Goal: Information Seeking & Learning: Find specific fact

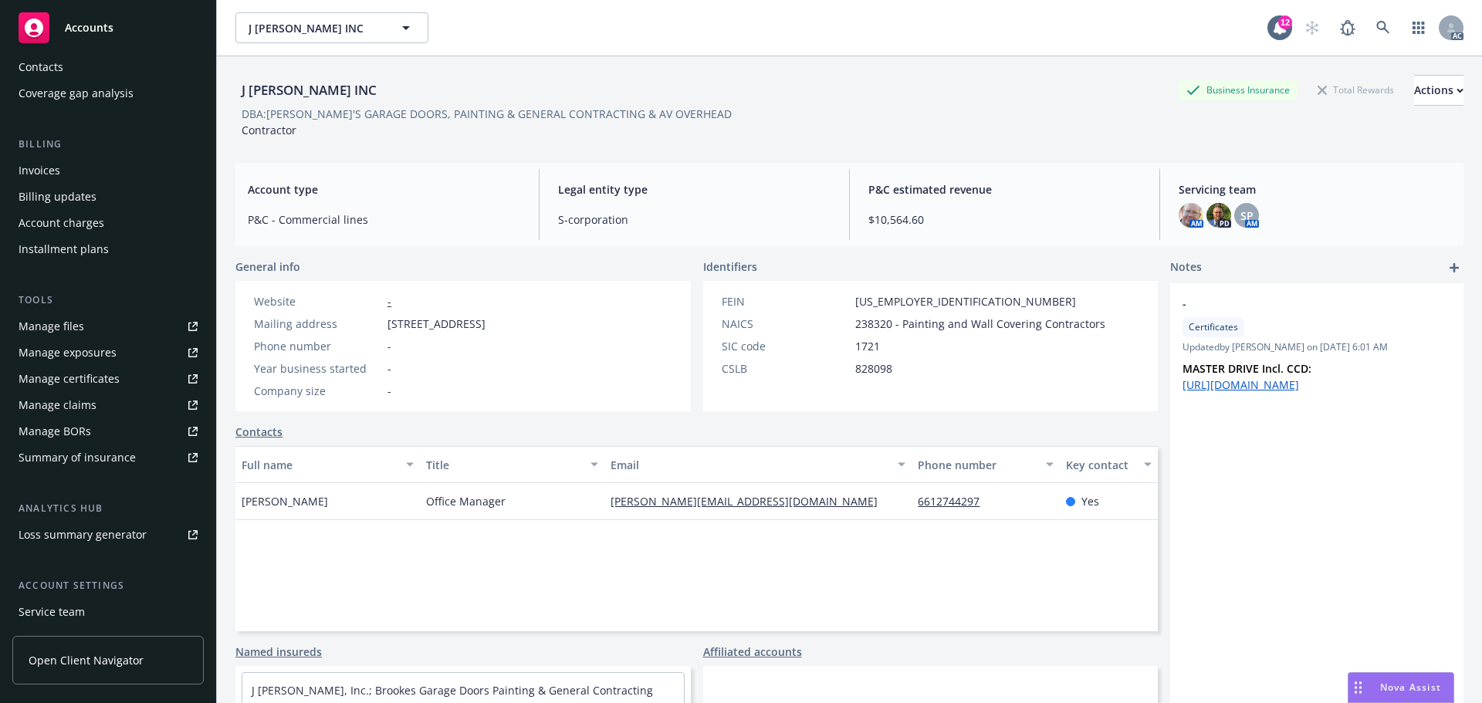
scroll to position [276, 0]
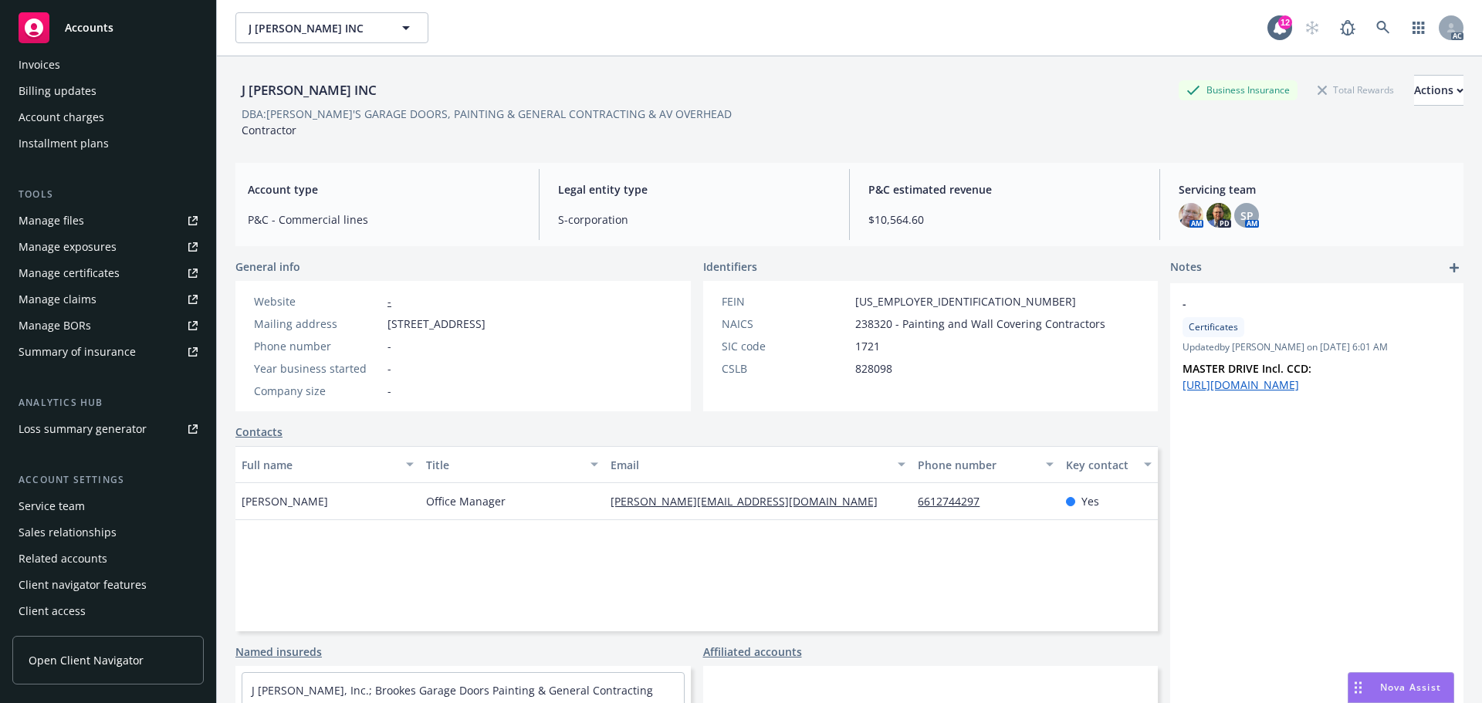
click at [84, 509] on div "Service team" at bounding box center [108, 506] width 179 height 25
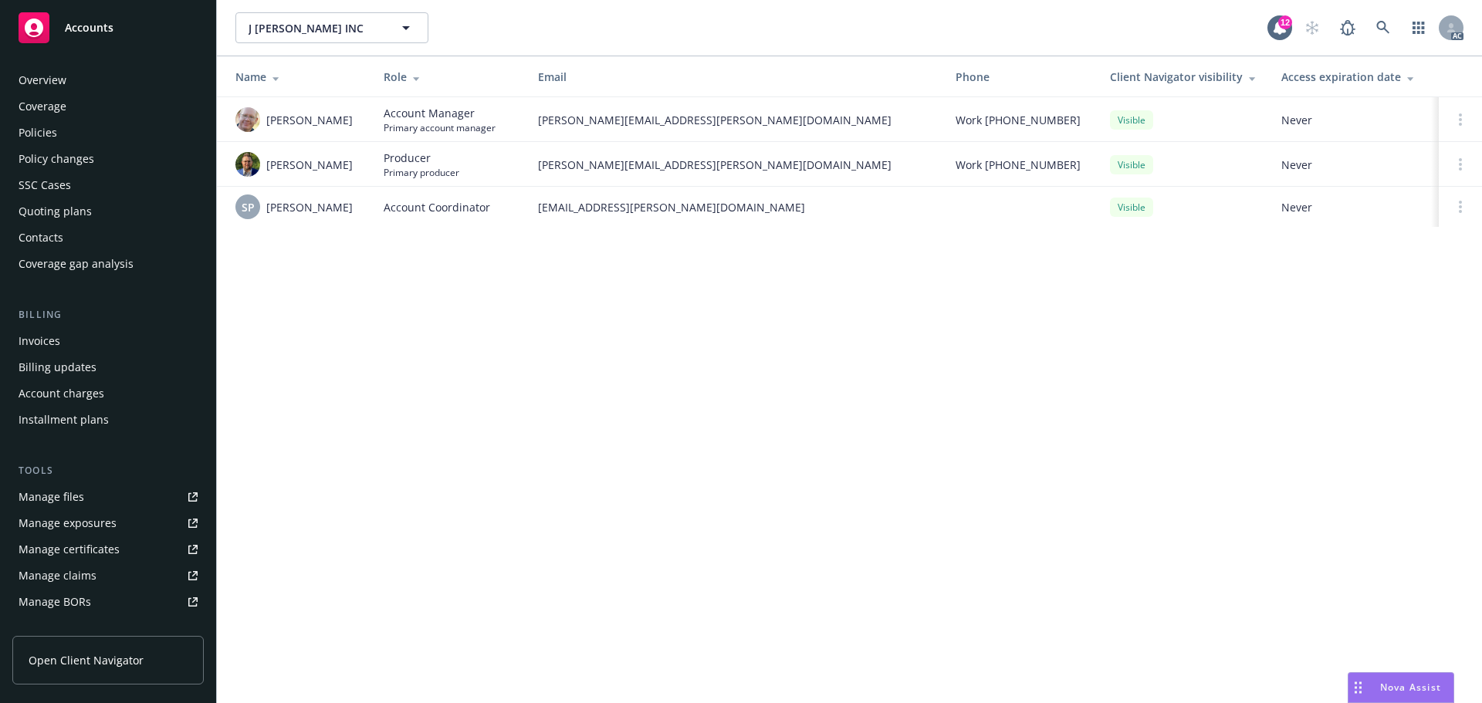
click at [45, 139] on div "Policies" at bounding box center [38, 132] width 39 height 25
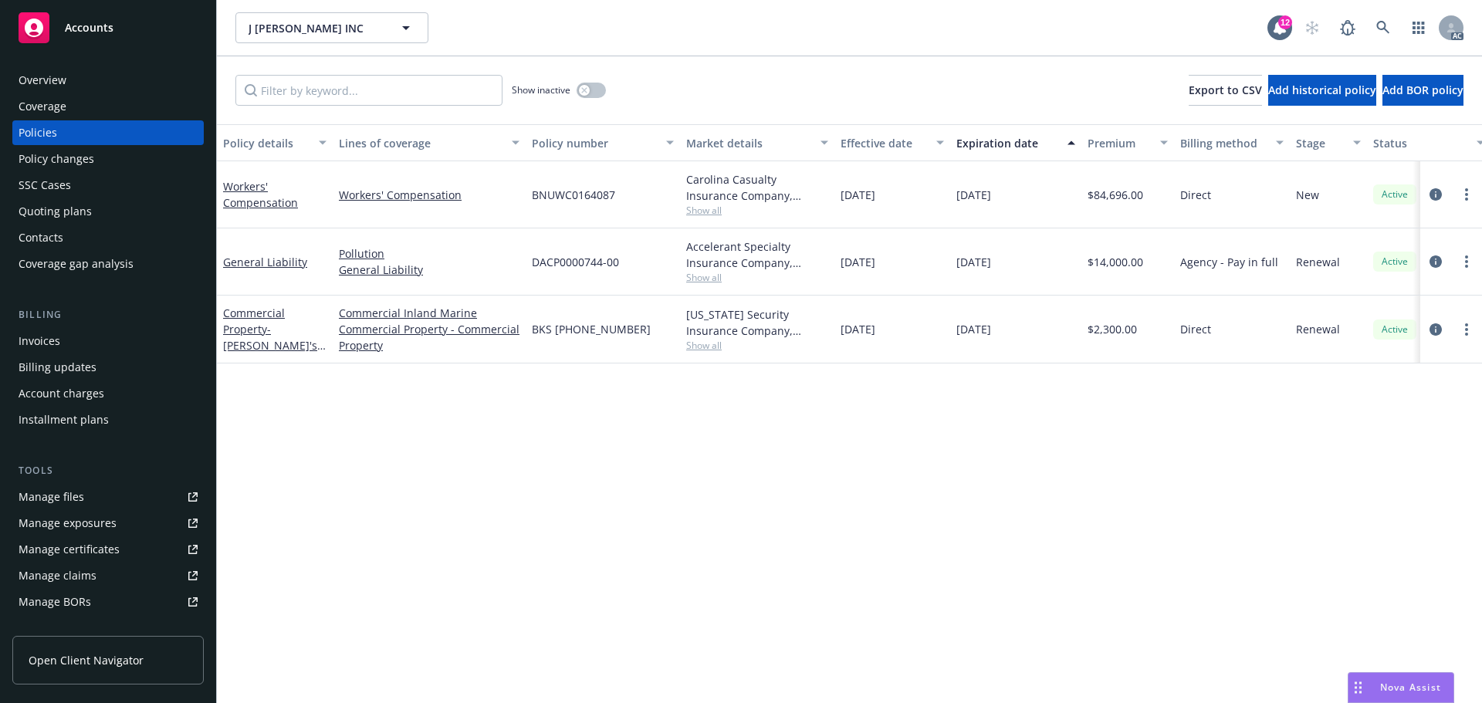
click at [52, 73] on div "Overview" at bounding box center [43, 80] width 48 height 25
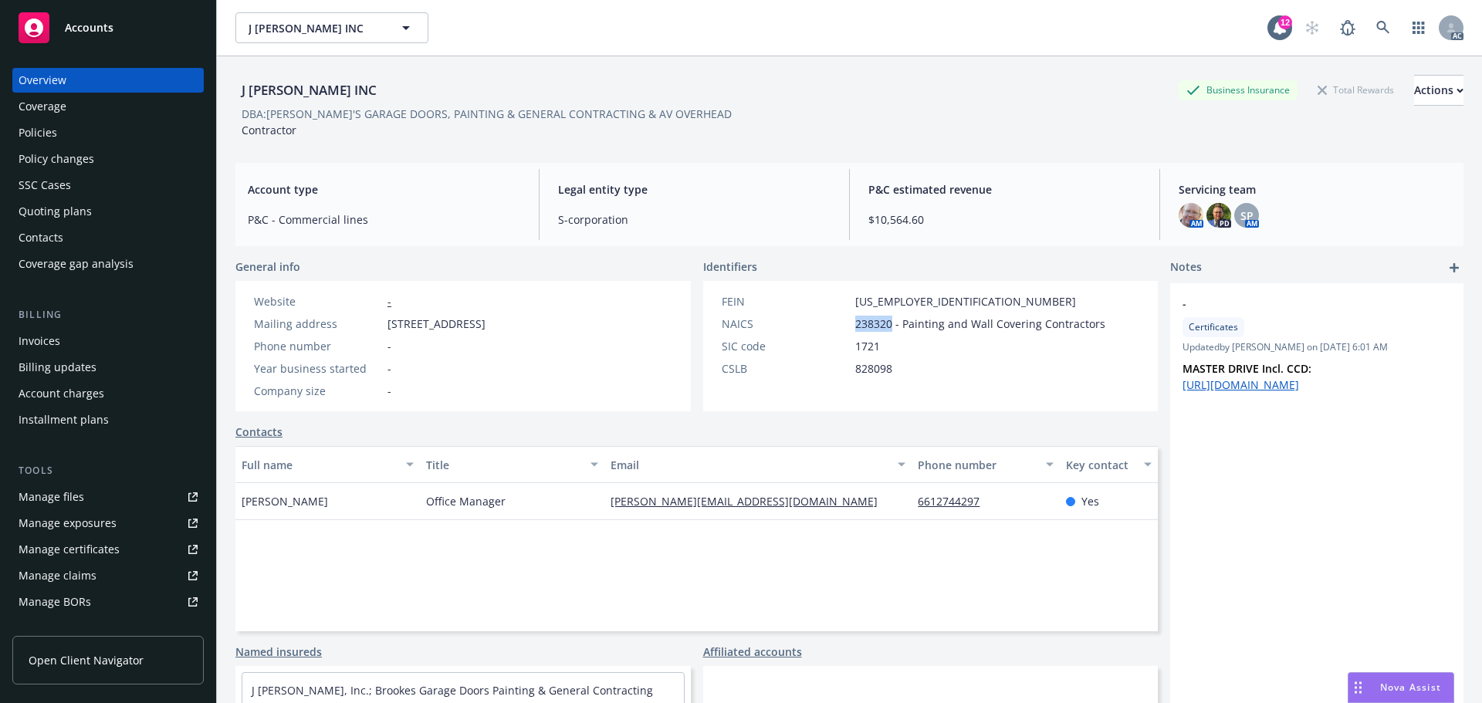
drag, startPoint x: 884, startPoint y: 324, endPoint x: 824, endPoint y: 323, distance: 59.5
click at [824, 323] on div "NAICS 238320 - Painting and Wall Covering Contractors" at bounding box center [914, 324] width 396 height 16
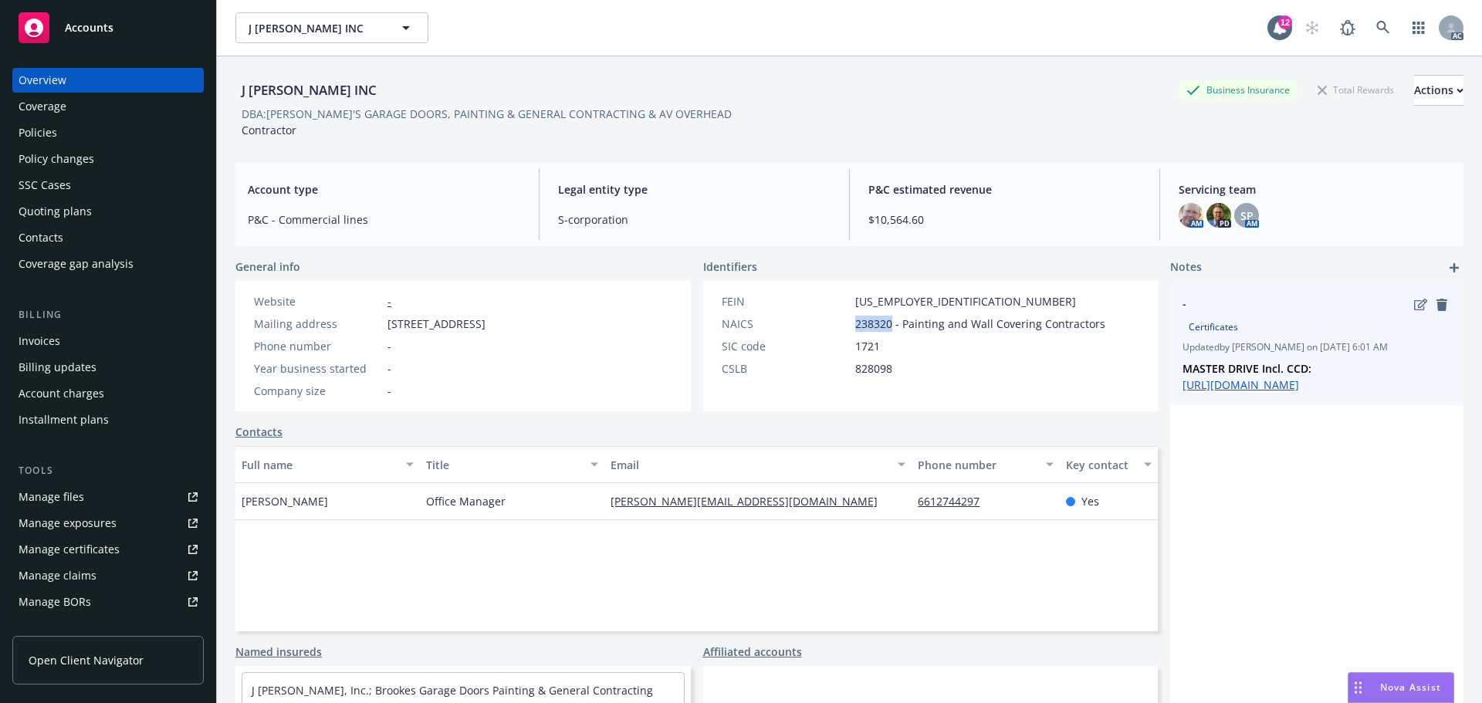
copy div "238320"
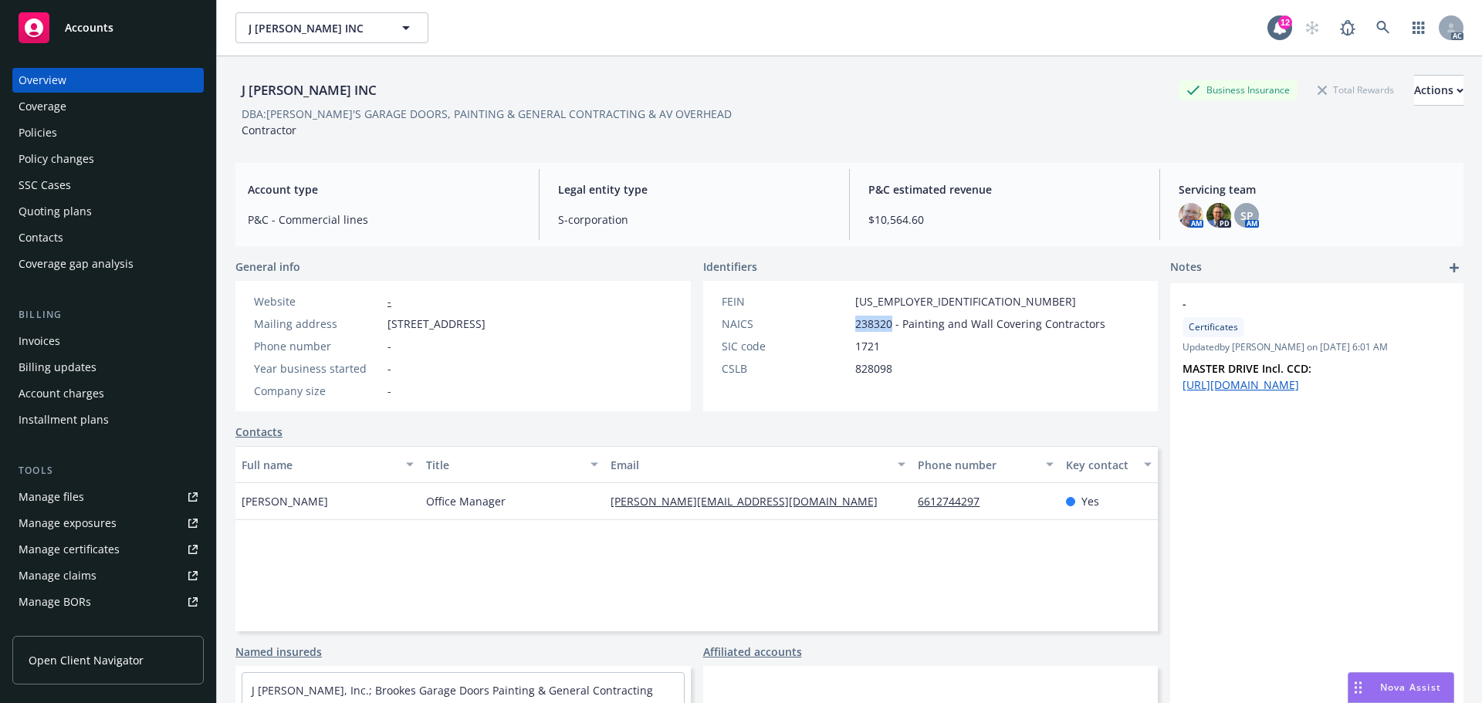
drag, startPoint x: 347, startPoint y: 503, endPoint x: 202, endPoint y: 492, distance: 144.8
click at [202, 492] on div "Accounts Overview Coverage Policies Policy changes SSC Cases Quoting plans Cont…" at bounding box center [741, 351] width 1482 height 703
click at [334, 532] on div "Full name Title Email Phone number Key contact James Steedman Office Manager br…" at bounding box center [696, 538] width 922 height 185
drag, startPoint x: 328, startPoint y: 497, endPoint x: 240, endPoint y: 503, distance: 88.2
click at [240, 503] on div "James Steedman" at bounding box center [327, 501] width 184 height 37
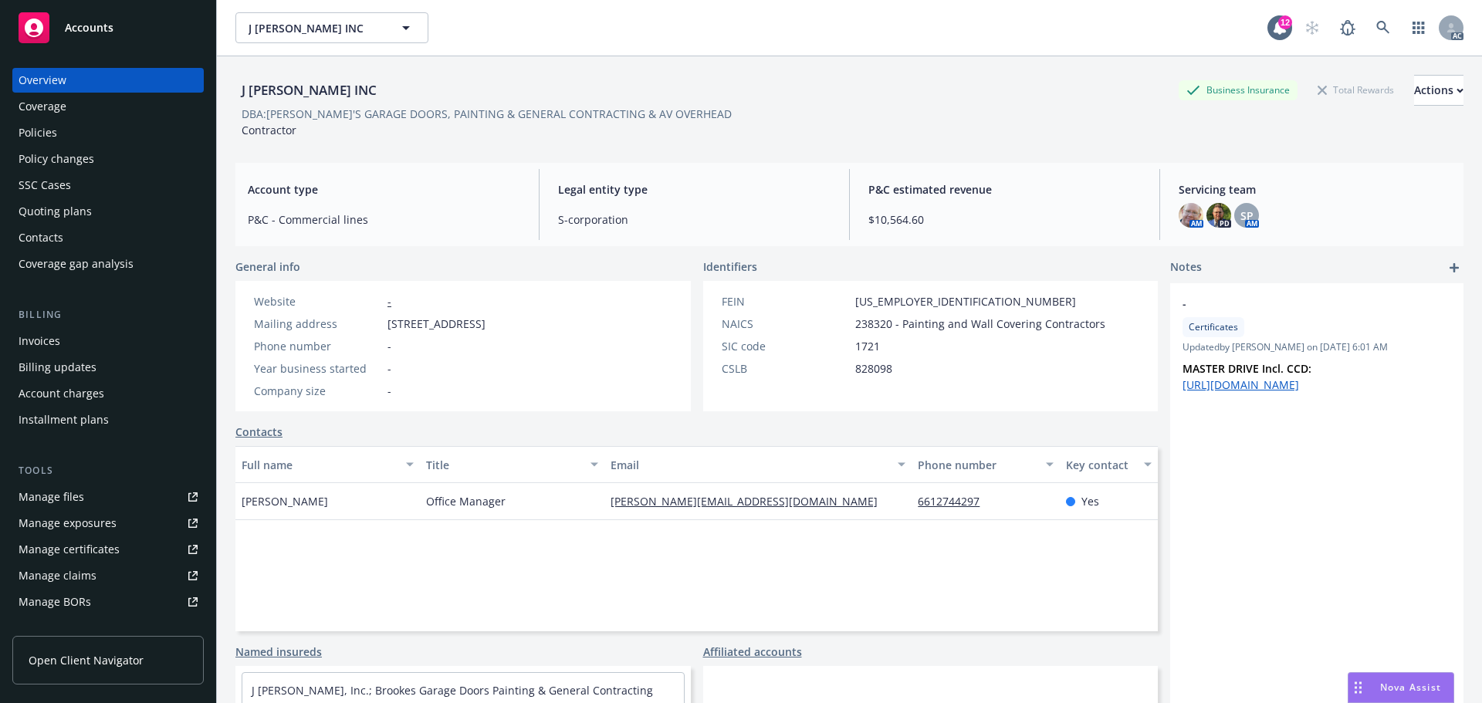
copy span "James Steedman"
drag, startPoint x: 896, startPoint y: 508, endPoint x: 978, endPoint y: 503, distance: 82.0
click at [978, 503] on div "James Steedman Office Manager brookesgaragedoors@gmail.com 6612744297 Yes" at bounding box center [696, 501] width 922 height 37
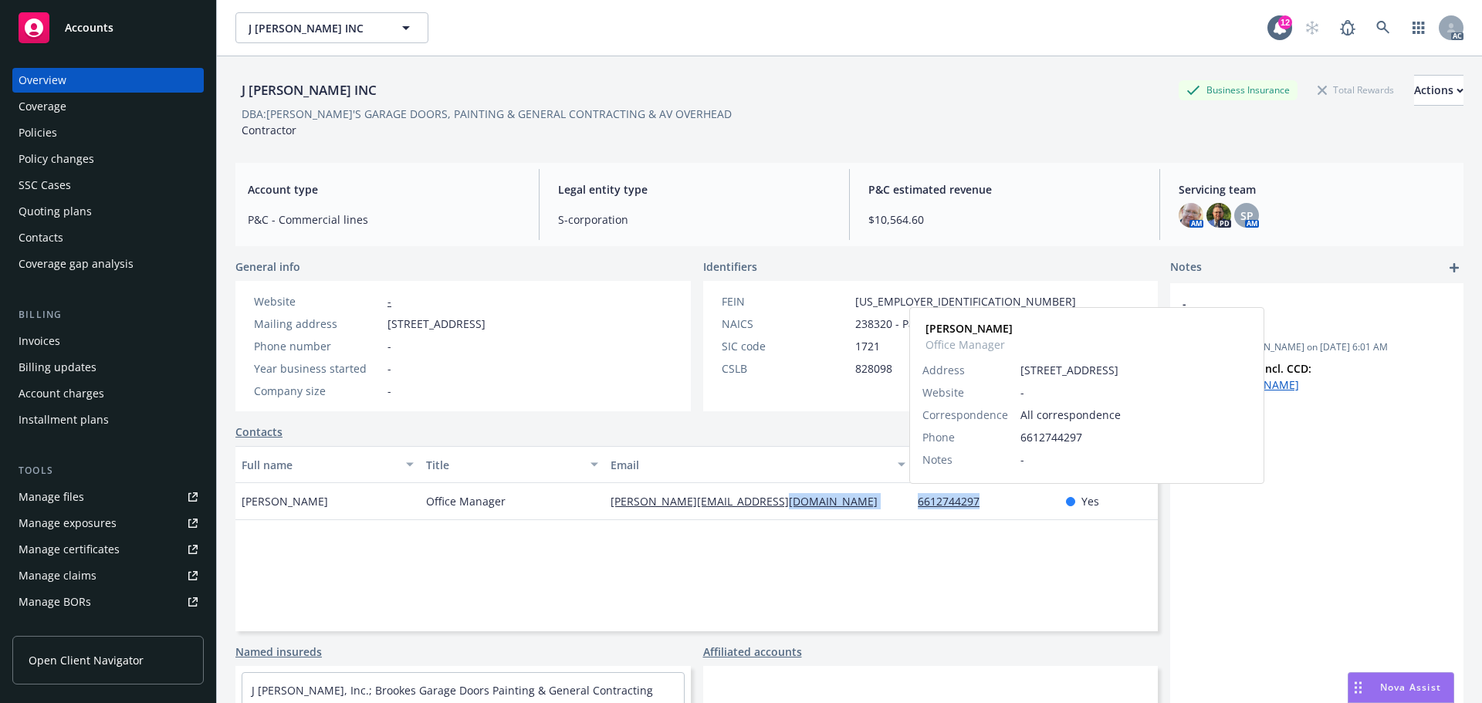
copy div "6612744297"
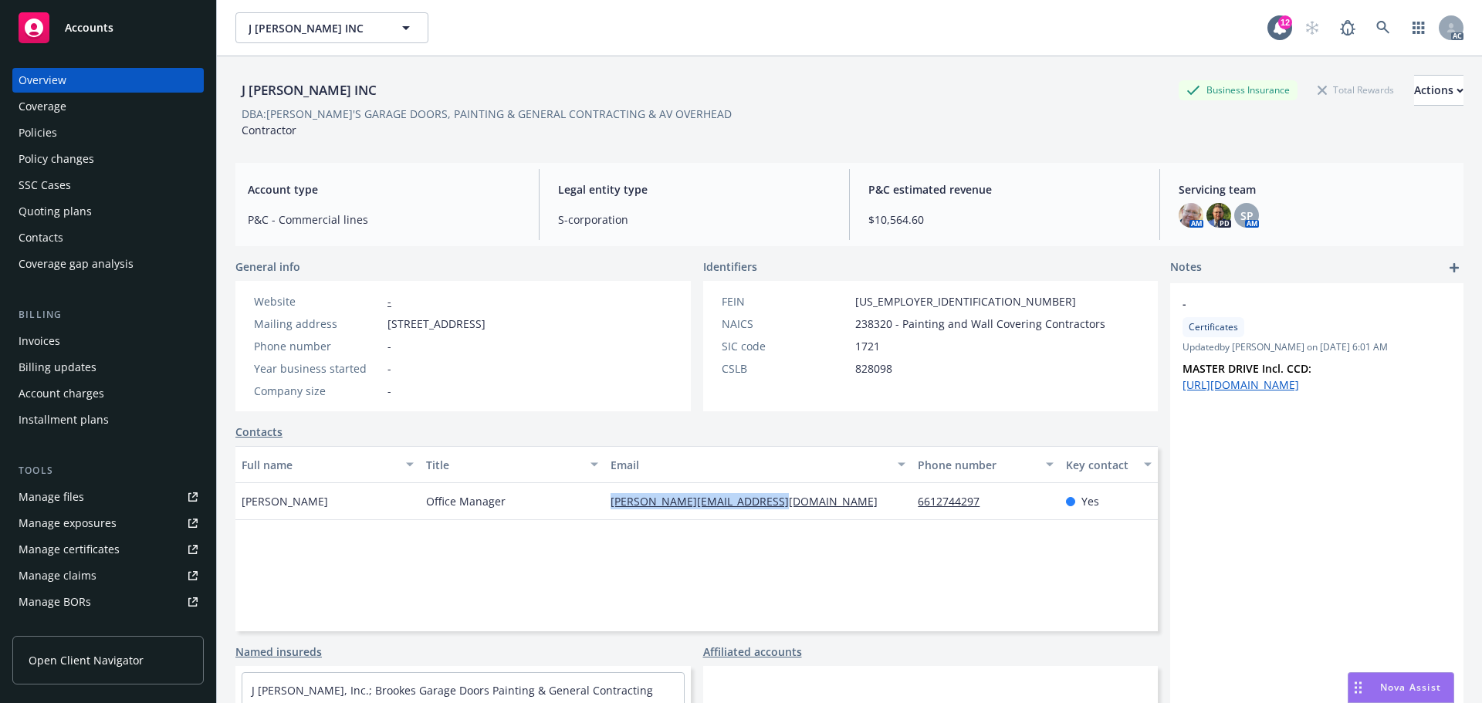
drag, startPoint x: 597, startPoint y: 508, endPoint x: 891, endPoint y: 524, distance: 293.8
click at [891, 524] on div "Full name Title Email Phone number Key contact James Steedman Office Manager br…" at bounding box center [696, 538] width 922 height 185
copy div "brookesgaragedoors@gmail.com"
click at [80, 146] on div "Overview Coverage Policies Policy changes SSC Cases Quoting plans Contacts Cove…" at bounding box center [107, 172] width 191 height 208
click at [83, 131] on div "Policies" at bounding box center [108, 132] width 179 height 25
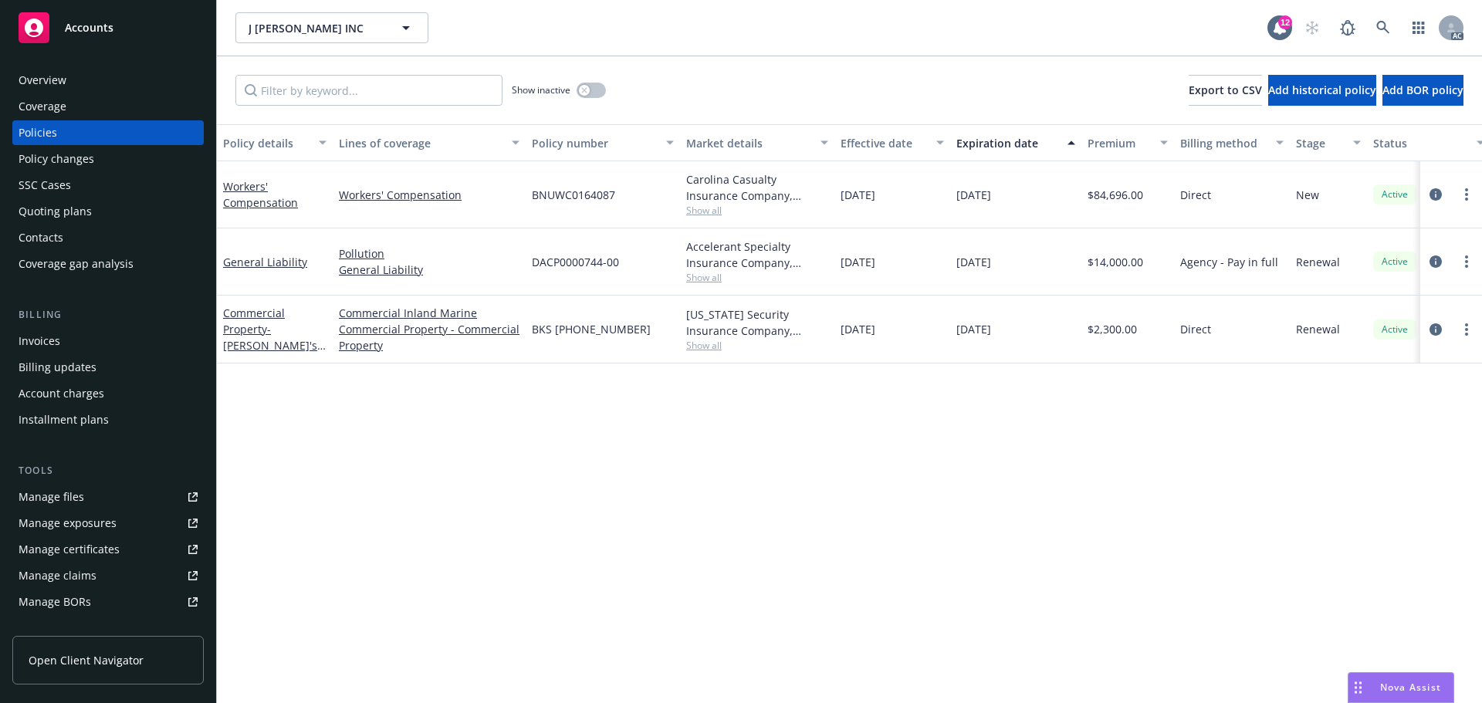
drag, startPoint x: 986, startPoint y: 191, endPoint x: 948, endPoint y: 200, distance: 38.9
click at [948, 200] on div "Workers' Compensation Workers' Compensation BNUWC0164087 Carolina Casualty Insu…" at bounding box center [962, 194] width 1490 height 67
copy div "11/01/2025"
click at [114, 83] on div "Overview" at bounding box center [108, 80] width 179 height 25
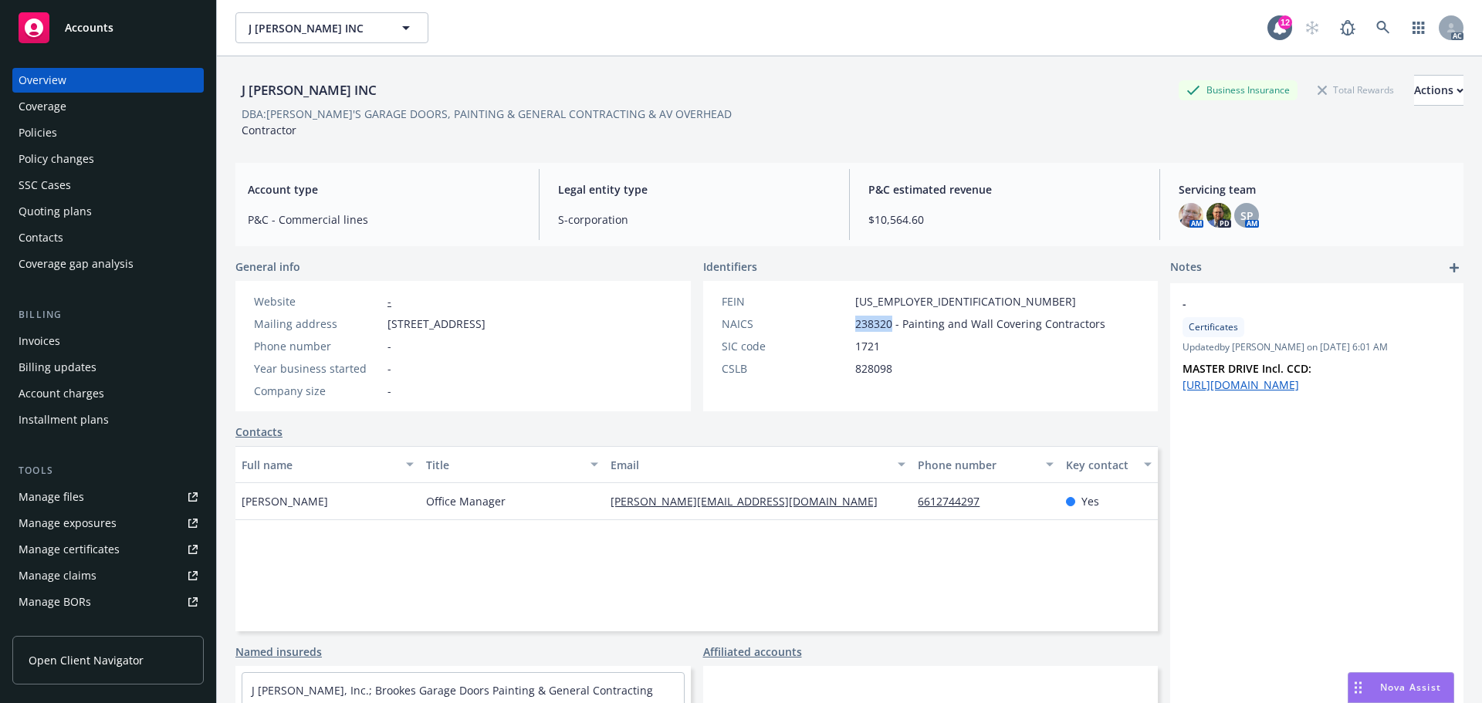
drag, startPoint x: 885, startPoint y: 323, endPoint x: 834, endPoint y: 324, distance: 50.2
click at [834, 324] on div "NAICS 238320 - Painting and Wall Covering Contractors" at bounding box center [914, 324] width 396 height 16
copy div "238320"
click at [889, 326] on span "238320 - Painting and Wall Covering Contractors" at bounding box center [980, 324] width 250 height 16
drag, startPoint x: 886, startPoint y: 323, endPoint x: 839, endPoint y: 319, distance: 47.3
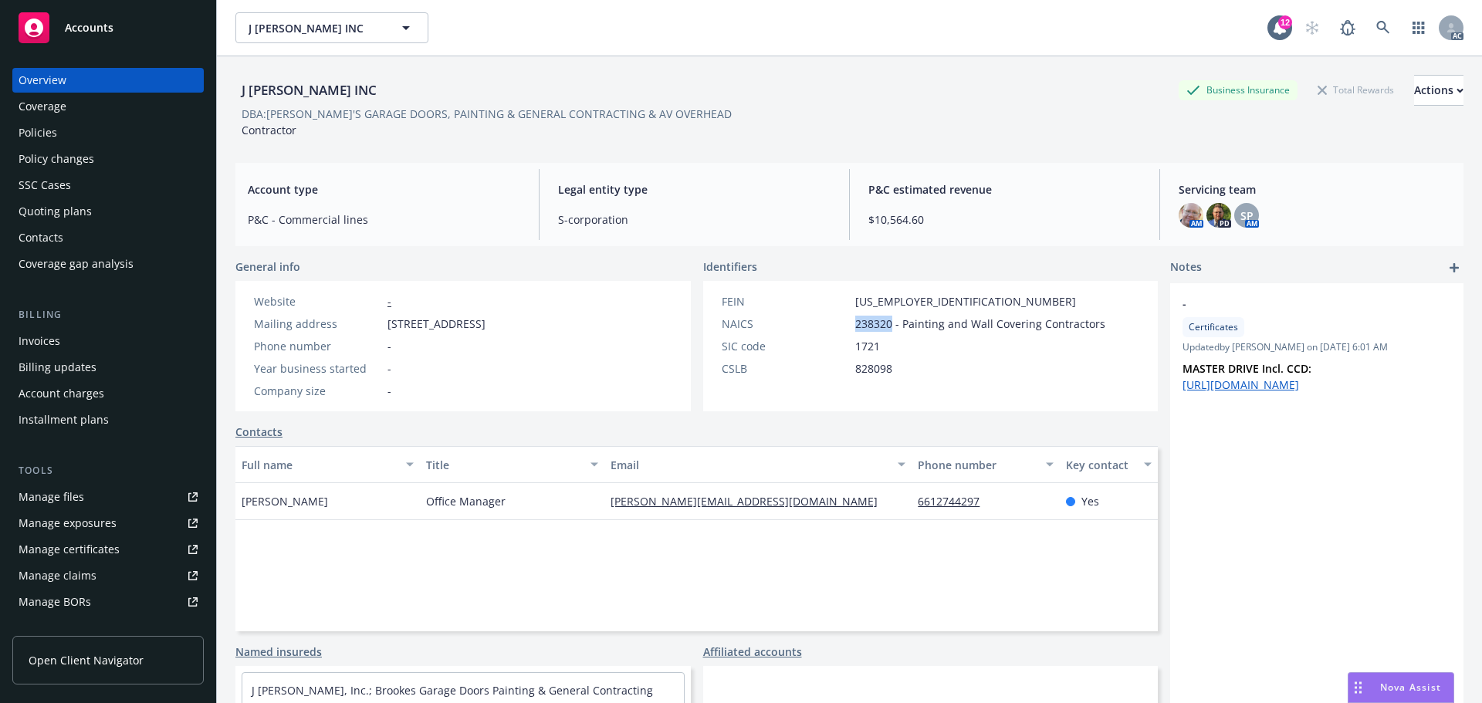
click at [839, 319] on div "NAICS 238320 - Painting and Wall Covering Contractors" at bounding box center [914, 324] width 396 height 16
copy div "238320"
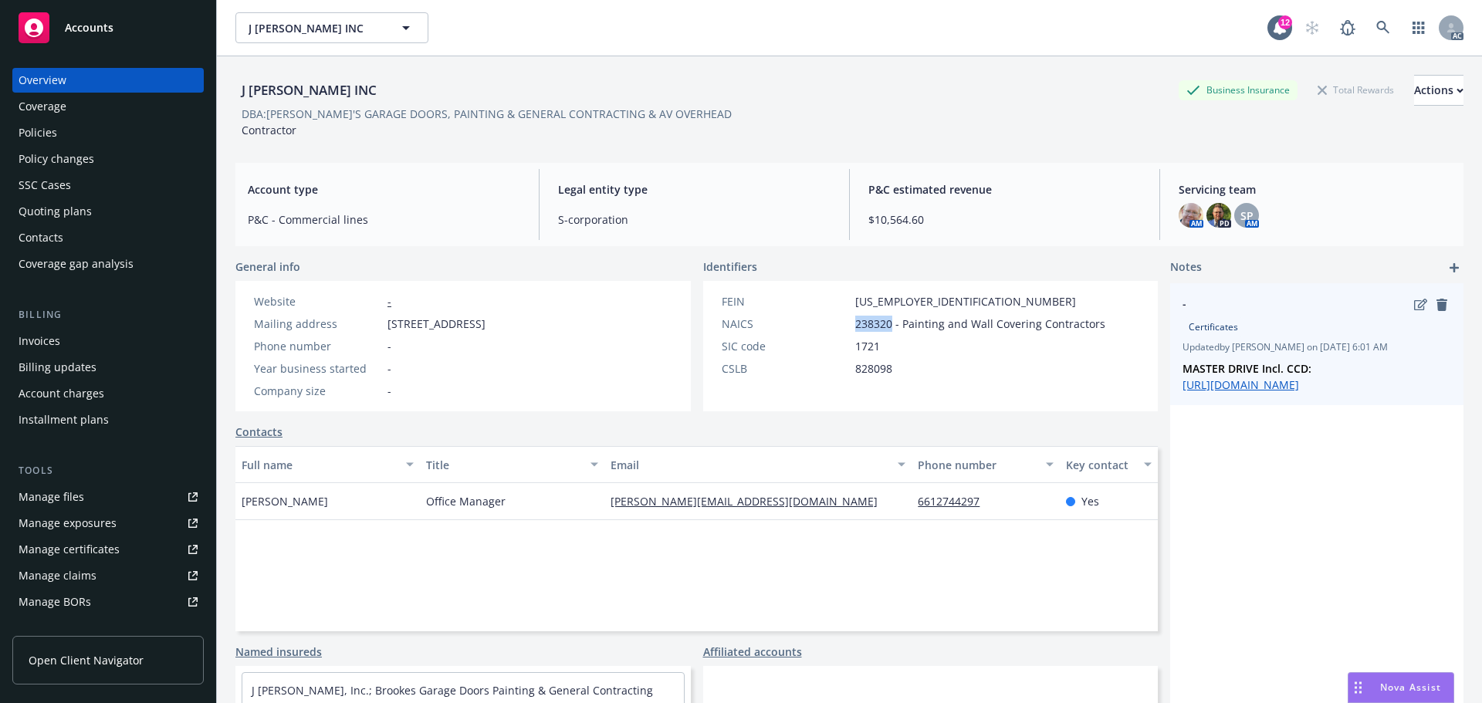
copy div "238320"
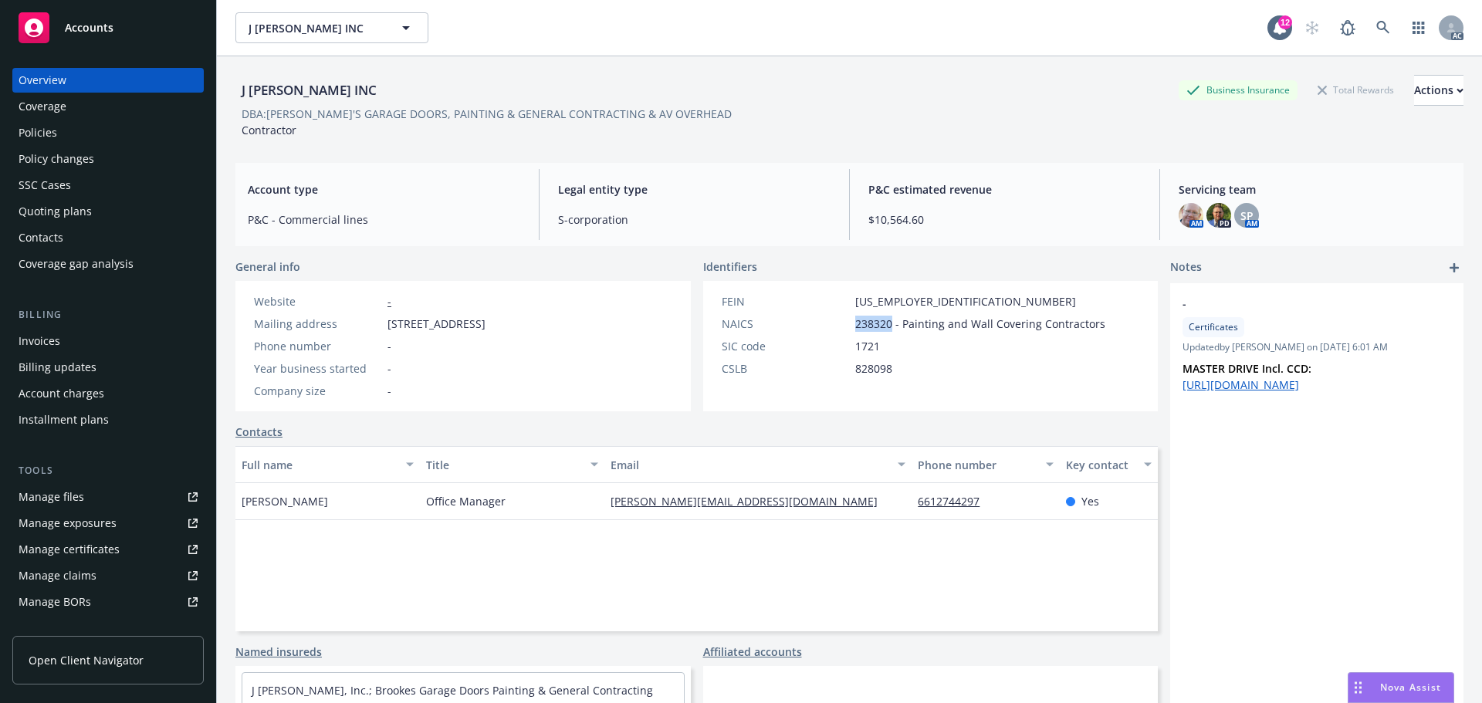
copy div "238320"
drag, startPoint x: 838, startPoint y: 296, endPoint x: 946, endPoint y: 299, distance: 108.1
click at [946, 299] on div "FEIN 80-0294834" at bounding box center [914, 301] width 396 height 16
click at [65, 137] on div "Policies" at bounding box center [108, 132] width 179 height 25
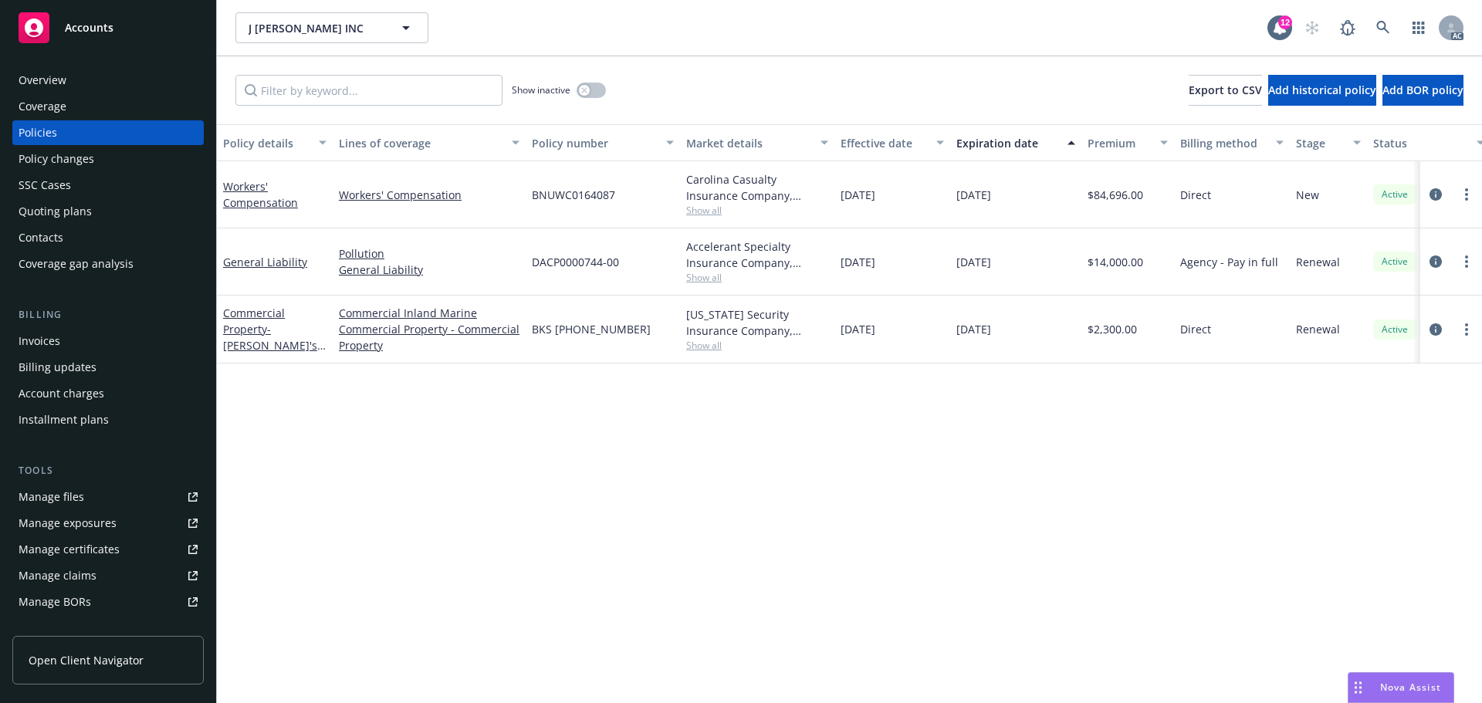
drag, startPoint x: 921, startPoint y: 191, endPoint x: 875, endPoint y: 201, distance: 47.4
click at [875, 201] on div "11/01/2024" at bounding box center [892, 194] width 116 height 67
click at [704, 193] on div "Carolina Casualty Insurance Company, Admiral Insurance Group (W.R. Berkley Corp…" at bounding box center [757, 187] width 142 height 32
click at [699, 201] on div "Carolina Casualty Insurance Company, Admiral Insurance Group (W.R. Berkley Corp…" at bounding box center [757, 187] width 142 height 32
click at [702, 210] on span "Show all" at bounding box center [757, 210] width 142 height 13
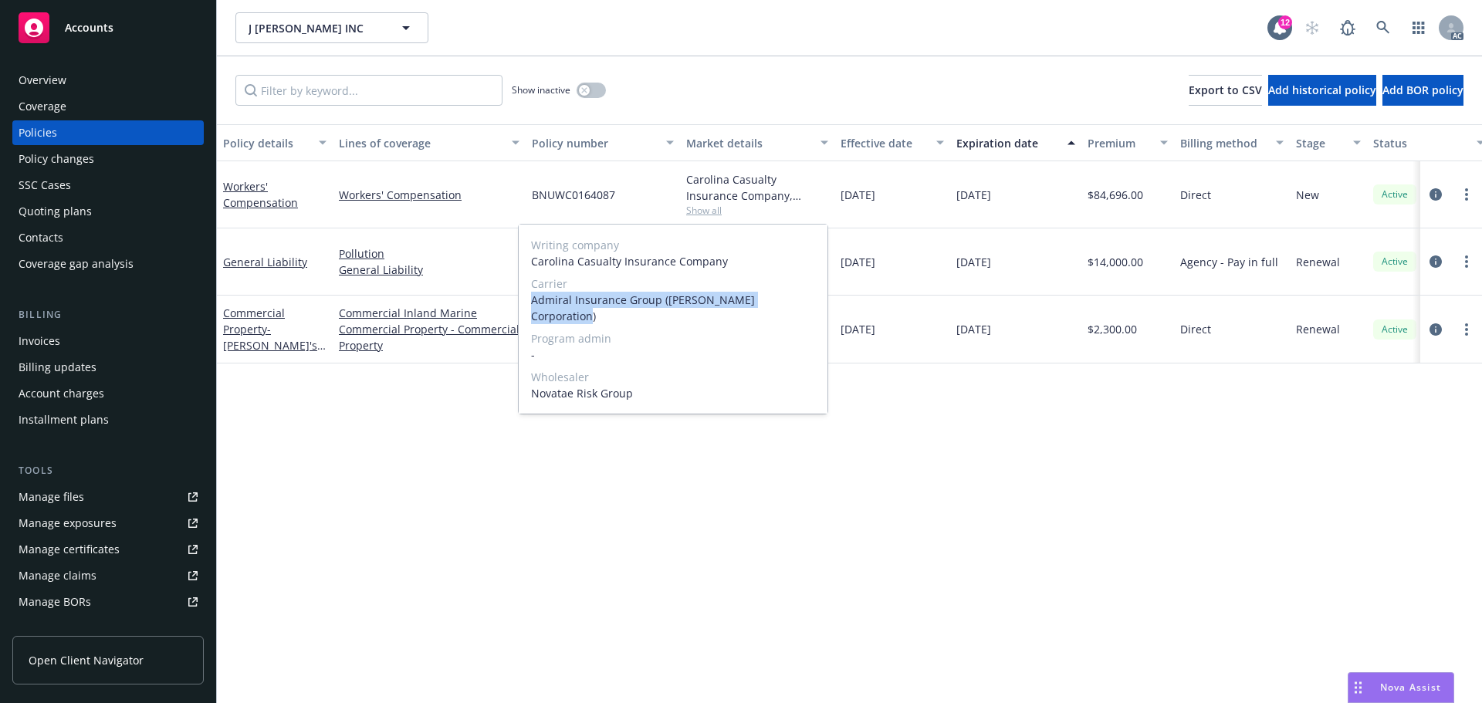
drag, startPoint x: 817, startPoint y: 300, endPoint x: 530, endPoint y: 300, distance: 287.9
click at [530, 300] on div "Writing company Carolina Casualty Insurance Company Carrier Admiral Insurance G…" at bounding box center [673, 319] width 309 height 189
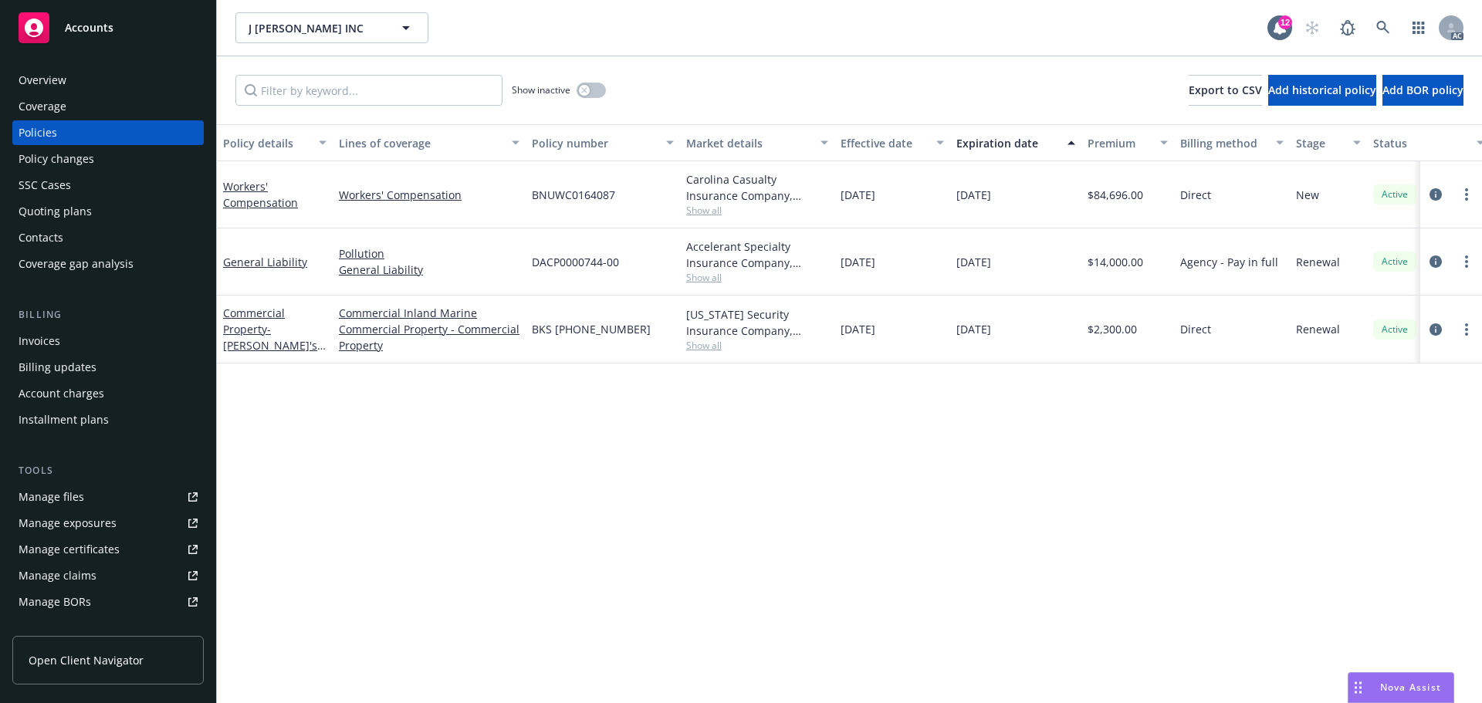
drag, startPoint x: 1054, startPoint y: 356, endPoint x: 970, endPoint y: 344, distance: 84.2
click at [1051, 356] on div "12/05/2025" at bounding box center [1015, 330] width 131 height 68
drag, startPoint x: 636, startPoint y: 196, endPoint x: 530, endPoint y: 194, distance: 106.6
click at [530, 194] on div "BNUWC0164087" at bounding box center [603, 194] width 154 height 67
drag, startPoint x: 1149, startPoint y: 196, endPoint x: 1095, endPoint y: 196, distance: 54.8
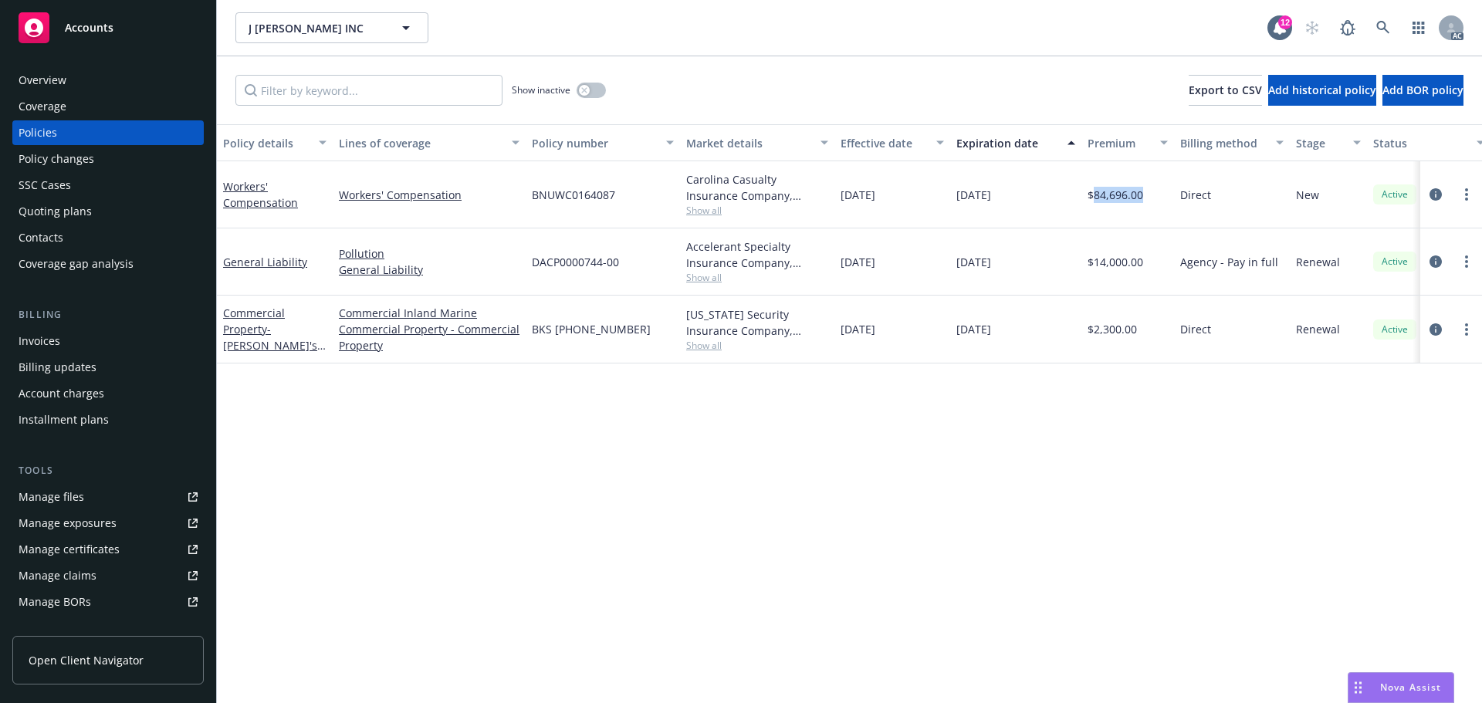
click at [1095, 196] on div "$84,696.00" at bounding box center [1127, 194] width 93 height 67
drag, startPoint x: 489, startPoint y: 188, endPoint x: 326, endPoint y: 198, distance: 164.0
click at [326, 198] on div "Workers' Compensation Workers' Compensation BNUWC0164087 Carolina Casualty Insu…" at bounding box center [962, 194] width 1490 height 67
click at [580, 87] on div "button" at bounding box center [584, 90] width 11 height 11
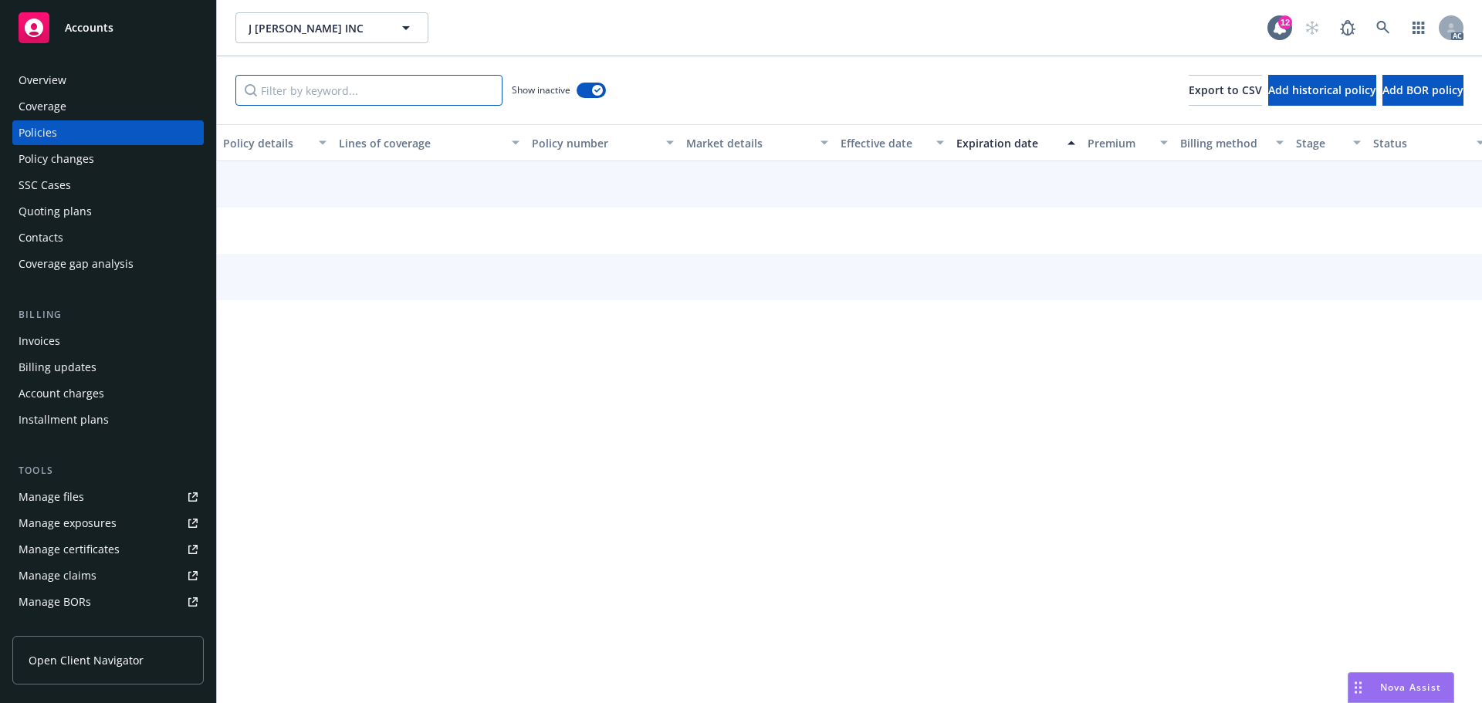
click at [439, 102] on input "Filter by keyword..." at bounding box center [368, 90] width 267 height 31
paste input "Workers' Compensation"
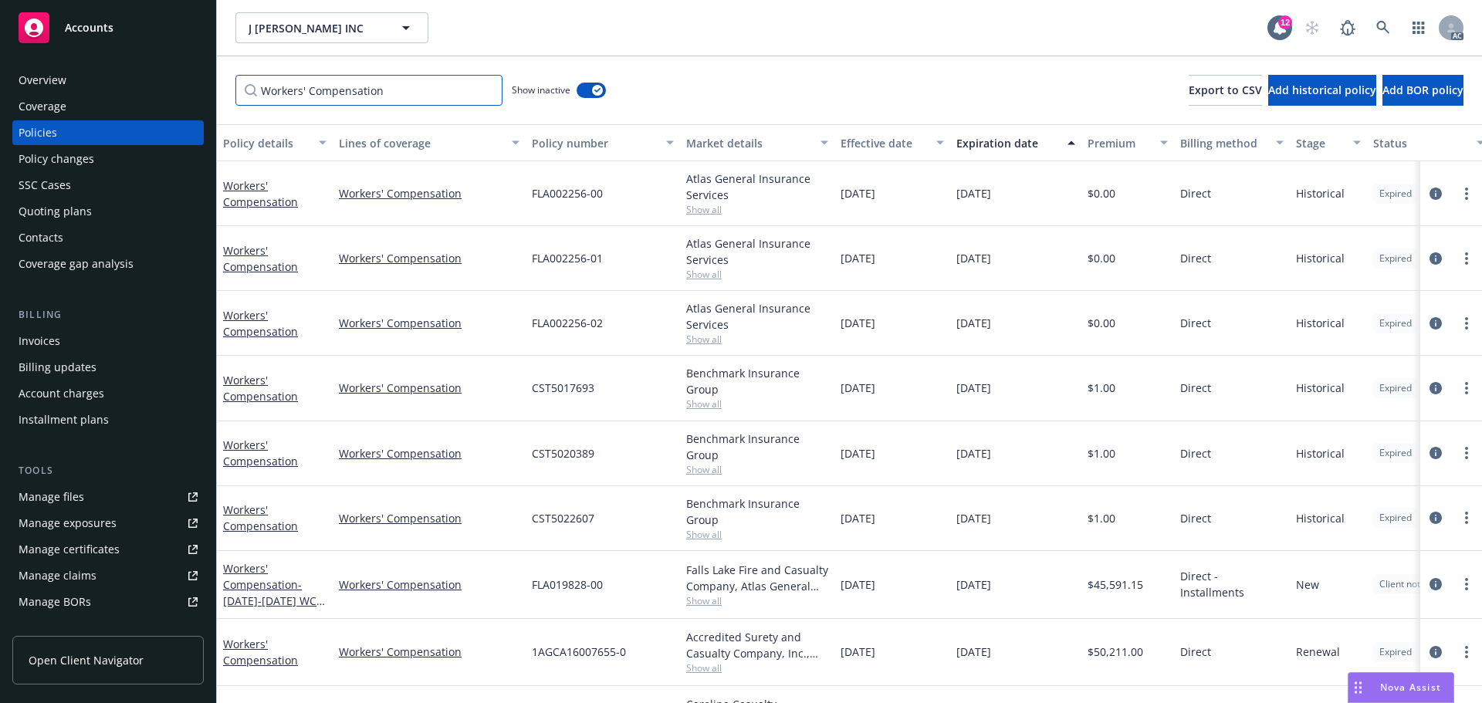
type input "Workers' Compensation"
drag, startPoint x: 886, startPoint y: 654, endPoint x: 874, endPoint y: 656, distance: 12.6
click at [874, 656] on div "11/01/2023" at bounding box center [892, 652] width 116 height 67
click at [702, 678] on div "Accredited Surety and Casualty Company, Inc., Accredited Specialty Insurance Co…" at bounding box center [757, 652] width 154 height 67
click at [702, 665] on span "Show all" at bounding box center [757, 668] width 142 height 13
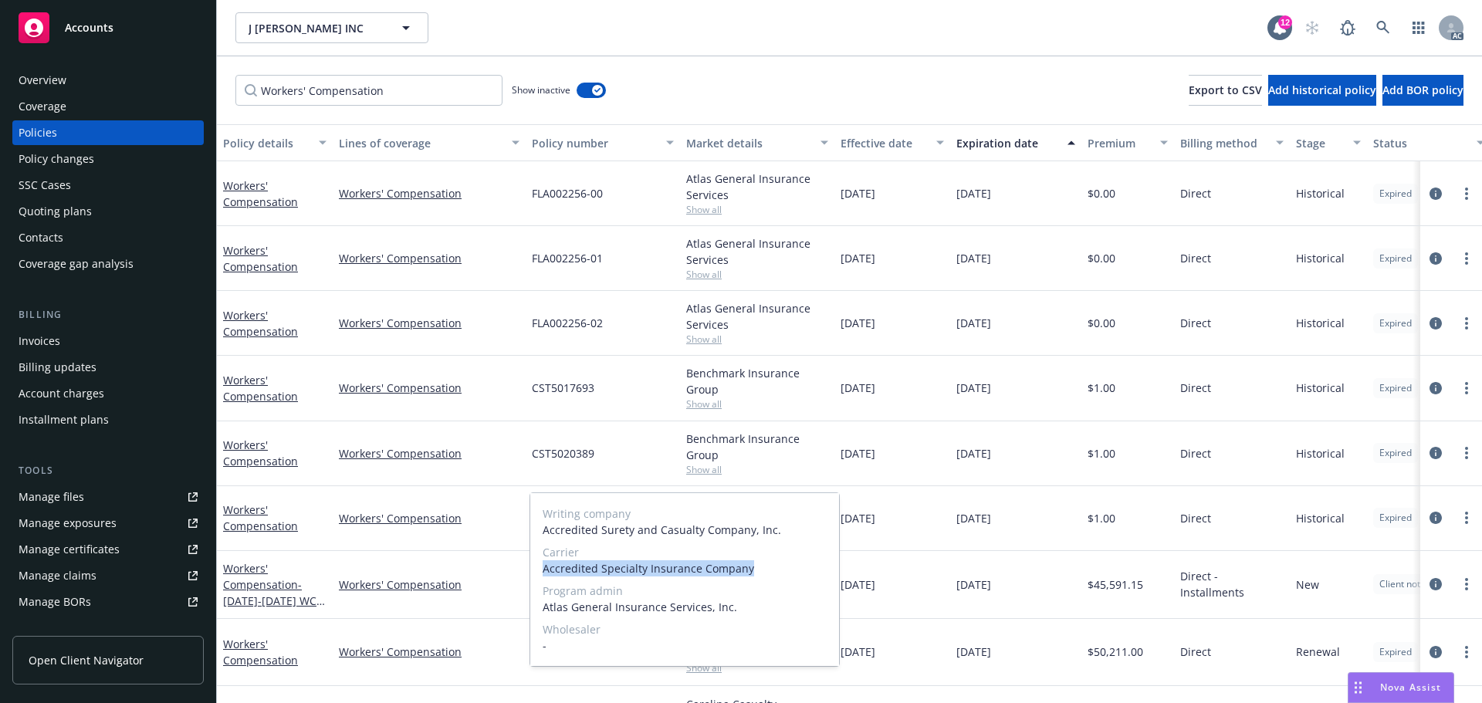
drag, startPoint x: 543, startPoint y: 567, endPoint x: 756, endPoint y: 567, distance: 212.3
click at [756, 567] on span "Accredited Specialty Insurance Company" at bounding box center [685, 568] width 284 height 16
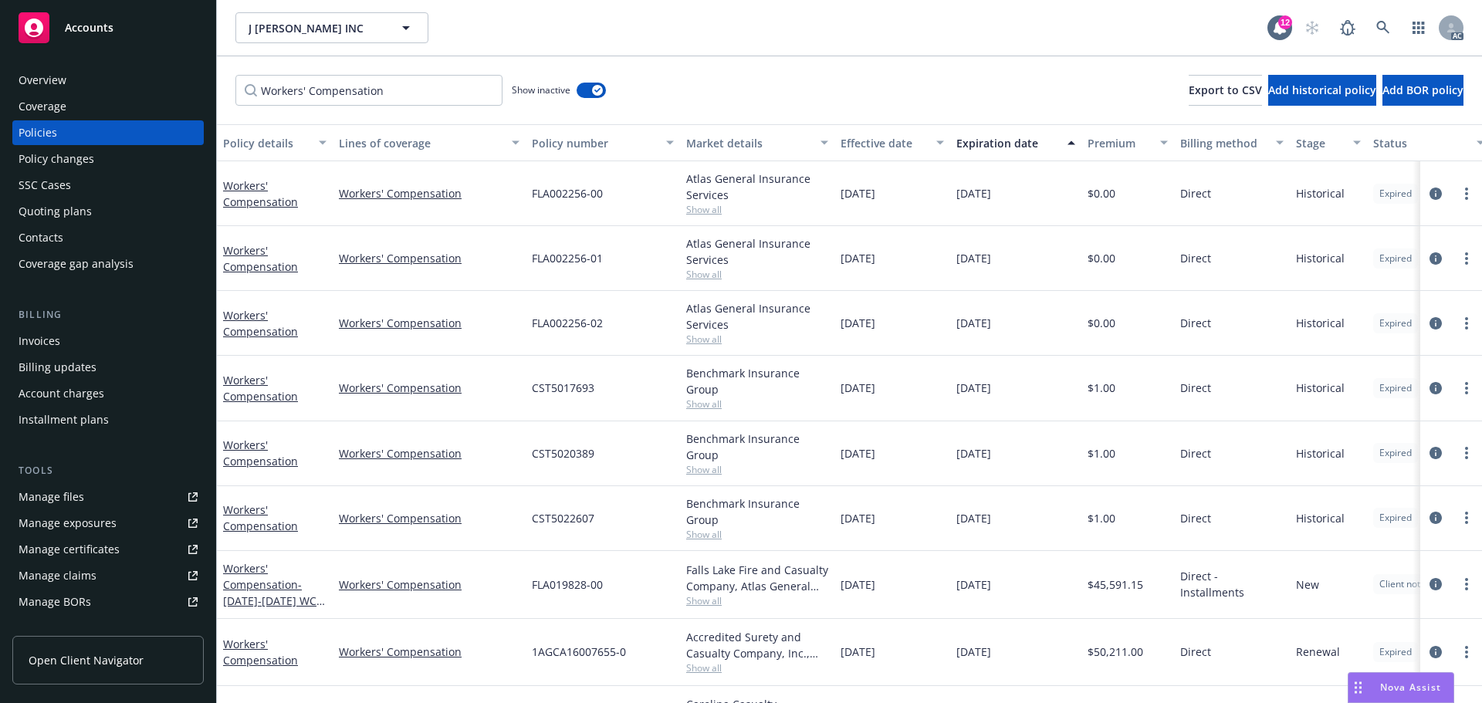
click at [922, 618] on div "Workers' Compensation Workers' Compensation FLA002256-00 Atlas General Insuranc…" at bounding box center [962, 439] width 1490 height 556
click at [566, 645] on span "1AGCA16007655-0" at bounding box center [579, 652] width 94 height 16
drag, startPoint x: 513, startPoint y: 649, endPoint x: 639, endPoint y: 647, distance: 125.8
click at [639, 647] on div "Workers' Compensation Workers' Compensation 1AGCA16007655-0 Accredited Surety a…" at bounding box center [962, 652] width 1490 height 67
drag, startPoint x: 1094, startPoint y: 660, endPoint x: 1158, endPoint y: 657, distance: 64.1
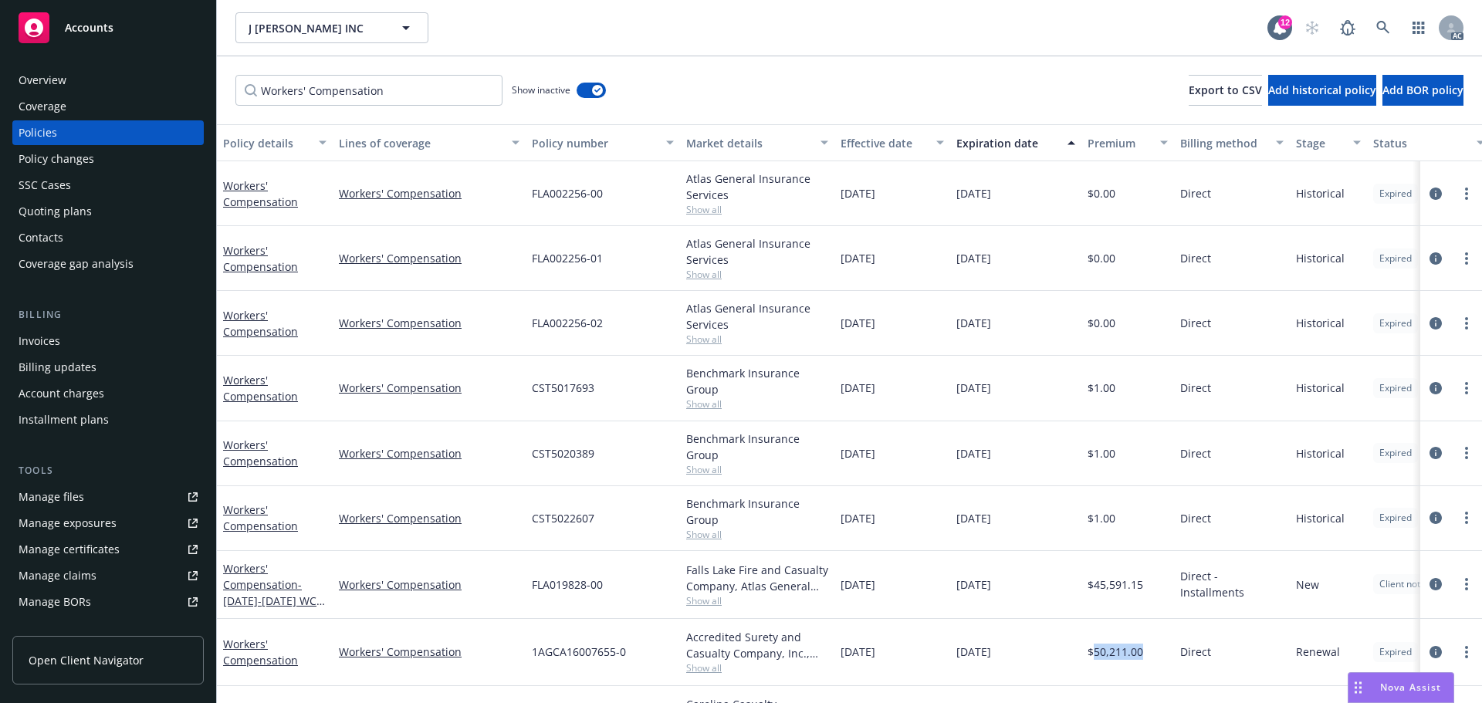
click at [1158, 657] on div "$50,211.00" at bounding box center [1127, 652] width 93 height 67
click at [1068, 591] on div "11/01/2023" at bounding box center [1015, 585] width 131 height 68
drag, startPoint x: 875, startPoint y: 587, endPoint x: 902, endPoint y: 587, distance: 27.0
click at [902, 587] on div "11/01/2022" at bounding box center [892, 585] width 116 height 68
click at [696, 598] on span "Show all" at bounding box center [757, 600] width 142 height 13
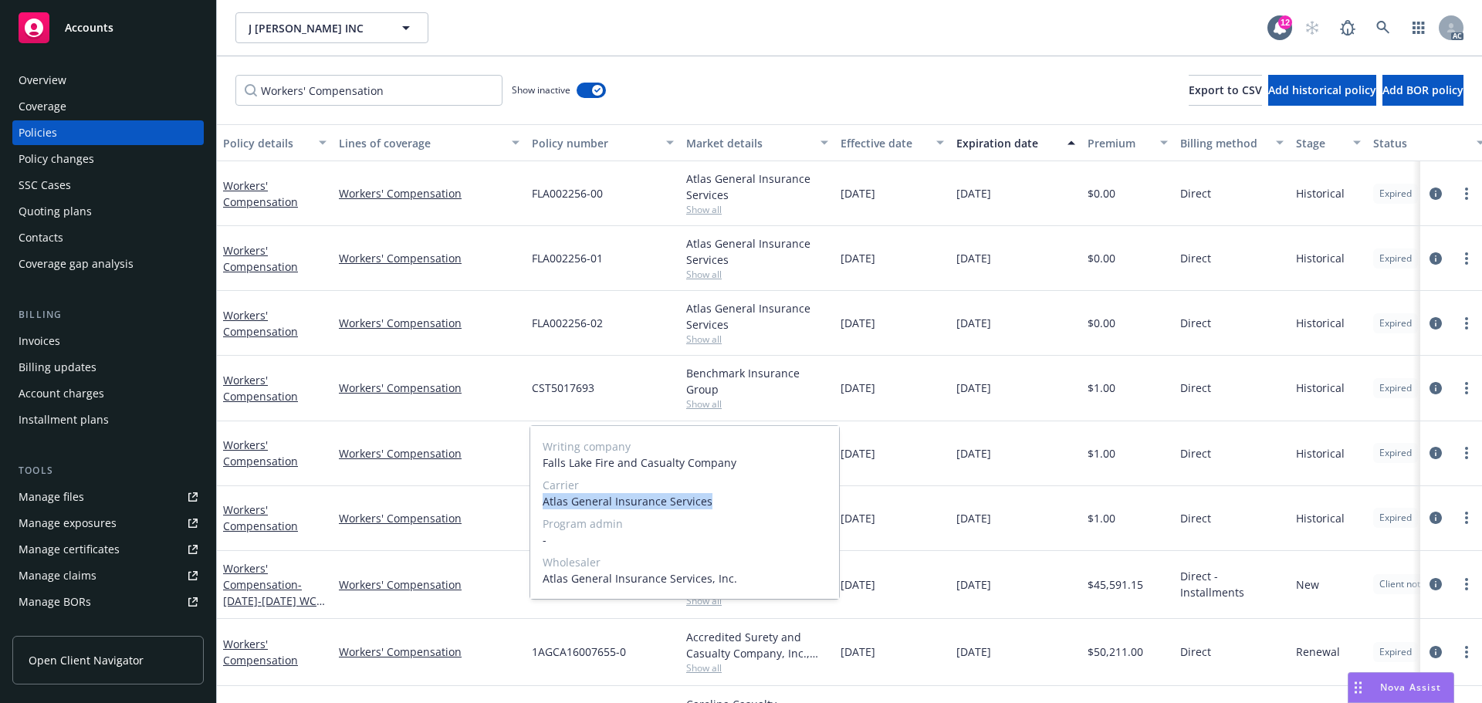
drag, startPoint x: 540, startPoint y: 498, endPoint x: 760, endPoint y: 509, distance: 219.5
click at [760, 509] on div "Writing company Falls Lake Fire and Casualty Company Carrier Atlas General Insu…" at bounding box center [684, 512] width 309 height 173
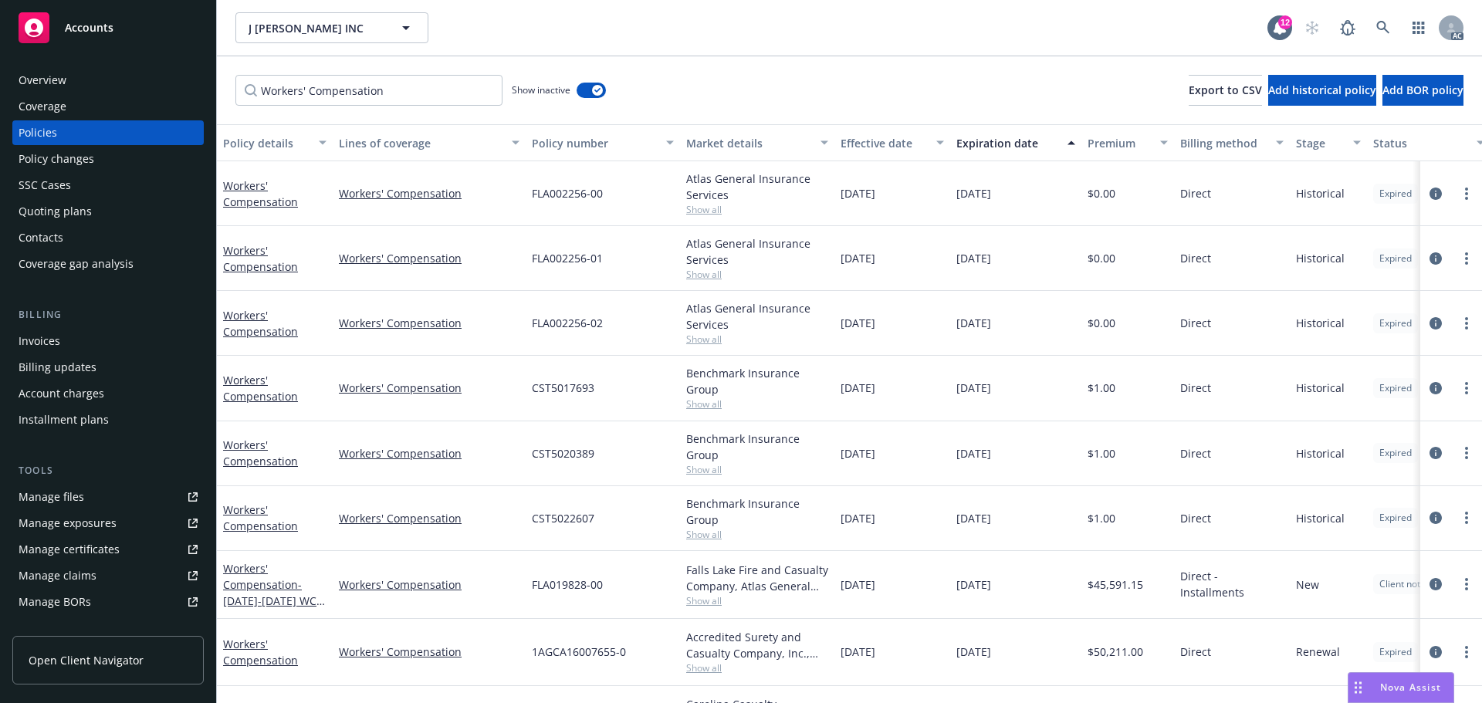
click at [662, 650] on div "1AGCA16007655-0" at bounding box center [603, 652] width 154 height 67
drag, startPoint x: 525, startPoint y: 585, endPoint x: 604, endPoint y: 587, distance: 79.5
click at [604, 587] on div "Workers' Compensation - 2022-2023 WC policy Workers' Compensation FLA019828-00 …" at bounding box center [962, 585] width 1490 height 68
drag, startPoint x: 1097, startPoint y: 592, endPoint x: 1185, endPoint y: 592, distance: 88.0
click at [1185, 592] on div "Workers' Compensation - 2022-2023 WC policy Workers' Compensation FLA019828-00 …" at bounding box center [962, 585] width 1490 height 68
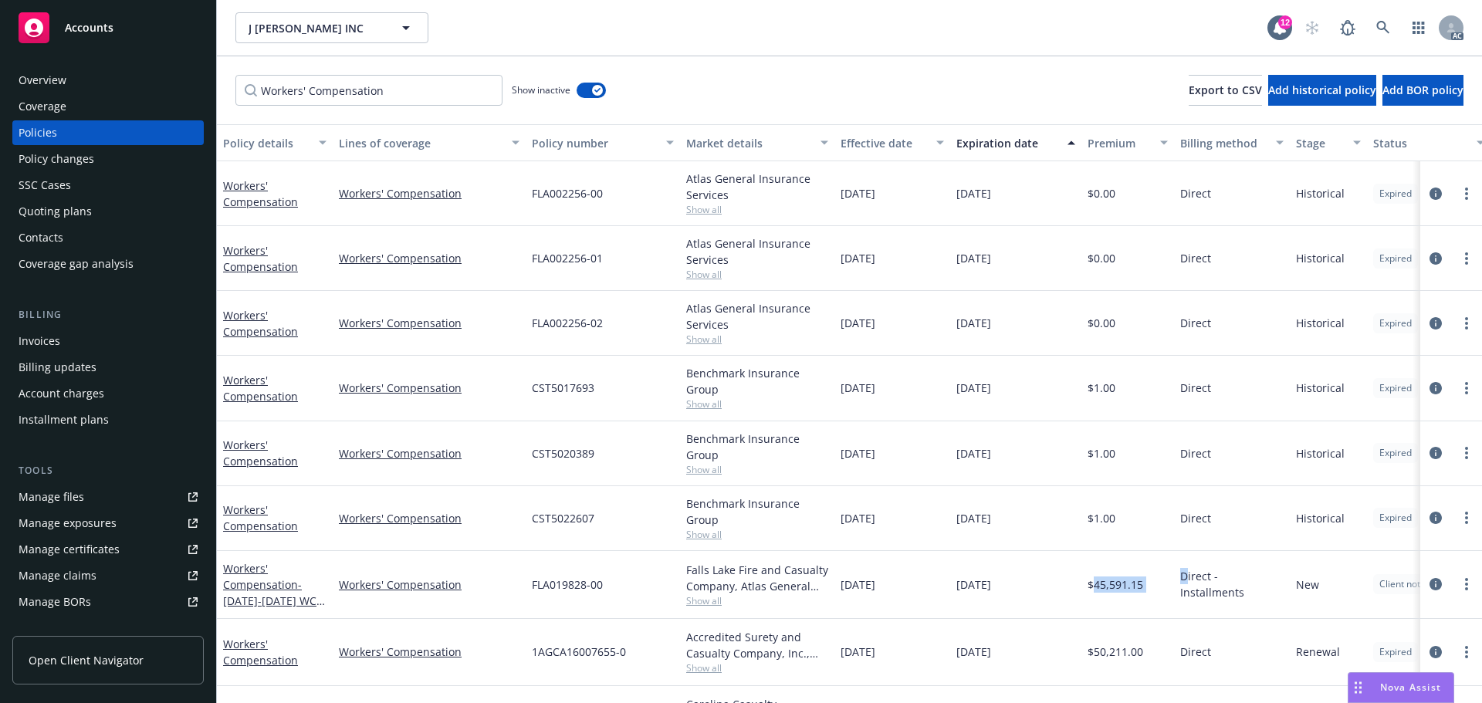
click at [1129, 592] on span "$45,591.15" at bounding box center [1116, 585] width 56 height 16
drag, startPoint x: 1097, startPoint y: 593, endPoint x: 1152, endPoint y: 590, distance: 55.7
click at [1152, 590] on div "$45,591.15" at bounding box center [1127, 585] width 93 height 68
drag, startPoint x: 903, startPoint y: 523, endPoint x: 875, endPoint y: 523, distance: 28.6
click at [875, 523] on div "11/01/2021" at bounding box center [892, 518] width 116 height 65
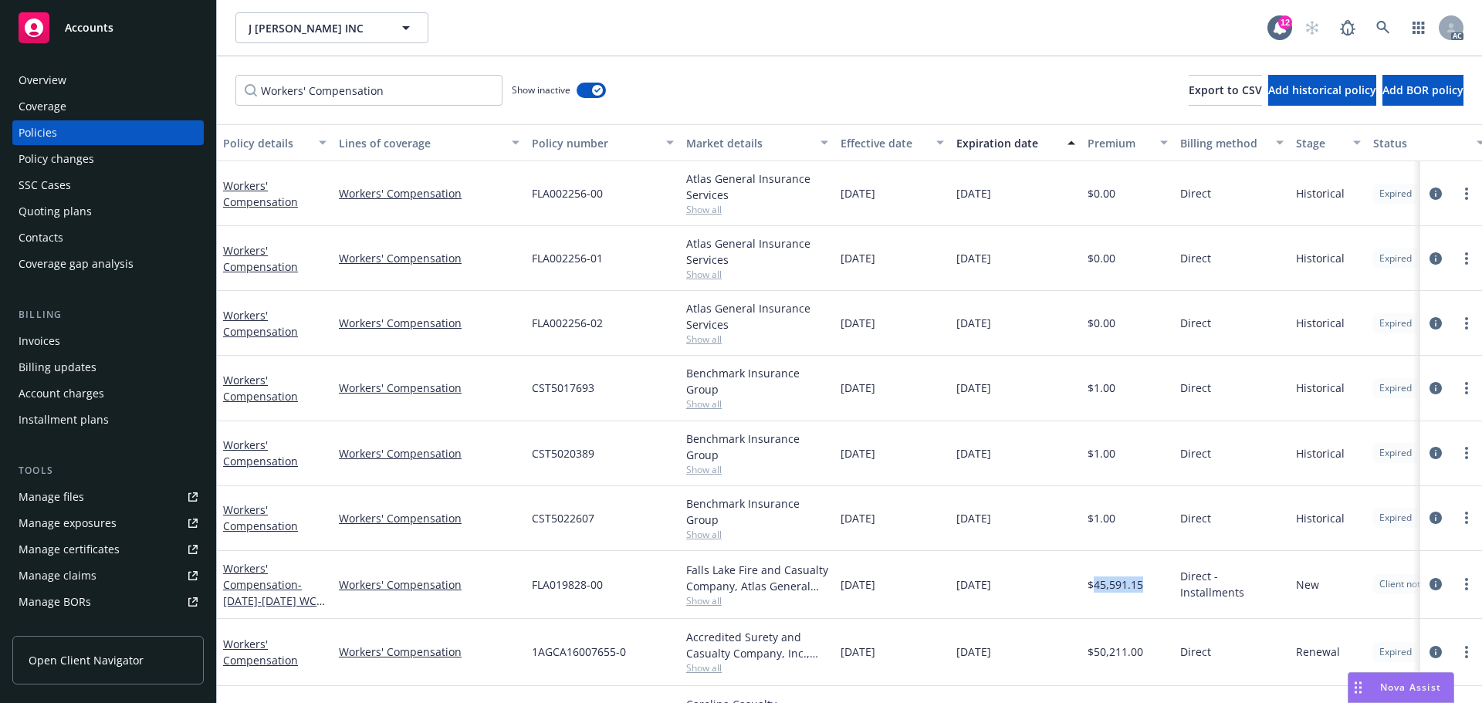
click at [679, 523] on div "CST5022607" at bounding box center [603, 518] width 154 height 65
click at [697, 532] on span "Show all" at bounding box center [757, 534] width 142 height 13
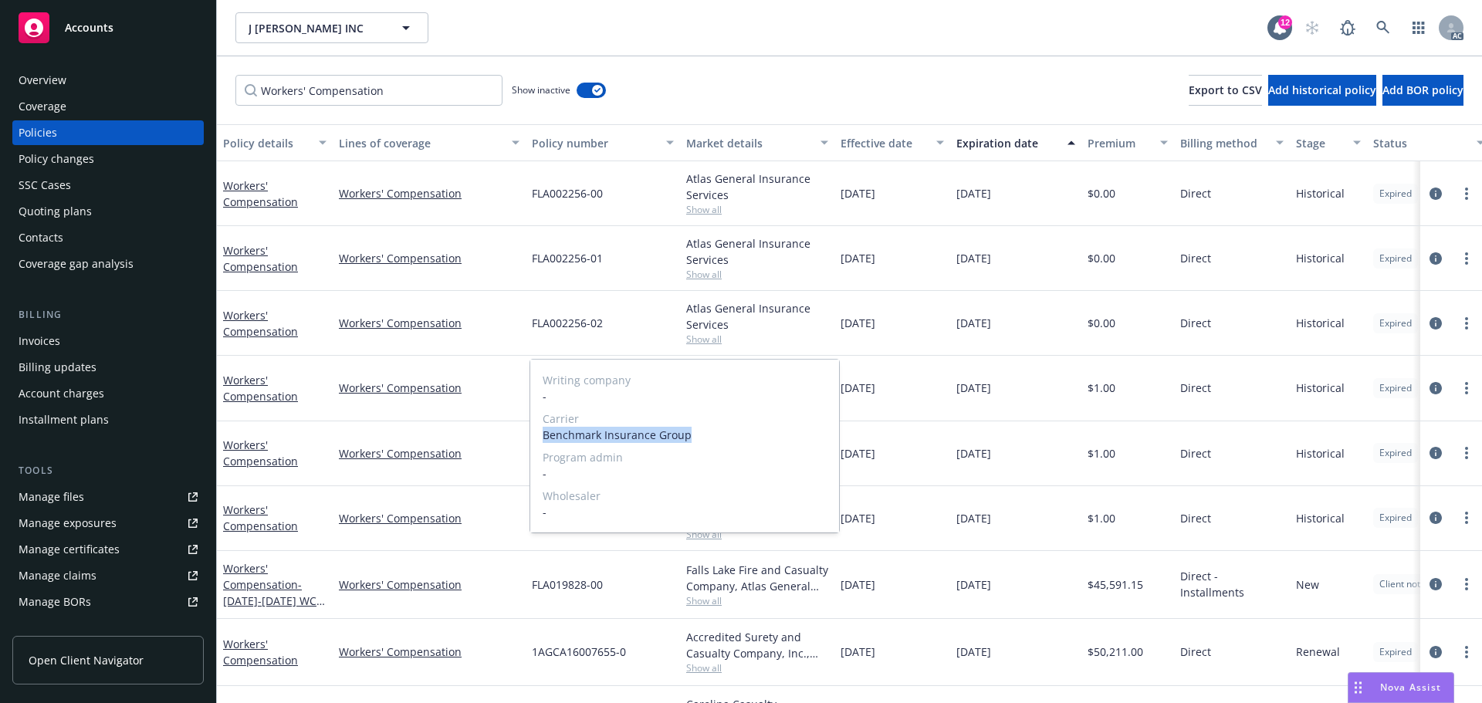
drag, startPoint x: 672, startPoint y: 435, endPoint x: 543, endPoint y: 435, distance: 129.7
click at [543, 435] on span "Benchmark Insurance Group" at bounding box center [685, 435] width 284 height 16
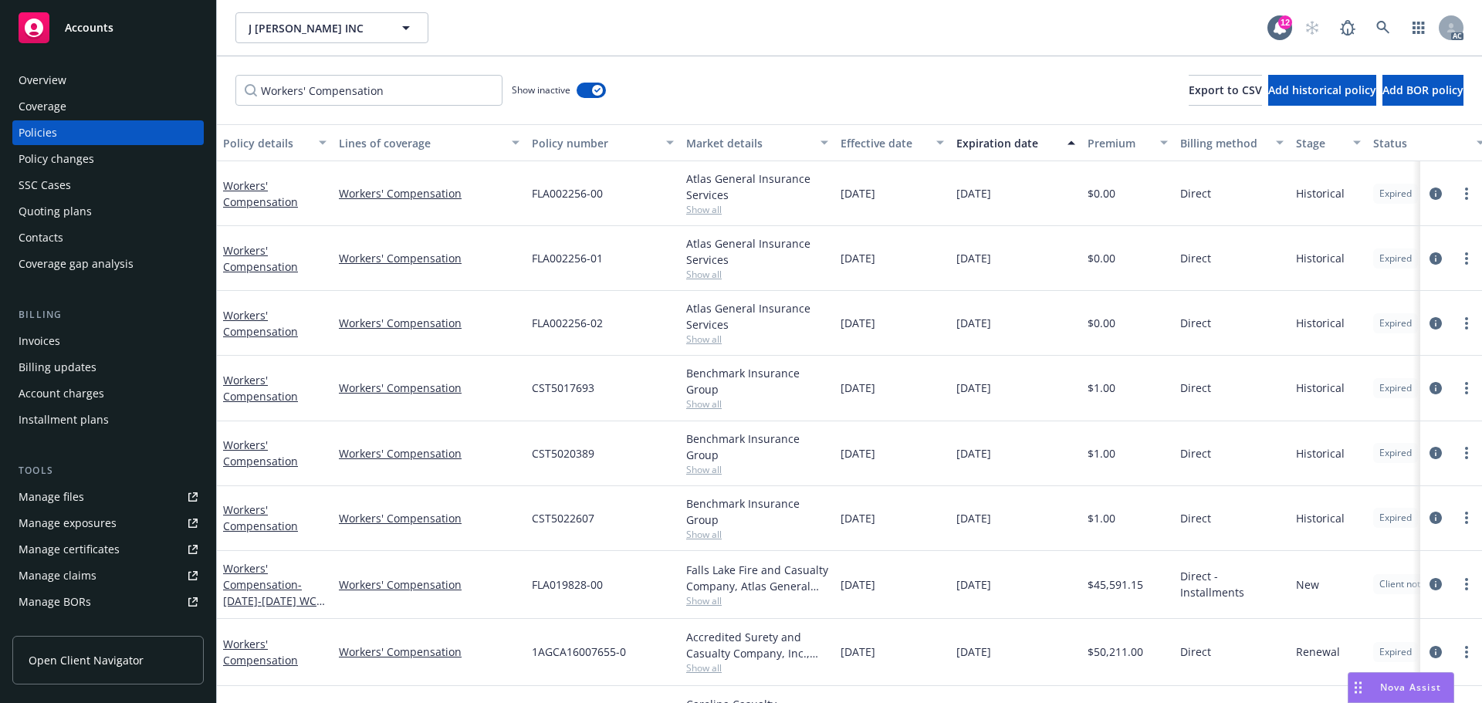
drag, startPoint x: 908, startPoint y: 567, endPoint x: 899, endPoint y: 567, distance: 8.5
click at [908, 567] on div "11/01/2022" at bounding box center [892, 585] width 116 height 68
click at [535, 515] on div "CST5022607" at bounding box center [603, 518] width 154 height 65
drag, startPoint x: 917, startPoint y: 457, endPoint x: 873, endPoint y: 460, distance: 44.1
click at [873, 460] on div "11/01/2020" at bounding box center [892, 453] width 116 height 65
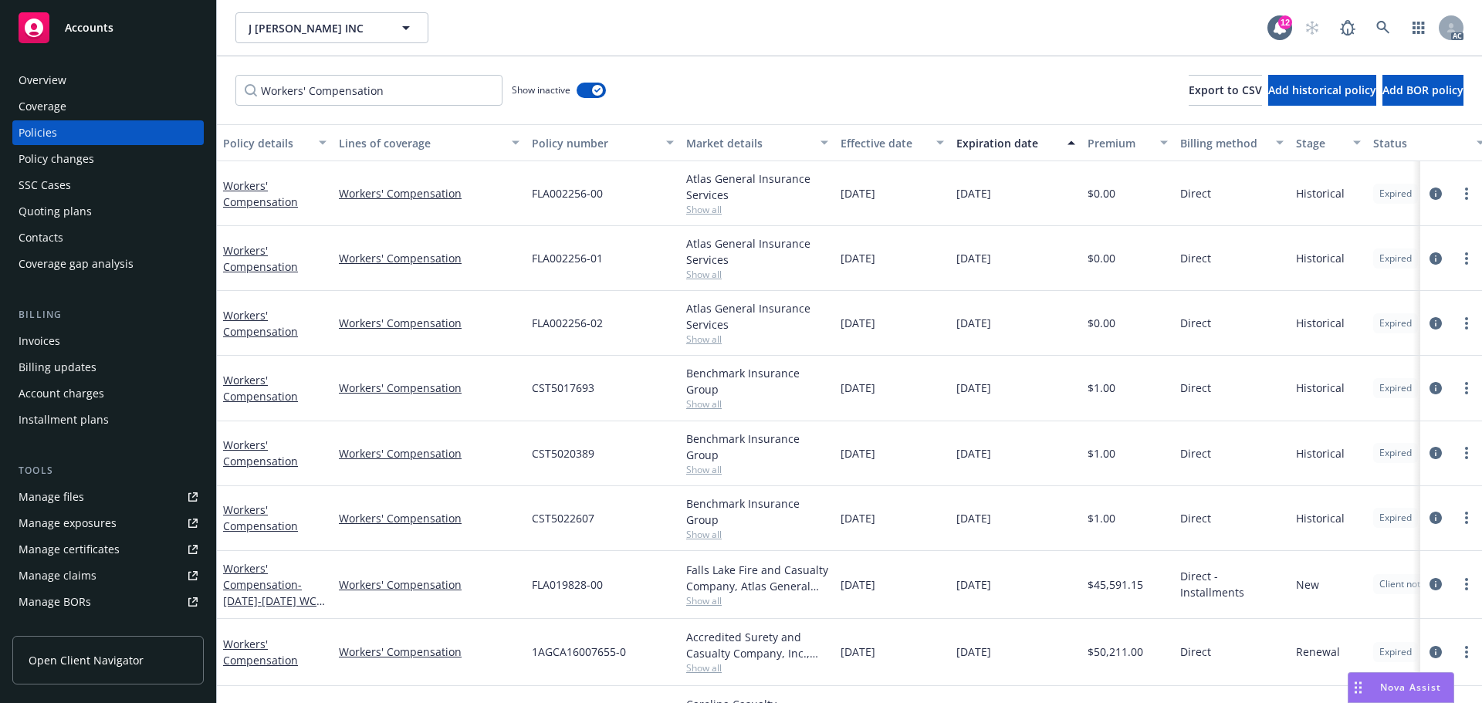
click at [709, 469] on span "Show all" at bounding box center [757, 469] width 142 height 13
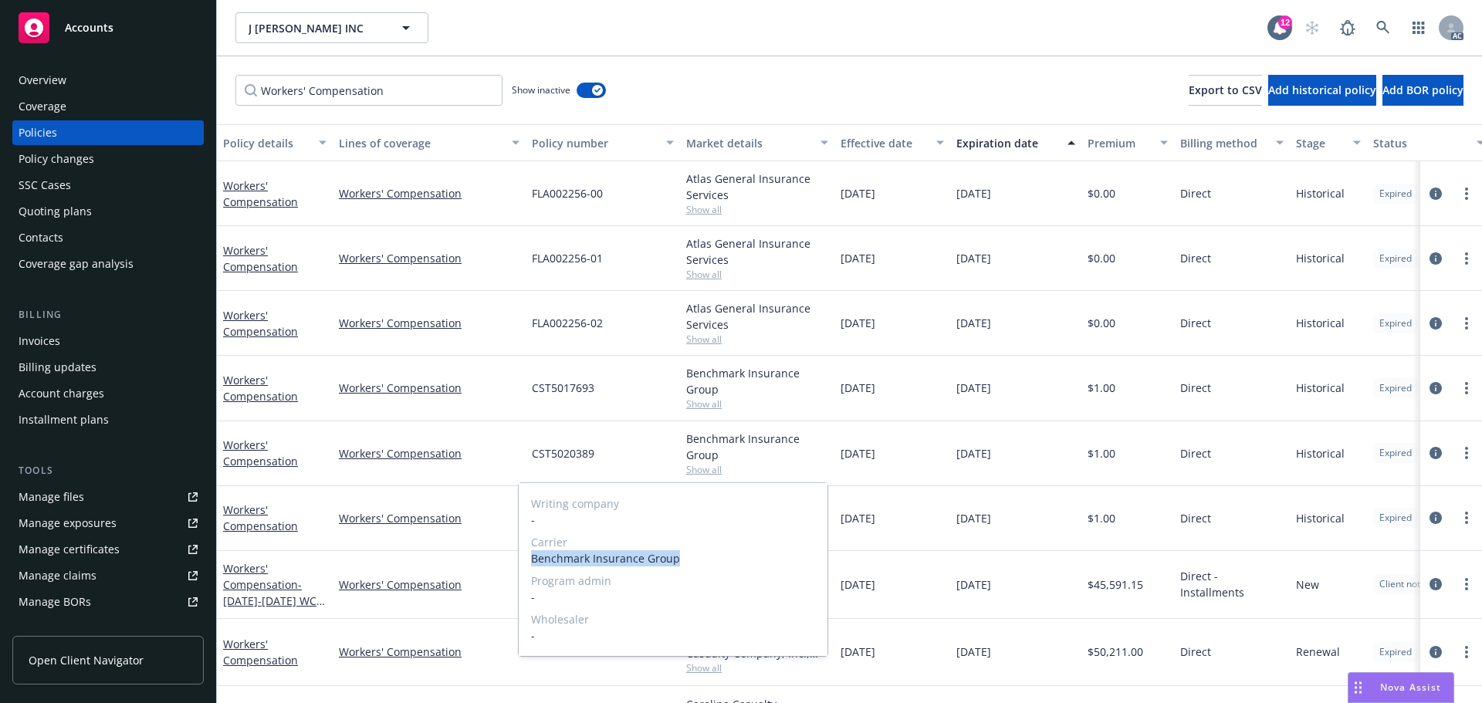
drag, startPoint x: 673, startPoint y: 559, endPoint x: 528, endPoint y: 561, distance: 145.1
click at [528, 561] on div "Writing company - Carrier Benchmark Insurance Group Program admin - Wholesaler -" at bounding box center [673, 569] width 309 height 173
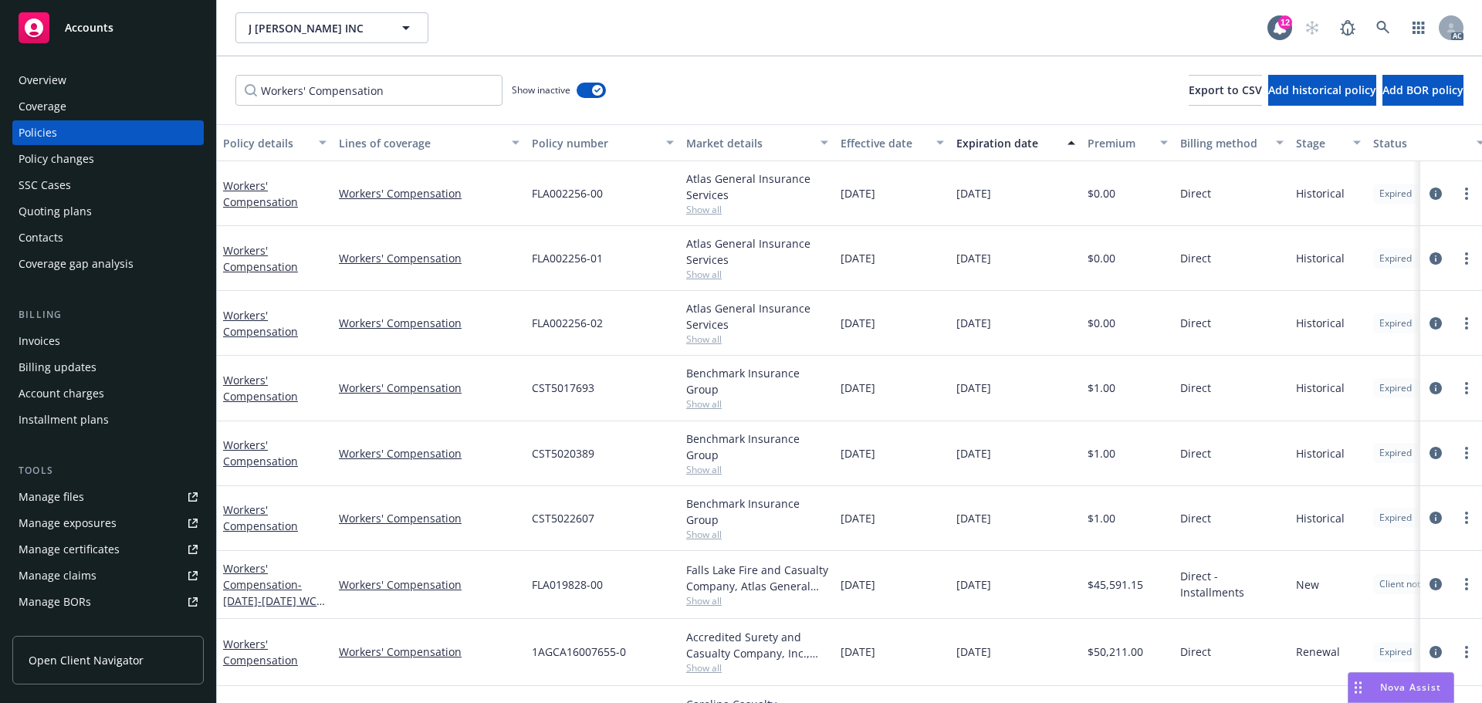
click at [943, 503] on div "11/01/2021" at bounding box center [892, 518] width 116 height 65
drag, startPoint x: 608, startPoint y: 452, endPoint x: 508, endPoint y: 452, distance: 100.4
click at [508, 452] on div "Workers' Compensation Workers' Compensation CST5020389 Benchmark Insurance Grou…" at bounding box center [962, 453] width 1490 height 65
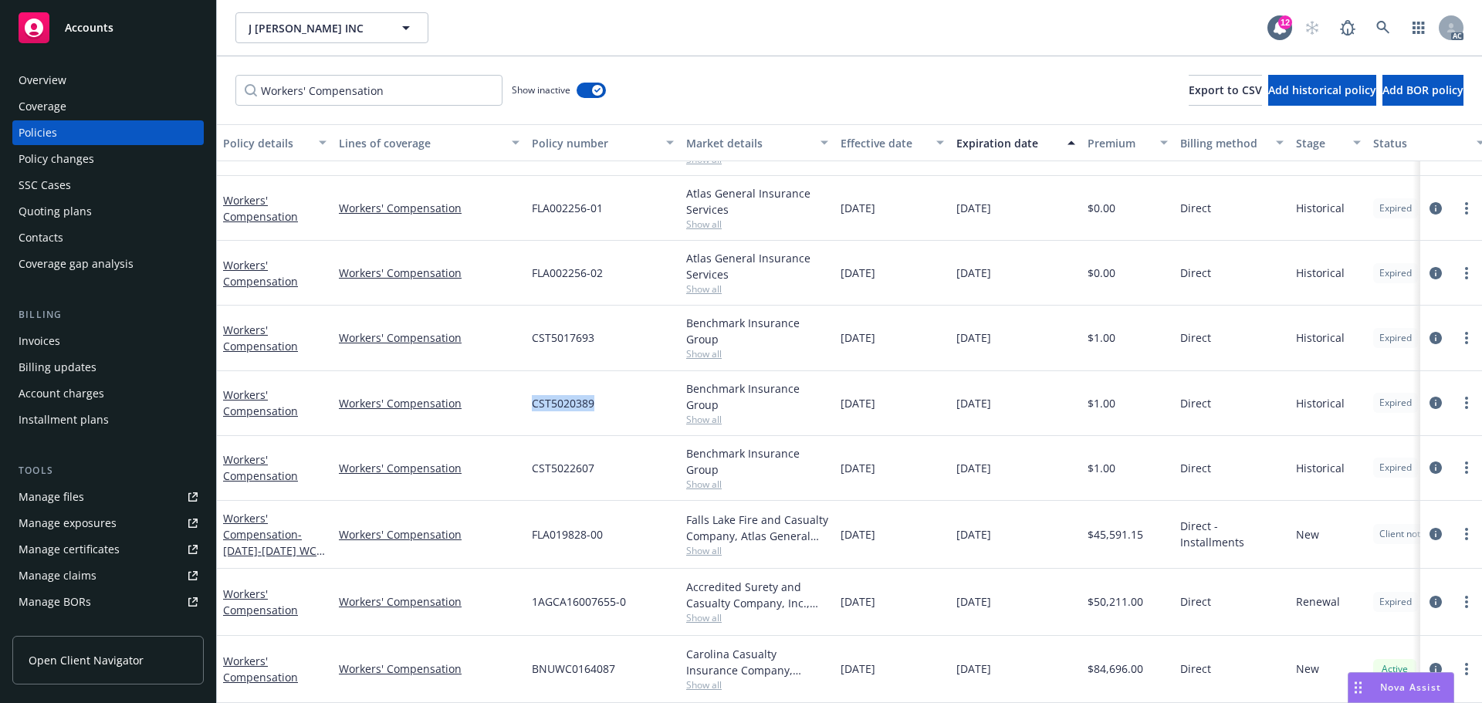
scroll to position [276, 0]
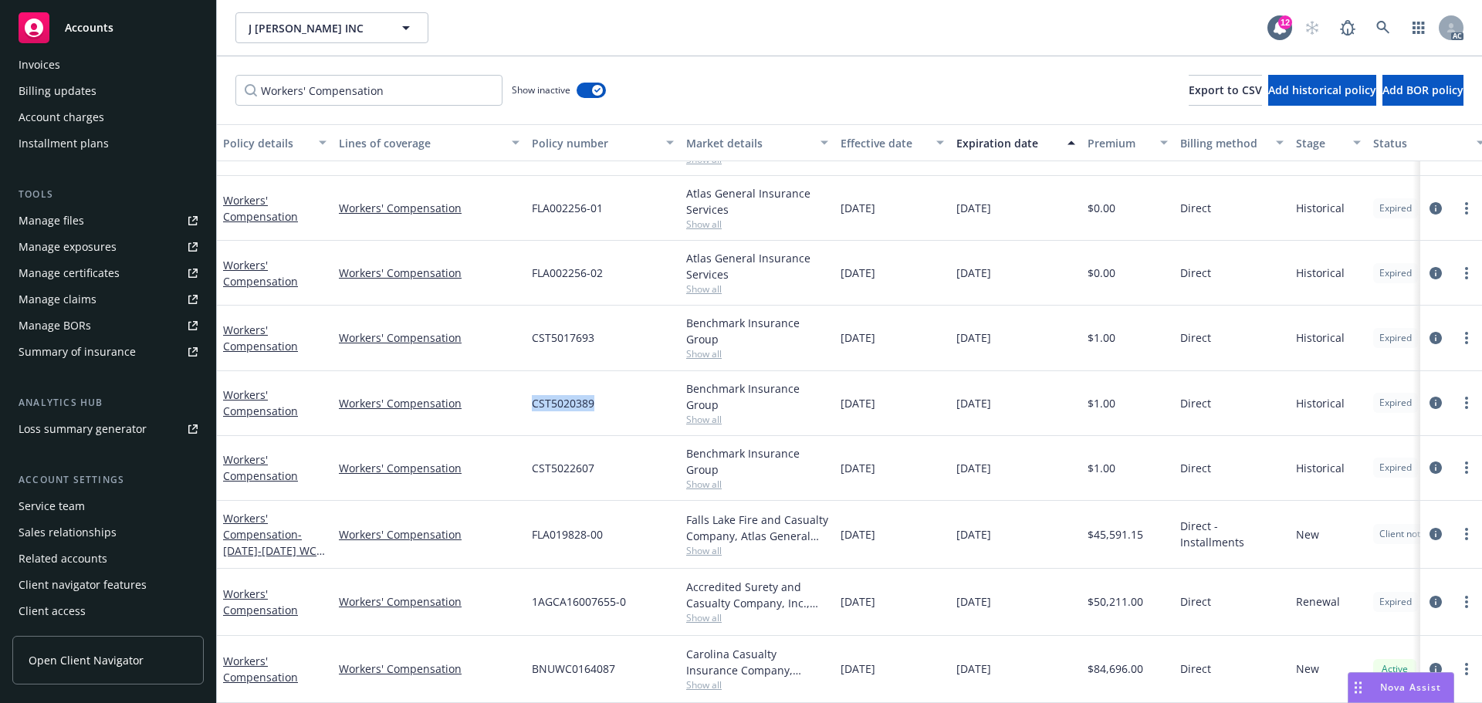
click at [71, 512] on div "Service team" at bounding box center [52, 506] width 66 height 25
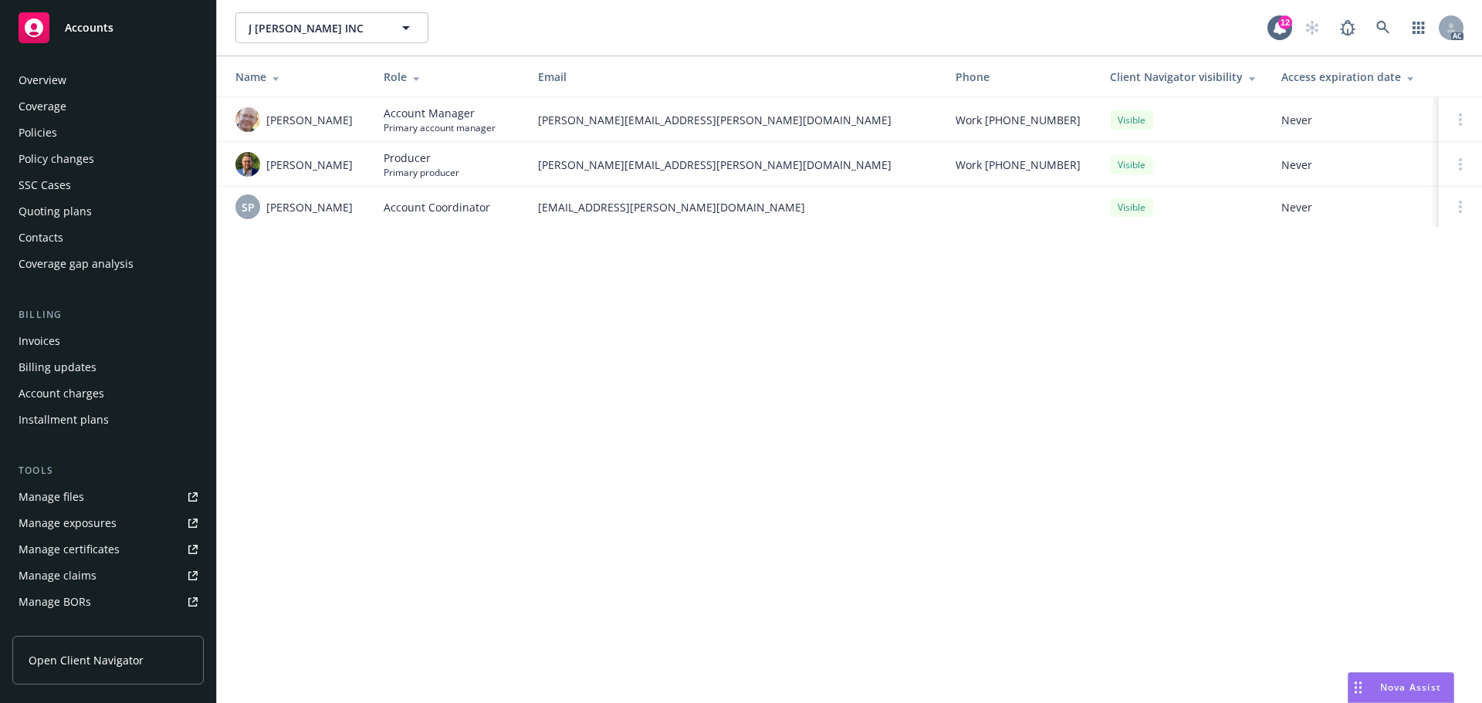
click at [59, 137] on div "Policies" at bounding box center [108, 132] width 179 height 25
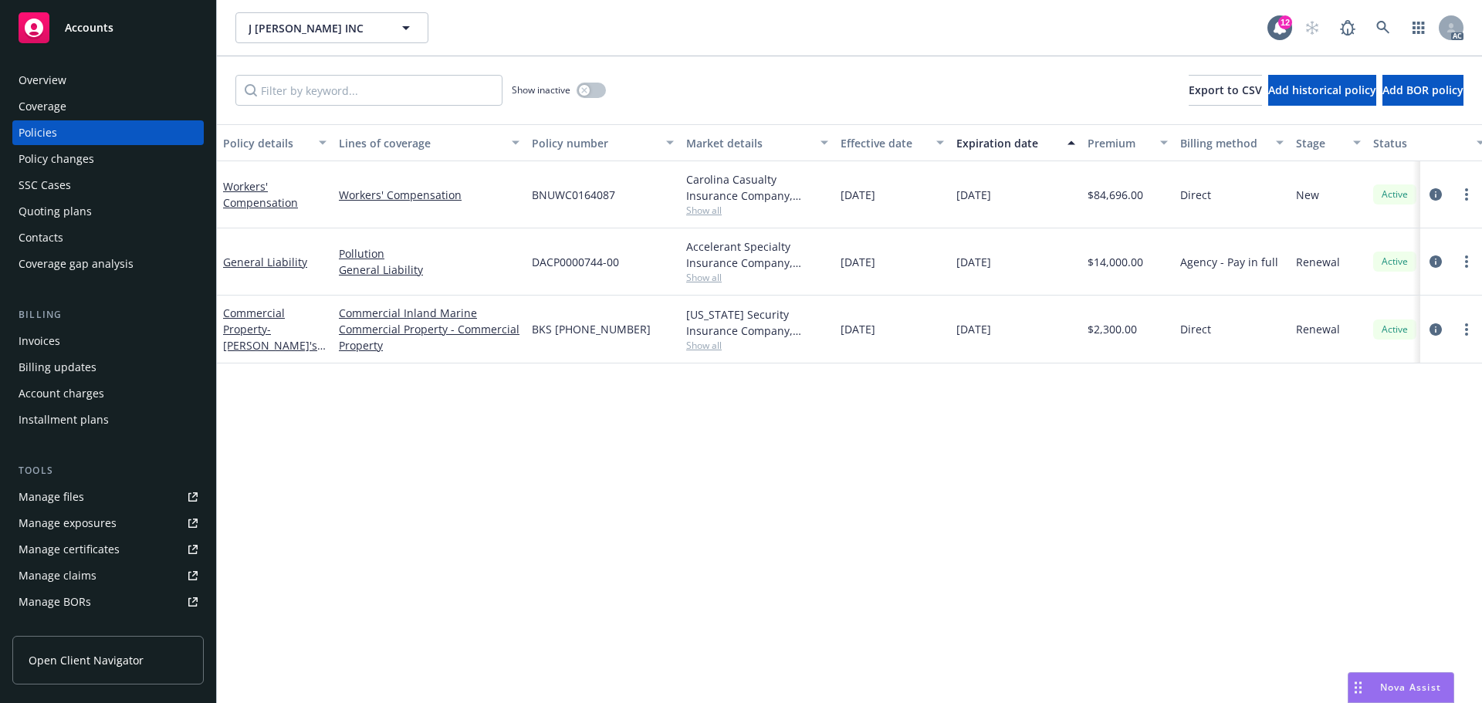
drag, startPoint x: 1034, startPoint y: 201, endPoint x: 949, endPoint y: 200, distance: 84.2
click at [949, 200] on div "Workers' Compensation Workers' Compensation BNUWC0164087 Carolina Casualty Insu…" at bounding box center [962, 194] width 1490 height 67
click at [111, 78] on div "Overview" at bounding box center [108, 80] width 179 height 25
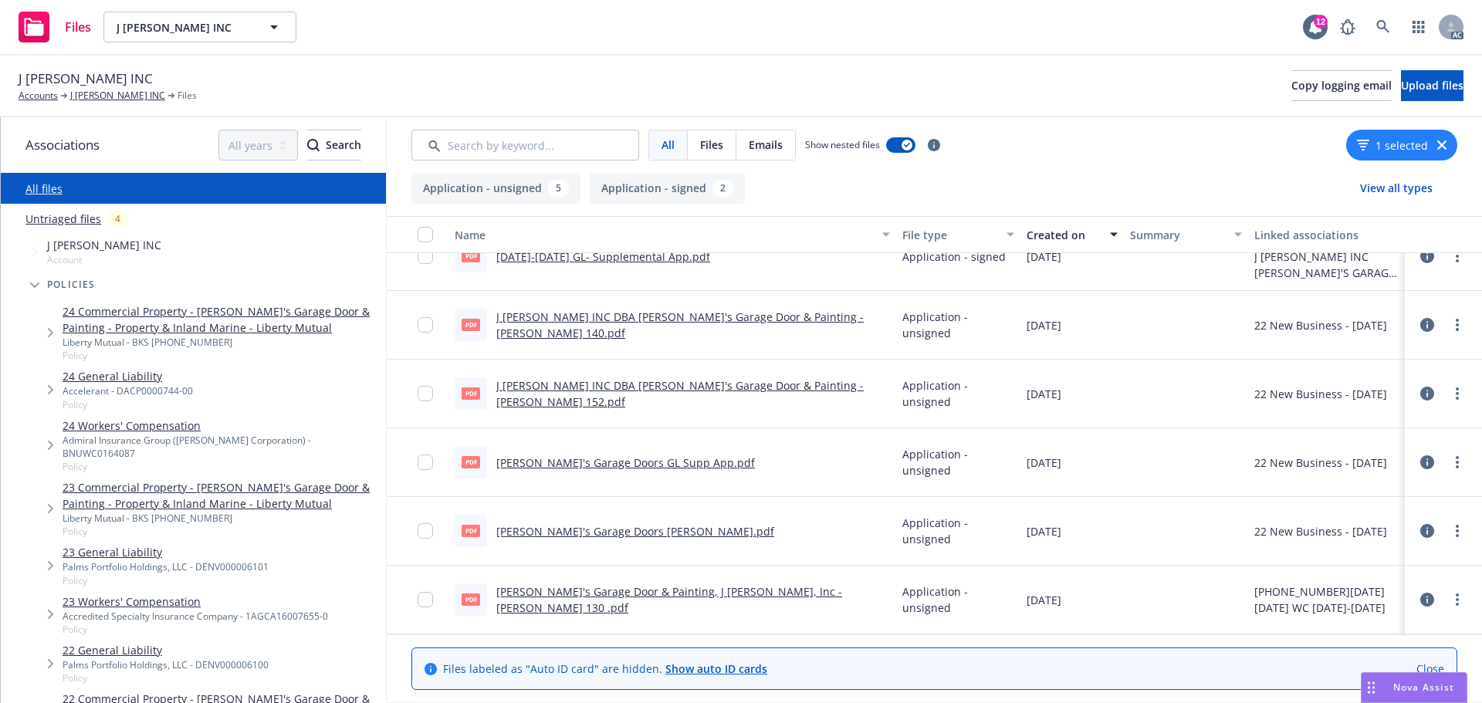
click at [190, 428] on link "24 Workers' Compensation" at bounding box center [221, 426] width 317 height 16
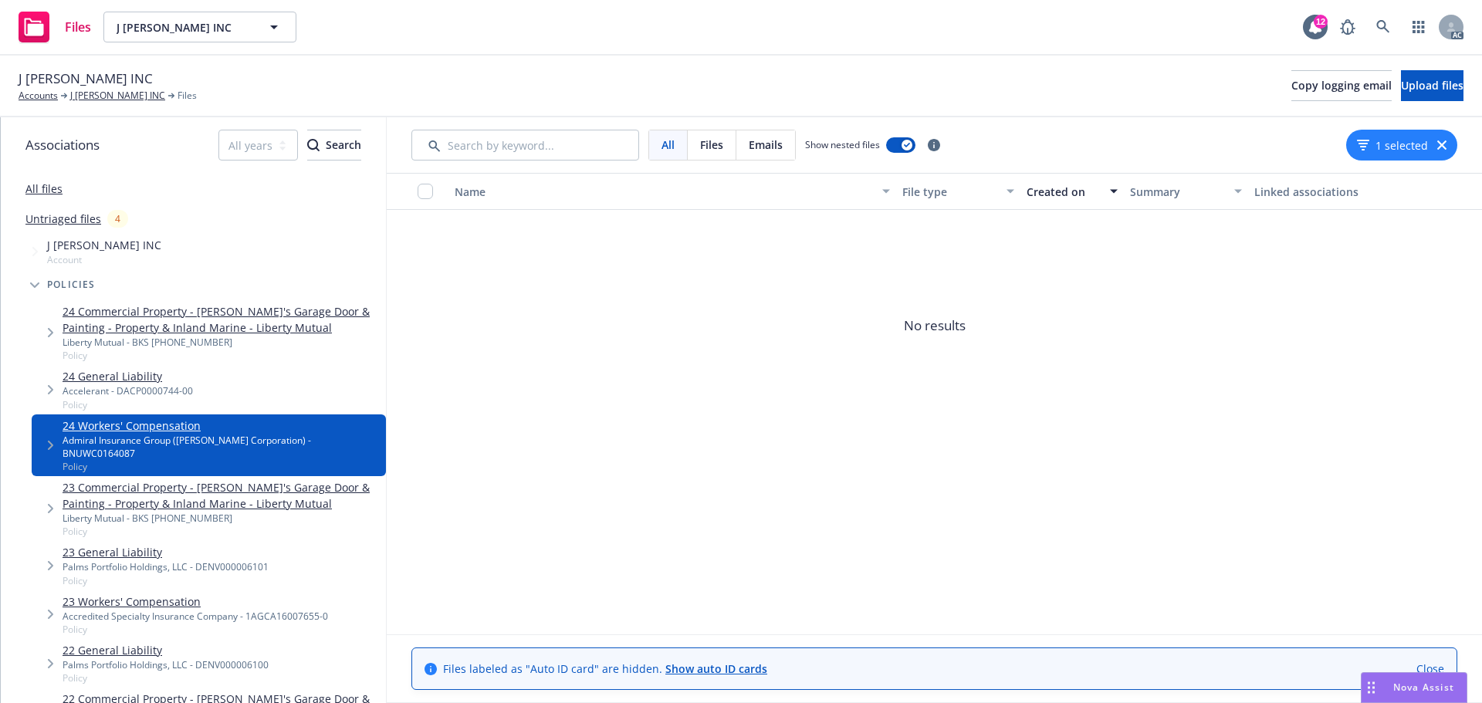
click at [1443, 147] on icon "button" at bounding box center [1441, 144] width 9 height 9
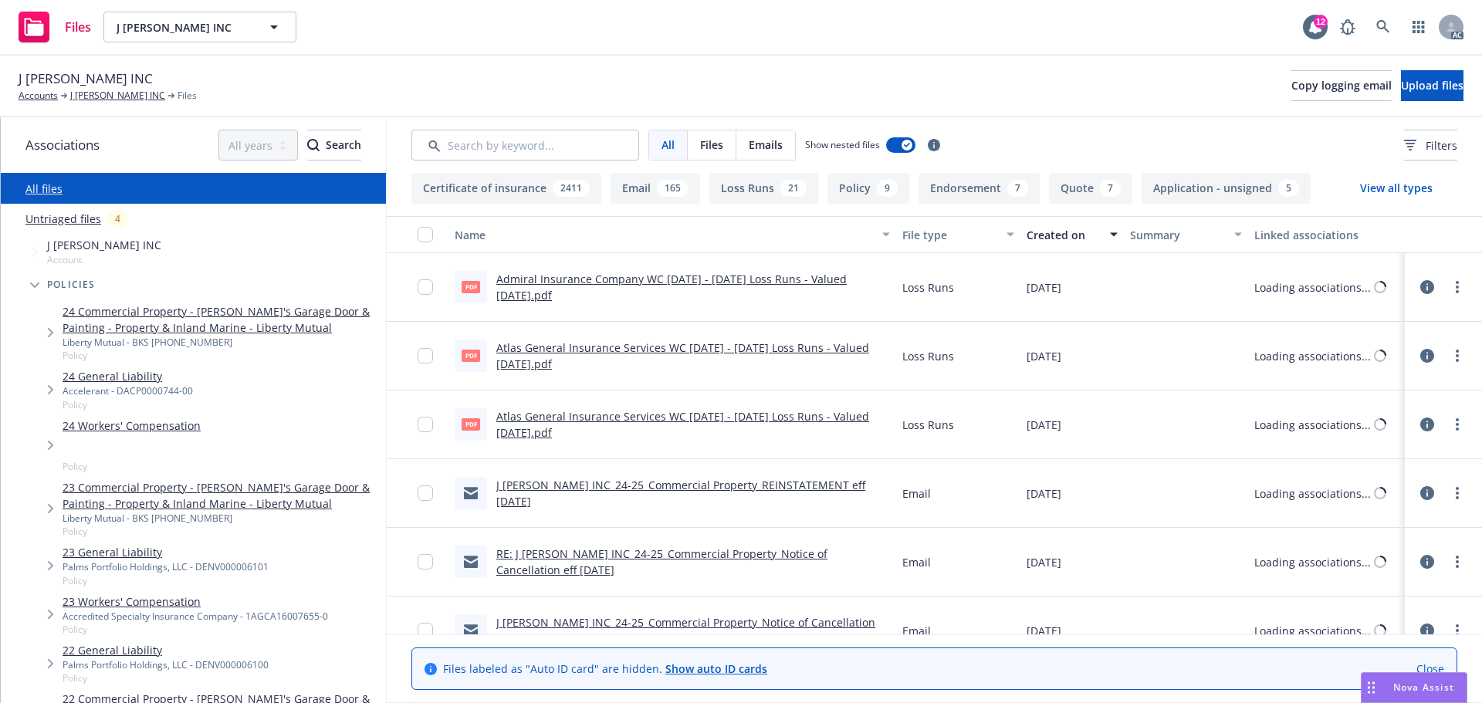
scroll to position [100, 0]
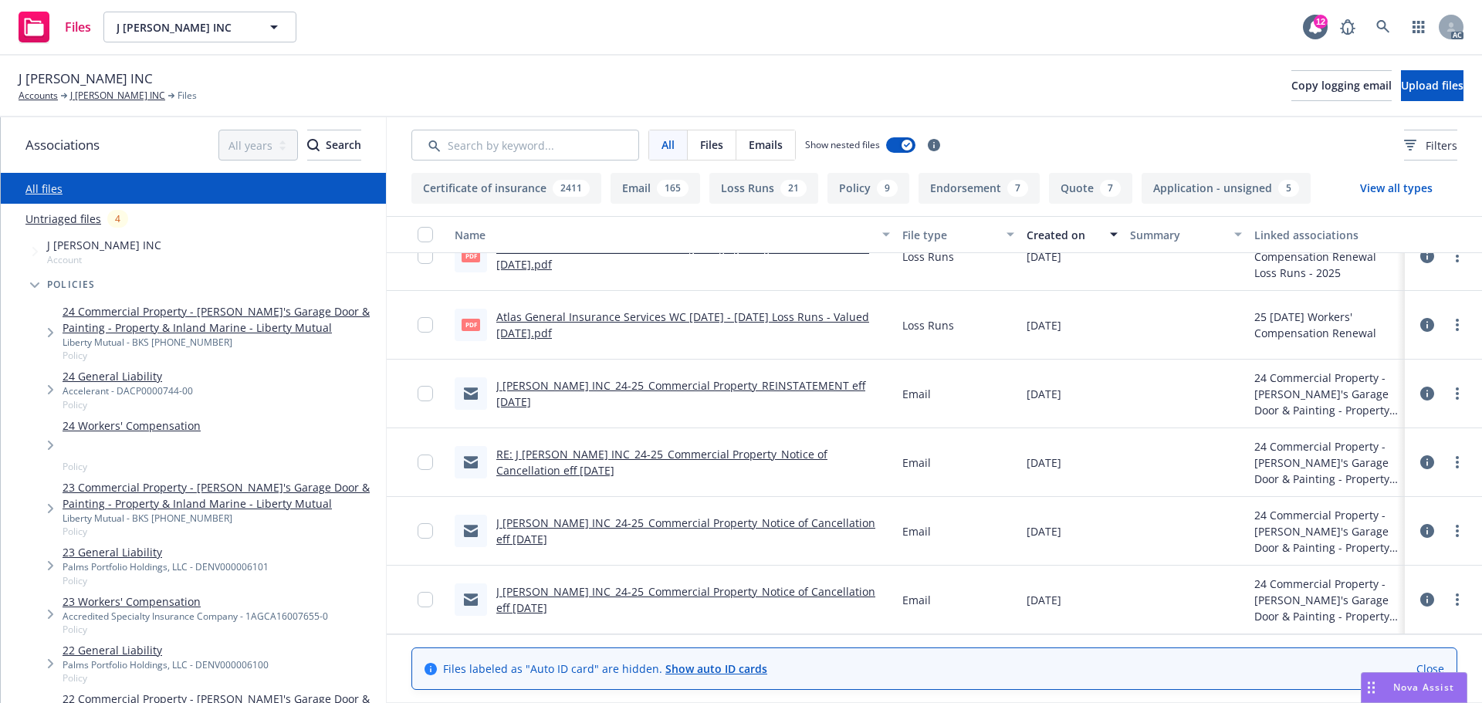
click at [141, 384] on link "24 General Liability" at bounding box center [128, 376] width 130 height 16
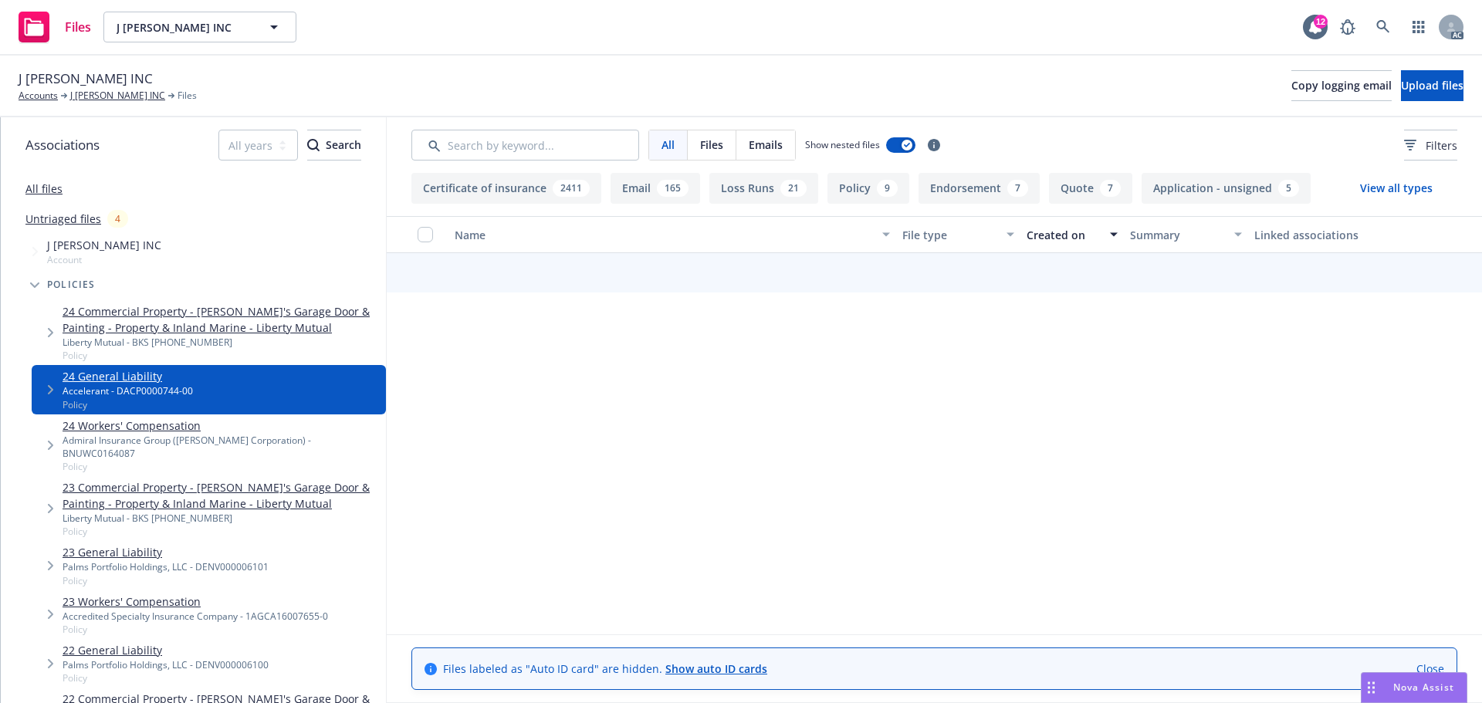
click at [110, 460] on span "Policy" at bounding box center [221, 466] width 317 height 13
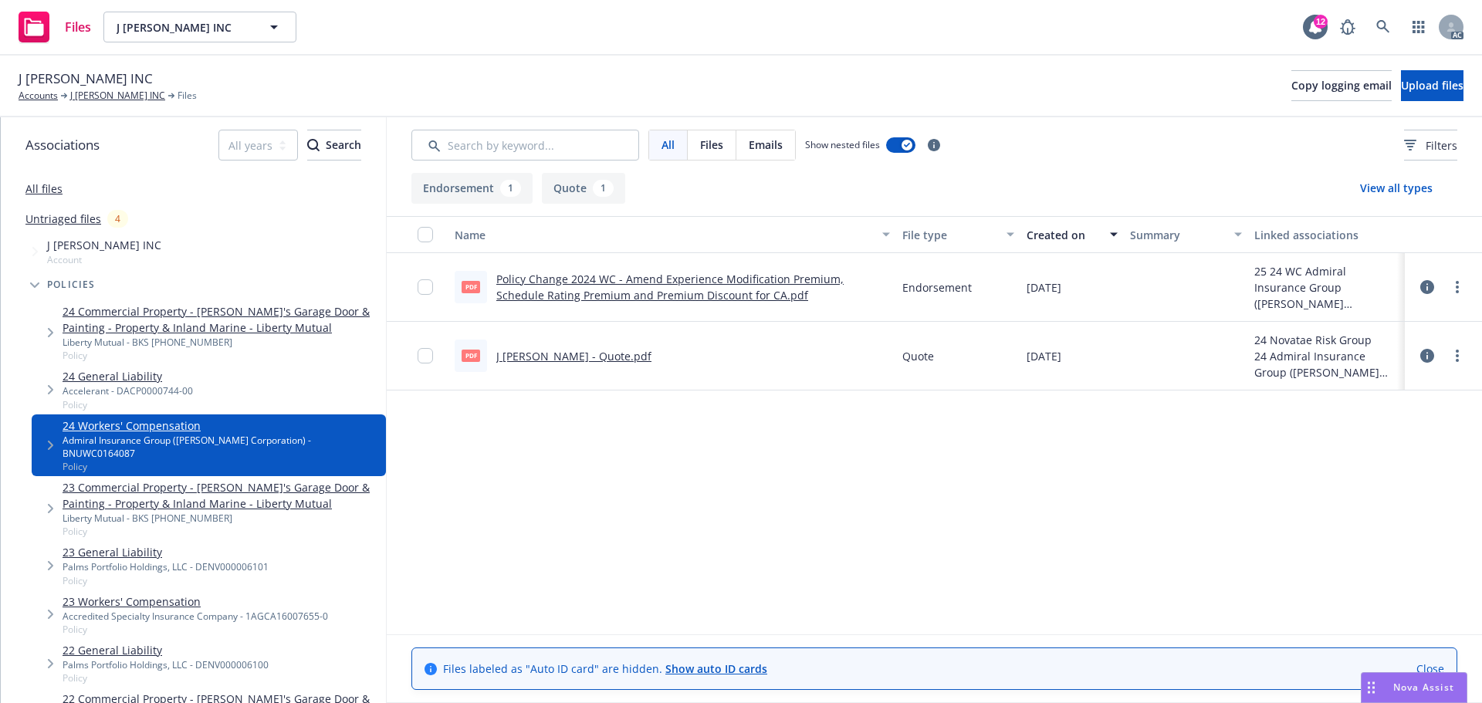
click at [46, 188] on link "All files" at bounding box center [43, 188] width 37 height 15
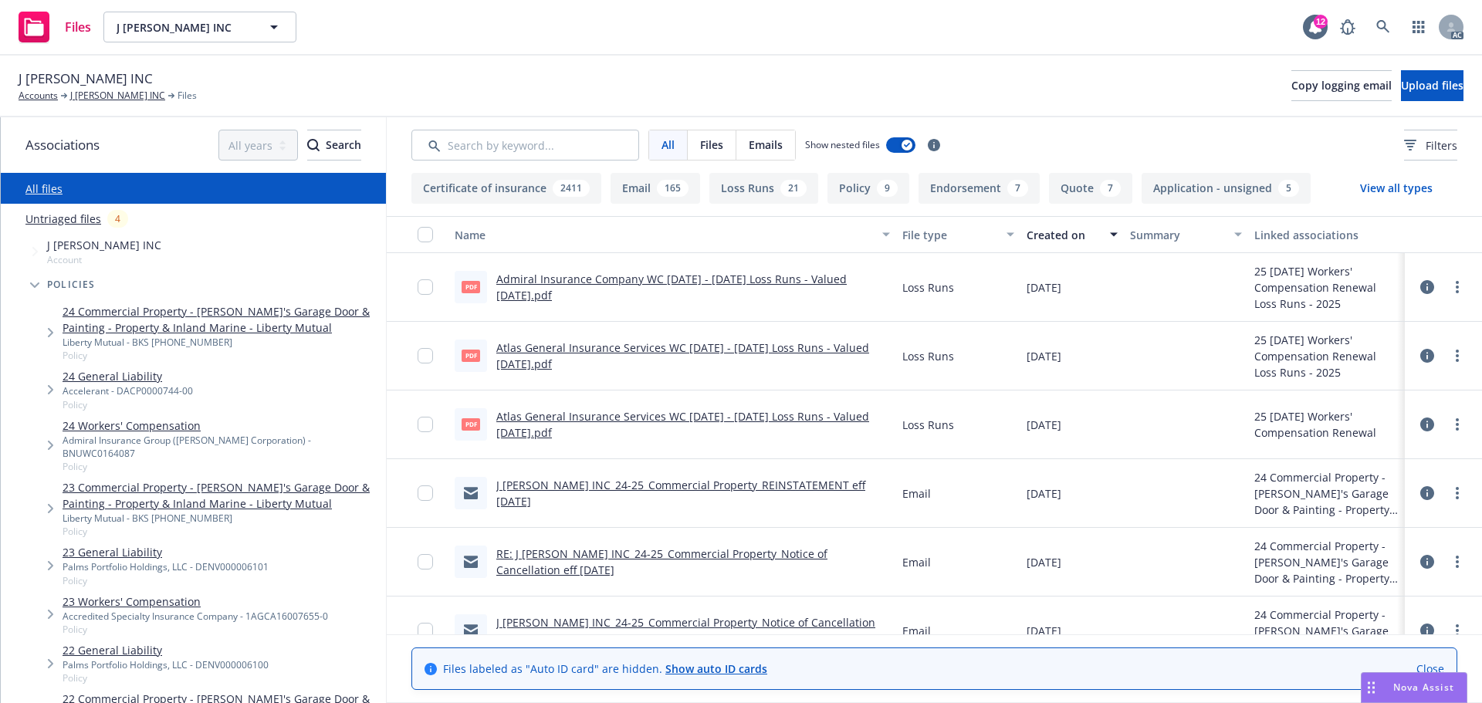
click at [121, 439] on div "Admiral Insurance Group (W.R. Berkley Corporation) - BNUWC0164087" at bounding box center [221, 447] width 317 height 26
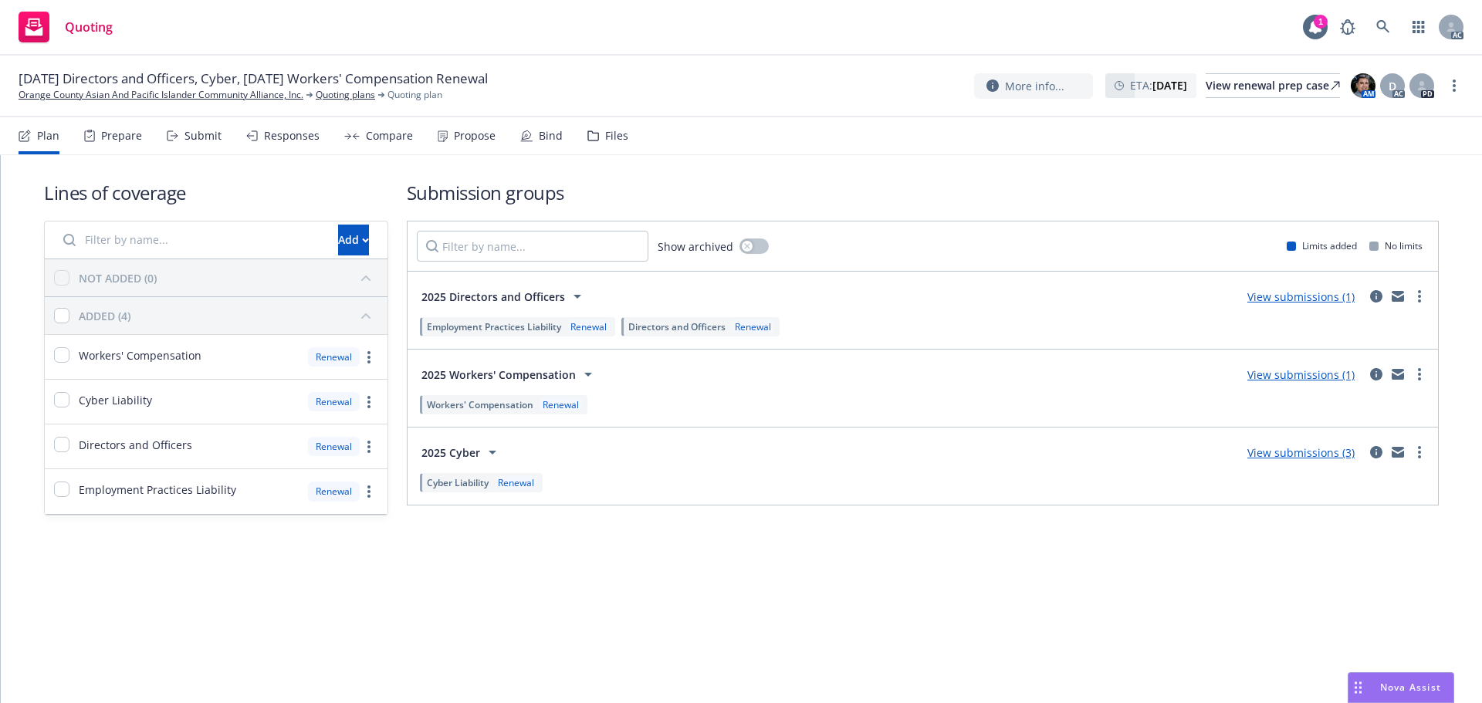
click at [122, 143] on div "Prepare" at bounding box center [113, 135] width 58 height 37
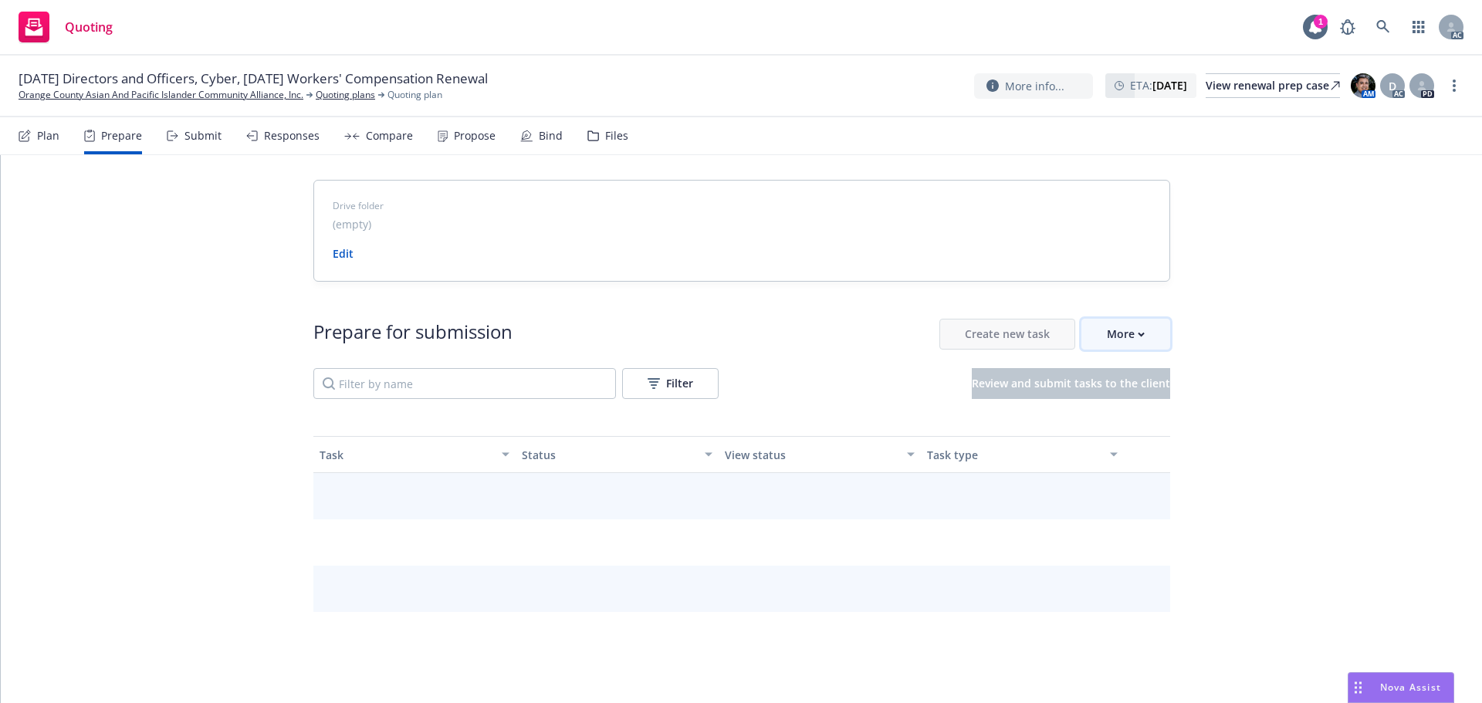
click at [1142, 326] on button "More" at bounding box center [1125, 334] width 89 height 31
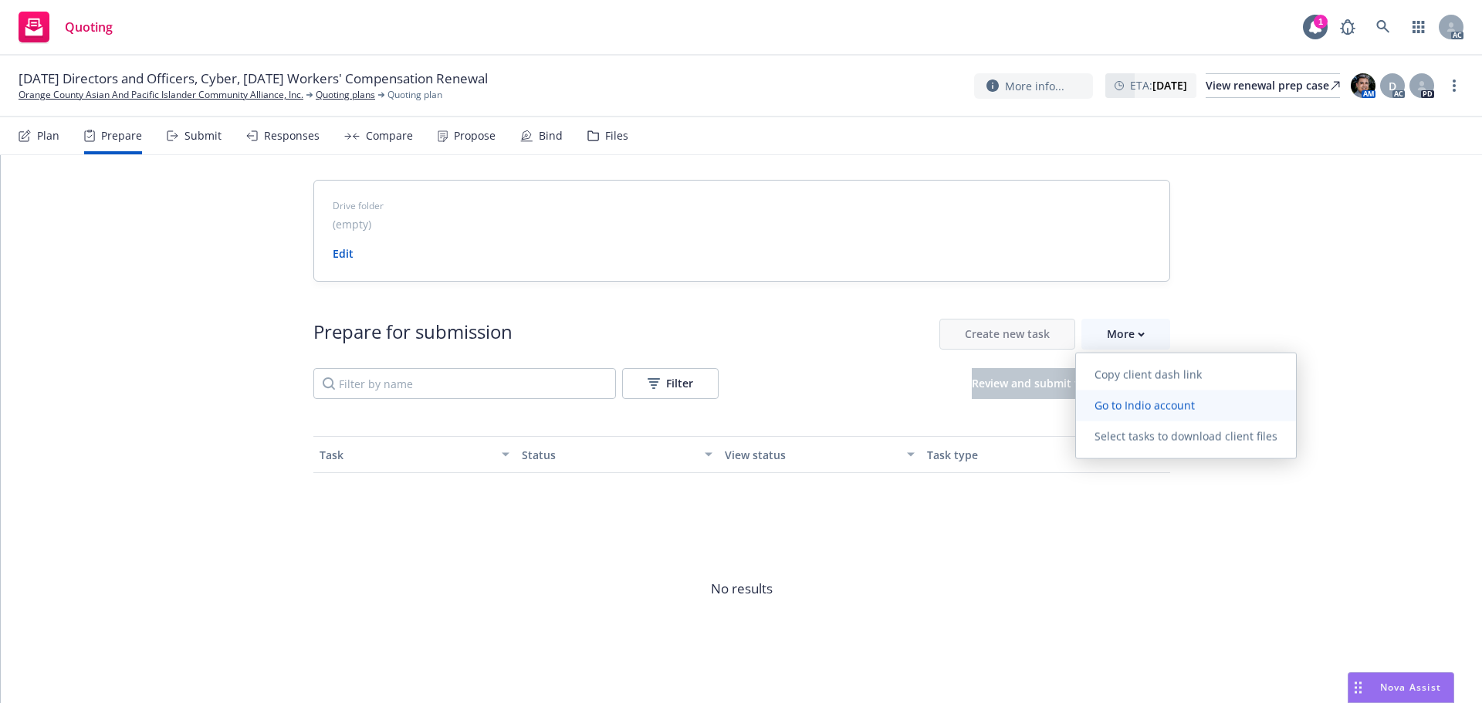
click at [1156, 404] on span "Go to Indio account" at bounding box center [1144, 405] width 137 height 15
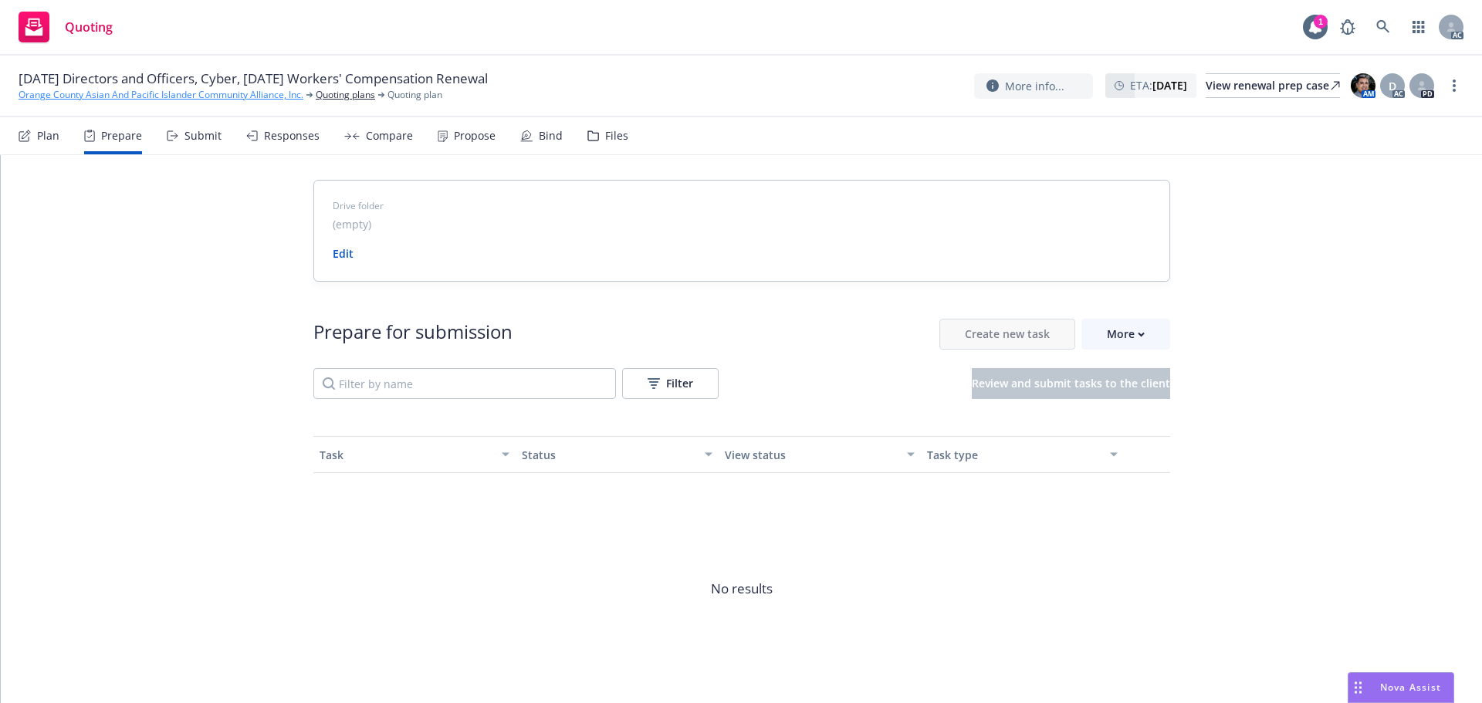
click at [63, 94] on link "Orange County Asian And Pacific Islander Community Alliance, Inc." at bounding box center [161, 95] width 285 height 14
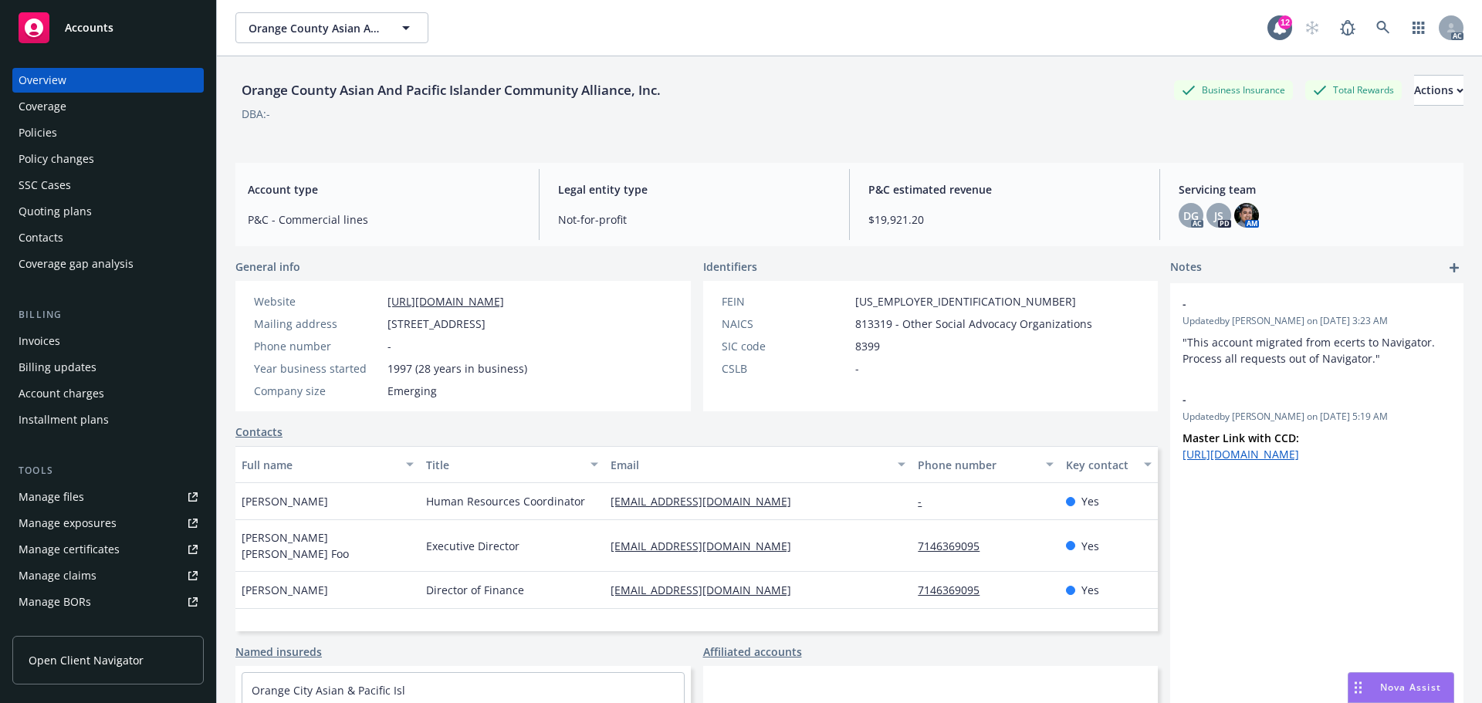
click at [39, 127] on div "Policies" at bounding box center [38, 132] width 39 height 25
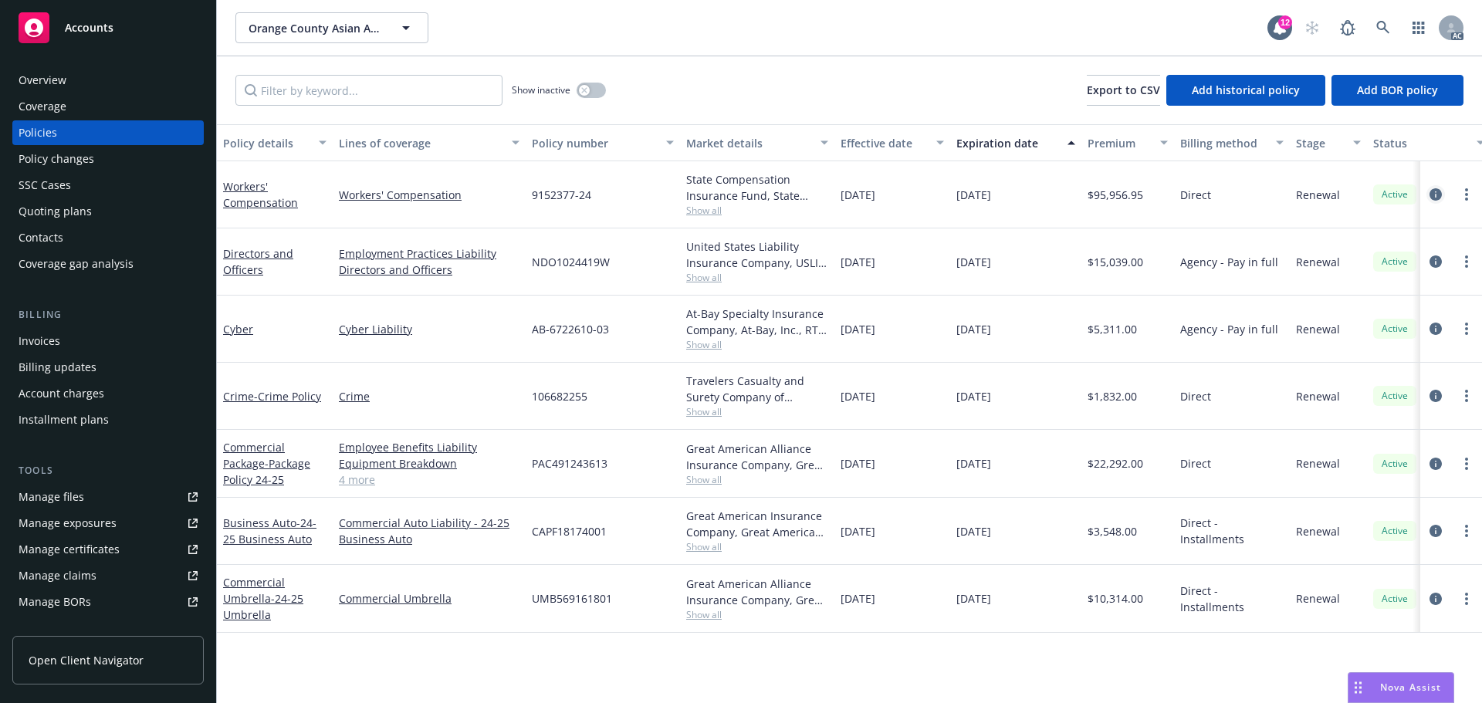
click at [1440, 194] on icon "circleInformation" at bounding box center [1436, 194] width 12 height 12
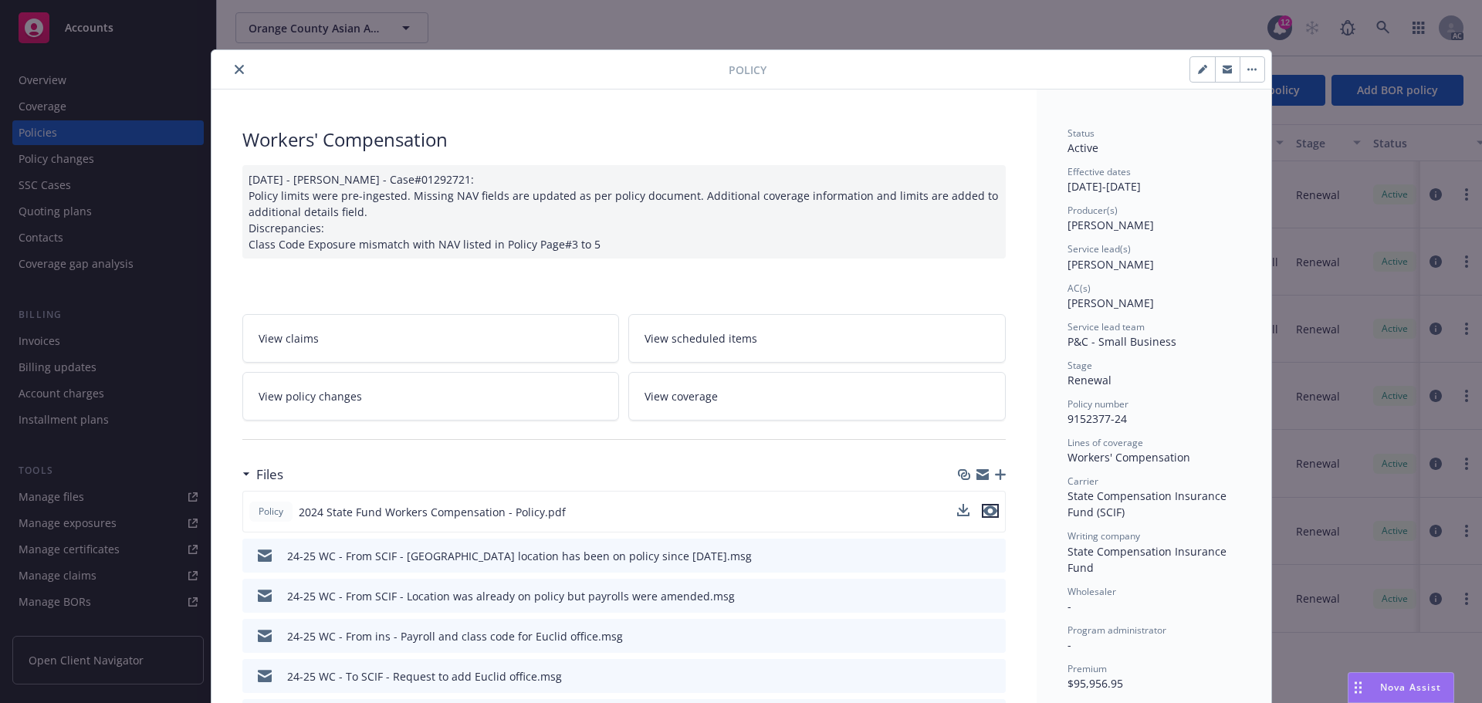
click at [983, 510] on icon "preview file" at bounding box center [990, 511] width 14 height 11
click at [235, 69] on icon "close" at bounding box center [239, 69] width 9 height 9
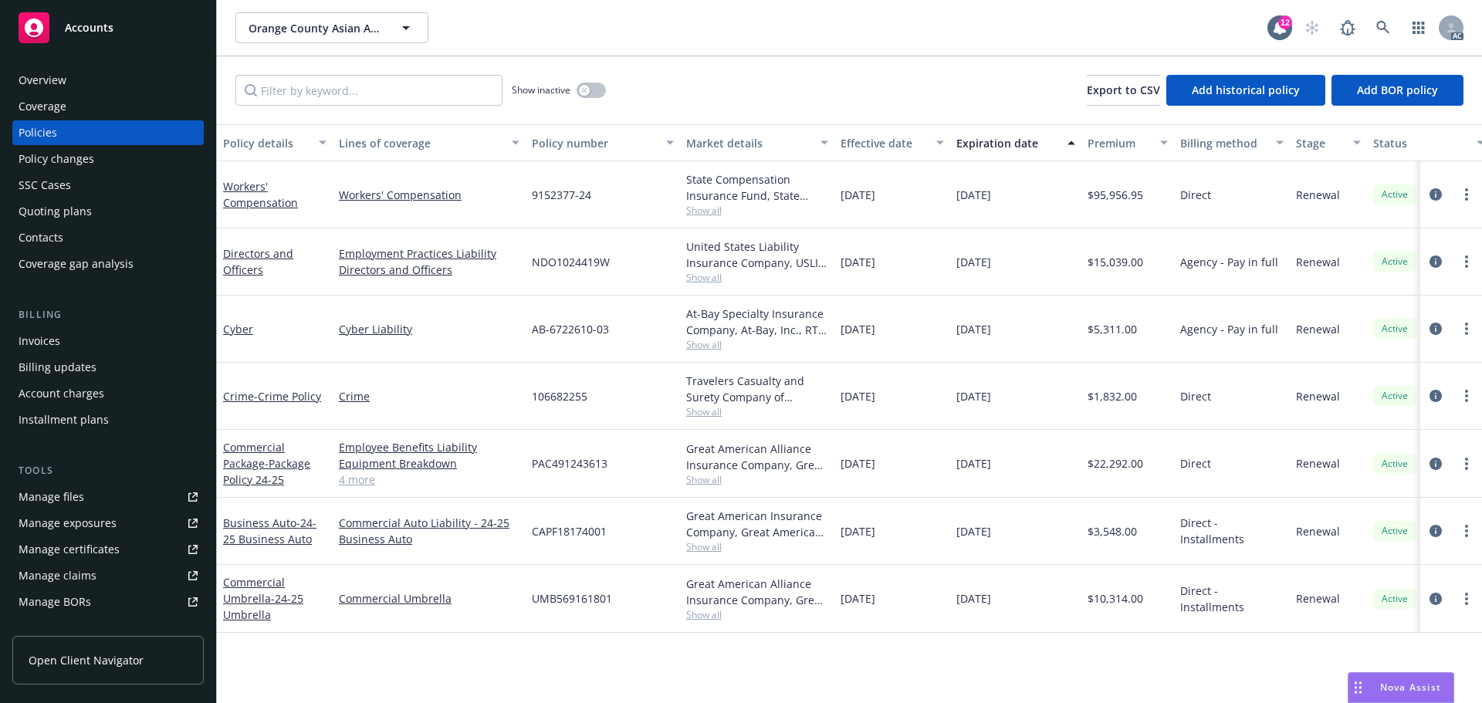
click at [83, 497] on link "Manage files" at bounding box center [107, 497] width 191 height 25
click at [62, 74] on div "Overview" at bounding box center [43, 80] width 48 height 25
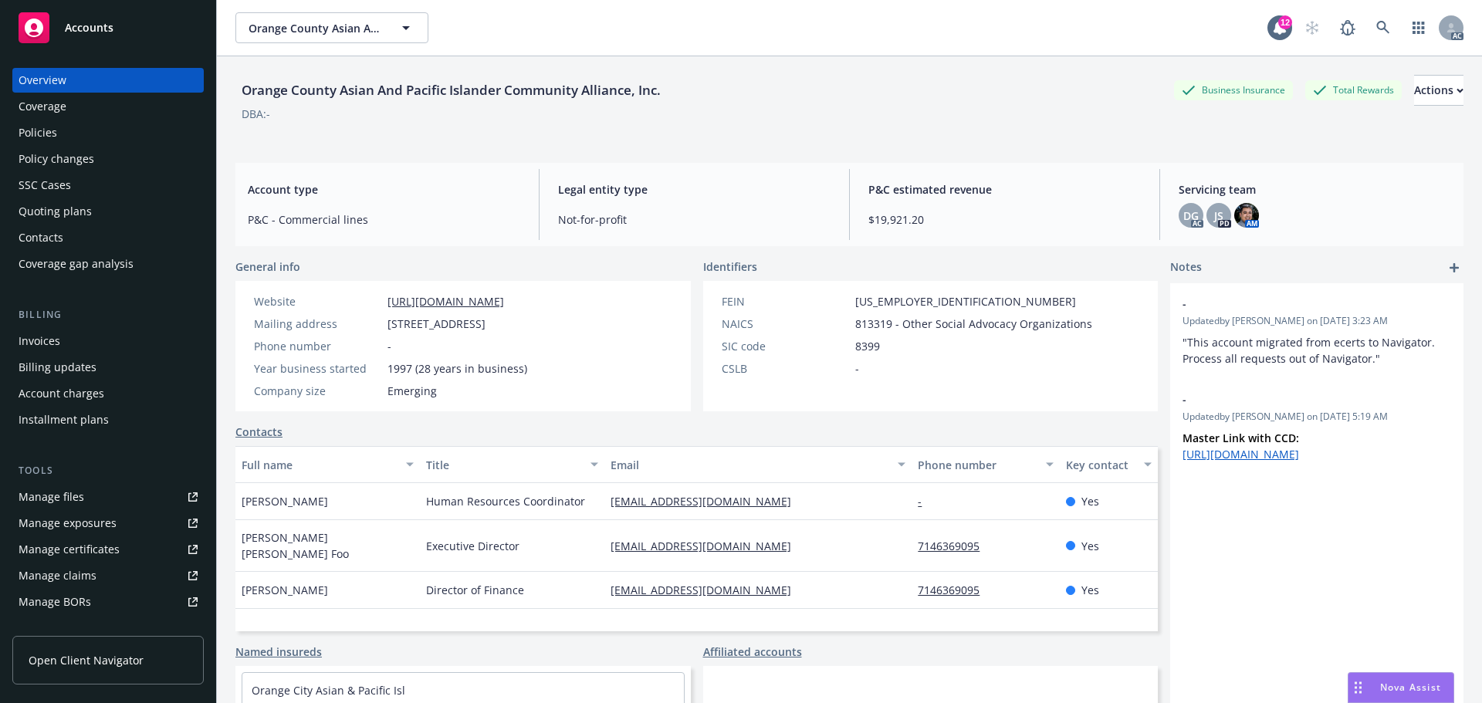
drag, startPoint x: 544, startPoint y: 286, endPoint x: 385, endPoint y: 286, distance: 159.0
click at [385, 286] on div "Website https://www.ocapica.org/ Mailing address 12912 Brookhurst Street, Garde…" at bounding box center [390, 346] width 310 height 130
copy link "https://www.ocapica.org/"
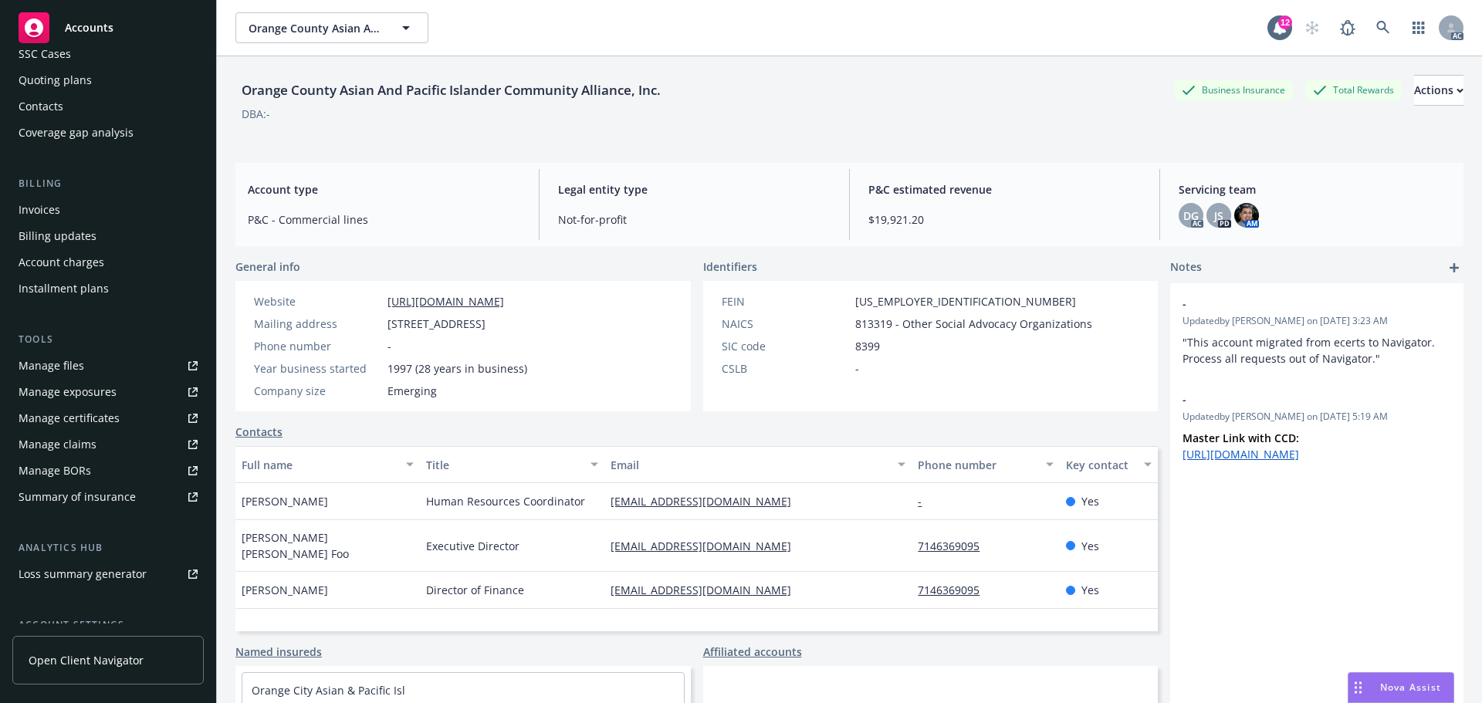
scroll to position [276, 0]
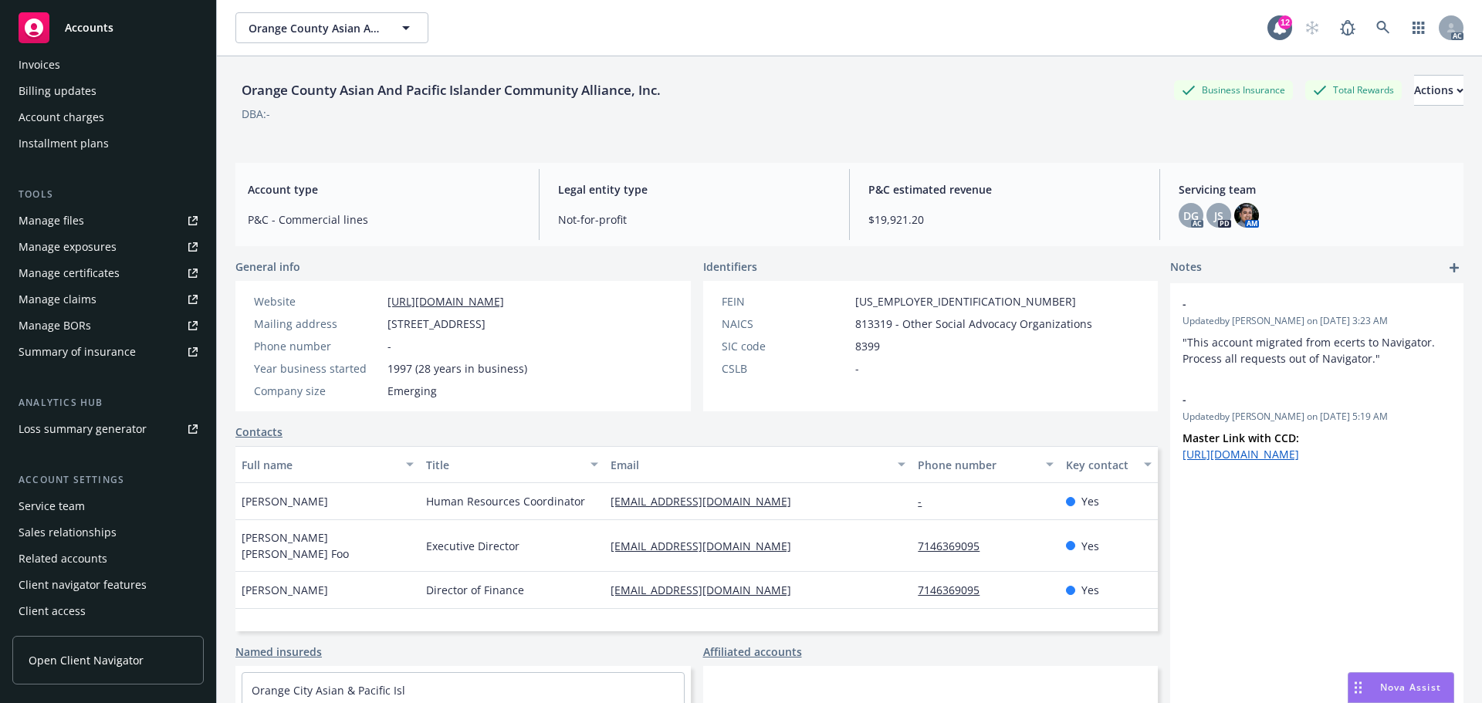
click at [110, 503] on div "Service team" at bounding box center [108, 506] width 179 height 25
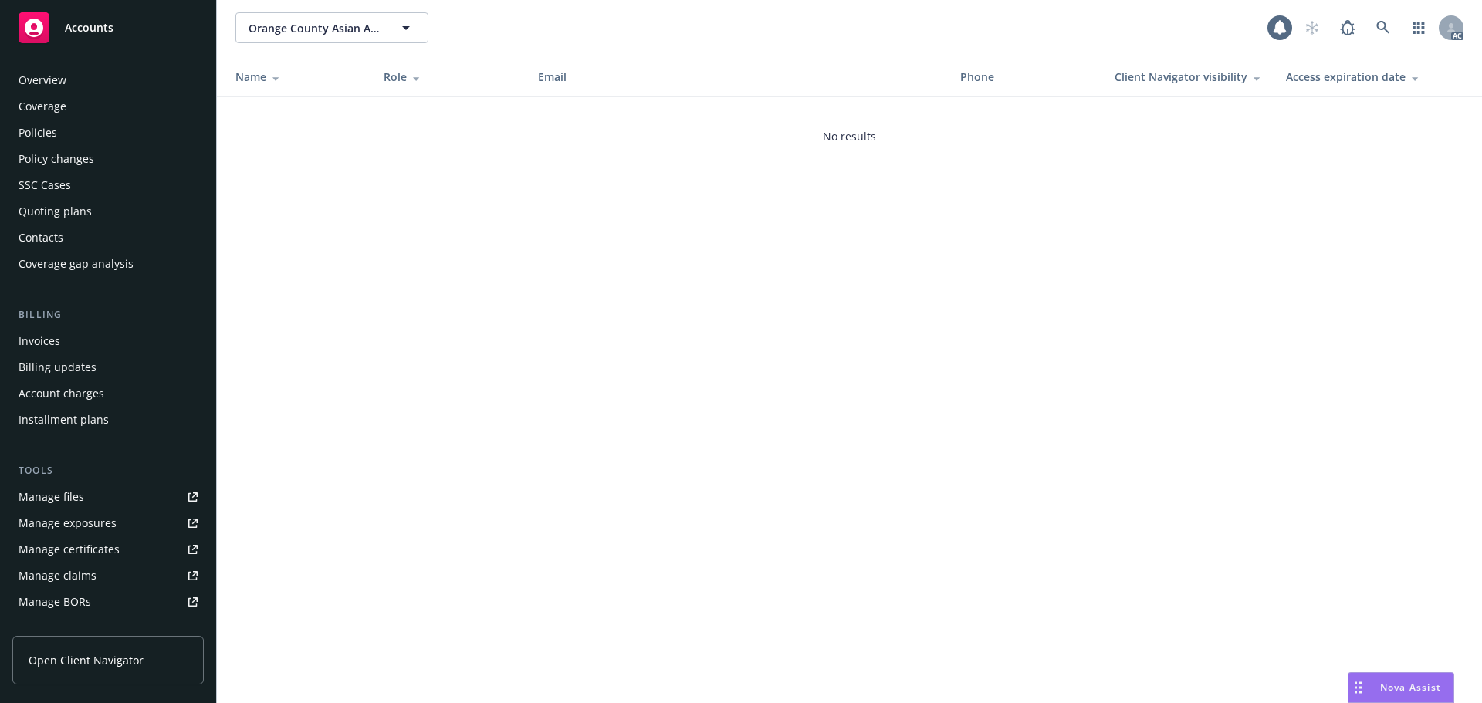
scroll to position [276, 0]
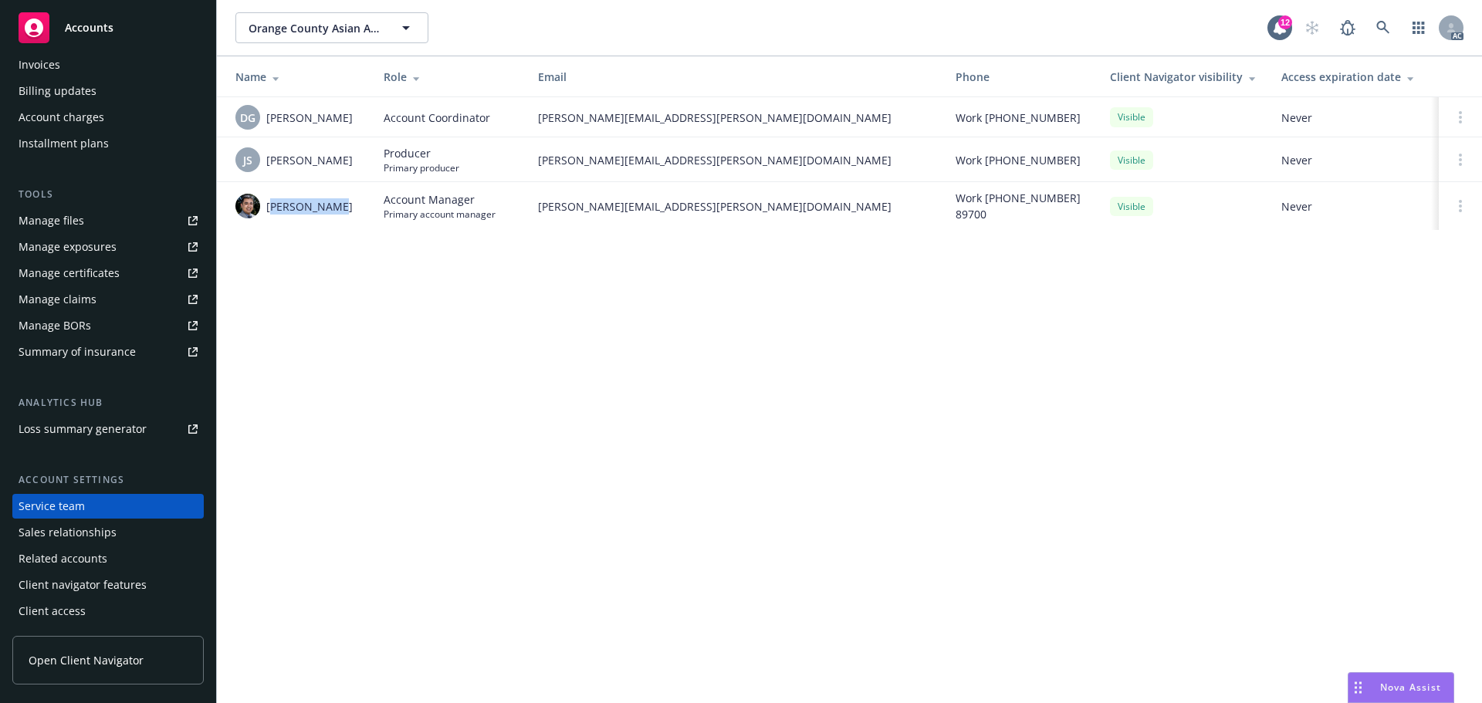
drag, startPoint x: 344, startPoint y: 211, endPoint x: 272, endPoint y: 209, distance: 72.6
click at [272, 209] on div "Marlowe Milo" at bounding box center [297, 206] width 124 height 25
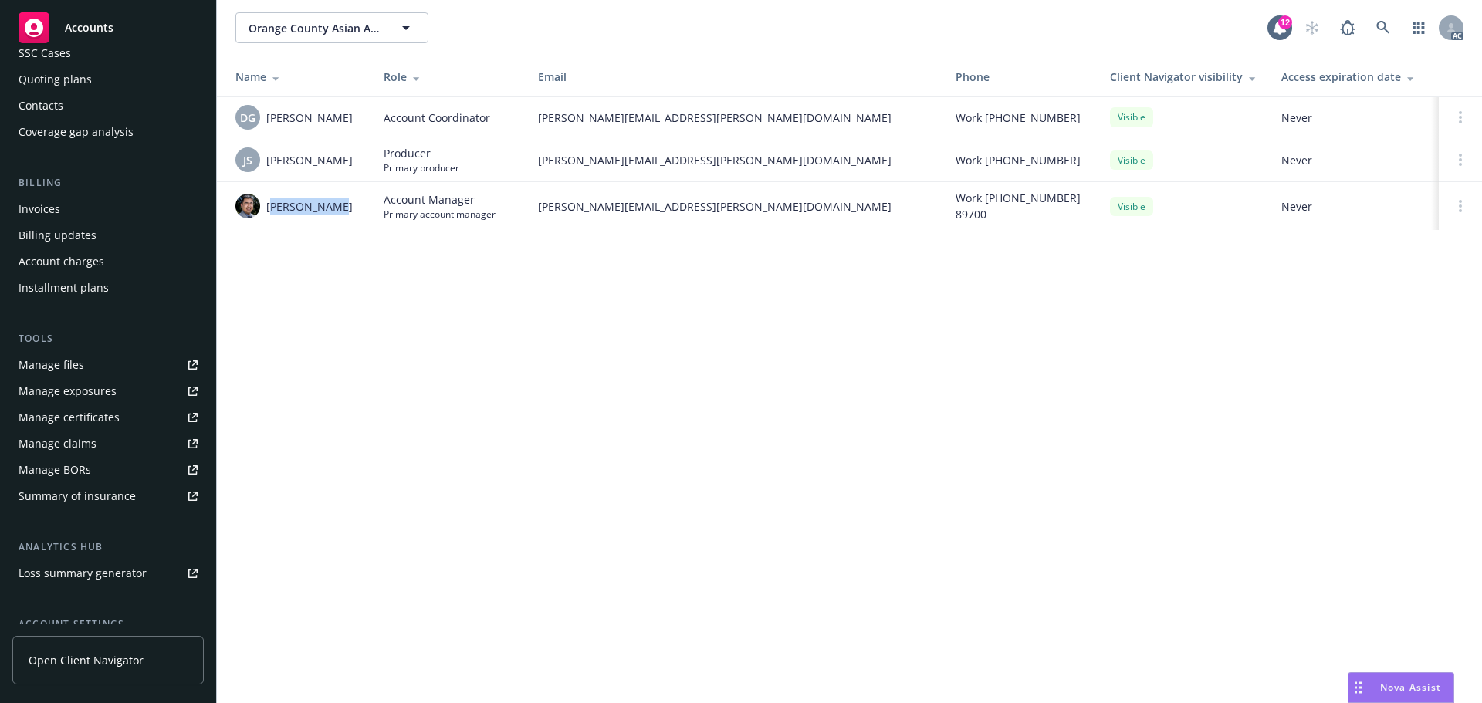
scroll to position [0, 0]
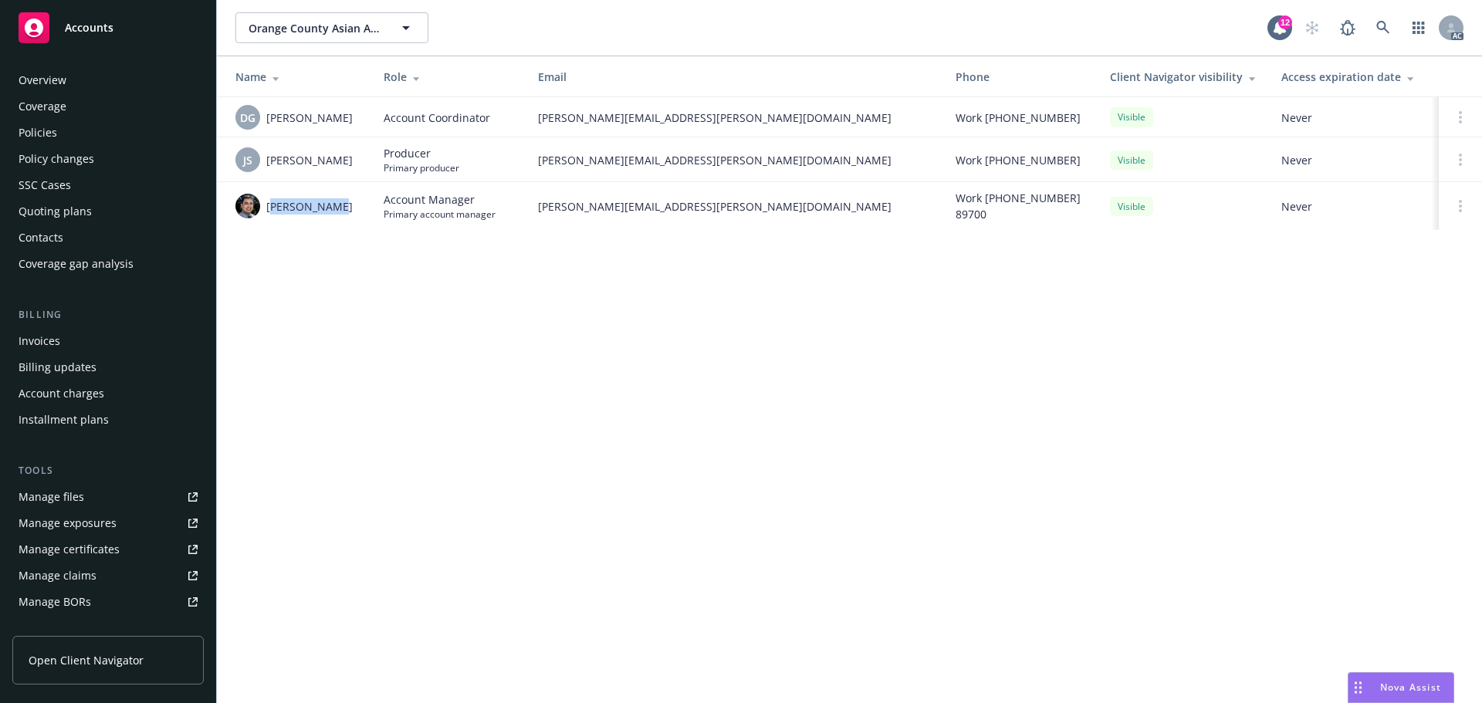
click at [15, 81] on link "Overview" at bounding box center [107, 80] width 191 height 25
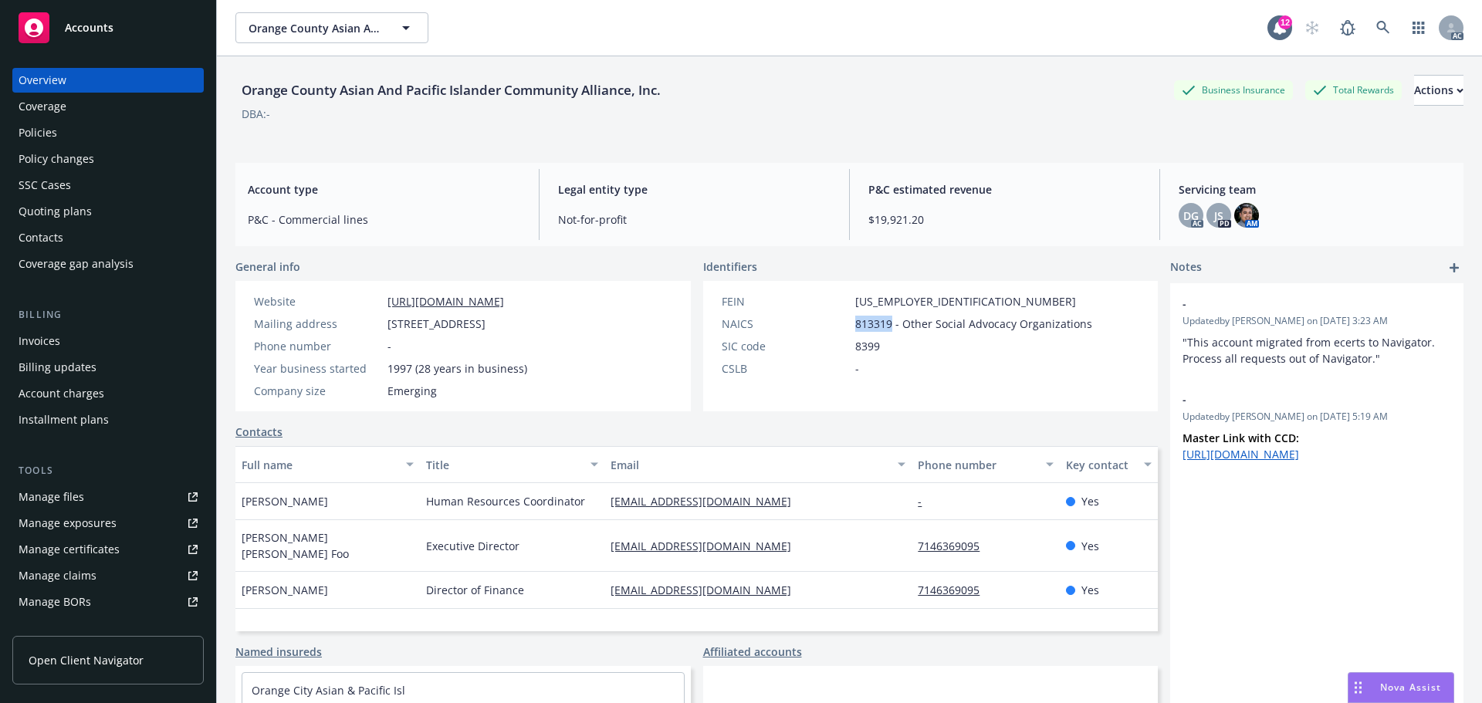
drag, startPoint x: 887, startPoint y: 320, endPoint x: 836, endPoint y: 320, distance: 51.0
click at [836, 320] on div "NAICS 813319 - Other Social Advocacy Organizations" at bounding box center [907, 324] width 383 height 16
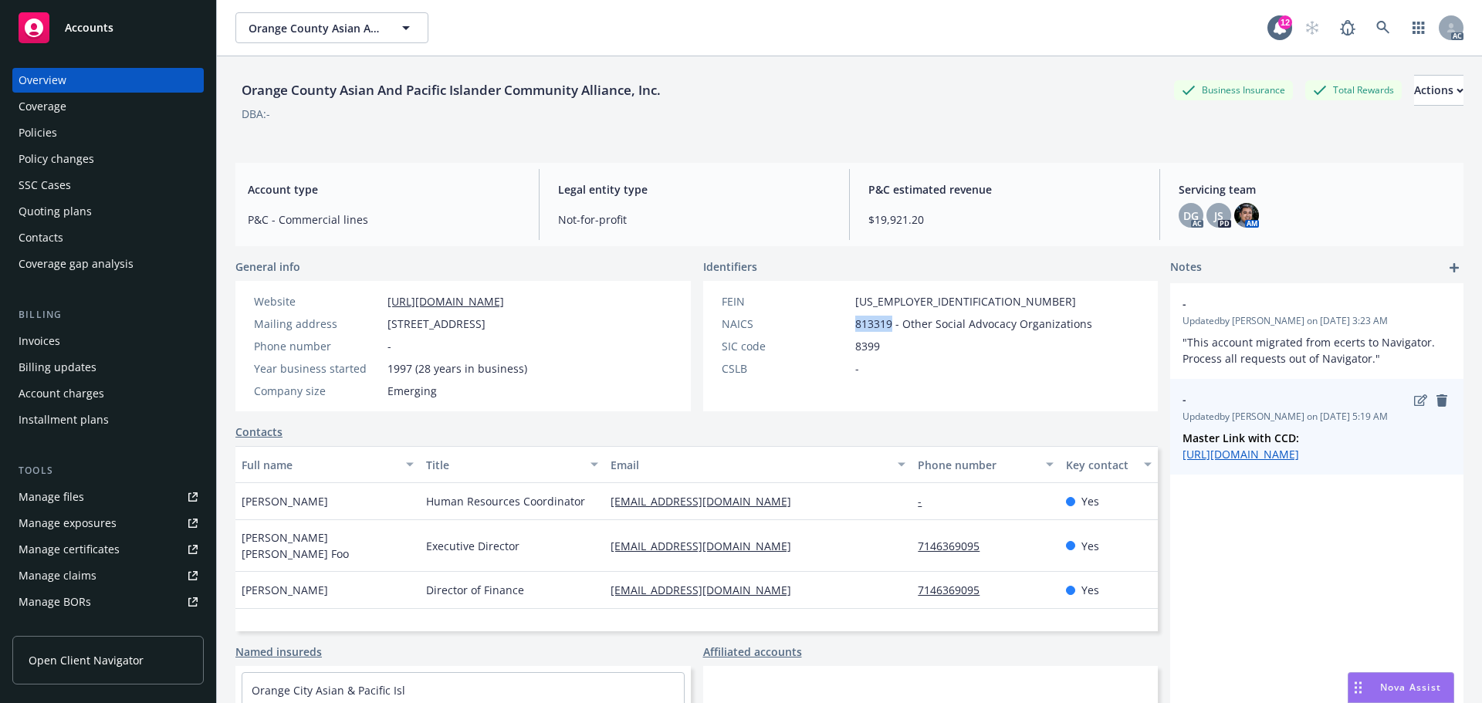
copy div "813319"
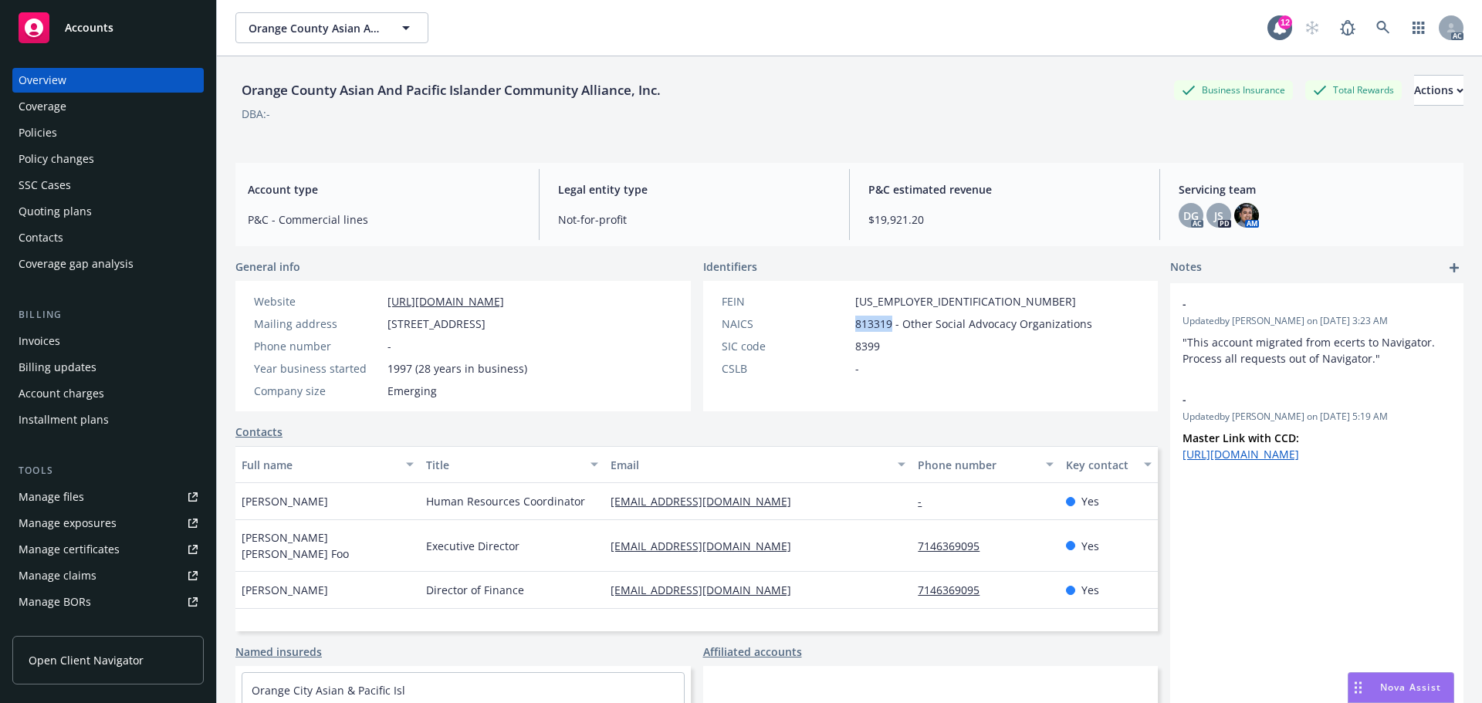
drag, startPoint x: 356, startPoint y: 503, endPoint x: 240, endPoint y: 508, distance: 115.9
click at [240, 508] on div "Amber Lemasters" at bounding box center [327, 501] width 184 height 37
copy span "Amber Lemasters"
drag, startPoint x: 758, startPoint y: 511, endPoint x: 588, endPoint y: 509, distance: 169.8
click at [588, 509] on div "Amber Lemasters Human Resources Coordinator alemasters@ocapica.org - Yes" at bounding box center [696, 501] width 922 height 37
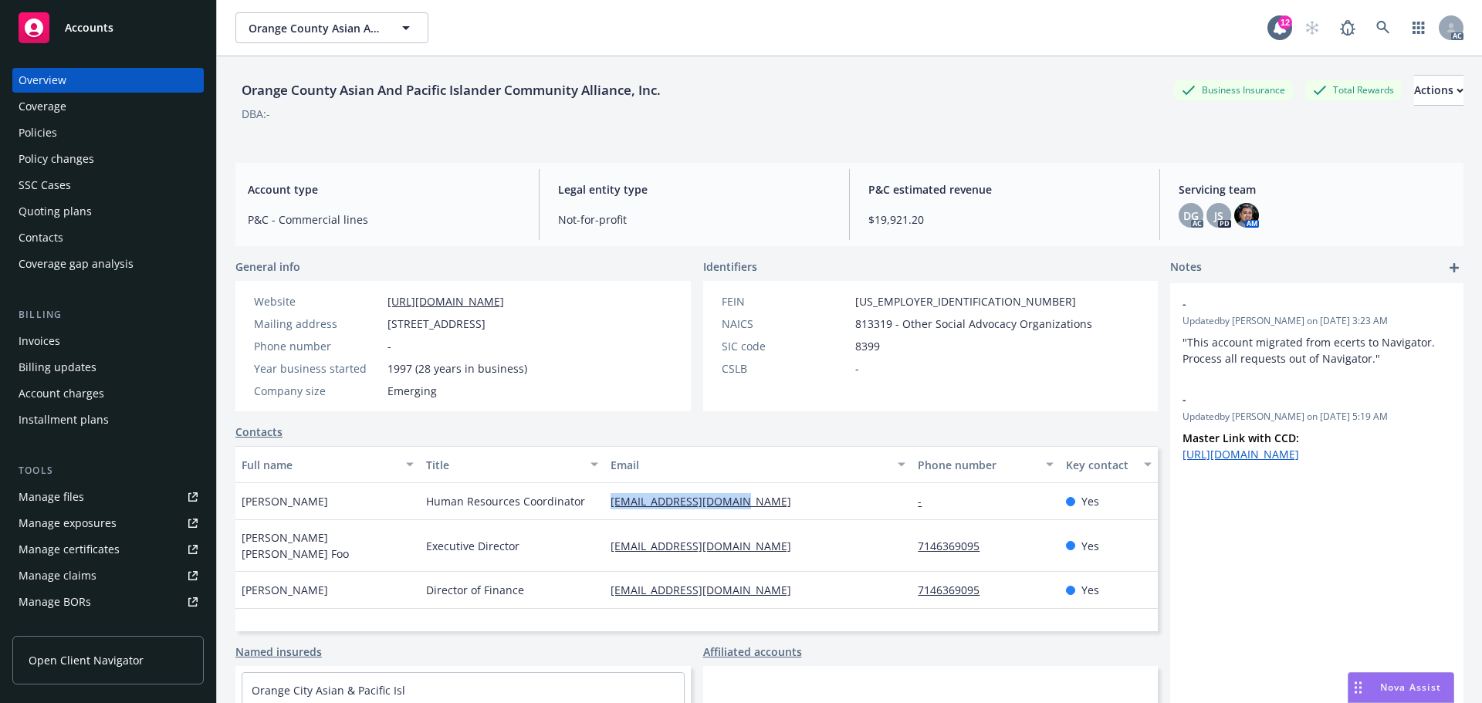
click at [798, 499] on div "alemasters@ocapica.org" at bounding box center [757, 501] width 307 height 37
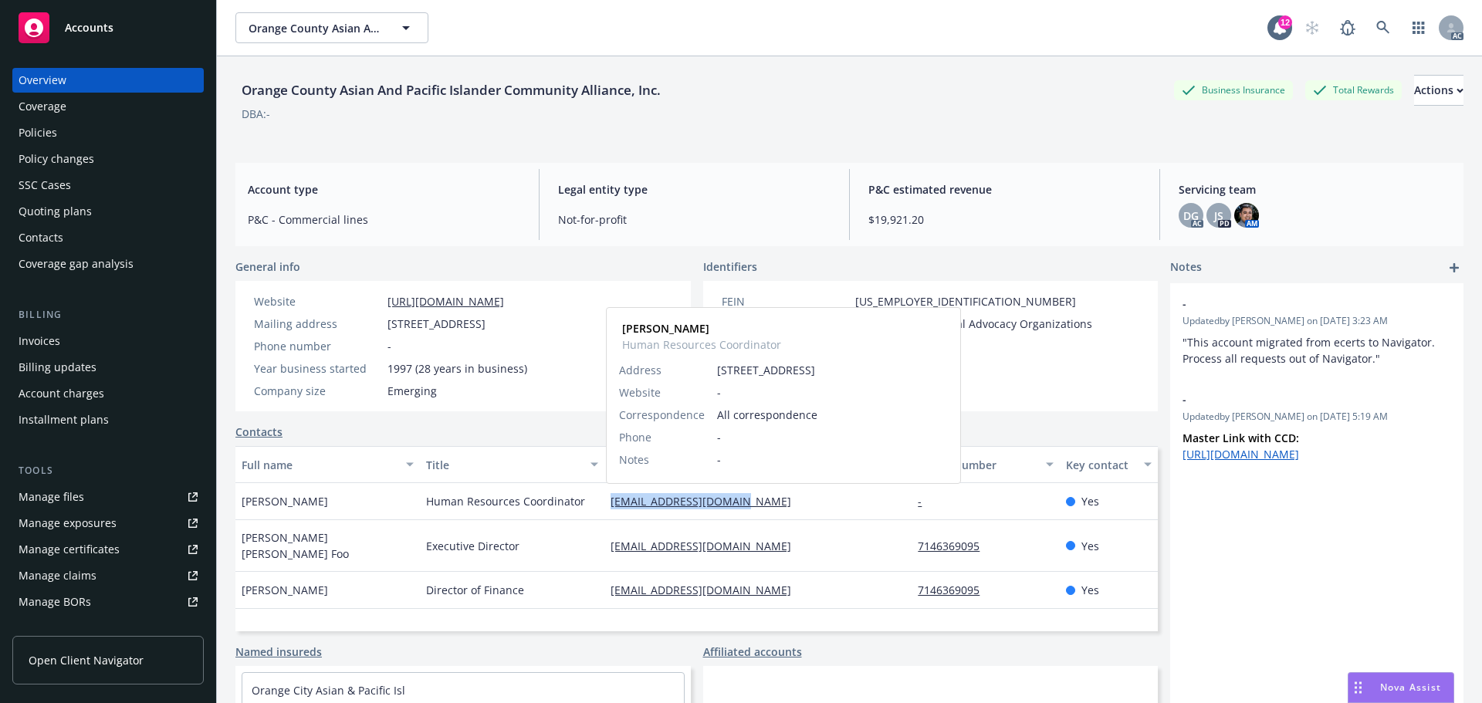
drag, startPoint x: 765, startPoint y: 502, endPoint x: 608, endPoint y: 508, distance: 157.6
click at [608, 508] on div "alemasters@ocapica.org Amber Lemasters Human Resources Coordinator Address 1291…" at bounding box center [757, 501] width 307 height 37
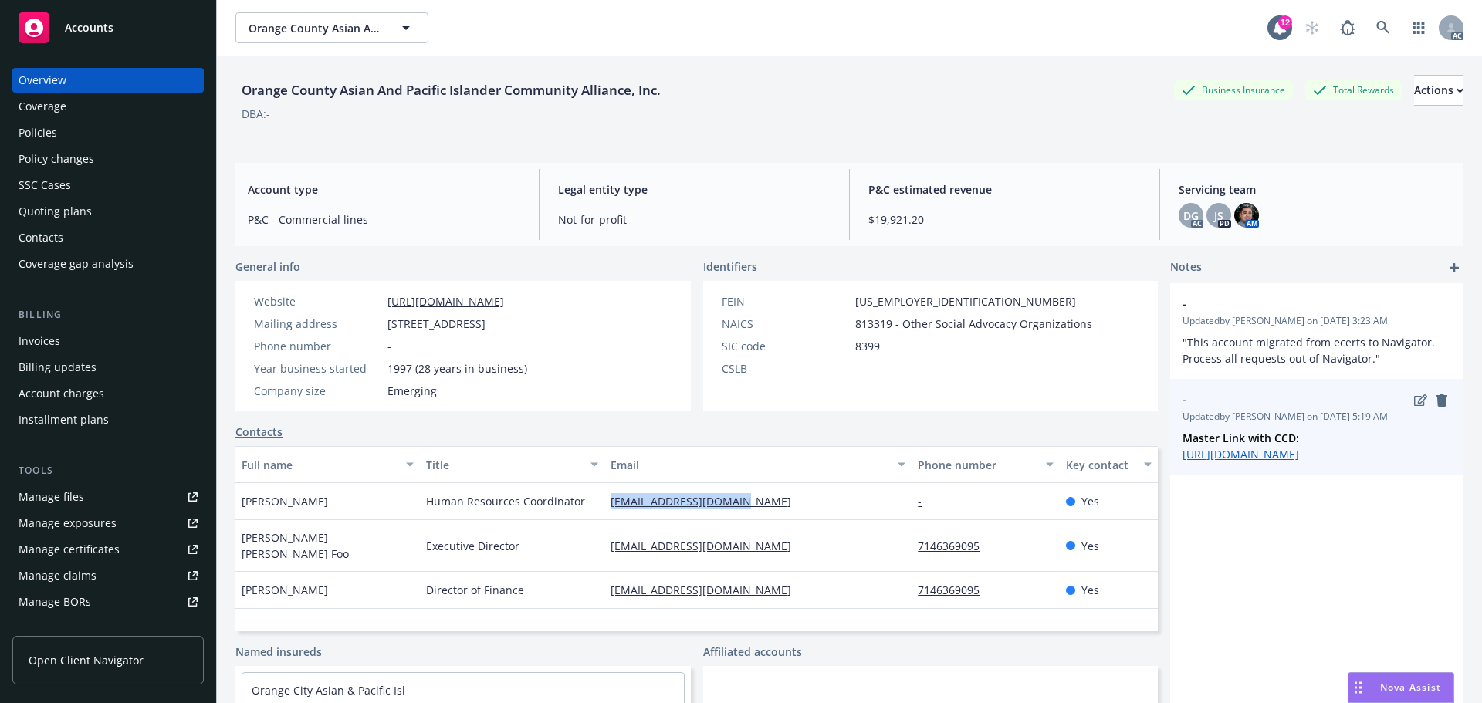
copy link "alemasters@ocapica.org"
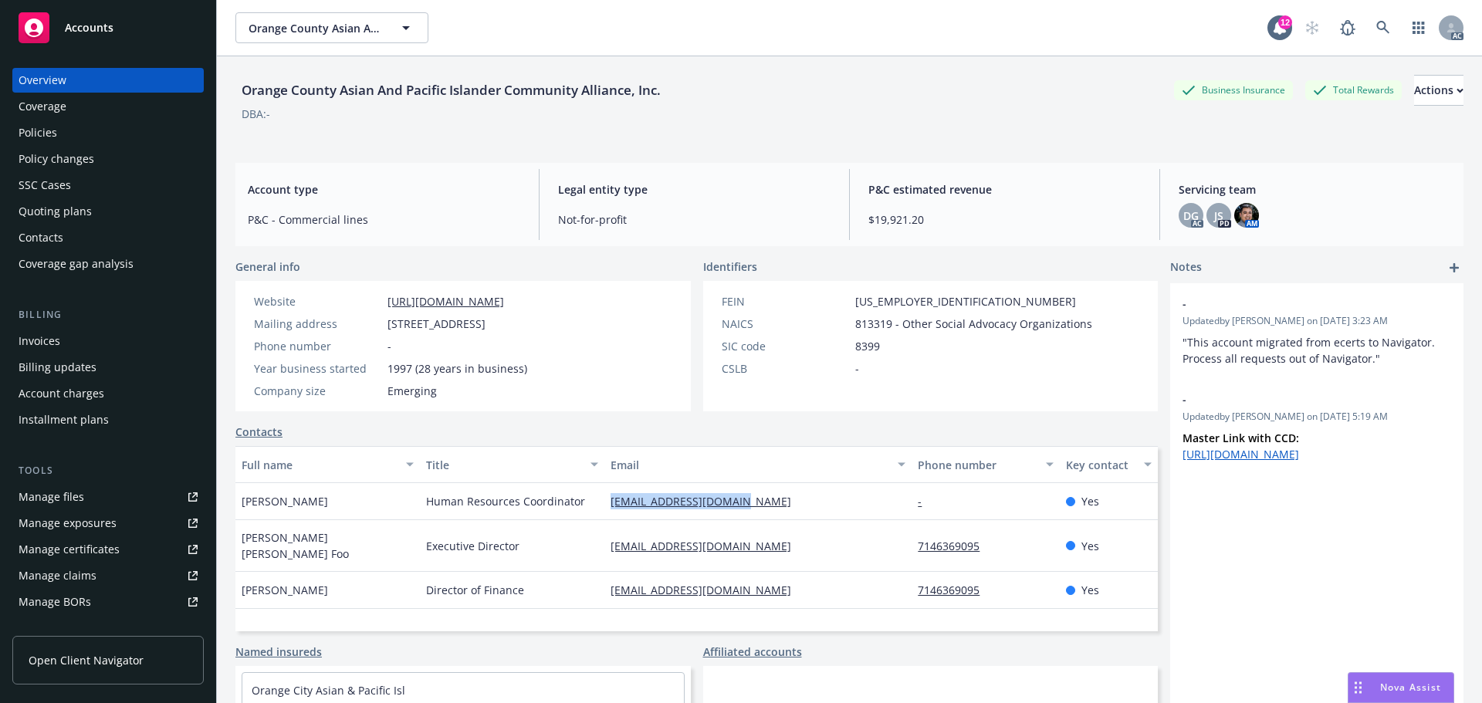
click at [50, 120] on div "Policies" at bounding box center [38, 132] width 39 height 25
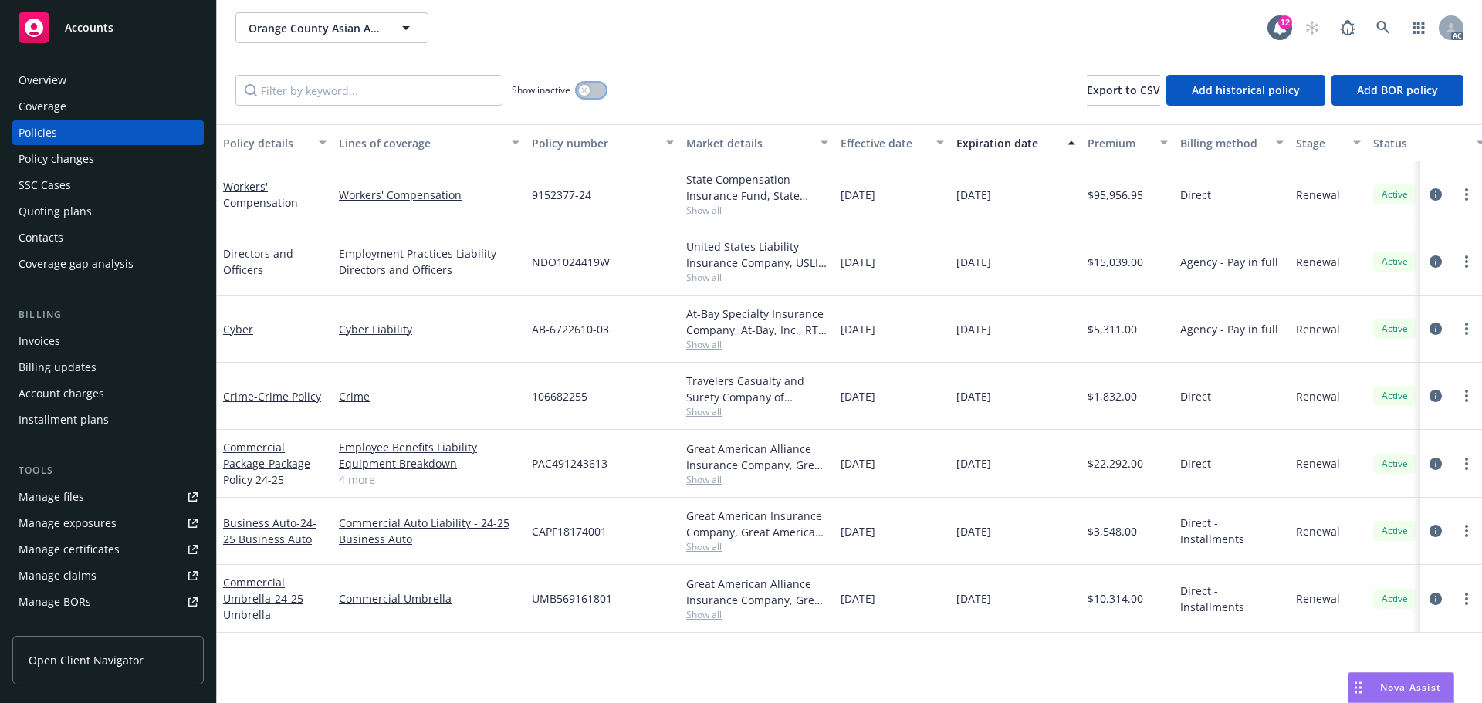
click at [585, 94] on div "button" at bounding box center [584, 90] width 11 height 11
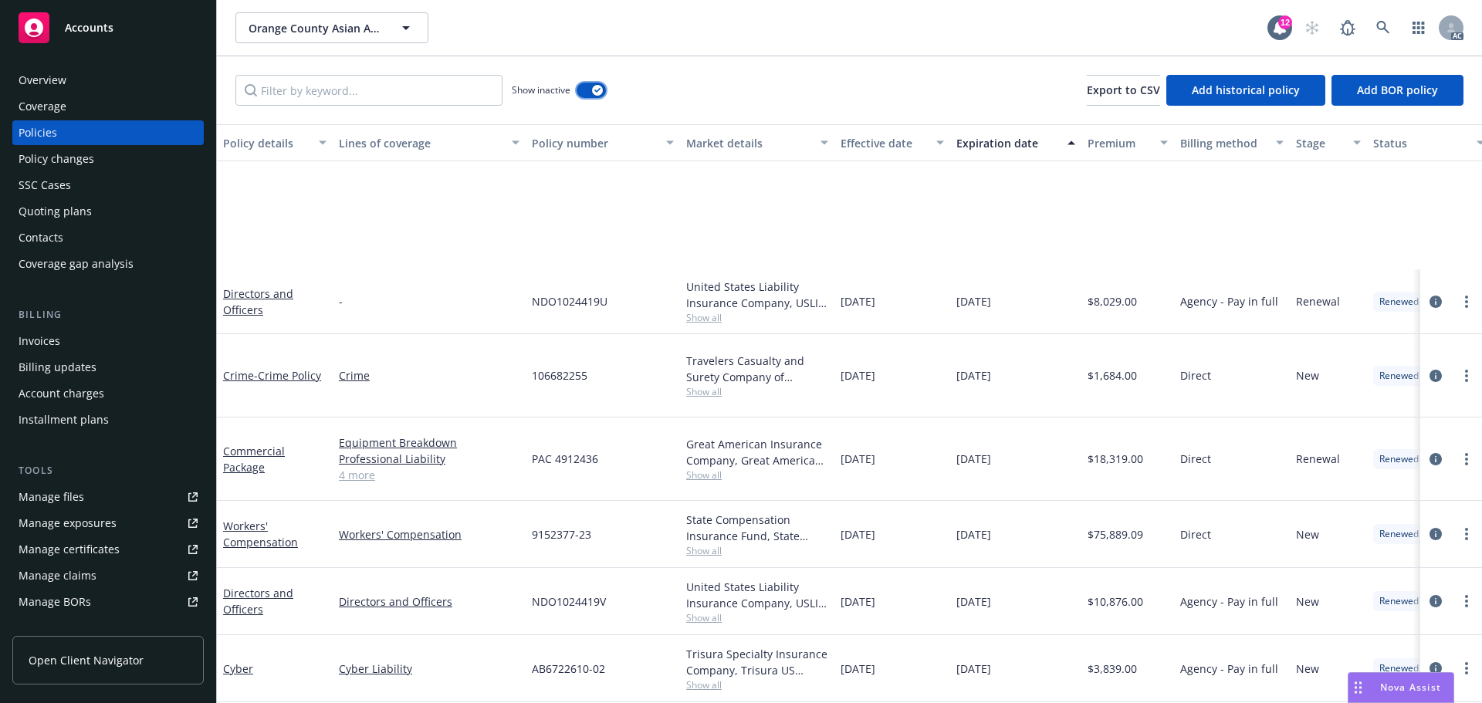
scroll to position [386, 0]
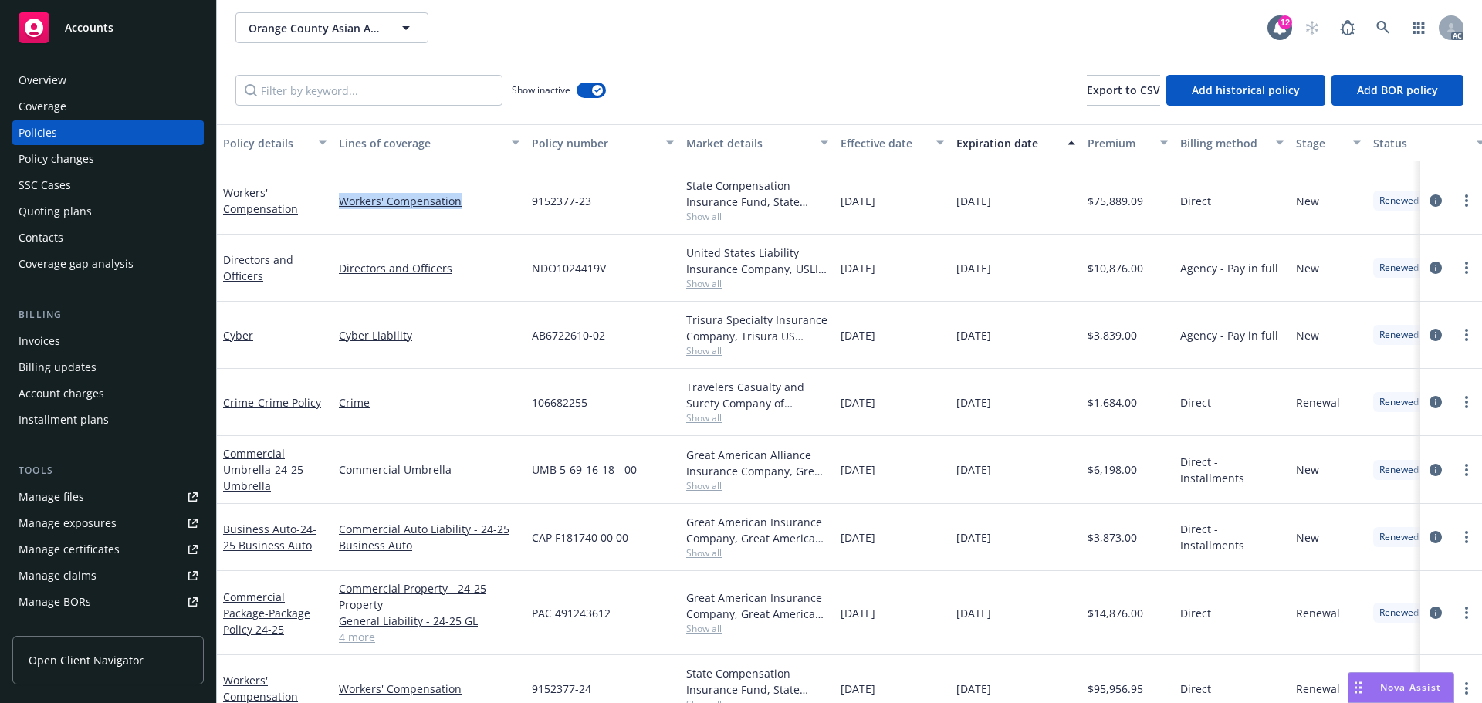
drag, startPoint x: 479, startPoint y: 182, endPoint x: 331, endPoint y: 199, distance: 149.2
click at [331, 199] on div "Workers' Compensation Workers' Compensation 9152377-23 State Compensation Insur…" at bounding box center [962, 201] width 1490 height 67
copy div "Workers' Compensation"
click at [394, 95] on input "Filter by keyword..." at bounding box center [368, 90] width 267 height 31
paste input "Workers' Compensation"
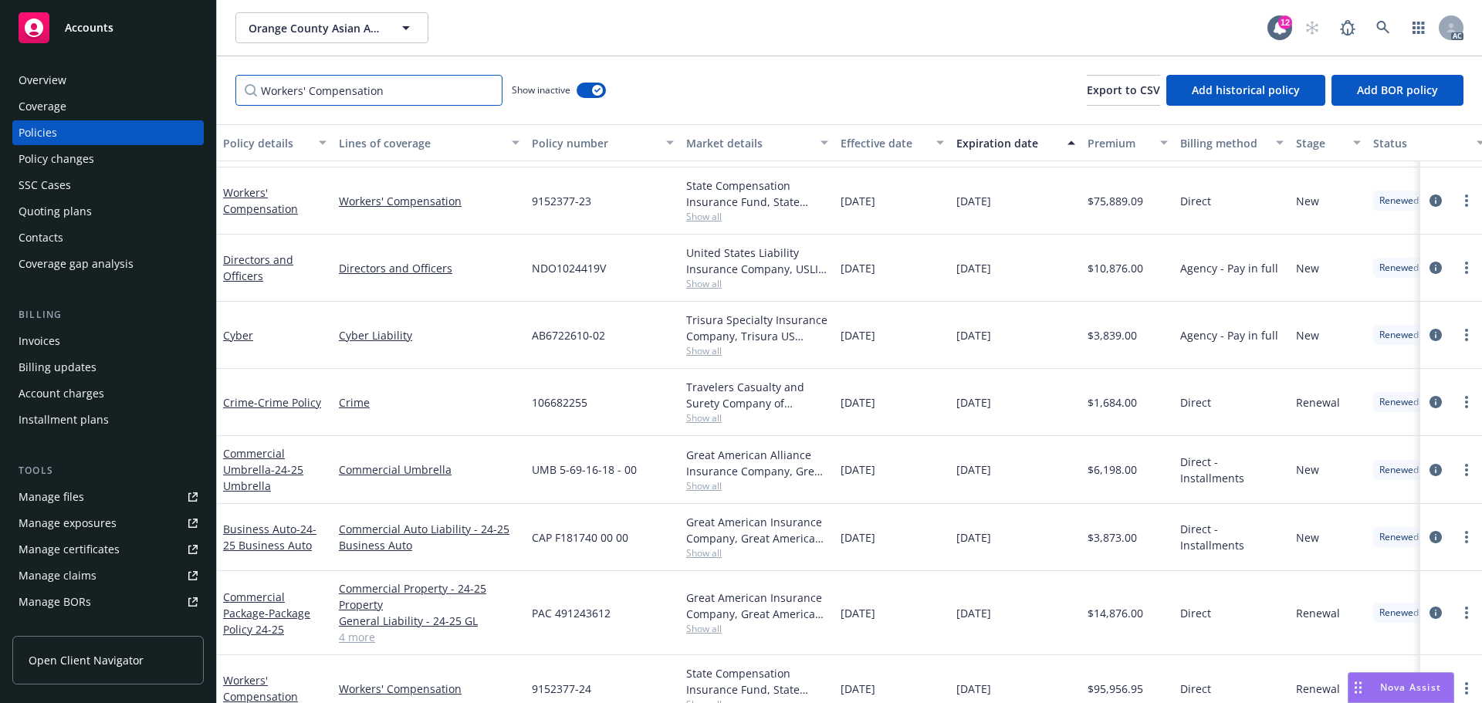
scroll to position [0, 0]
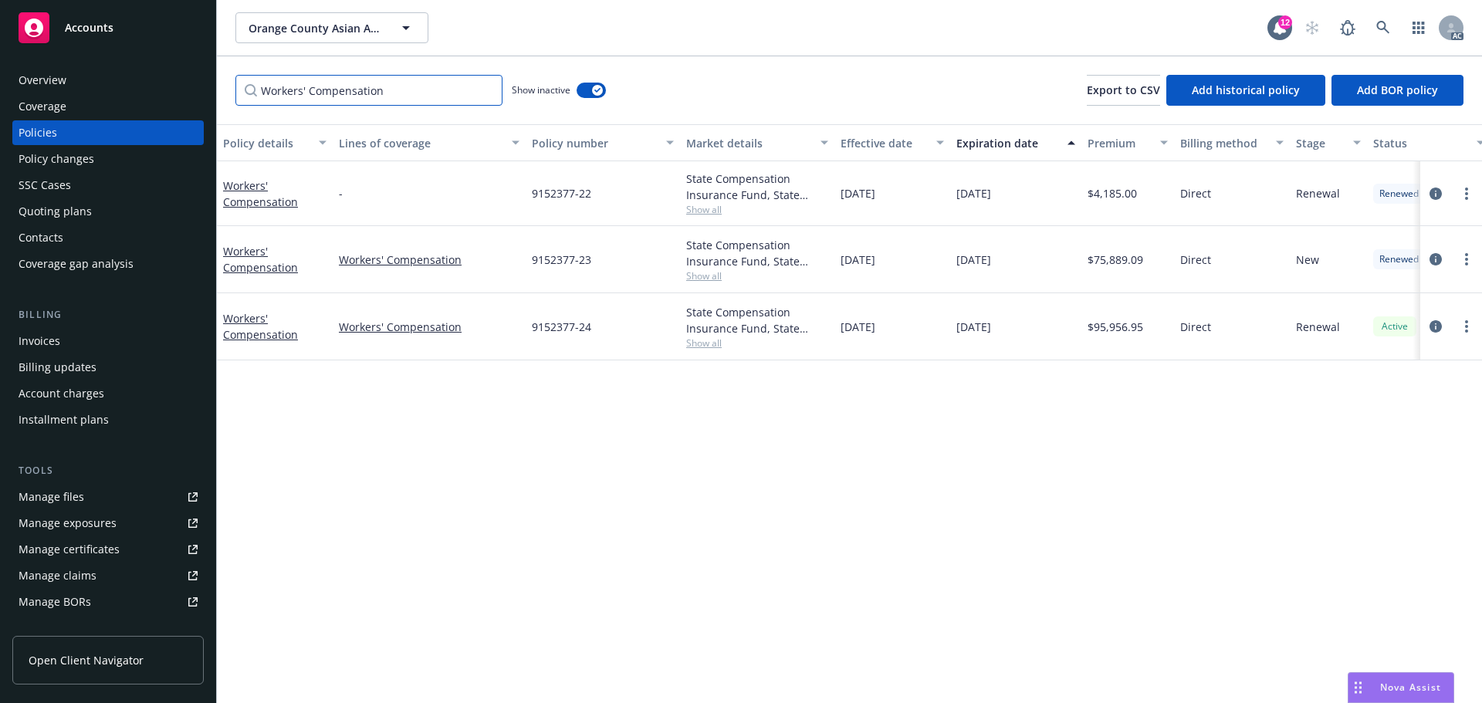
type input "Workers' Compensation"
click at [688, 272] on span "Show all" at bounding box center [757, 275] width 142 height 13
click at [868, 288] on div "10/08/2023" at bounding box center [892, 259] width 116 height 67
click at [682, 350] on div "State Compensation Insurance Fund, State Compensation Insurance Fund (SCIF) Sho…" at bounding box center [757, 326] width 154 height 67
click at [723, 337] on span "Show all" at bounding box center [757, 343] width 142 height 13
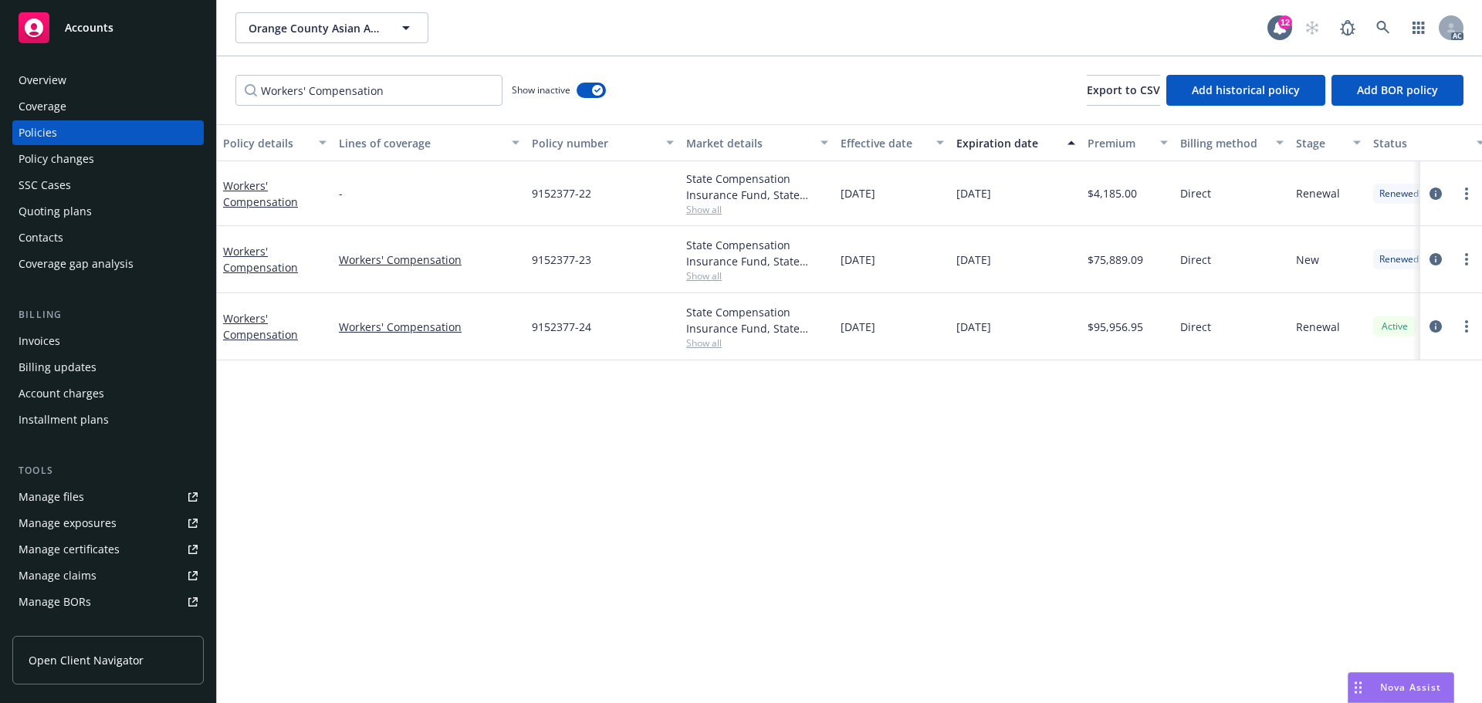
click at [861, 319] on span "10/08/2024" at bounding box center [858, 327] width 35 height 16
click at [92, 90] on div "Overview" at bounding box center [108, 80] width 179 height 25
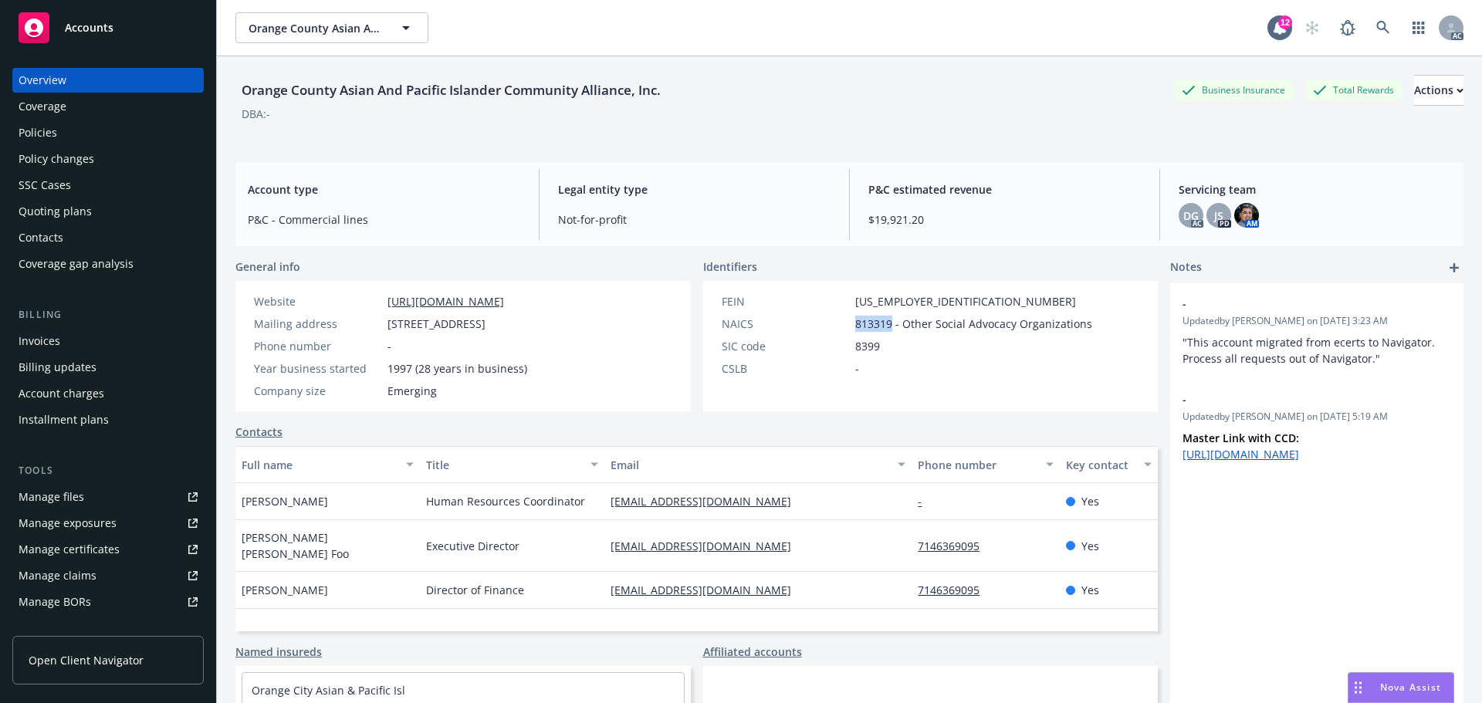
drag, startPoint x: 886, startPoint y: 323, endPoint x: 830, endPoint y: 322, distance: 56.4
click at [830, 322] on div "NAICS 813319 - Other Social Advocacy Organizations" at bounding box center [907, 324] width 383 height 16
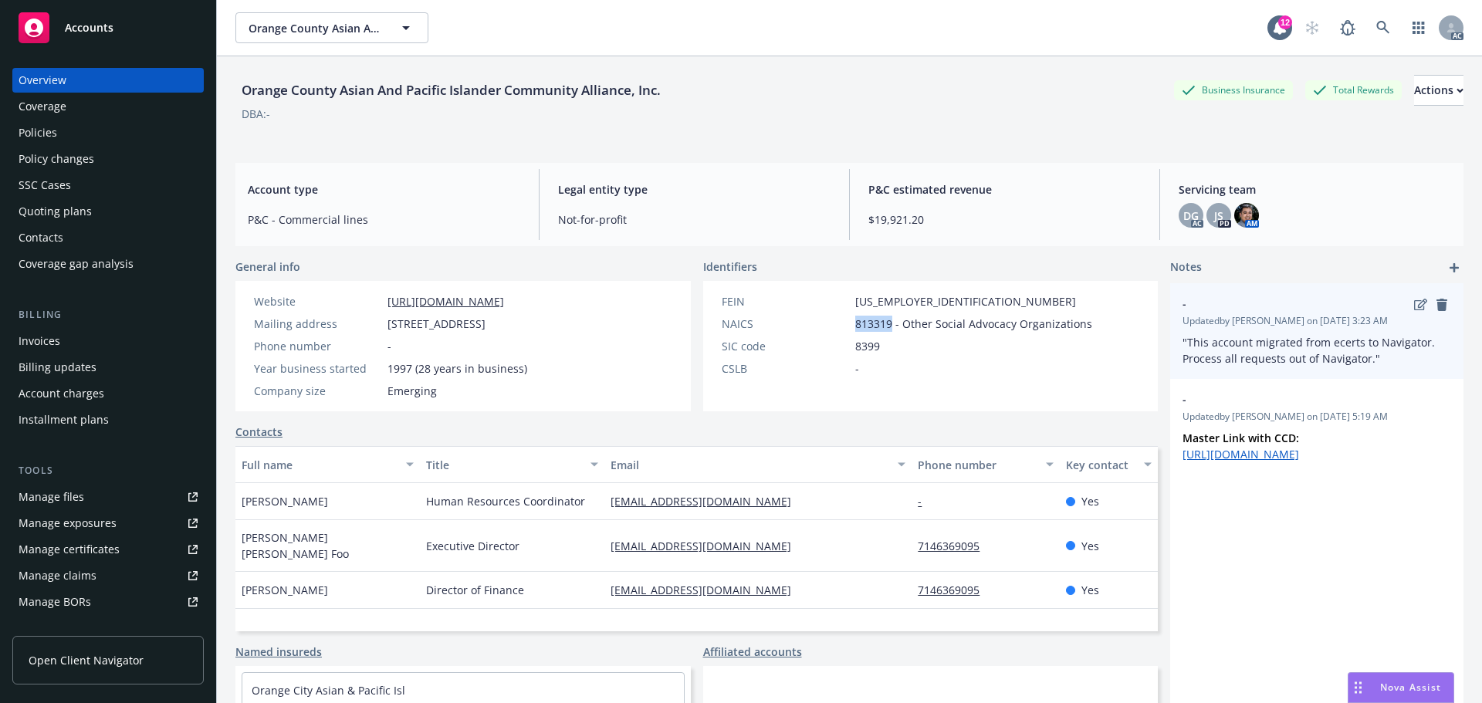
copy div "813319"
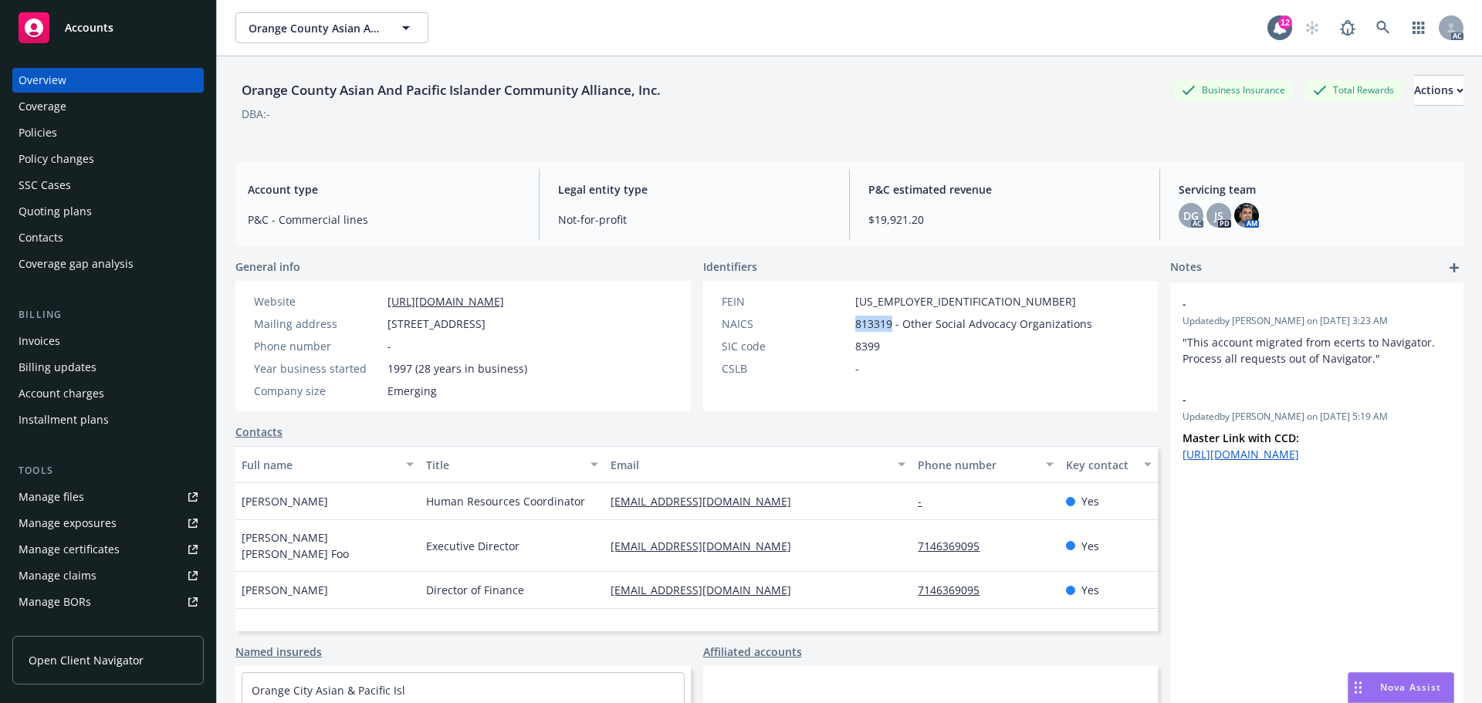
copy div "813319"
click at [69, 134] on div "Policies" at bounding box center [108, 132] width 179 height 25
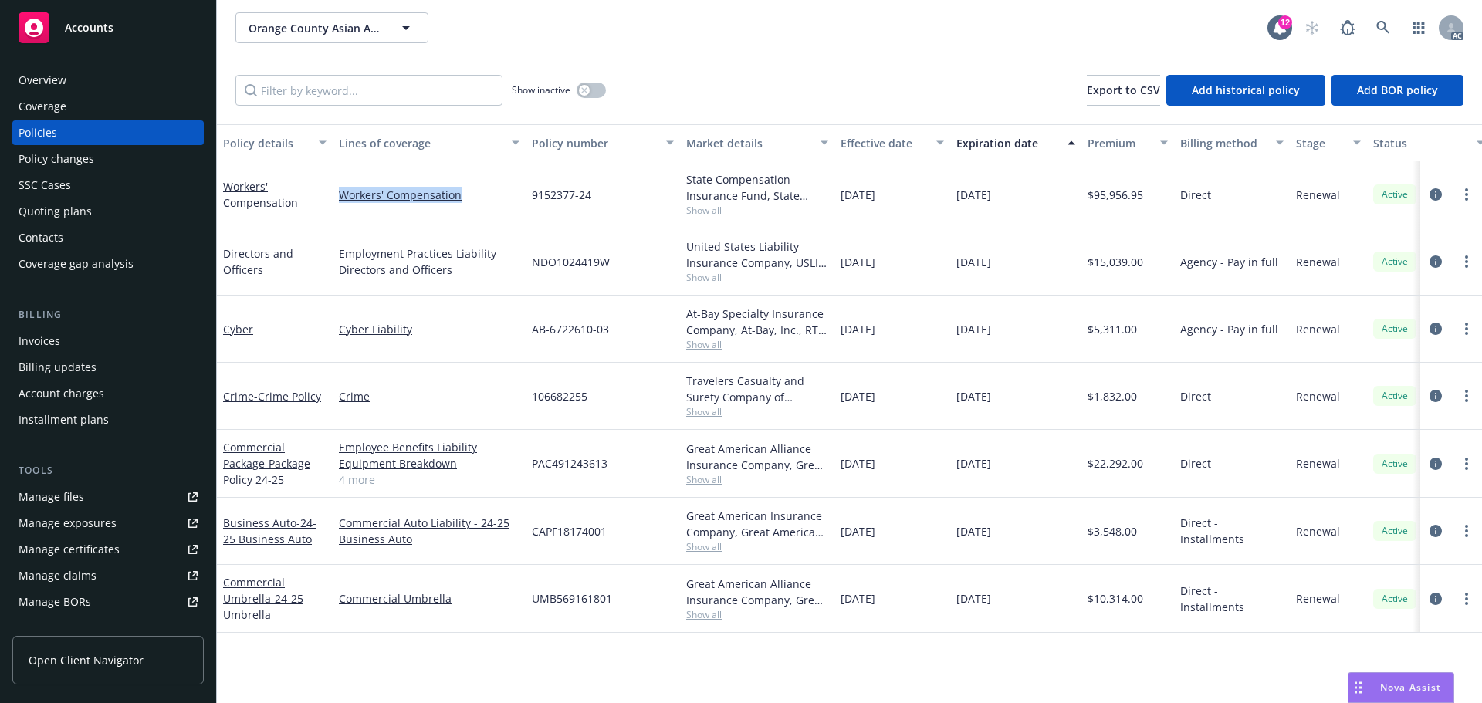
drag, startPoint x: 501, startPoint y: 196, endPoint x: 333, endPoint y: 194, distance: 167.5
click at [333, 194] on div "Workers' Compensation" at bounding box center [429, 194] width 193 height 67
click at [580, 86] on div "button" at bounding box center [584, 90] width 11 height 11
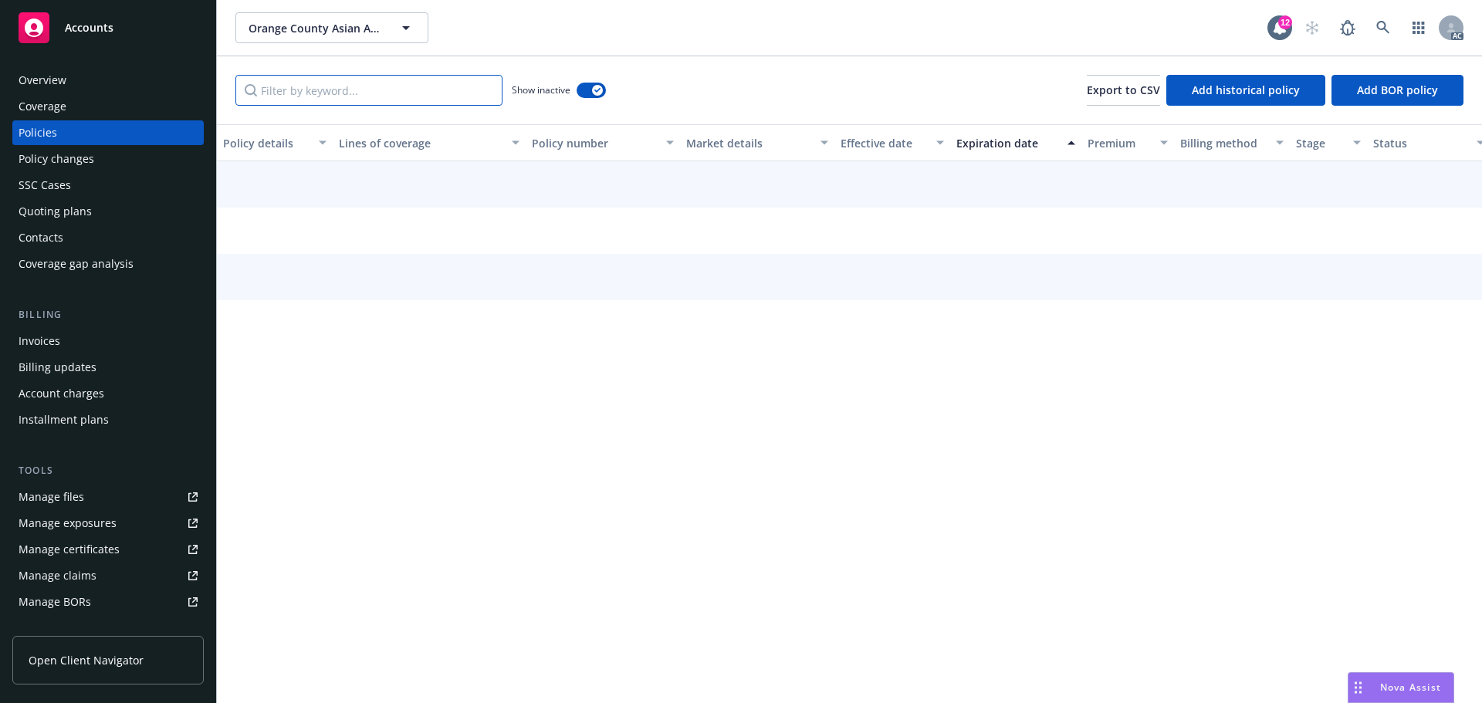
click at [391, 93] on input "Filter by keyword..." at bounding box center [368, 90] width 267 height 31
paste input "Workers' Compensation"
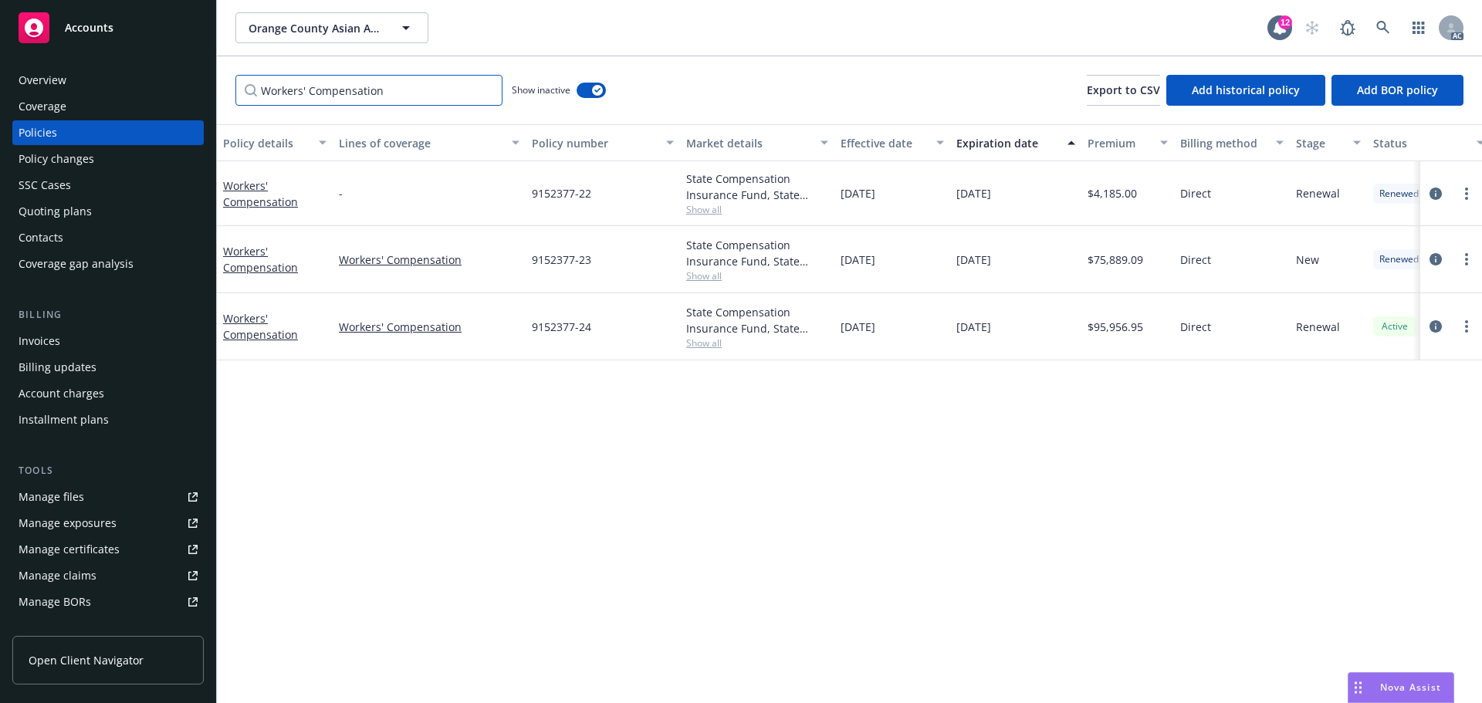
type input "Workers' Compensation"
drag, startPoint x: 920, startPoint y: 334, endPoint x: 875, endPoint y: 333, distance: 45.6
click at [875, 333] on div "10/08/2024" at bounding box center [892, 326] width 116 height 67
click at [696, 352] on div "State Compensation Insurance Fund, State Compensation Insurance Fund (SCIF) Sho…" at bounding box center [757, 326] width 154 height 67
click at [717, 347] on span "Show all" at bounding box center [757, 343] width 142 height 13
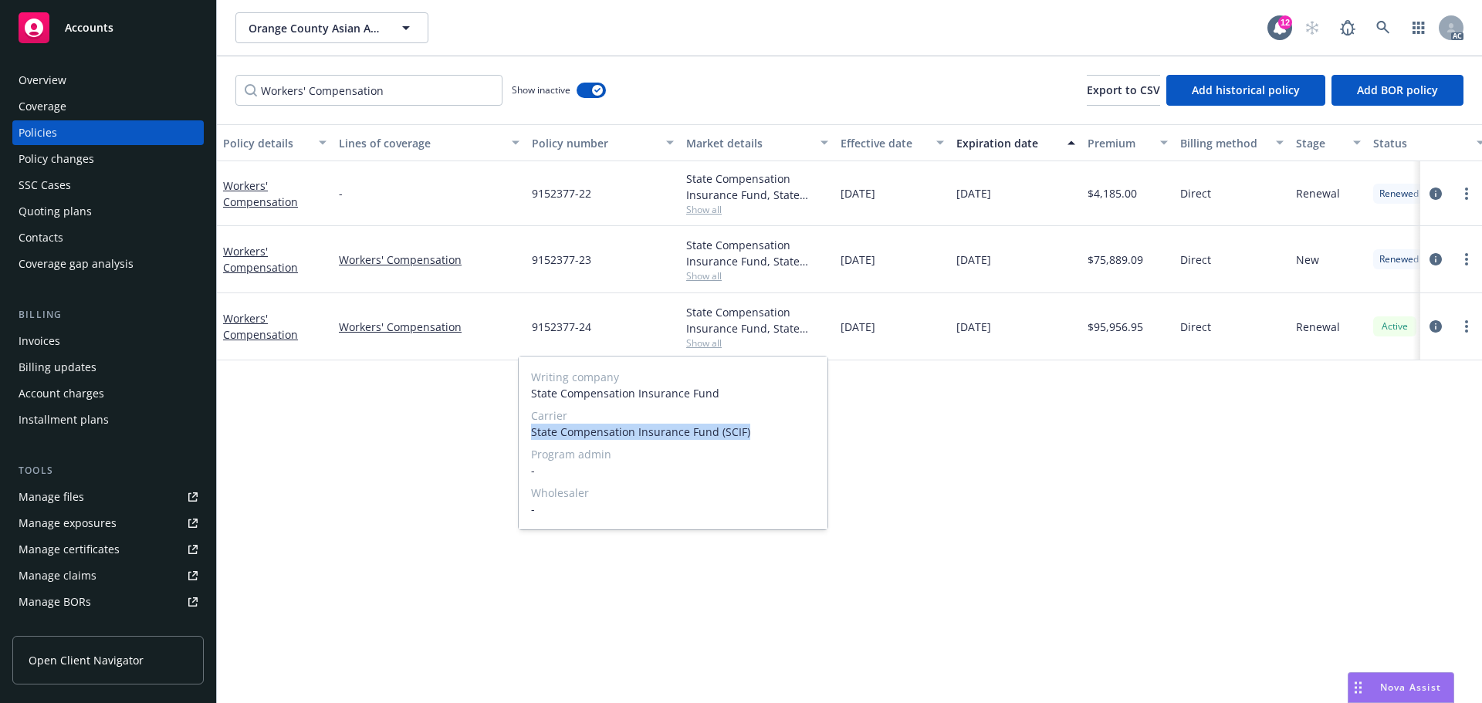
drag, startPoint x: 779, startPoint y: 434, endPoint x: 531, endPoint y: 432, distance: 247.8
click at [531, 432] on span "State Compensation Insurance Fund (SCIF)" at bounding box center [673, 432] width 284 height 16
click at [1037, 401] on div "Policy details Lines of coverage Policy number Market details Effective date Ex…" at bounding box center [849, 413] width 1265 height 579
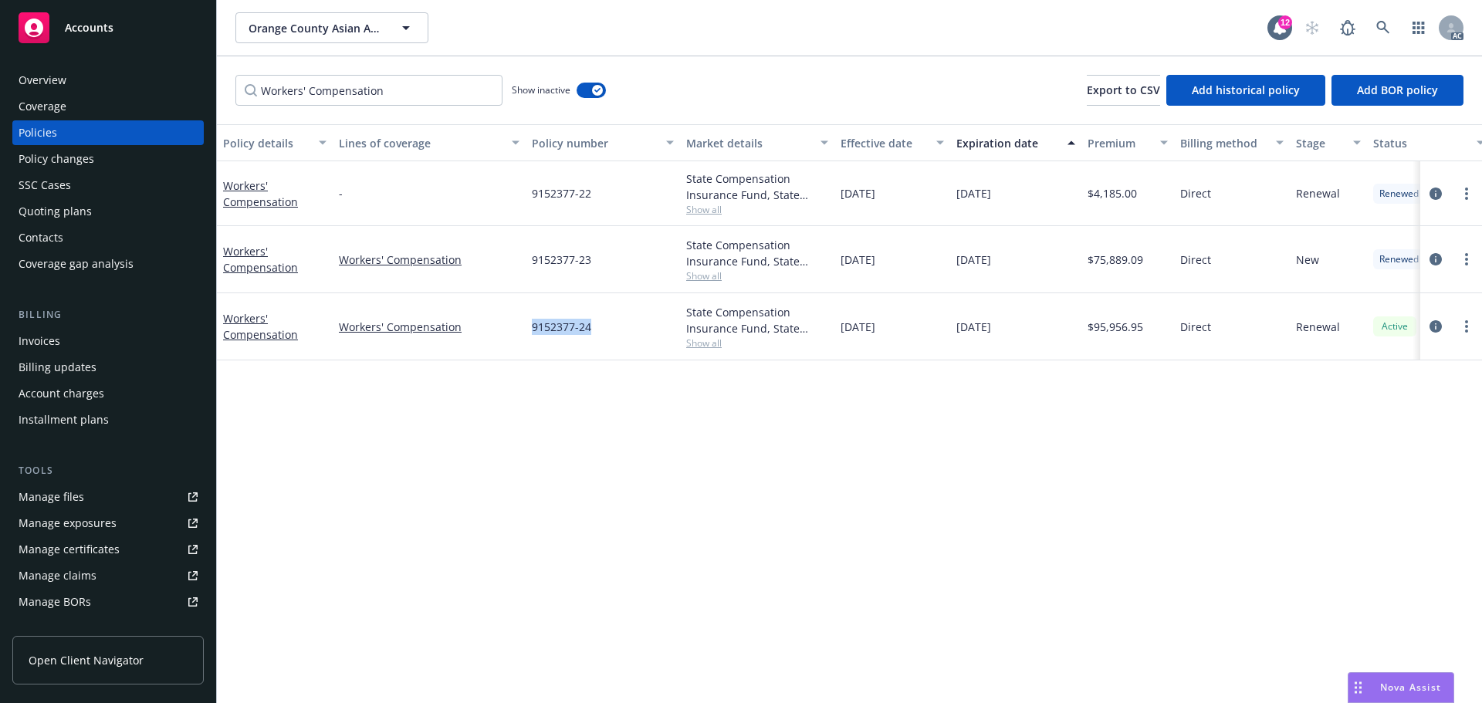
drag, startPoint x: 577, startPoint y: 333, endPoint x: 535, endPoint y: 337, distance: 42.7
click at [535, 337] on div "9152377-24" at bounding box center [603, 326] width 154 height 67
drag, startPoint x: 1151, startPoint y: 330, endPoint x: 1096, endPoint y: 340, distance: 55.7
click at [1096, 340] on div "$95,956.95" at bounding box center [1127, 326] width 93 height 67
drag, startPoint x: 905, startPoint y: 264, endPoint x: 876, endPoint y: 265, distance: 28.6
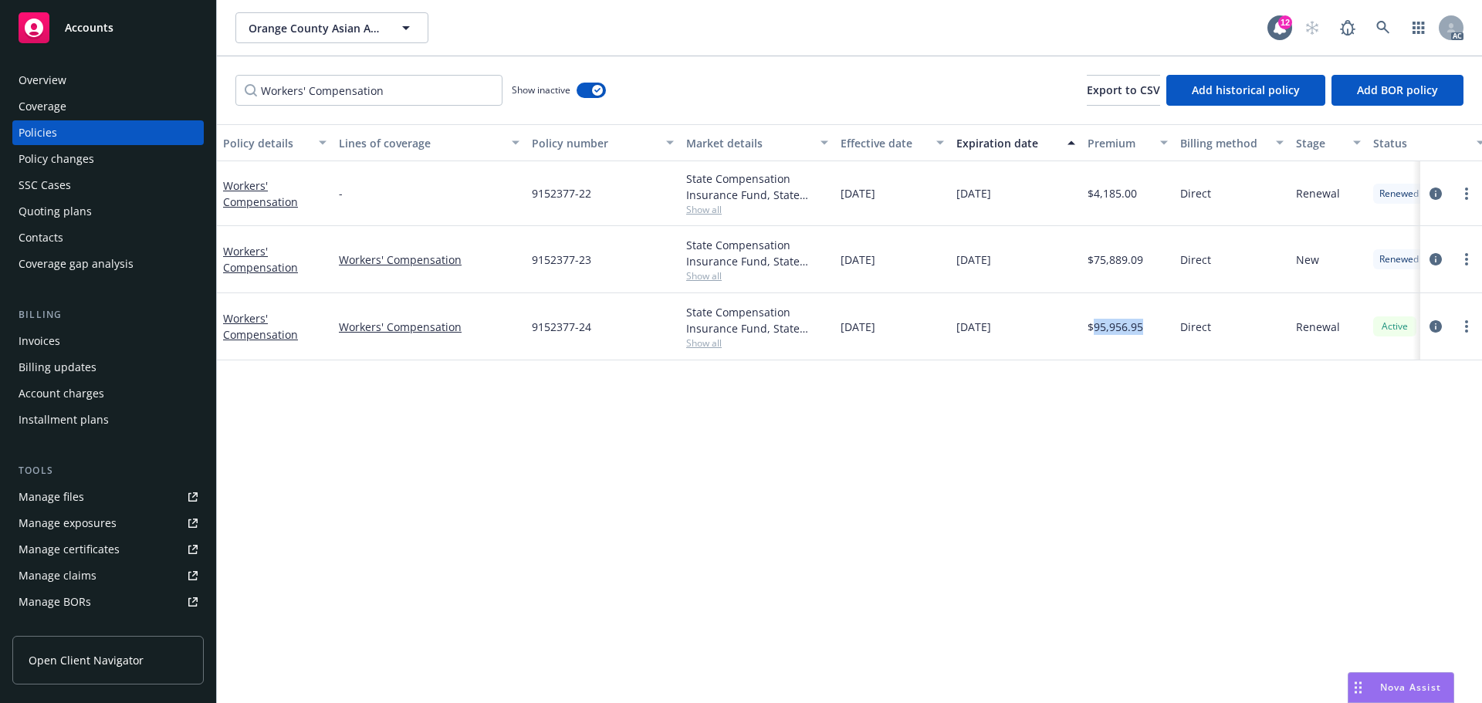
click at [876, 265] on div "10/08/2023" at bounding box center [892, 259] width 116 height 67
click at [725, 273] on span "Show all" at bounding box center [757, 275] width 142 height 13
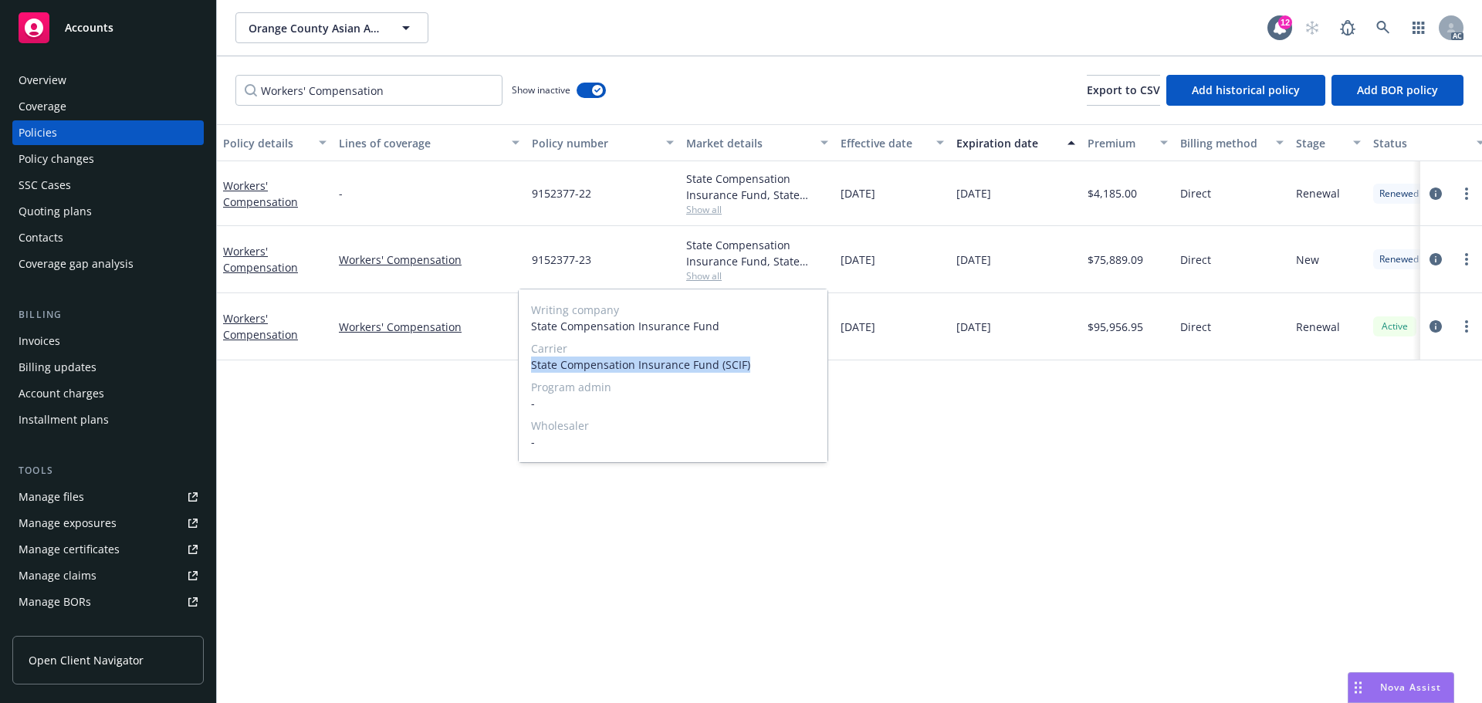
drag, startPoint x: 751, startPoint y: 367, endPoint x: 527, endPoint y: 369, distance: 223.9
click at [527, 369] on div "Writing company State Compensation Insurance Fund Carrier State Compensation In…" at bounding box center [673, 375] width 309 height 173
drag, startPoint x: 1074, startPoint y: 323, endPoint x: 938, endPoint y: 326, distance: 135.9
click at [1071, 323] on div "10/08/2025" at bounding box center [1015, 326] width 131 height 67
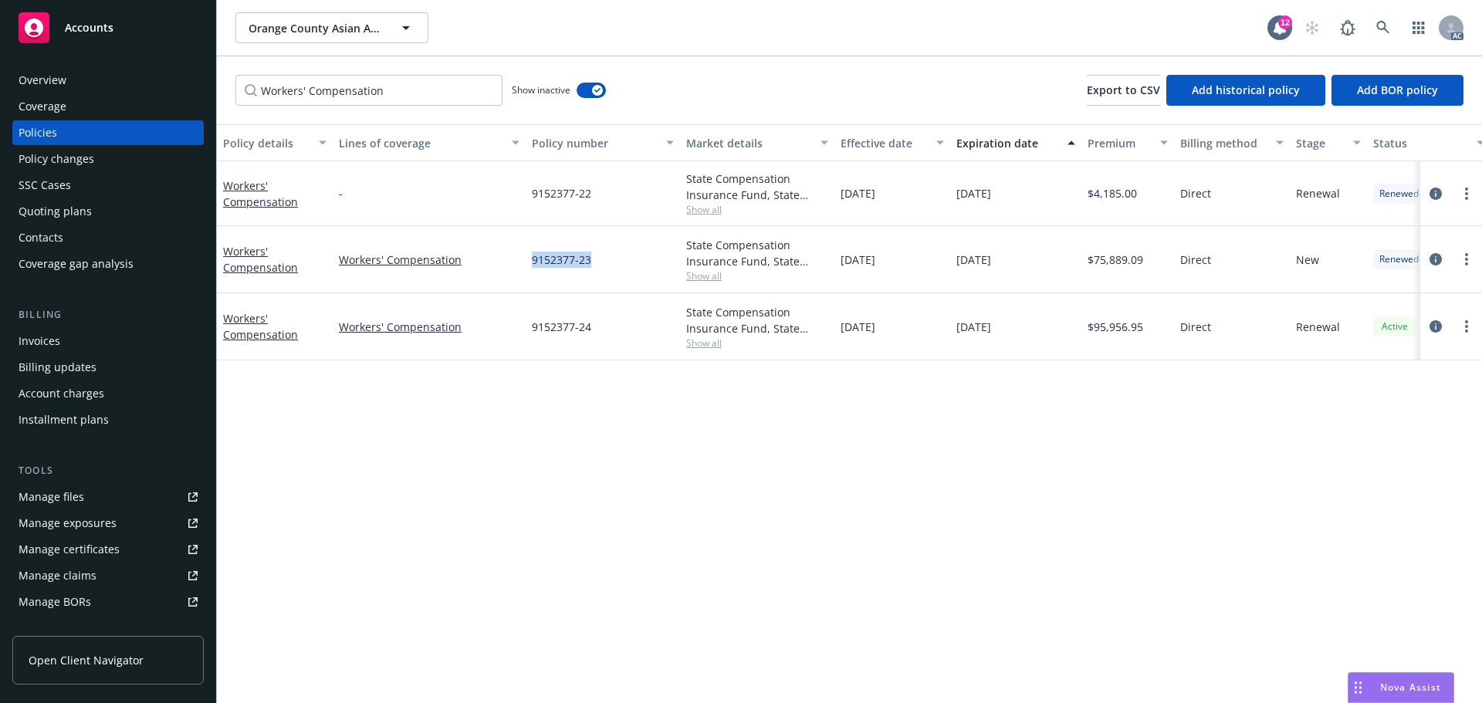
drag, startPoint x: 641, startPoint y: 261, endPoint x: 530, endPoint y: 269, distance: 112.2
click at [530, 269] on div "9152377-23" at bounding box center [603, 259] width 154 height 67
drag, startPoint x: 1146, startPoint y: 263, endPoint x: 1095, endPoint y: 275, distance: 51.5
click at [1095, 275] on div "$75,889.09" at bounding box center [1127, 259] width 93 height 67
drag, startPoint x: 906, startPoint y: 191, endPoint x: 872, endPoint y: 200, distance: 35.8
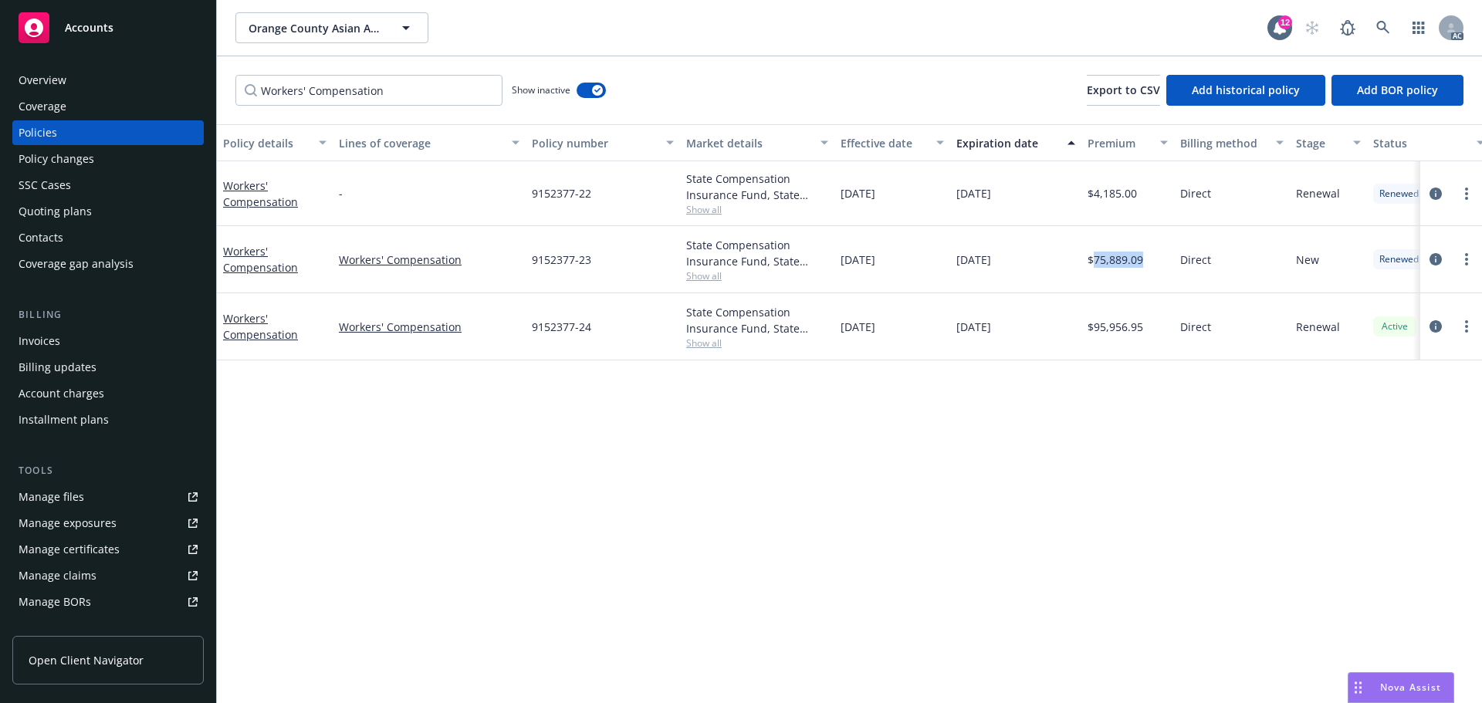
click at [872, 200] on div "10/08/2022" at bounding box center [892, 193] width 116 height 65
click at [706, 214] on span "Show all" at bounding box center [757, 209] width 142 height 13
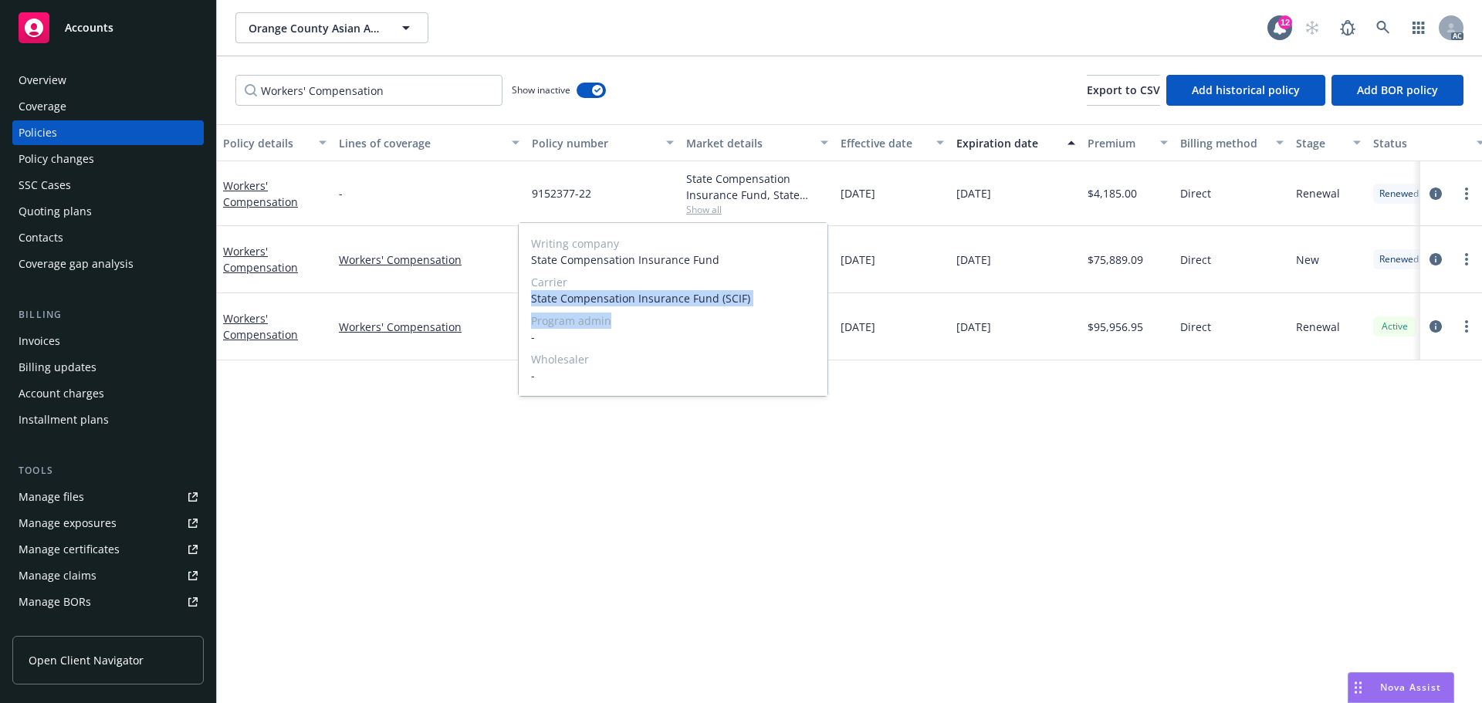
drag, startPoint x: 529, startPoint y: 303, endPoint x: 797, endPoint y: 311, distance: 268.7
click at [797, 311] on div "Writing company State Compensation Insurance Fund Carrier State Compensation In…" at bounding box center [673, 309] width 309 height 173
click at [758, 310] on div "Writing company State Compensation Insurance Fund Carrier State Compensation In…" at bounding box center [673, 309] width 309 height 173
drag, startPoint x: 531, startPoint y: 299, endPoint x: 811, endPoint y: 303, distance: 280.2
click at [811, 303] on span "State Compensation Insurance Fund (SCIF)" at bounding box center [673, 298] width 284 height 16
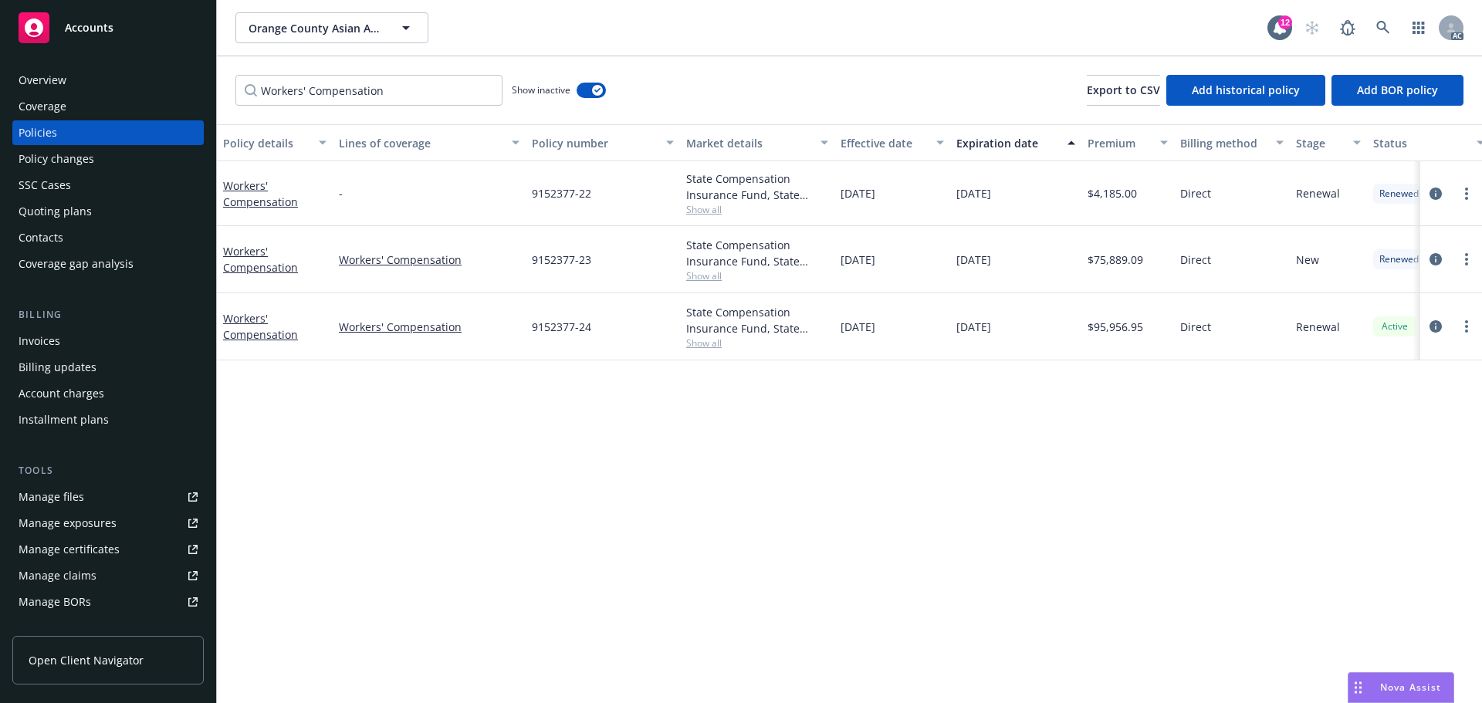
click at [994, 353] on div "10/08/2025" at bounding box center [1015, 326] width 131 height 67
drag, startPoint x: 527, startPoint y: 195, endPoint x: 639, endPoint y: 194, distance: 111.9
click at [639, 194] on div "9152377-22" at bounding box center [603, 193] width 154 height 65
drag, startPoint x: 1152, startPoint y: 194, endPoint x: 1097, endPoint y: 202, distance: 55.5
click at [1097, 202] on div "$4,185.00" at bounding box center [1127, 193] width 93 height 65
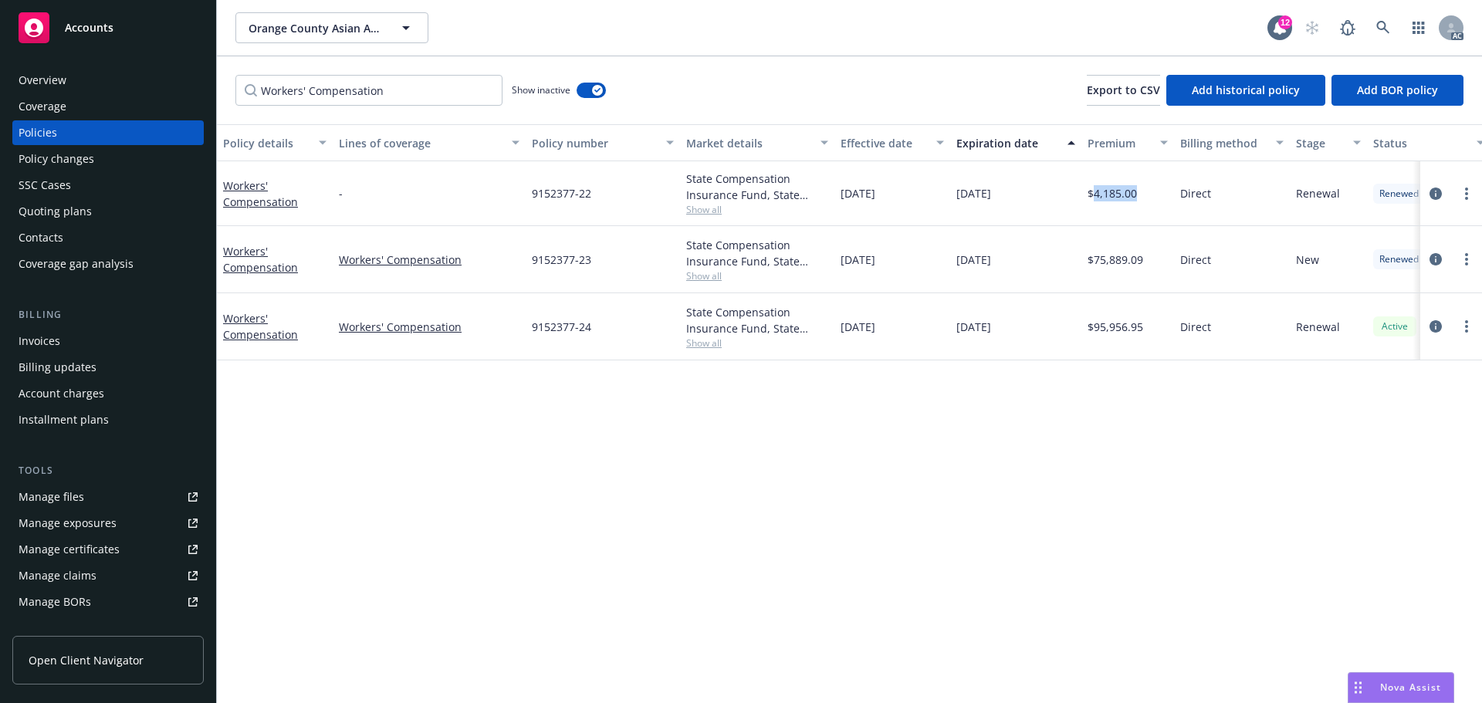
scroll to position [276, 0]
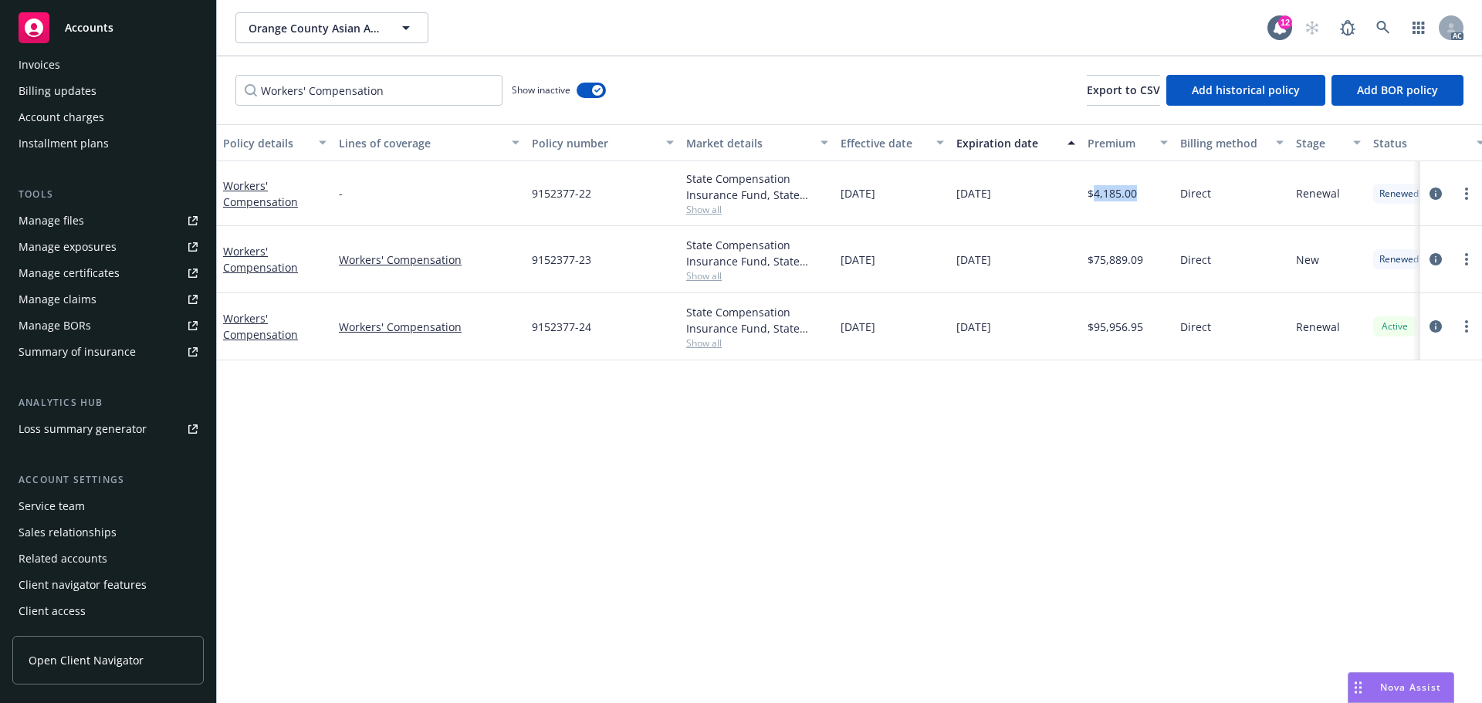
click at [80, 506] on div "Service team" at bounding box center [52, 506] width 66 height 25
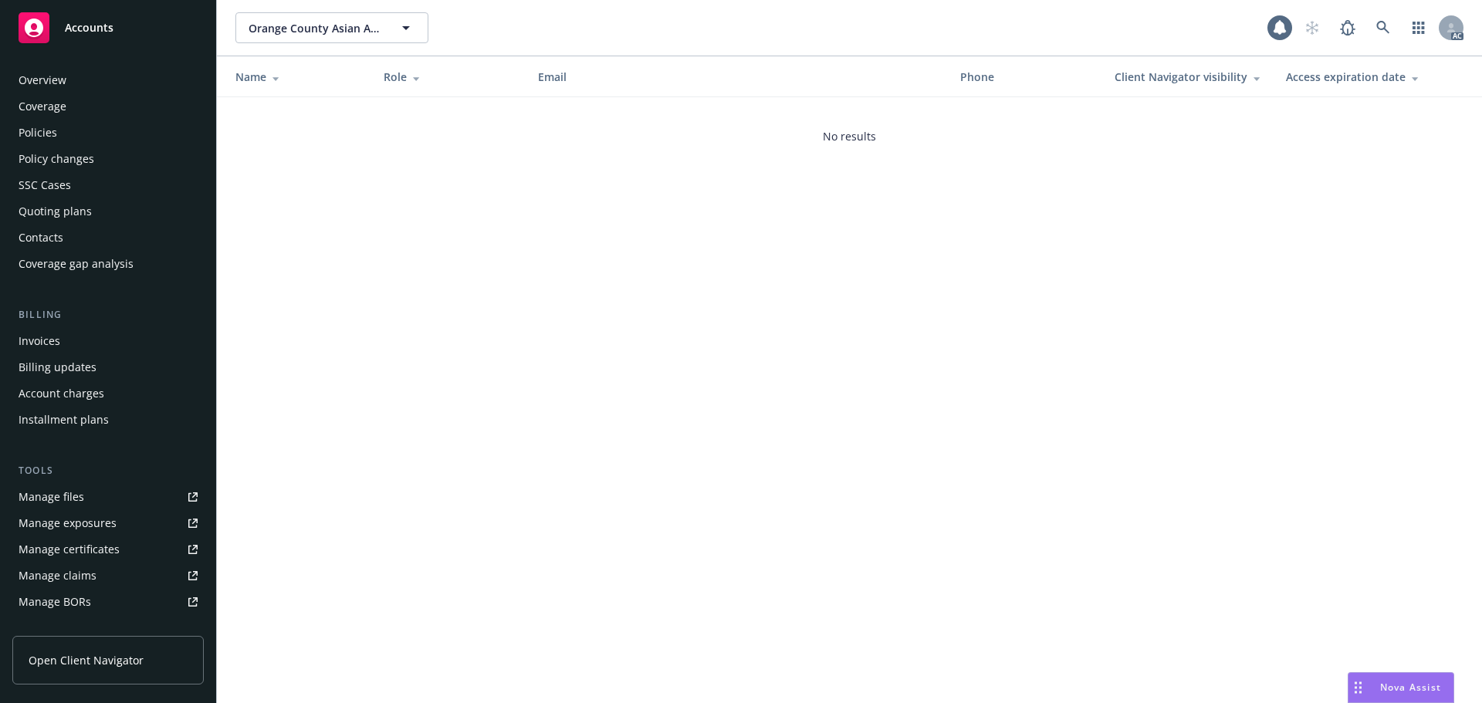
scroll to position [276, 0]
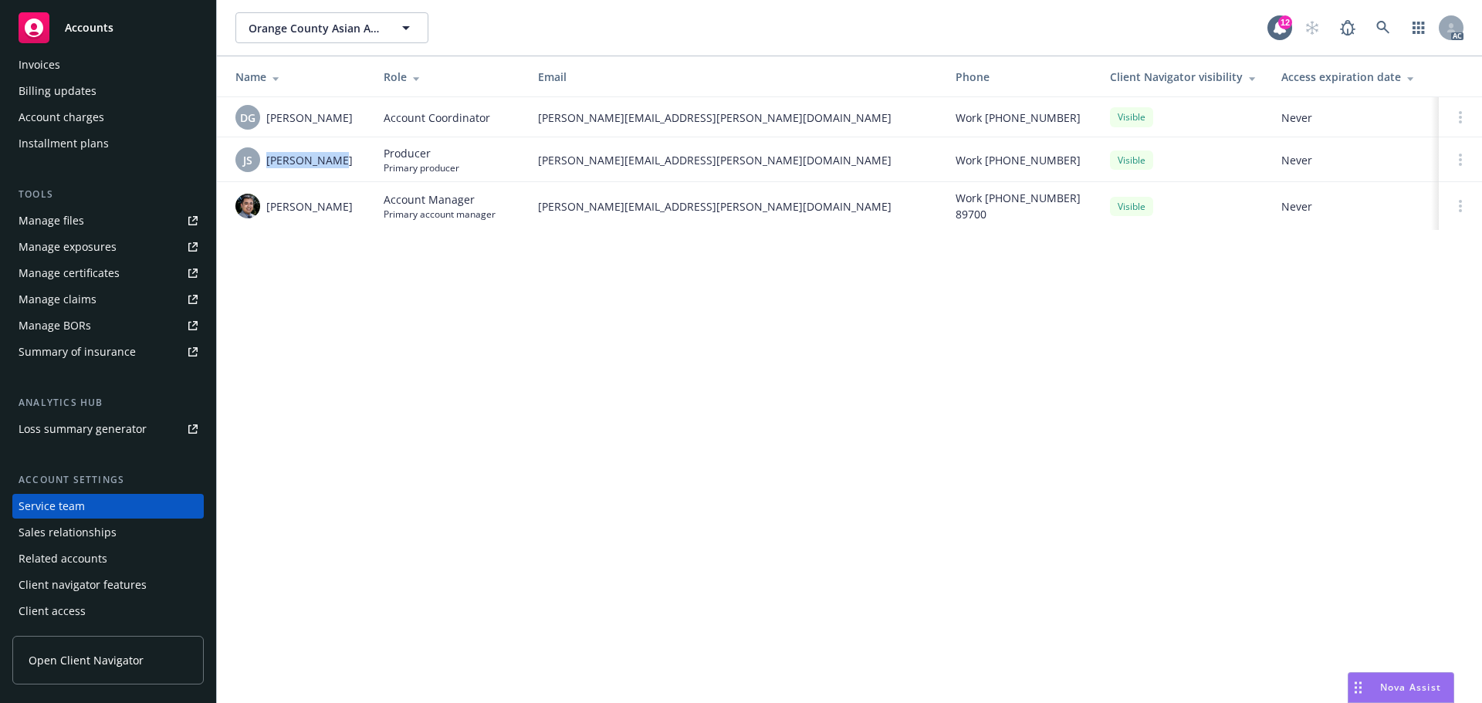
drag, startPoint x: 350, startPoint y: 157, endPoint x: 265, endPoint y: 165, distance: 85.3
click at [265, 165] on div "JS Jeff Simpson" at bounding box center [297, 159] width 124 height 25
drag, startPoint x: 316, startPoint y: 204, endPoint x: 269, endPoint y: 205, distance: 47.1
click at [269, 205] on div "Marlowe Milo" at bounding box center [297, 206] width 124 height 25
drag, startPoint x: 543, startPoint y: 205, endPoint x: 560, endPoint y: 208, distance: 17.1
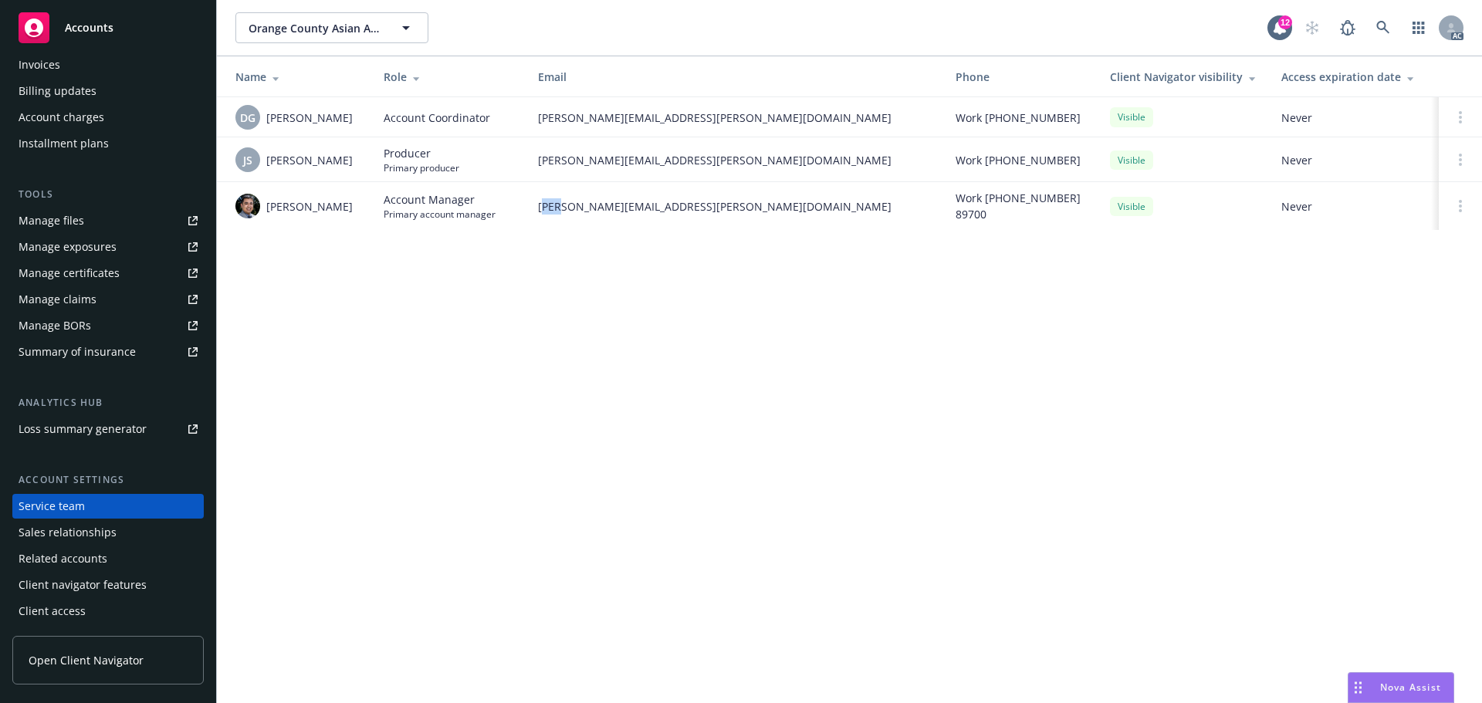
click at [560, 208] on span "marlowe.milo@newfront.com" at bounding box center [734, 206] width 393 height 16
click at [537, 206] on td "marlowe.milo@newfront.com" at bounding box center [735, 206] width 418 height 48
drag, startPoint x: 535, startPoint y: 206, endPoint x: 726, endPoint y: 208, distance: 190.7
click at [726, 208] on td "marlowe.milo@newfront.com" at bounding box center [735, 206] width 418 height 48
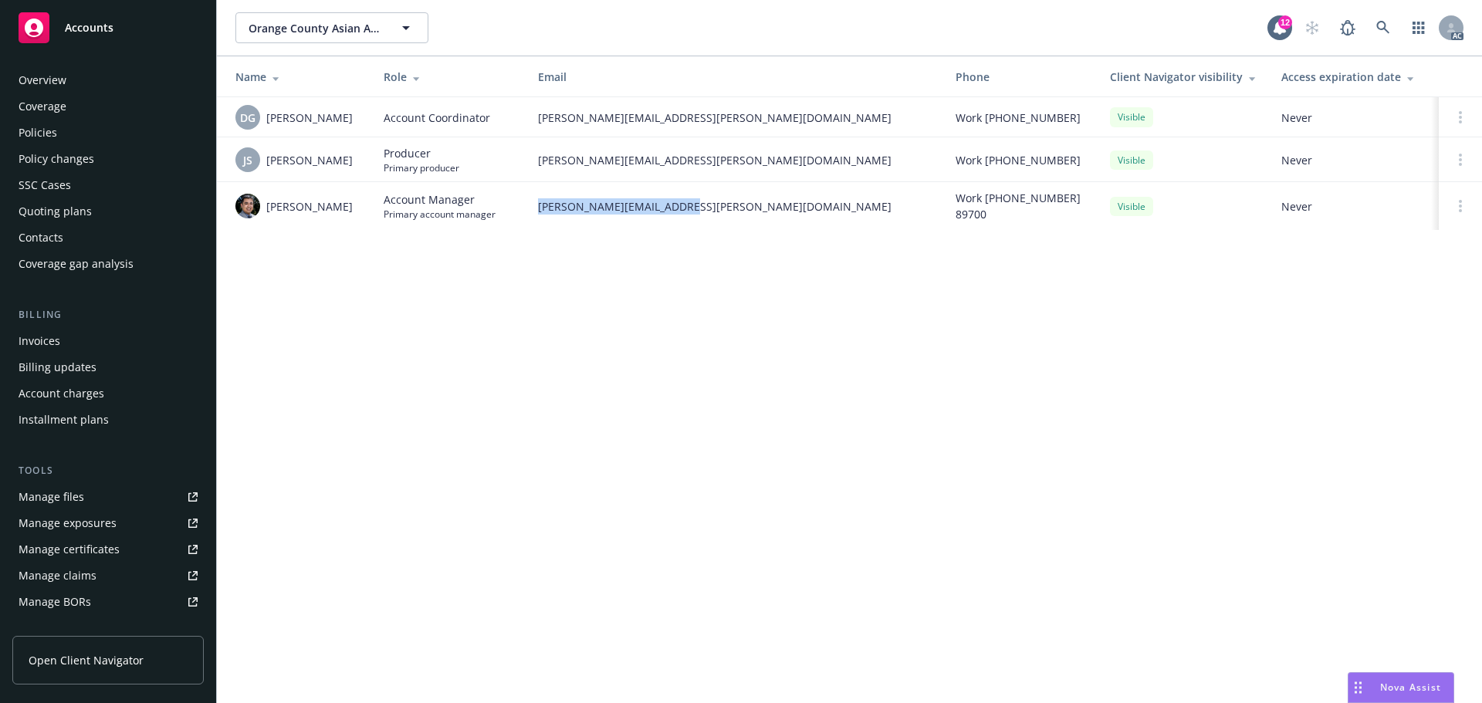
click at [73, 127] on div "Policies" at bounding box center [108, 132] width 179 height 25
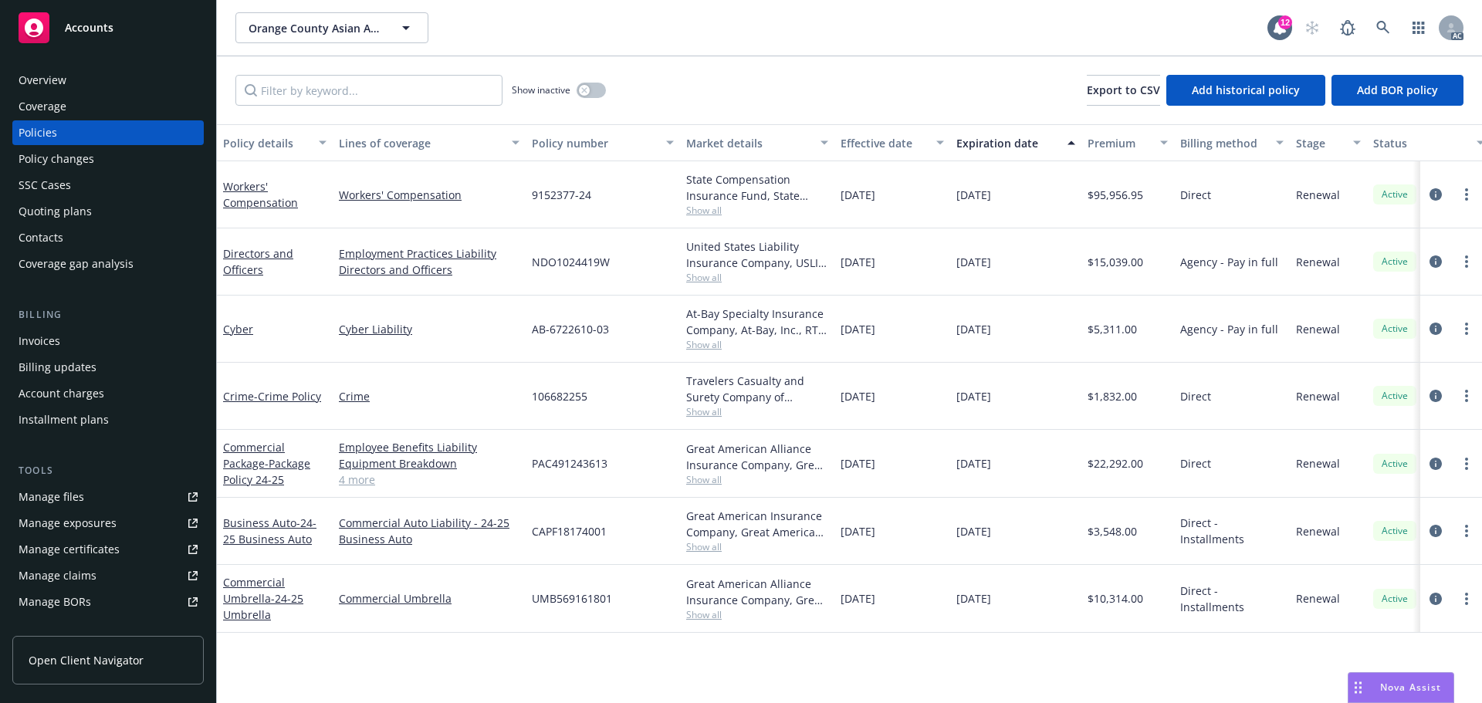
drag, startPoint x: 1037, startPoint y: 191, endPoint x: 957, endPoint y: 198, distance: 79.7
click at [957, 198] on div "10/08/2025" at bounding box center [1015, 194] width 131 height 67
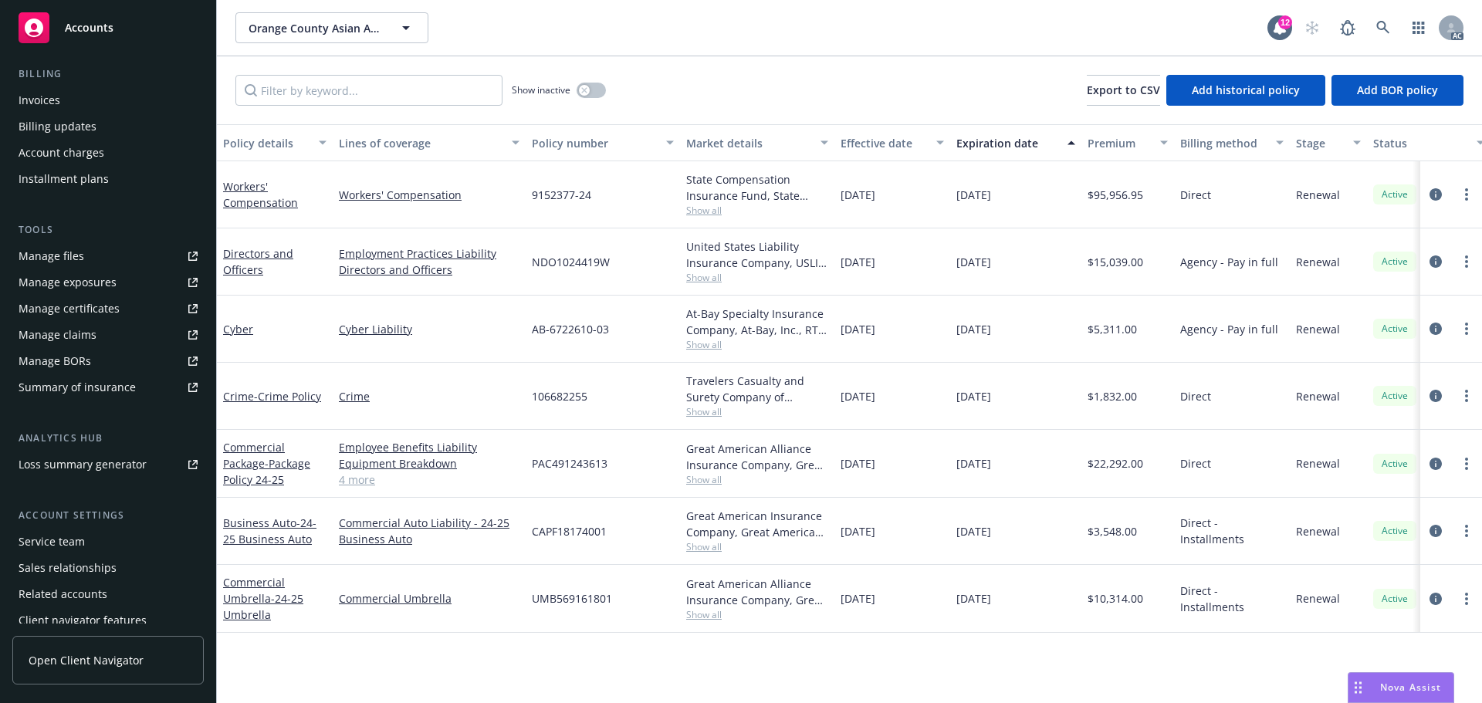
scroll to position [276, 0]
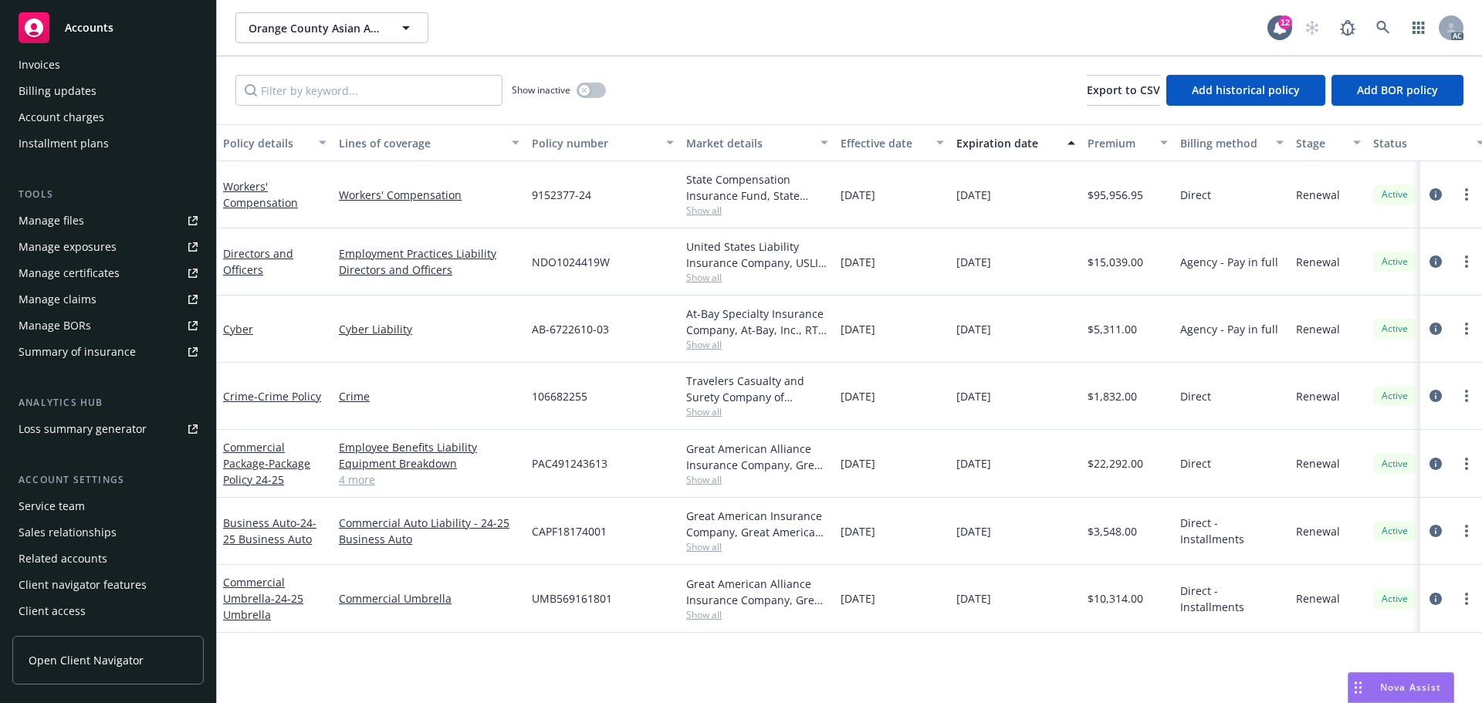
click at [82, 509] on div "Service team" at bounding box center [52, 506] width 66 height 25
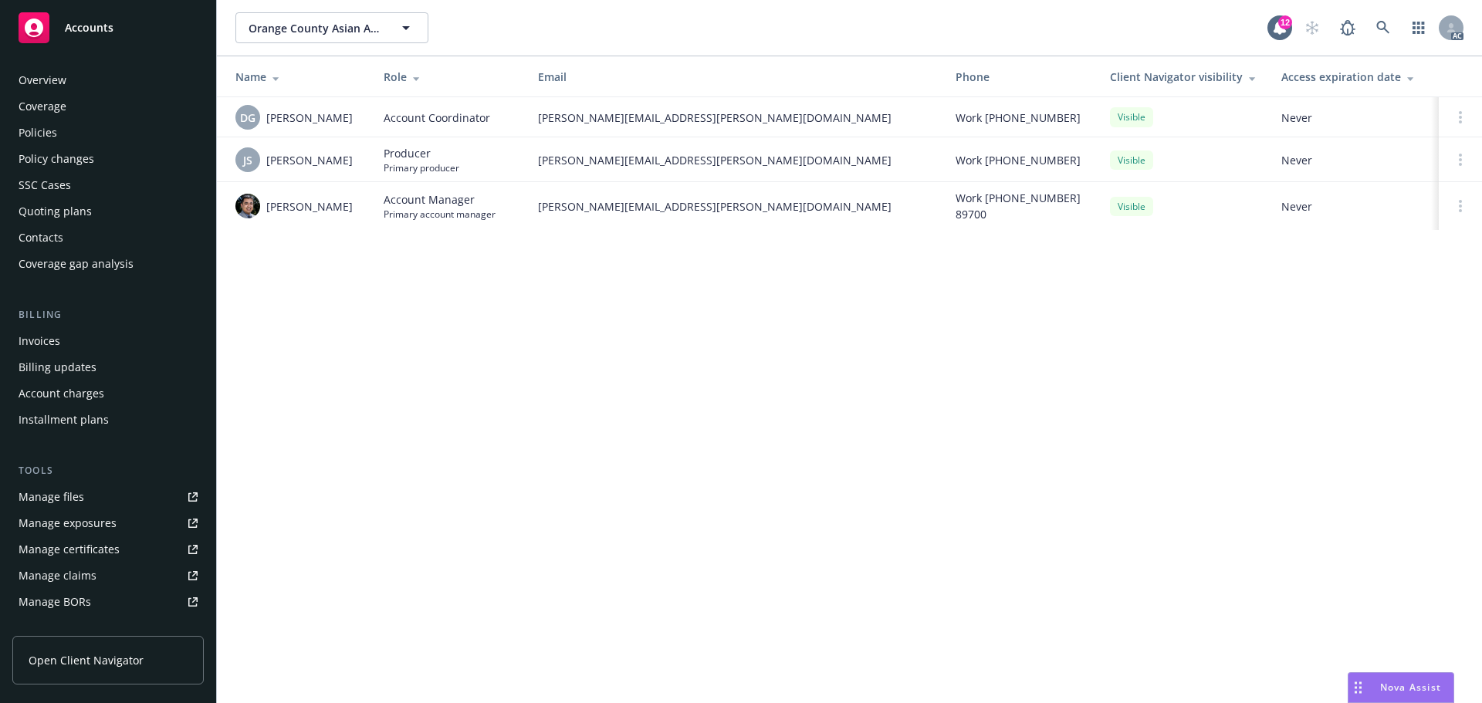
click at [64, 77] on div "Overview" at bounding box center [43, 80] width 48 height 25
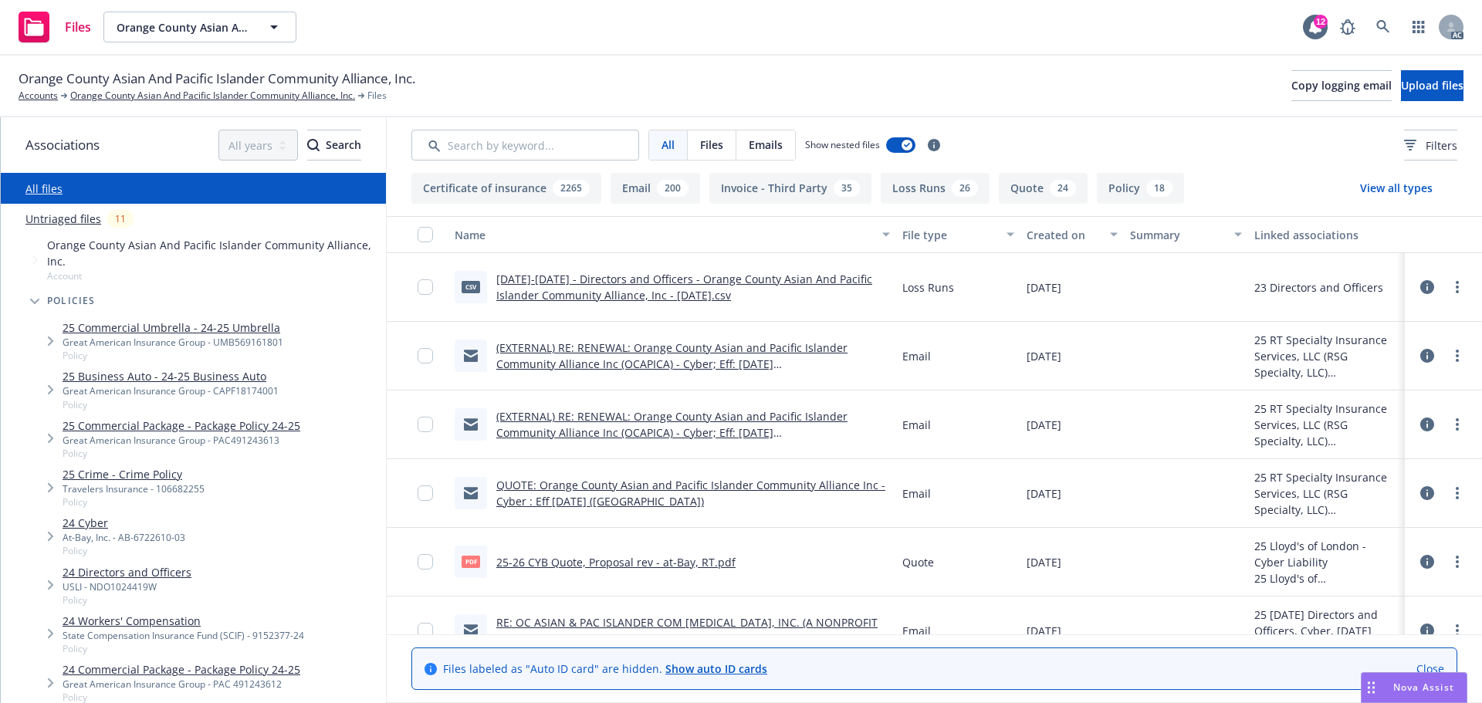
click at [181, 629] on div "State Compensation Insurance Fund (SCIF) - 9152377-24" at bounding box center [184, 635] width 242 height 13
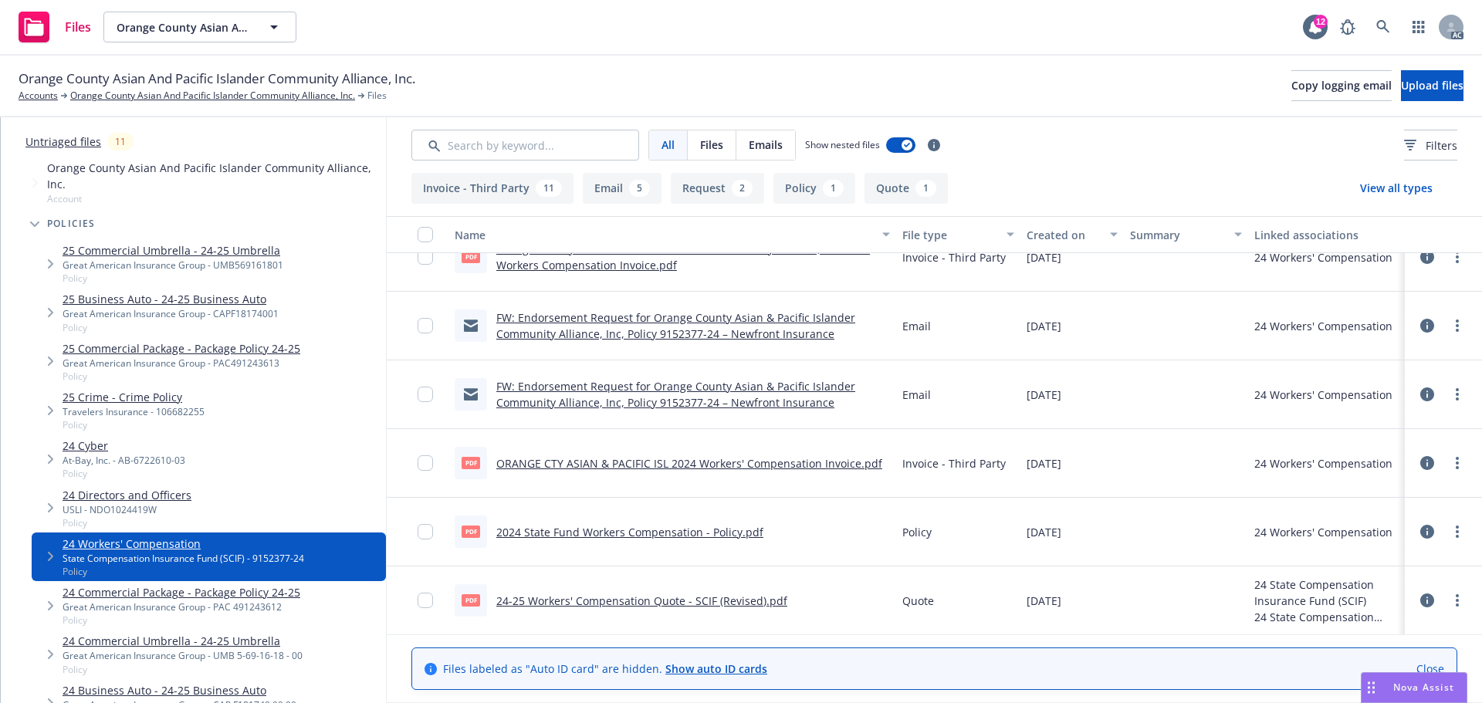
scroll to position [983, 0]
drag, startPoint x: 674, startPoint y: 526, endPoint x: 674, endPoint y: 499, distance: 27.0
click at [674, 527] on link "2024 State Fund Workers Compensation - Policy.pdf" at bounding box center [629, 531] width 267 height 15
click at [59, 141] on link "Untriaged files" at bounding box center [63, 142] width 76 height 16
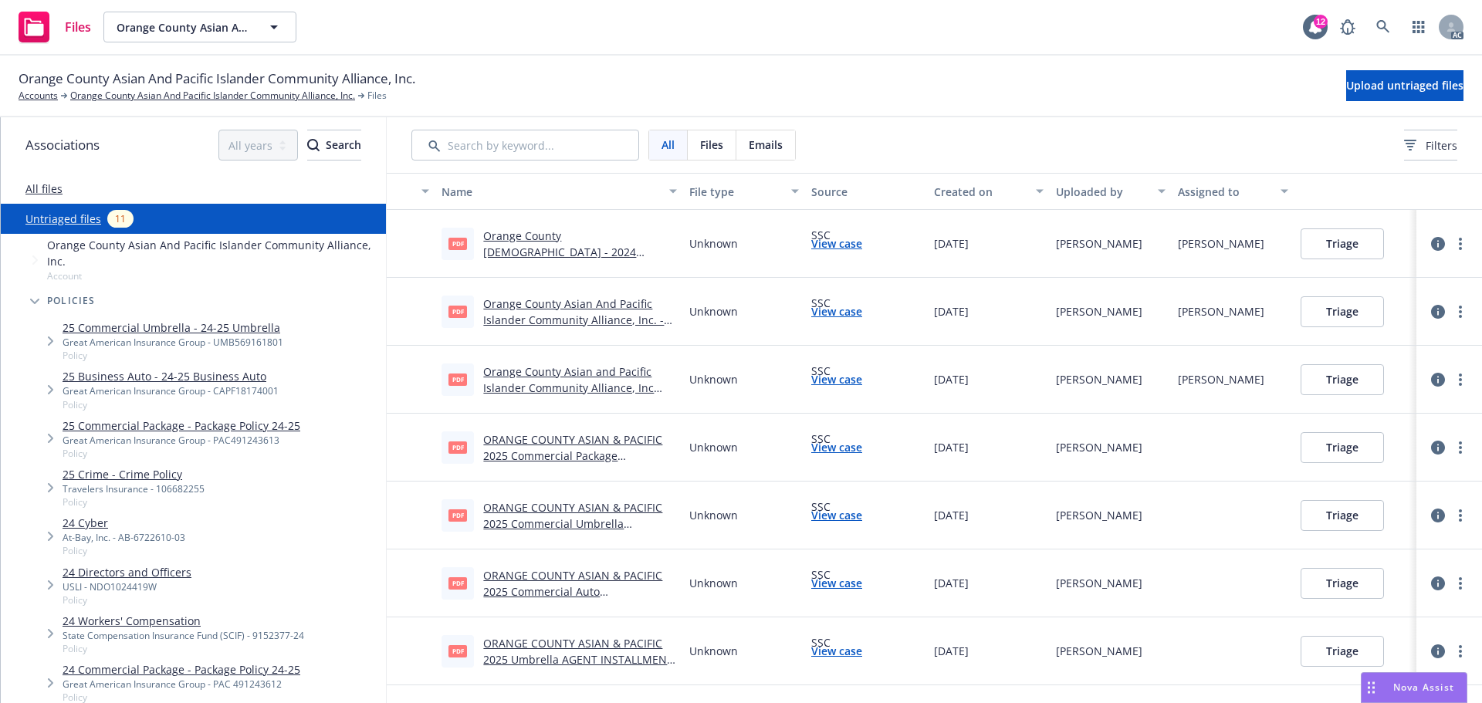
click at [39, 190] on link "All files" at bounding box center [43, 188] width 37 height 15
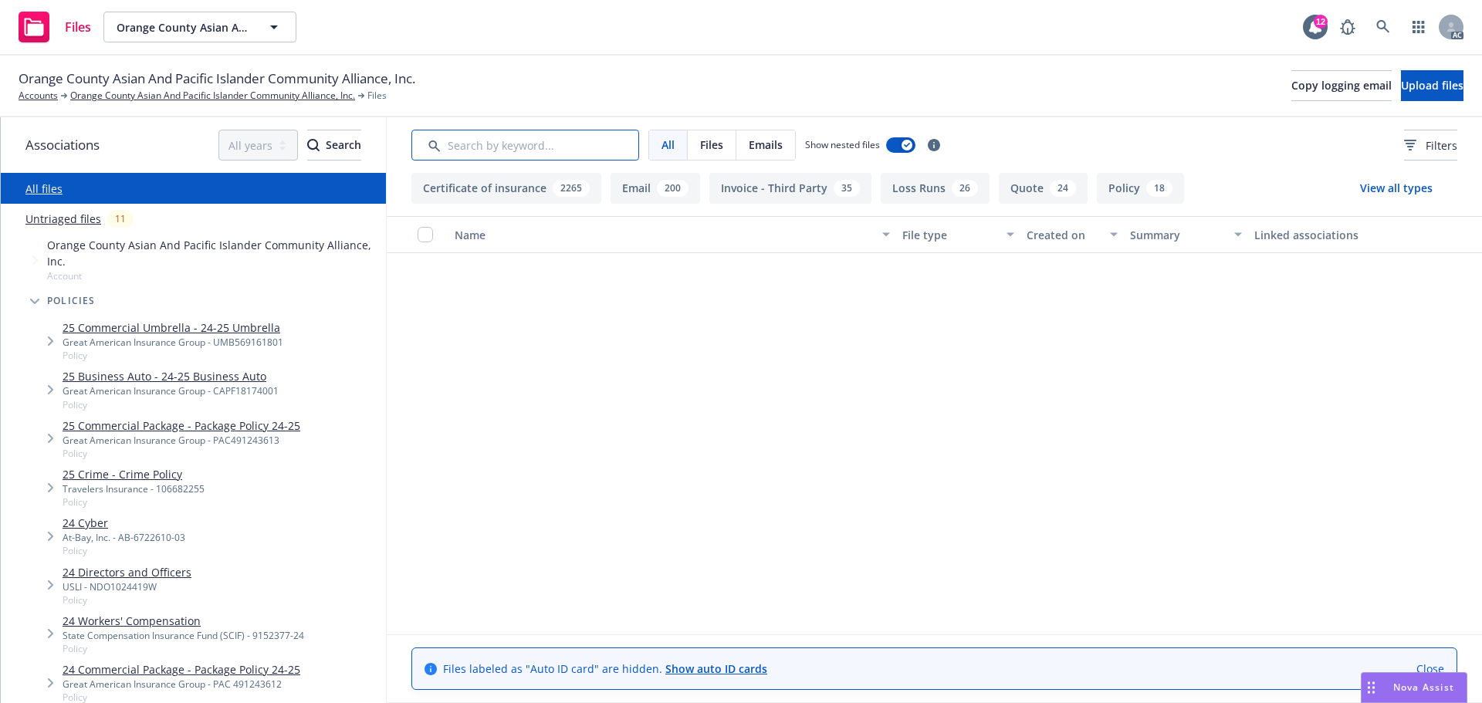
click at [579, 151] on input "Search by keyword..." at bounding box center [525, 145] width 228 height 31
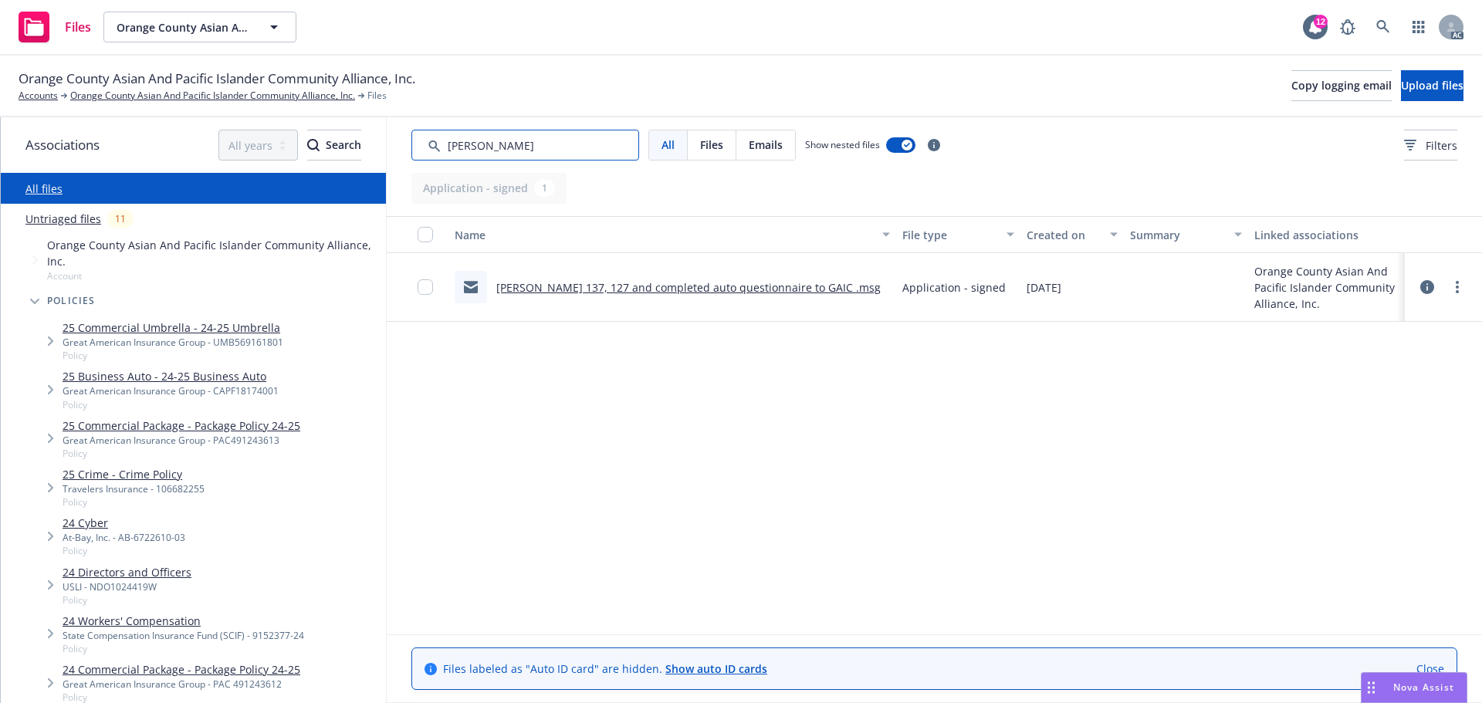
drag, startPoint x: 523, startPoint y: 143, endPoint x: 453, endPoint y: 151, distance: 70.7
click at [453, 151] on input "Search by keyword..." at bounding box center [525, 145] width 228 height 31
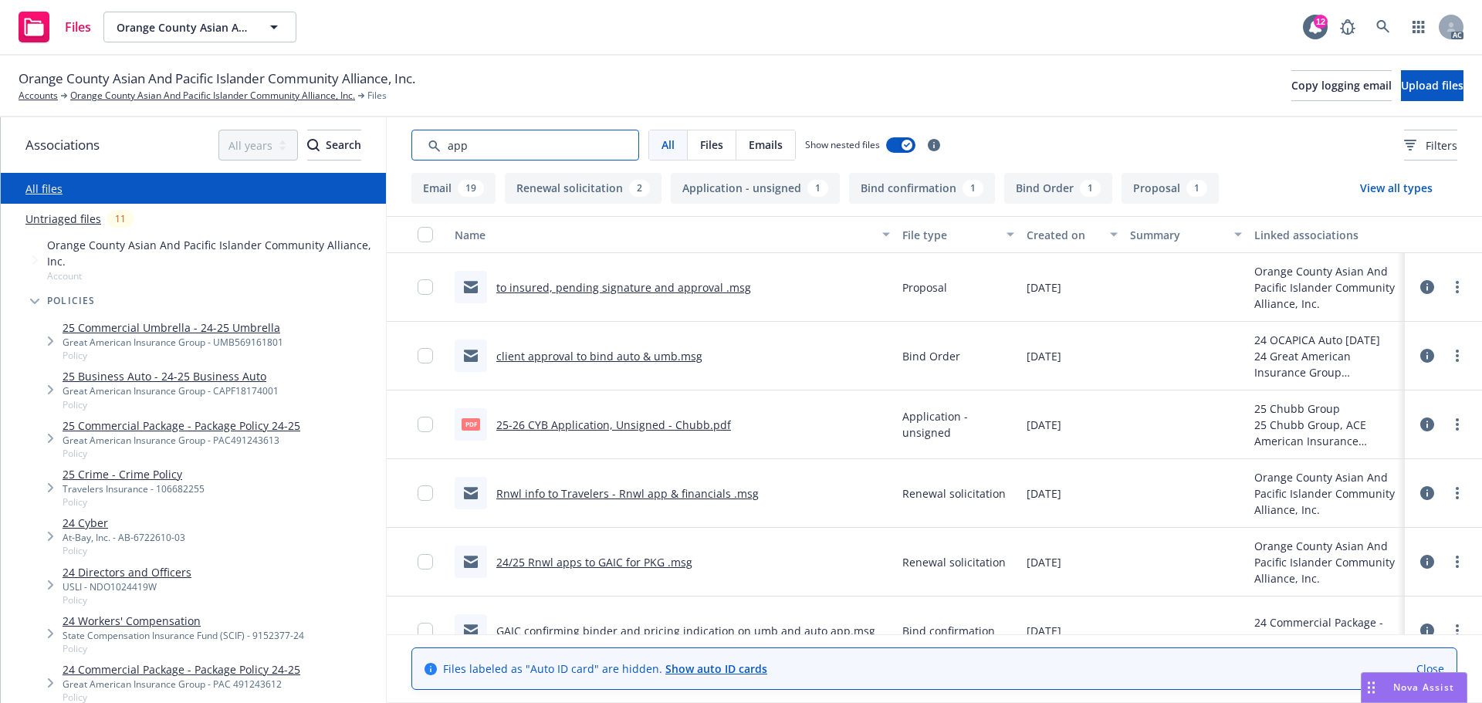
type input "app"
click at [1059, 230] on div "Created on" at bounding box center [1064, 235] width 74 height 16
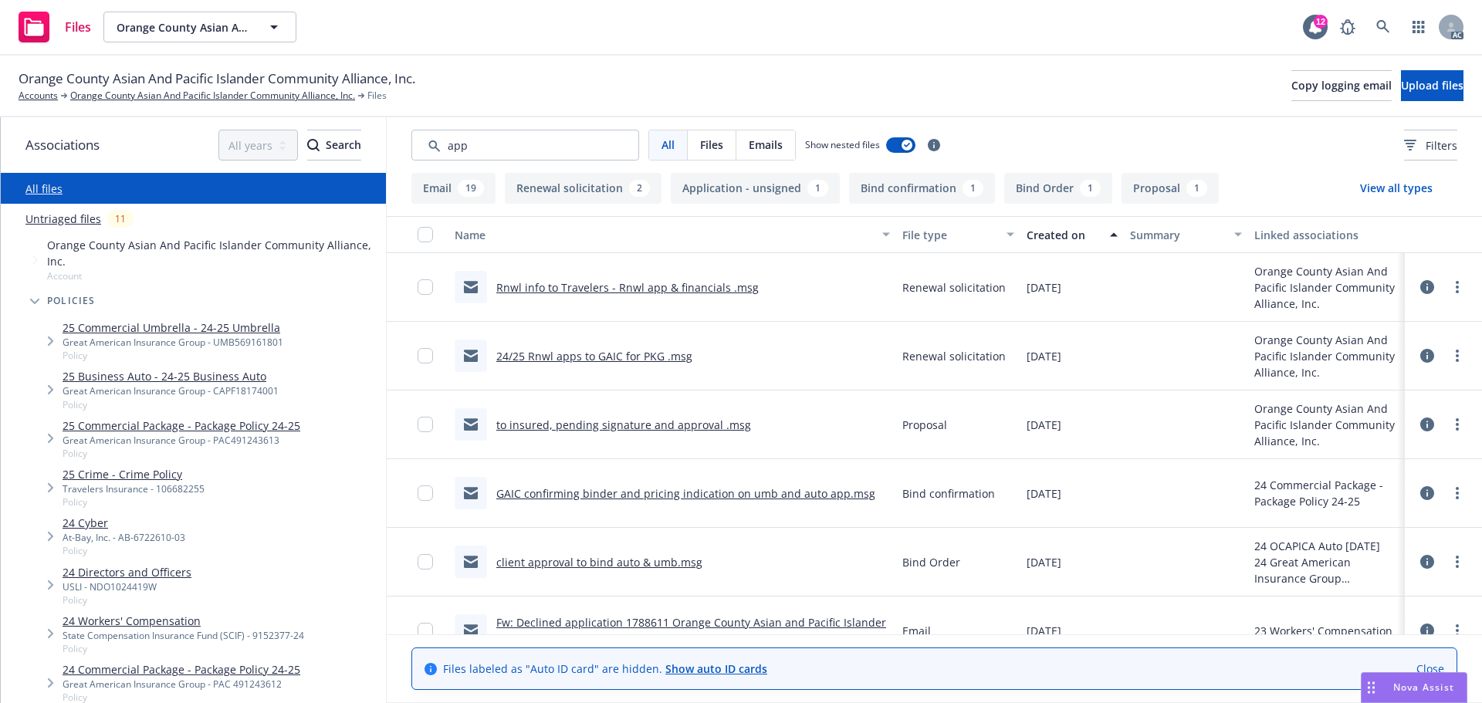
click at [1059, 230] on div "Created on" at bounding box center [1064, 235] width 74 height 16
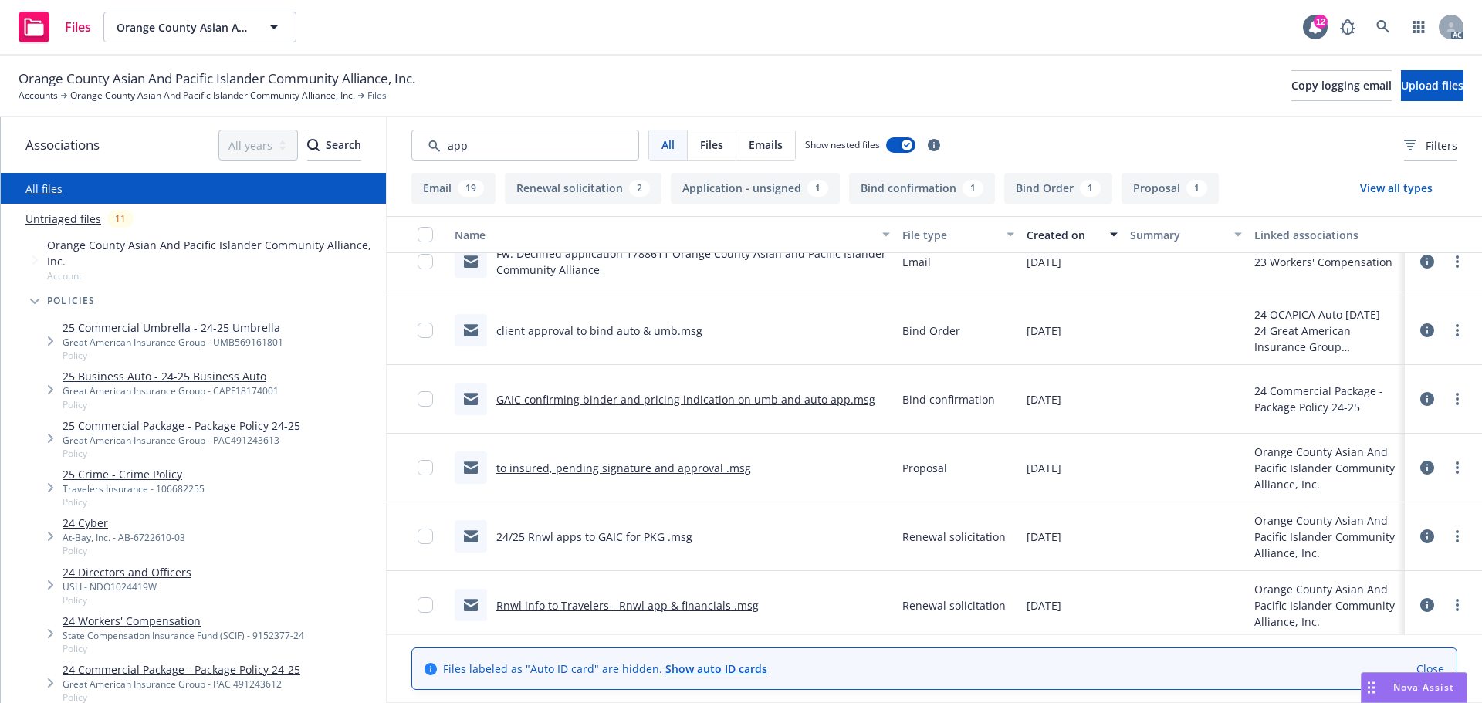
scroll to position [1322, 0]
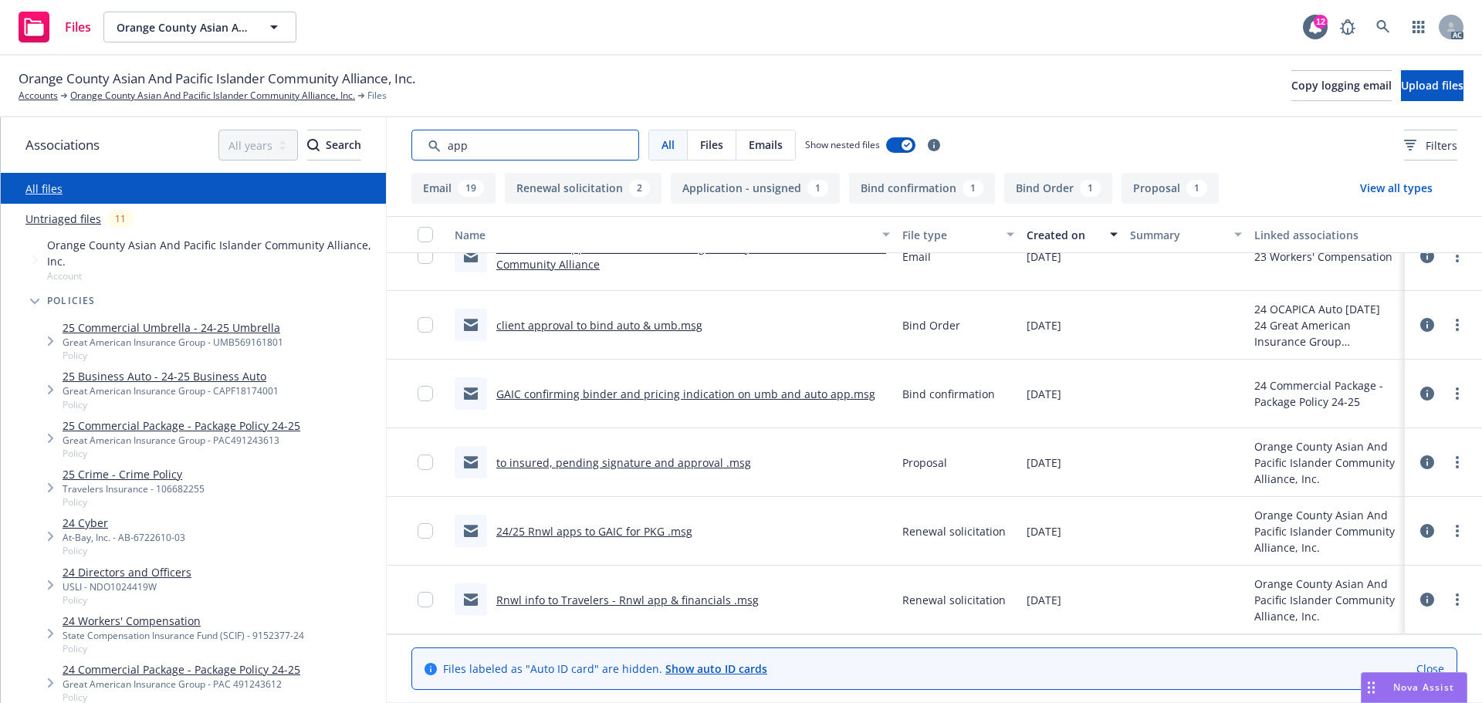
drag, startPoint x: 537, startPoint y: 151, endPoint x: 404, endPoint y: 143, distance: 133.8
click at [404, 143] on div "All Files Emails Show nested files Filters" at bounding box center [934, 145] width 1095 height 56
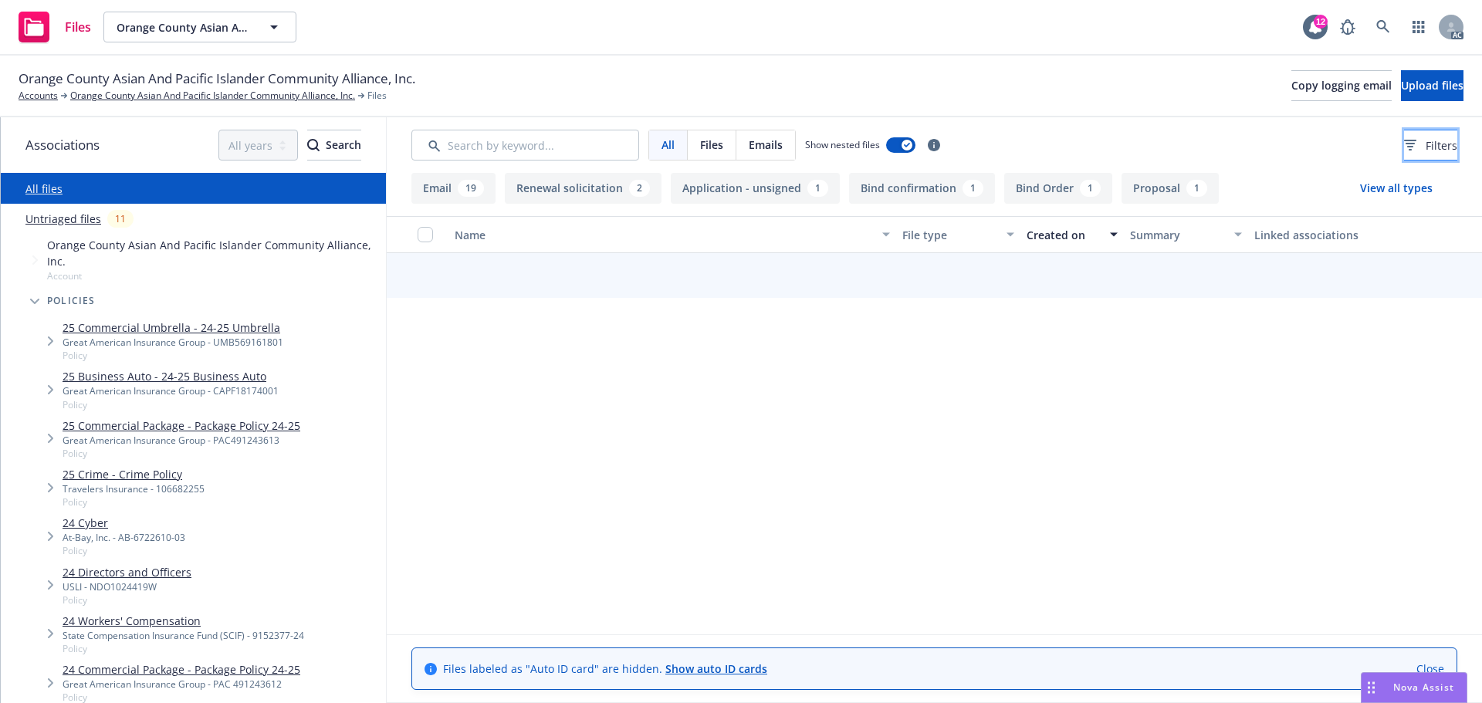
click at [1404, 147] on button "Filters" at bounding box center [1430, 145] width 53 height 31
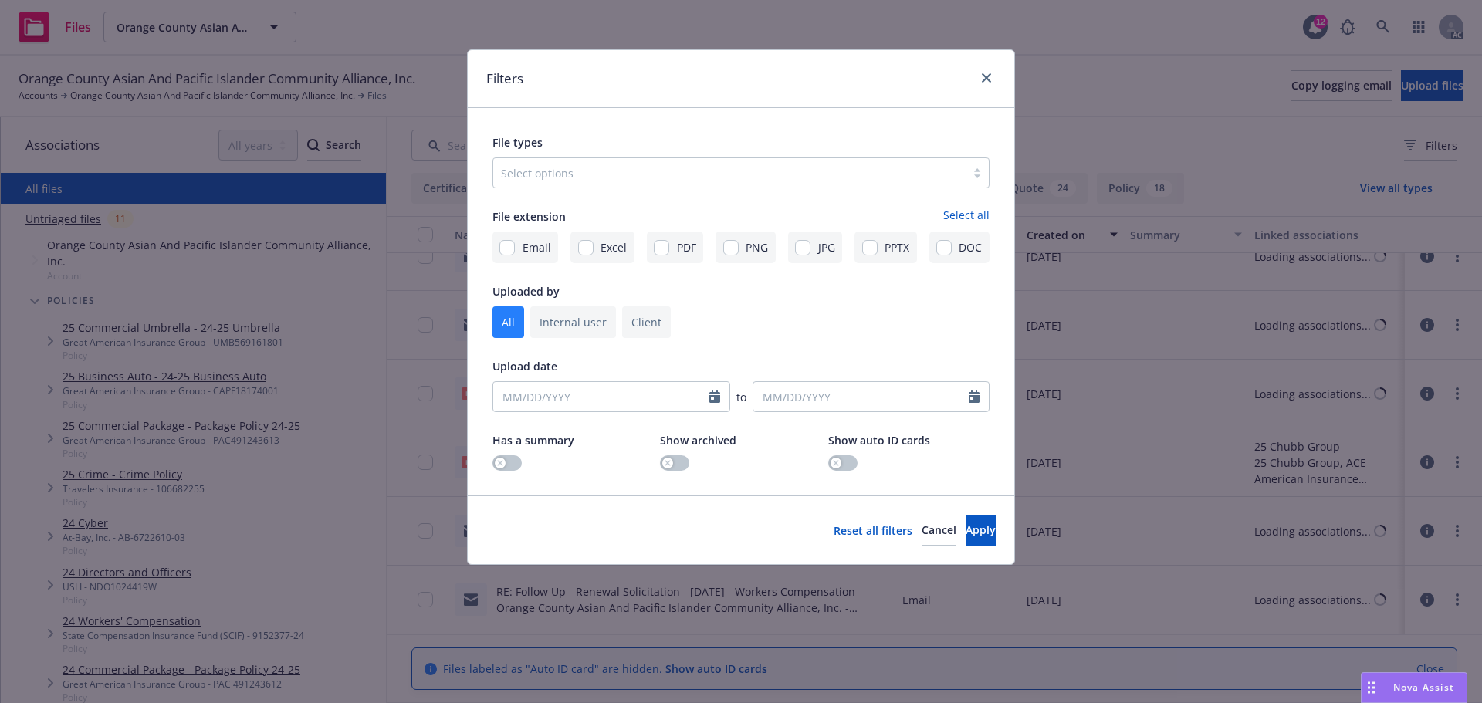
click at [689, 185] on div "Select options" at bounding box center [729, 173] width 472 height 25
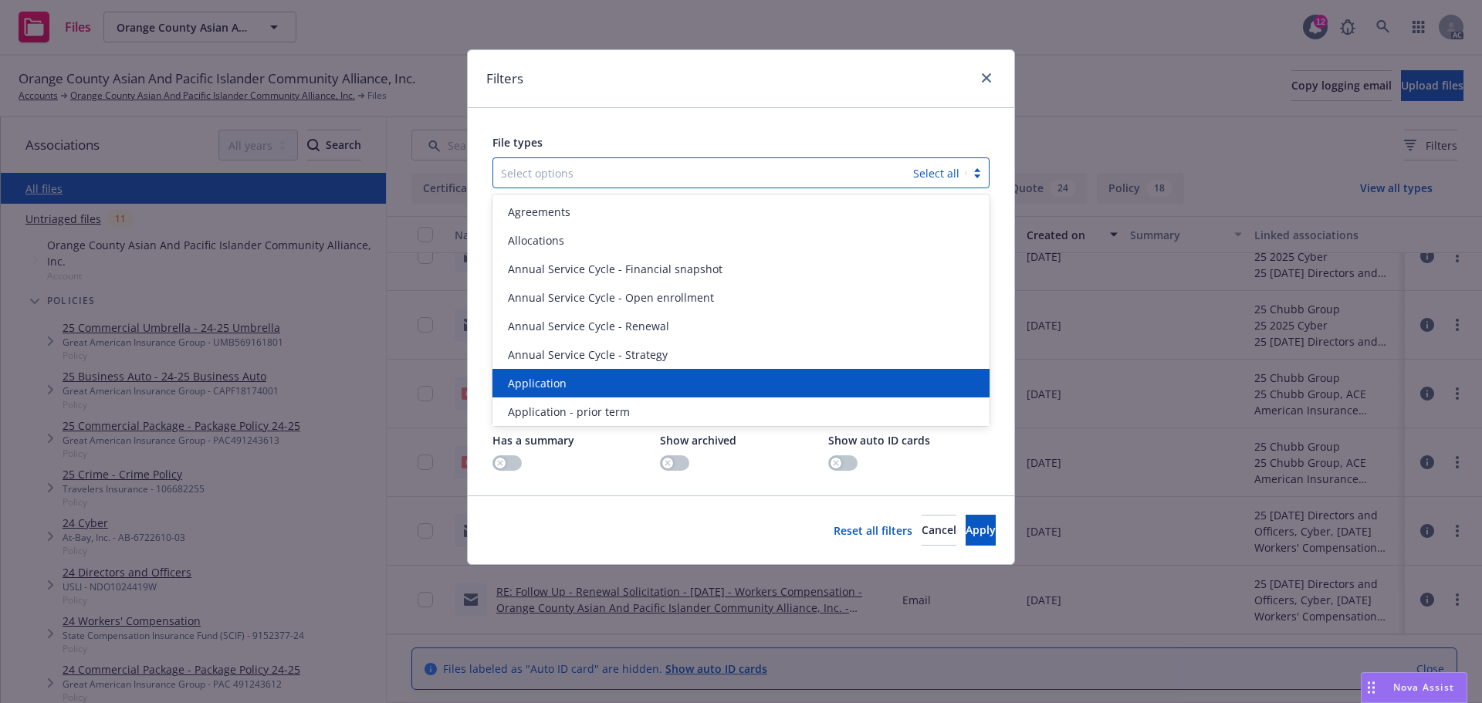
click at [574, 394] on div "Application" at bounding box center [740, 383] width 497 height 29
click at [574, 394] on div "Application - prior term" at bounding box center [740, 383] width 497 height 29
click at [574, 394] on div "Application - signed" at bounding box center [740, 383] width 497 height 29
click at [574, 394] on div "Application - unsigned" at bounding box center [740, 383] width 497 height 29
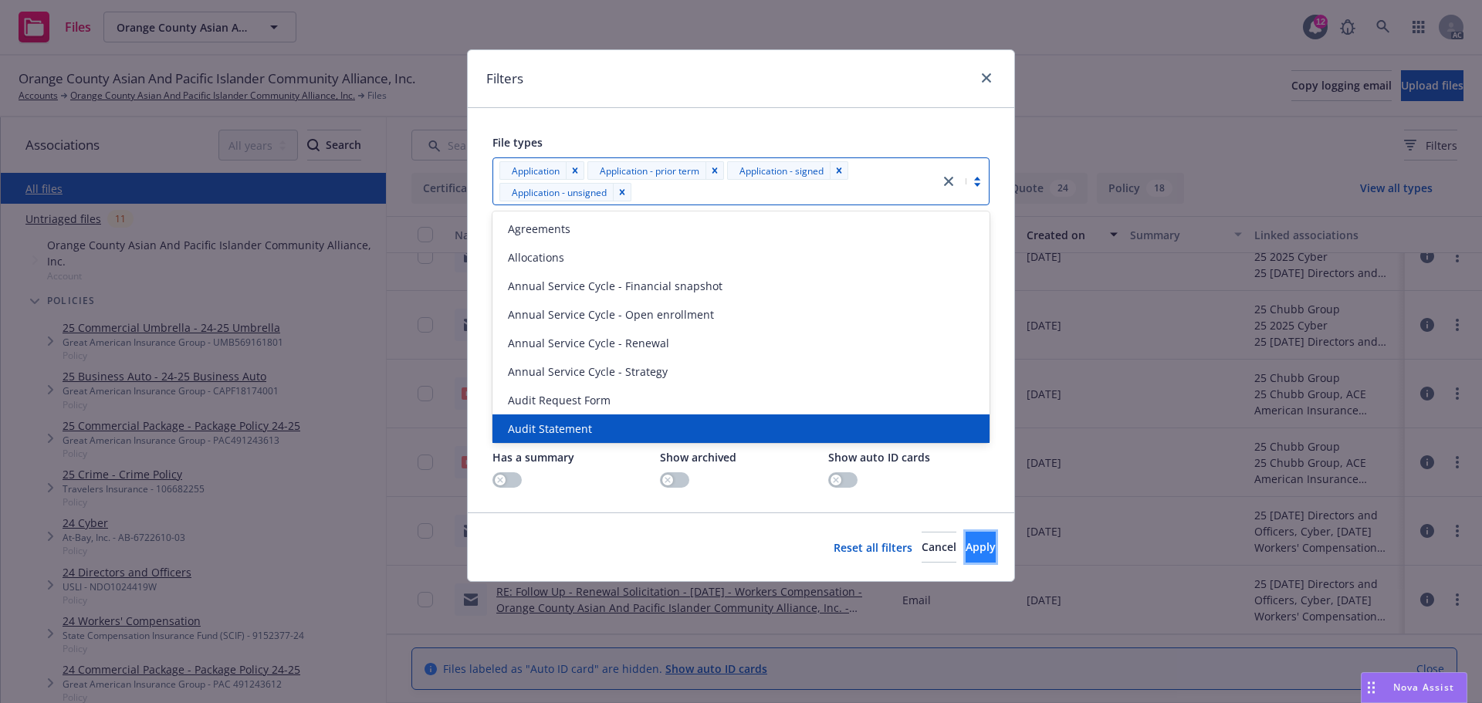
click at [966, 548] on span "Apply" at bounding box center [981, 547] width 30 height 15
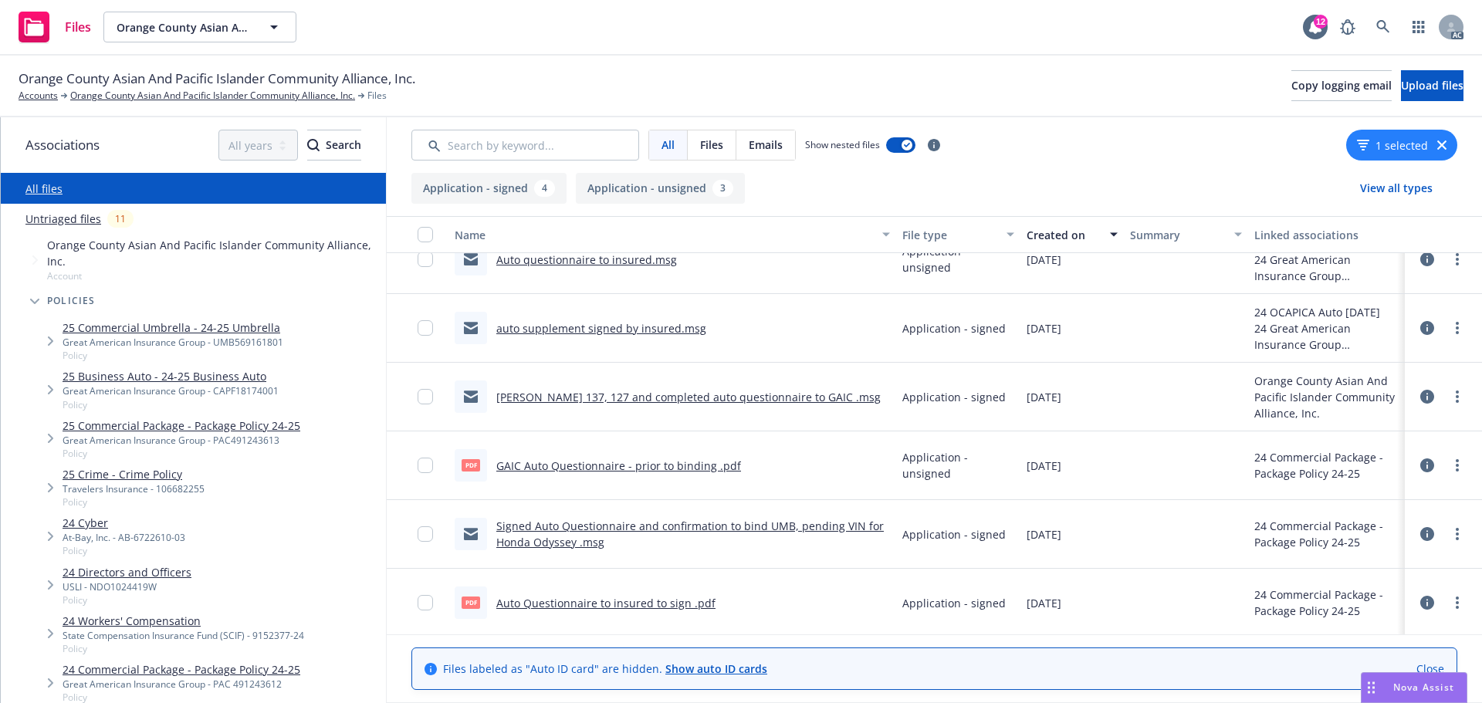
scroll to position [100, 0]
click at [1440, 144] on icon "button" at bounding box center [1441, 144] width 9 height 9
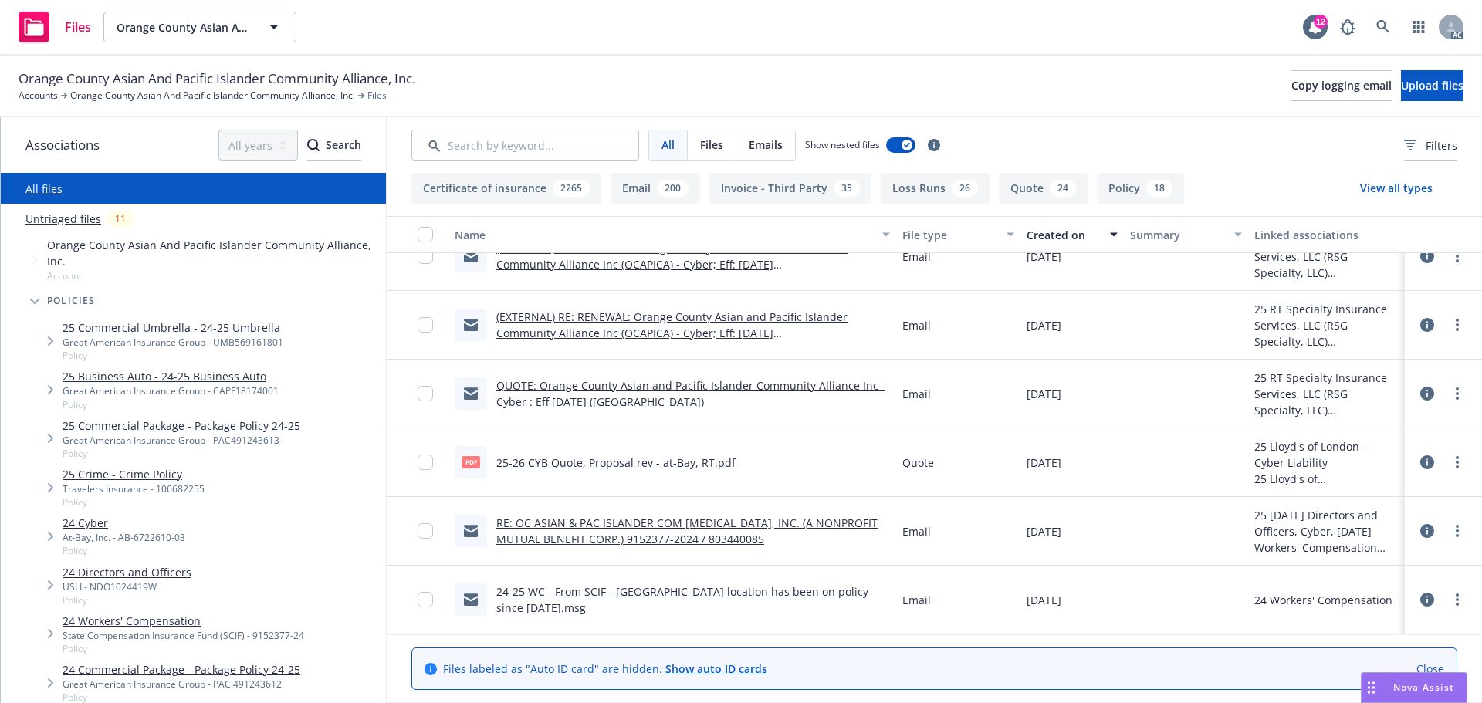
scroll to position [0, 0]
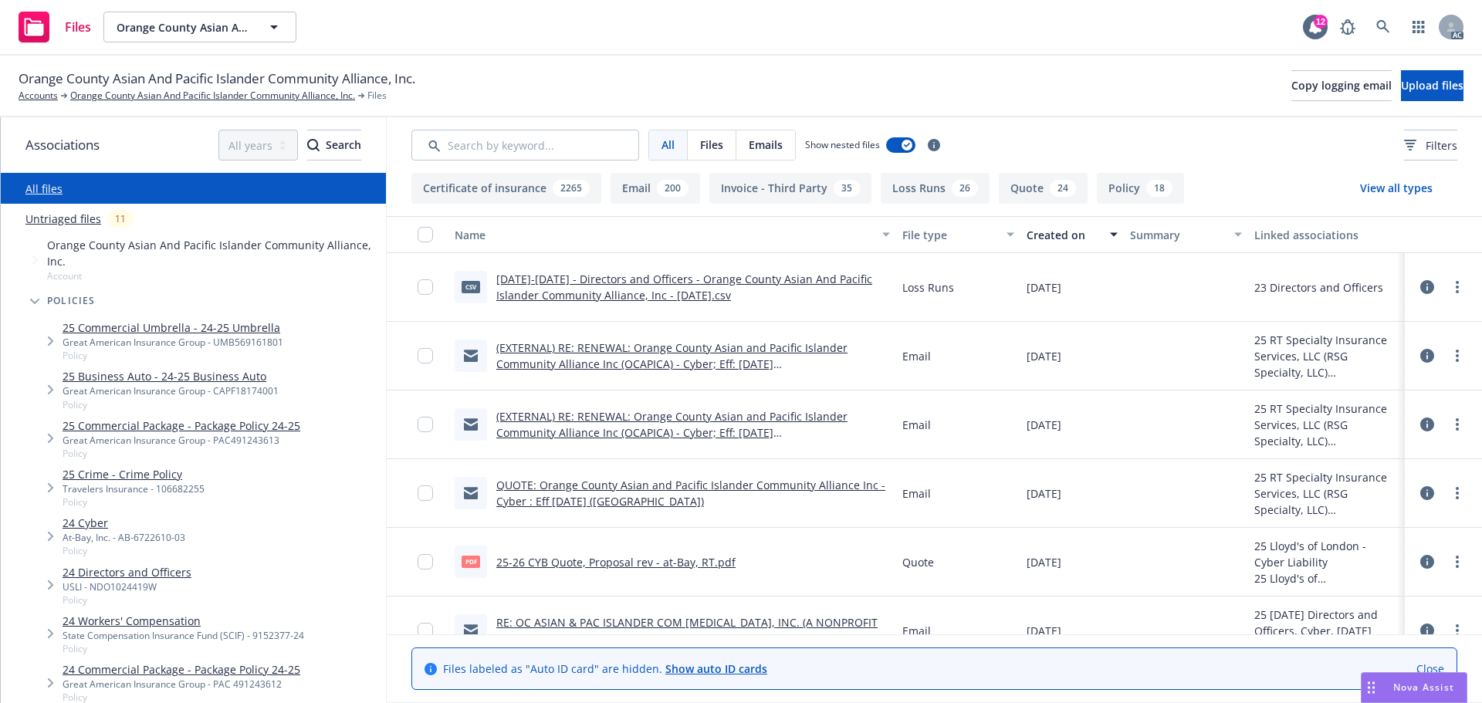
click at [1057, 49] on div "Files Orange County Asian And Pacific Islander Community Alliance, Inc. Orange …" at bounding box center [741, 28] width 1482 height 56
click at [1112, 581] on div "08/26/2025" at bounding box center [1071, 562] width 103 height 69
click at [562, 128] on div "All Files Emails Show nested files Filters" at bounding box center [934, 145] width 1095 height 56
click at [548, 146] on input "Search by keyword..." at bounding box center [525, 145] width 228 height 31
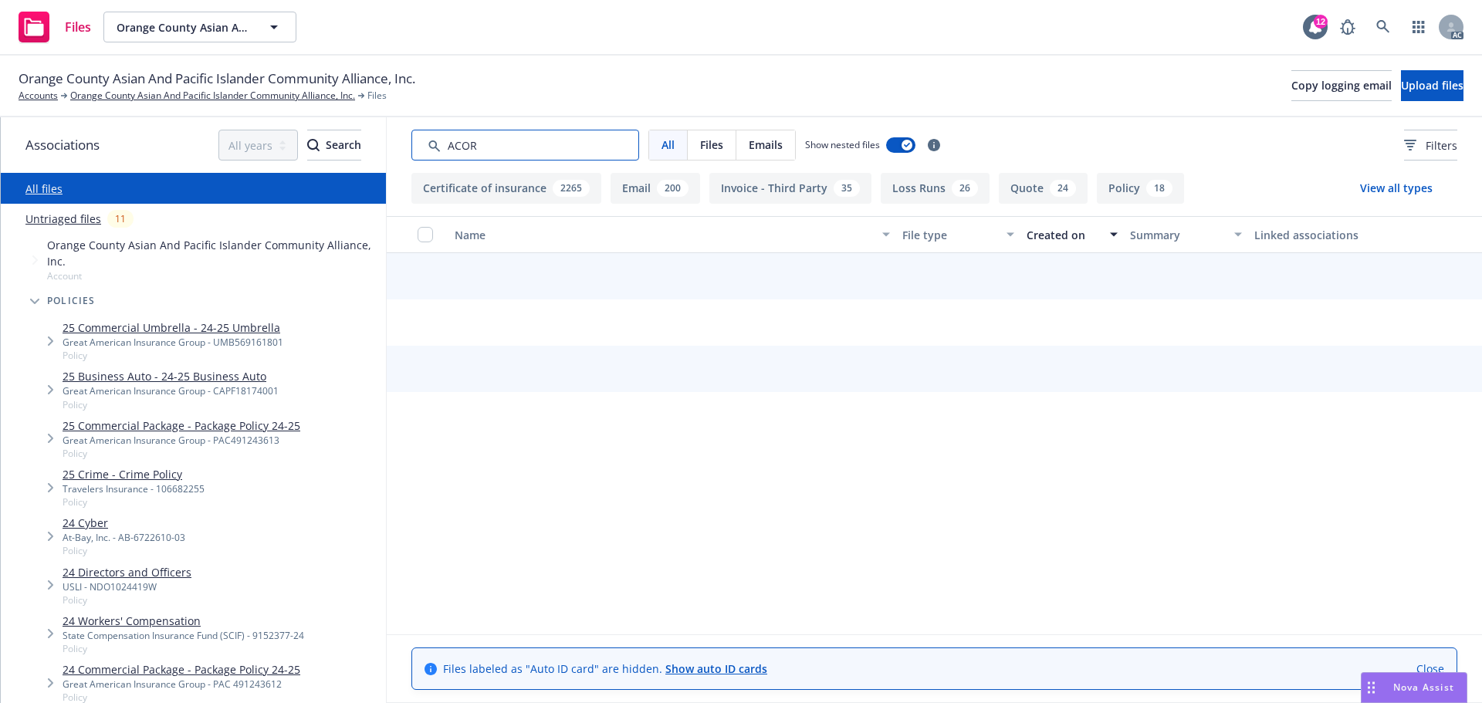
type input "ACORD"
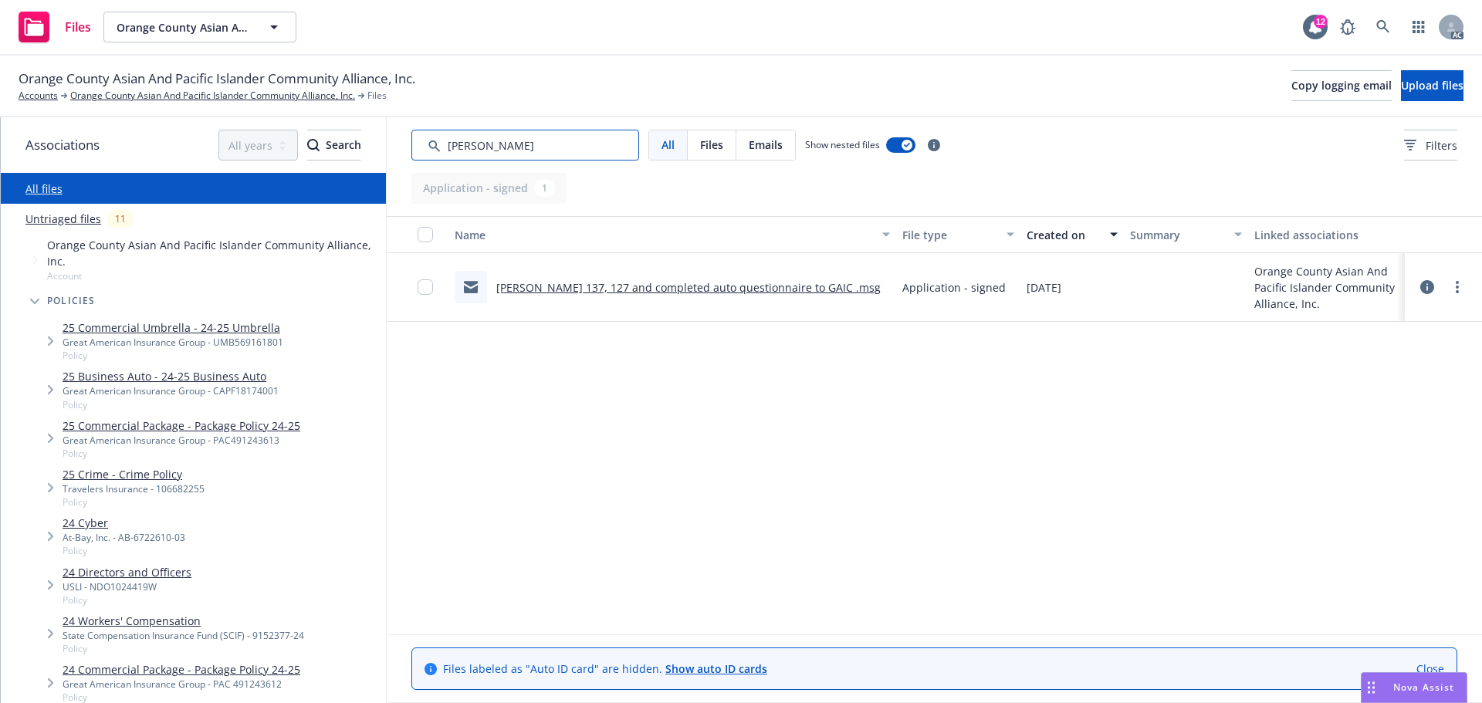
drag, startPoint x: 570, startPoint y: 151, endPoint x: 398, endPoint y: 153, distance: 172.9
click at [398, 153] on div "All Files Emails Show nested files Filters" at bounding box center [934, 145] width 1095 height 56
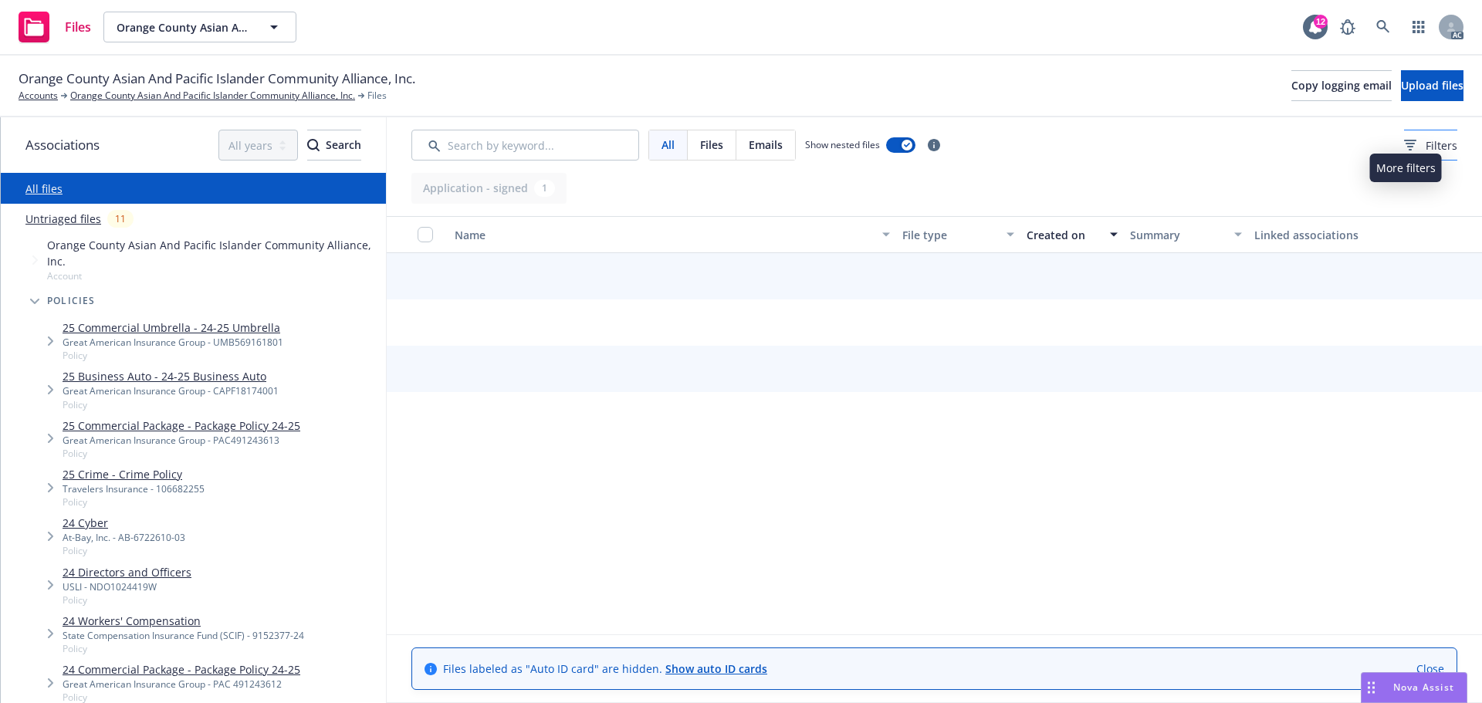
click at [1426, 140] on span "Filters" at bounding box center [1442, 145] width 32 height 16
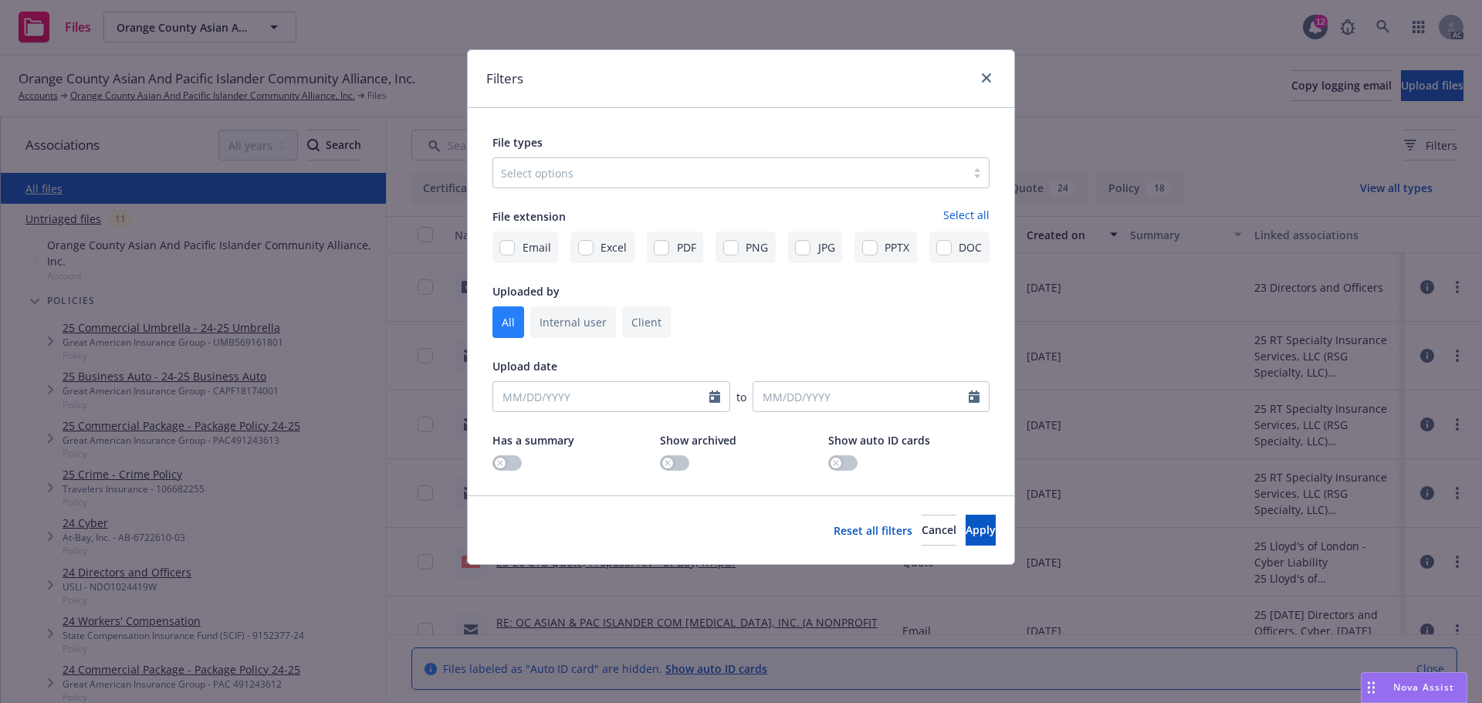
drag, startPoint x: 743, startPoint y: 153, endPoint x: 731, endPoint y: 164, distance: 15.8
click at [741, 154] on div "File types Select options" at bounding box center [740, 161] width 497 height 56
click at [725, 167] on div at bounding box center [729, 173] width 457 height 19
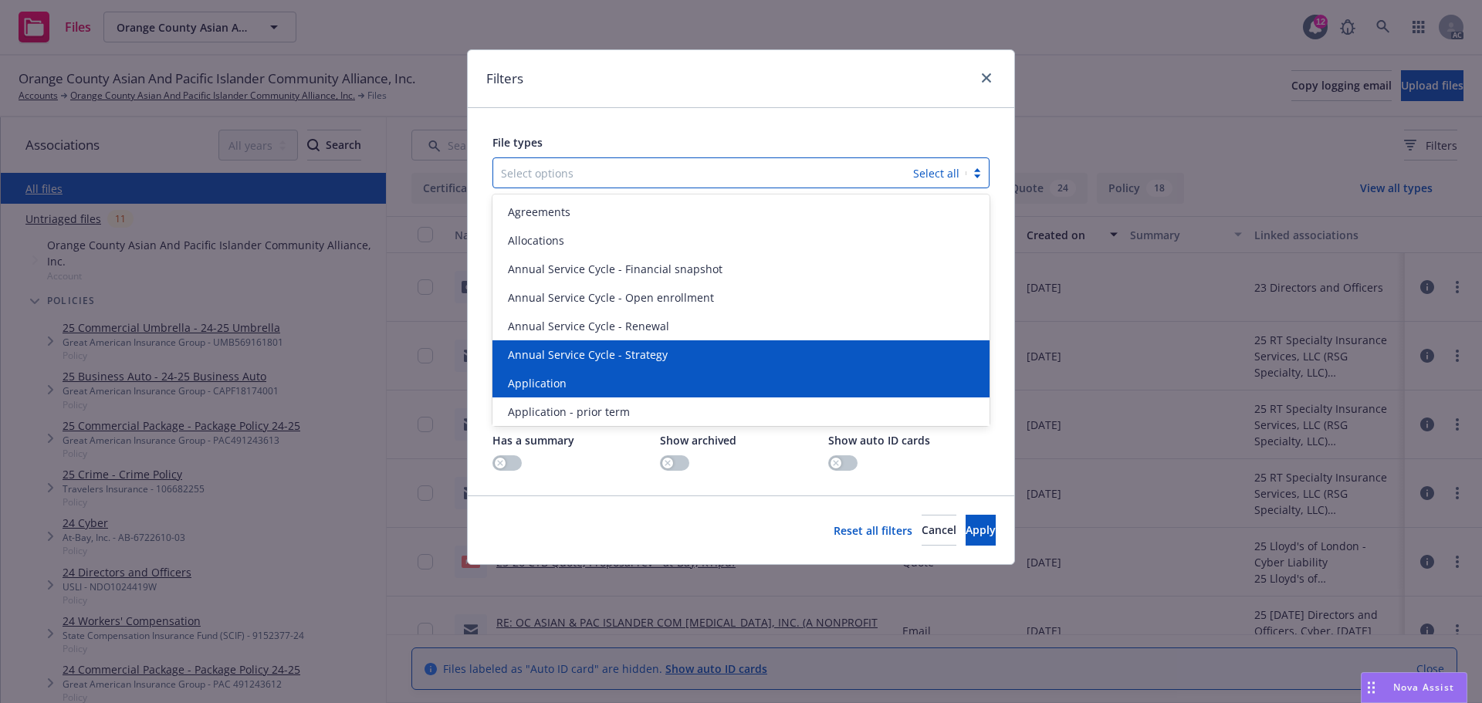
click at [566, 372] on div "Application" at bounding box center [740, 383] width 497 height 29
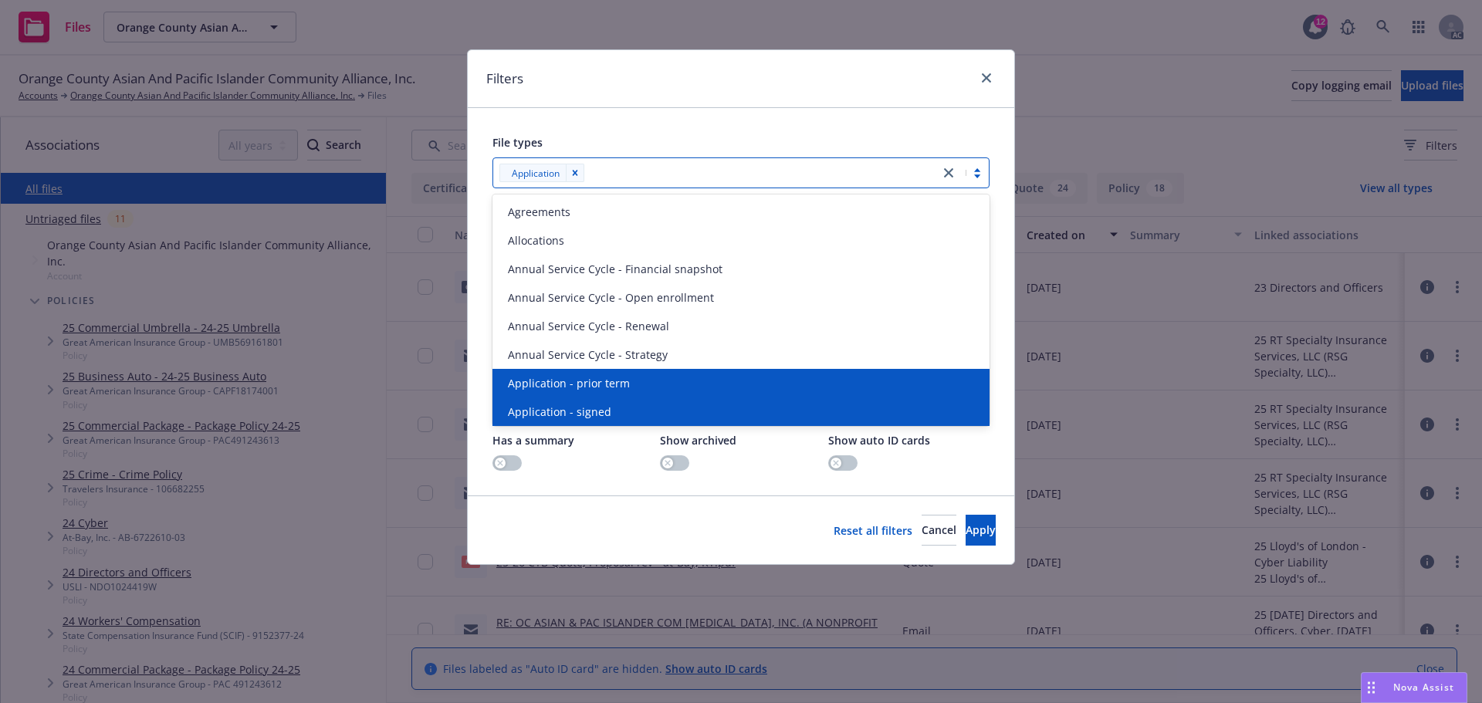
click at [564, 373] on div "Application - prior term" at bounding box center [740, 383] width 497 height 29
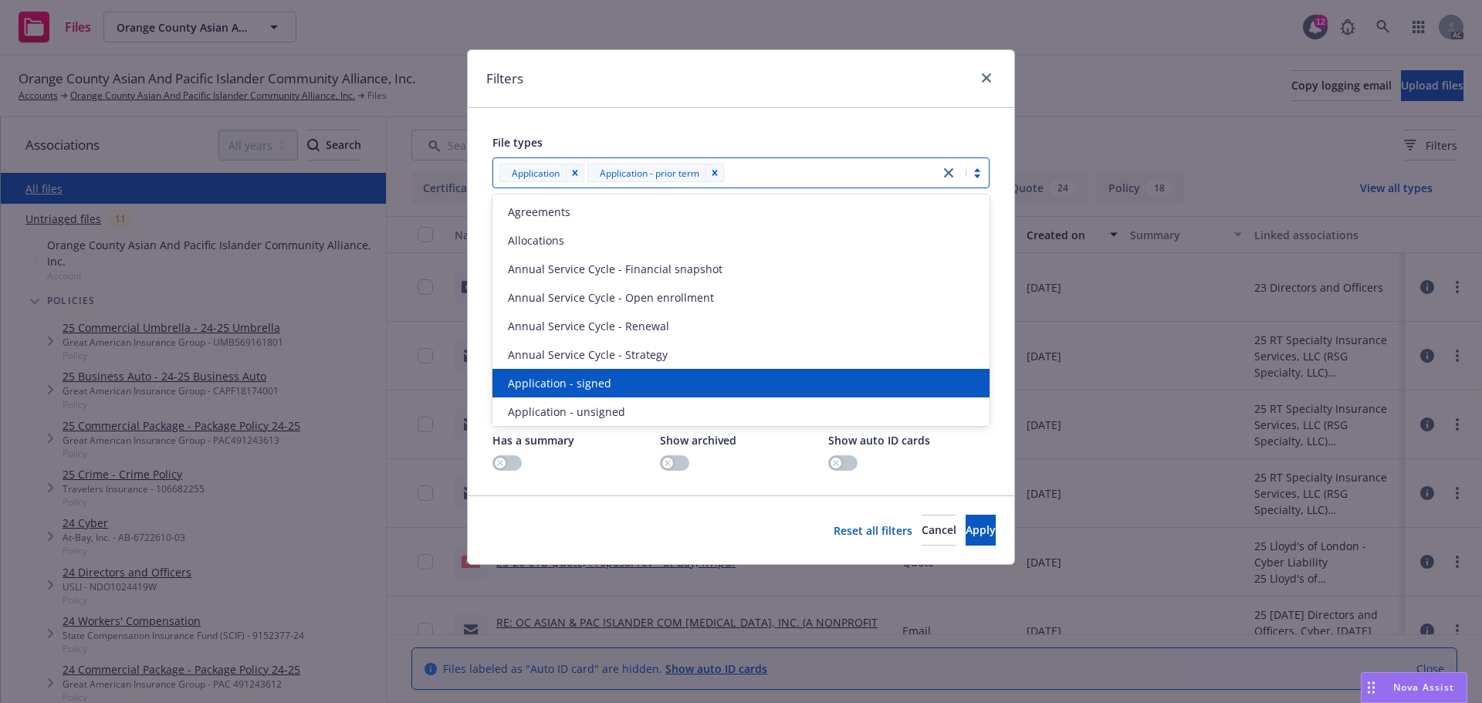
click at [564, 373] on div "Application - signed" at bounding box center [740, 383] width 497 height 29
click at [564, 373] on div "Application - unsigned" at bounding box center [740, 383] width 497 height 29
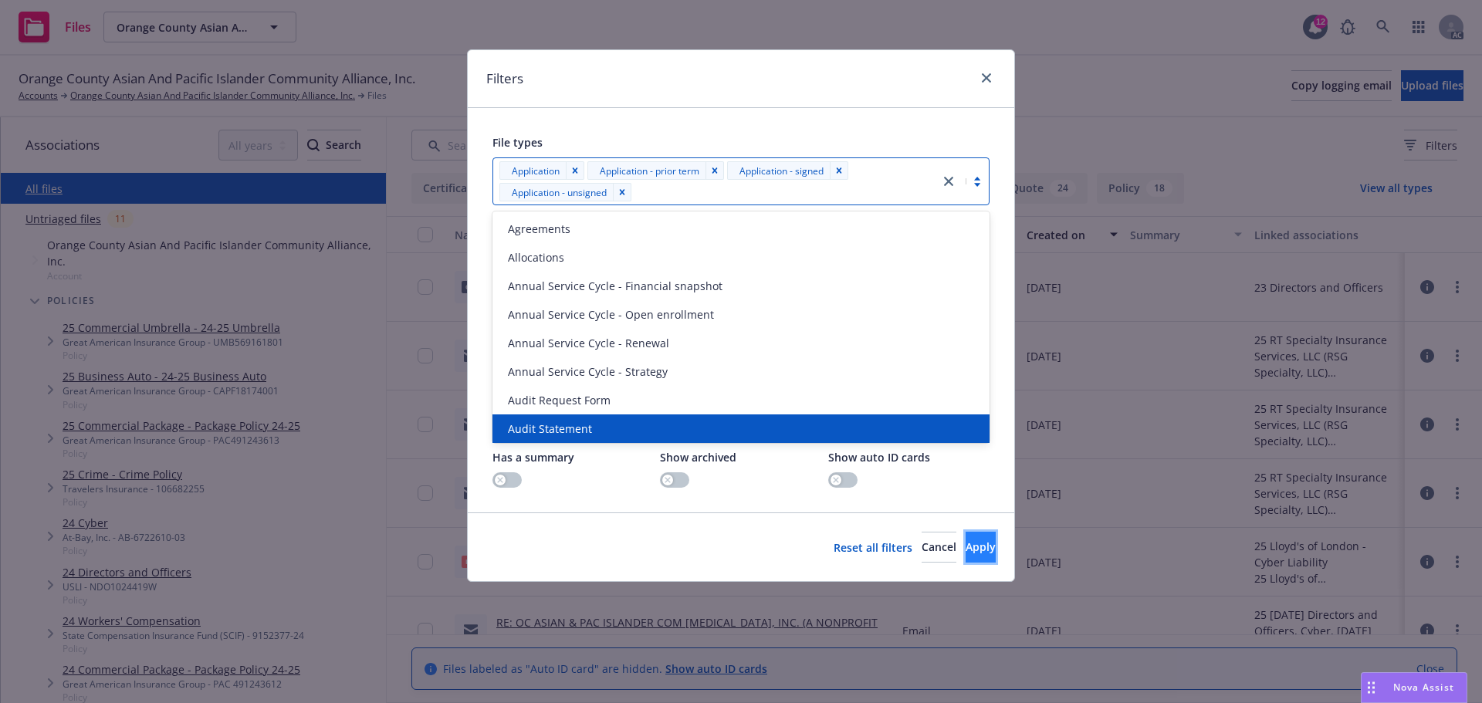
click at [966, 537] on button "Apply" at bounding box center [981, 547] width 30 height 31
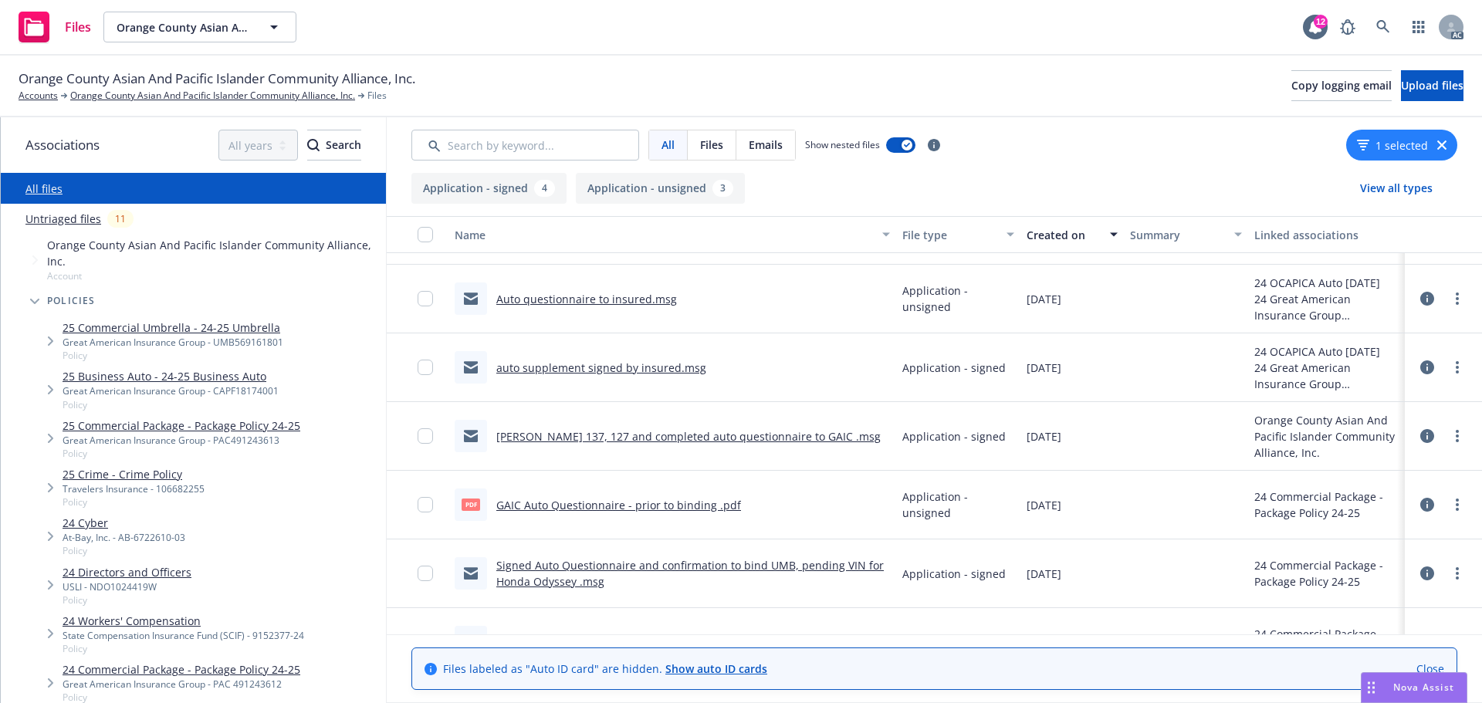
scroll to position [100, 0]
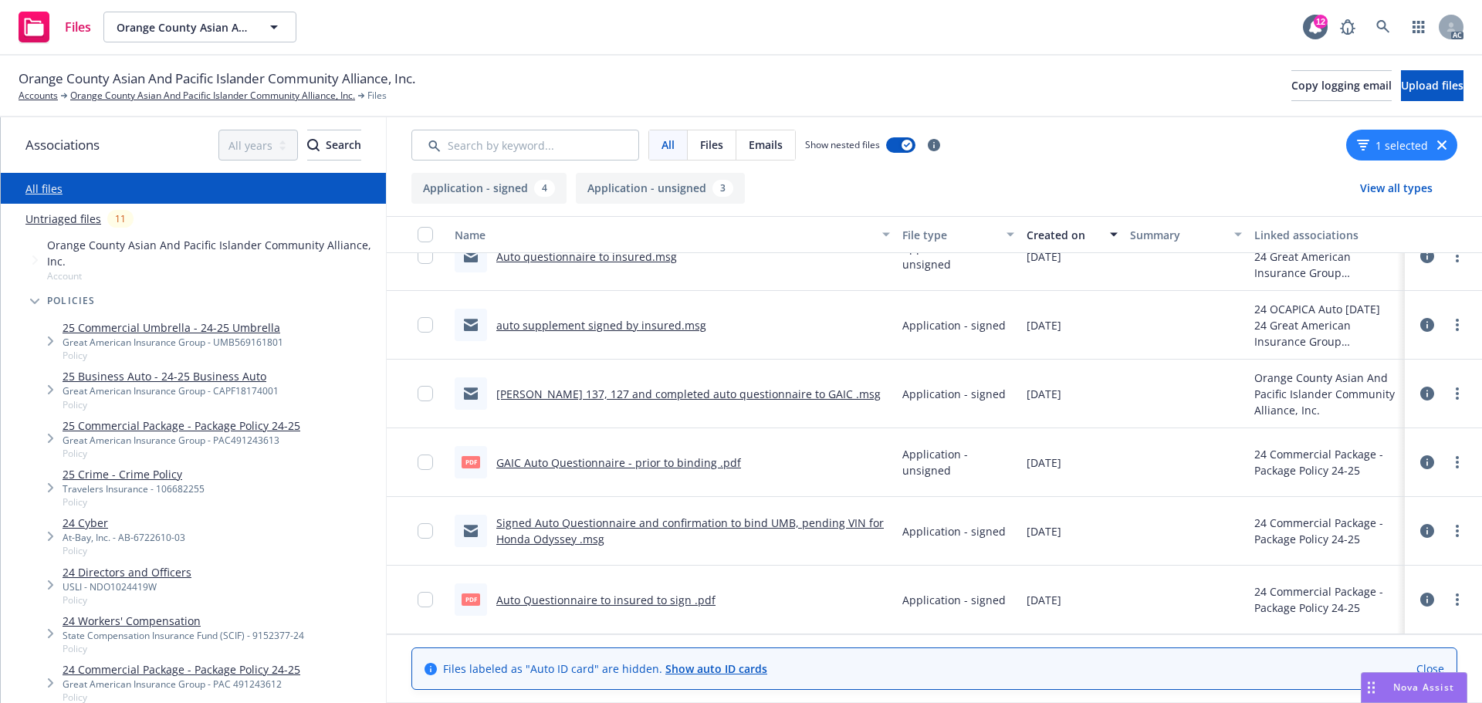
click at [1445, 137] on div "1 selected" at bounding box center [1401, 145] width 111 height 31
click at [1437, 140] on icon "button" at bounding box center [1441, 144] width 9 height 9
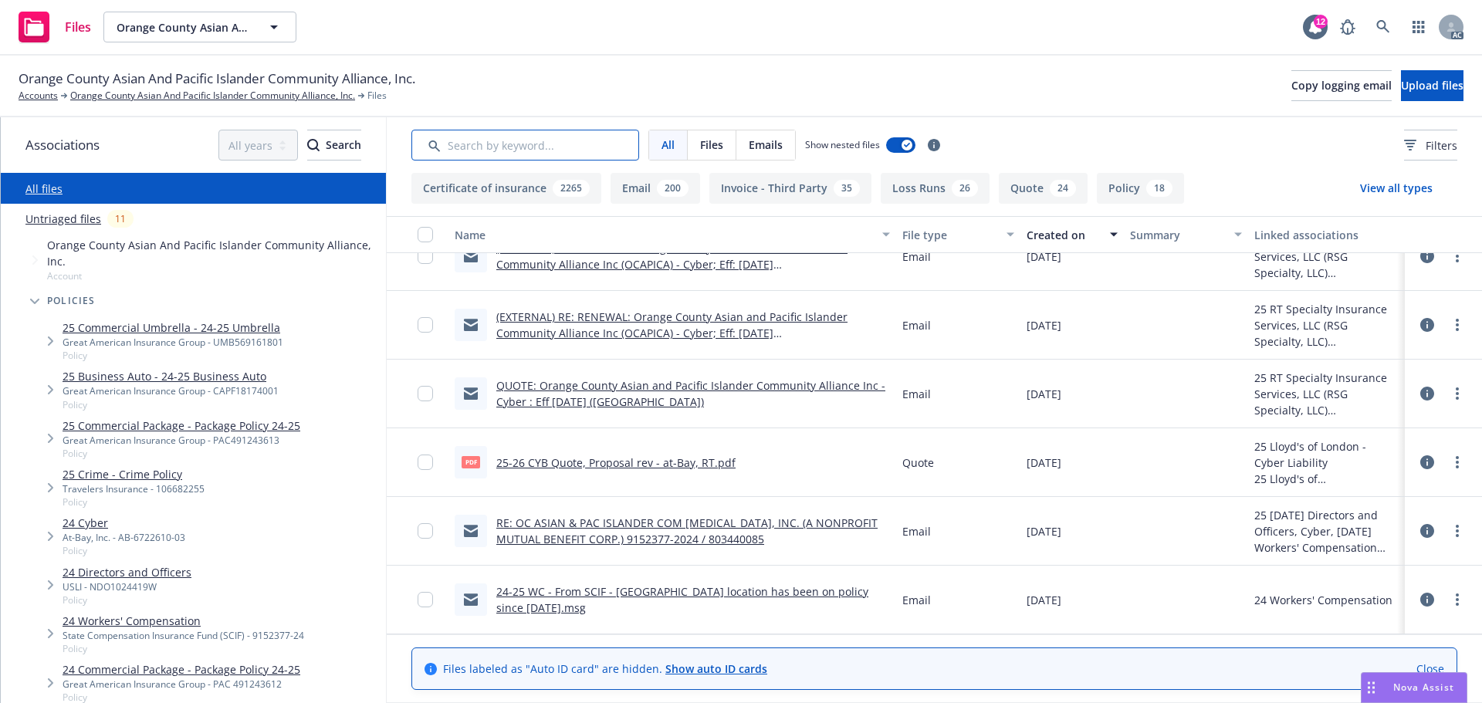
click at [544, 138] on input "Search by keyword..." at bounding box center [525, 145] width 228 height 31
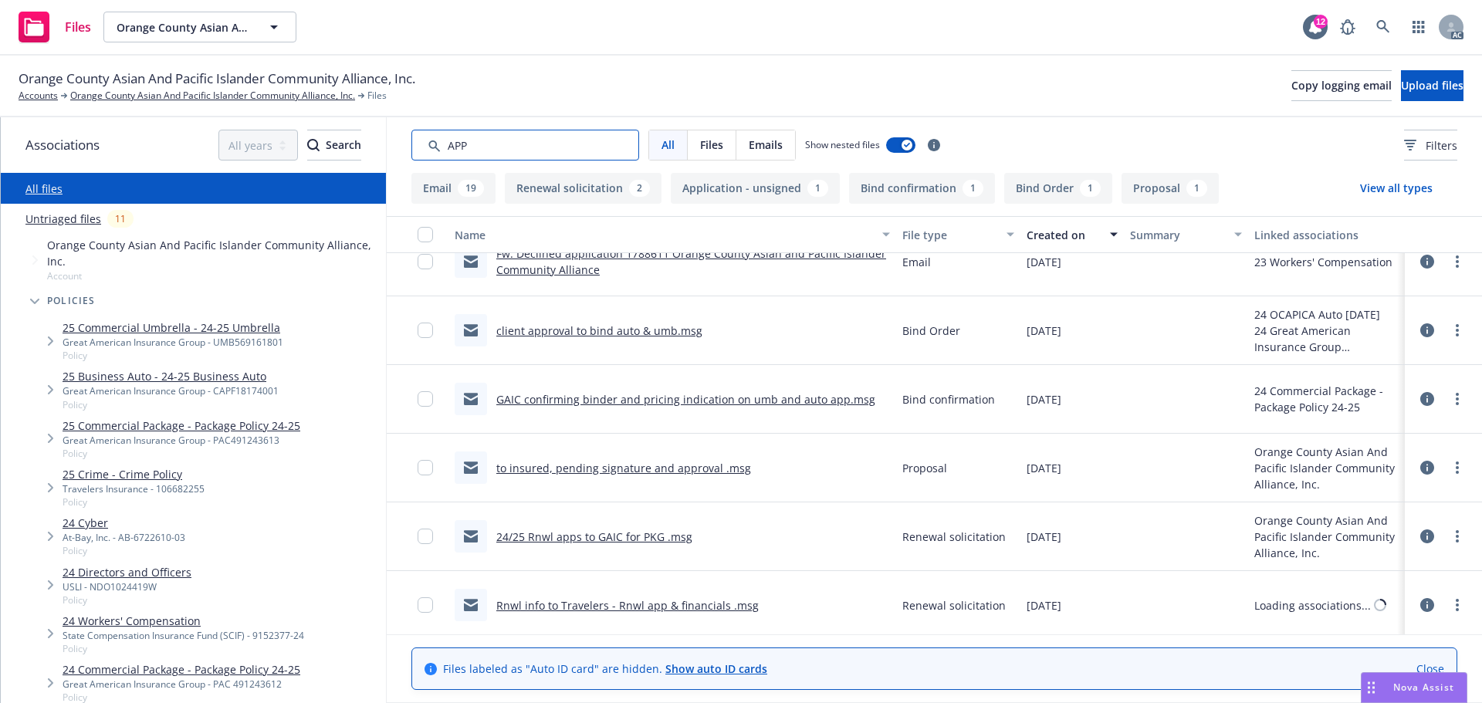
scroll to position [1322, 0]
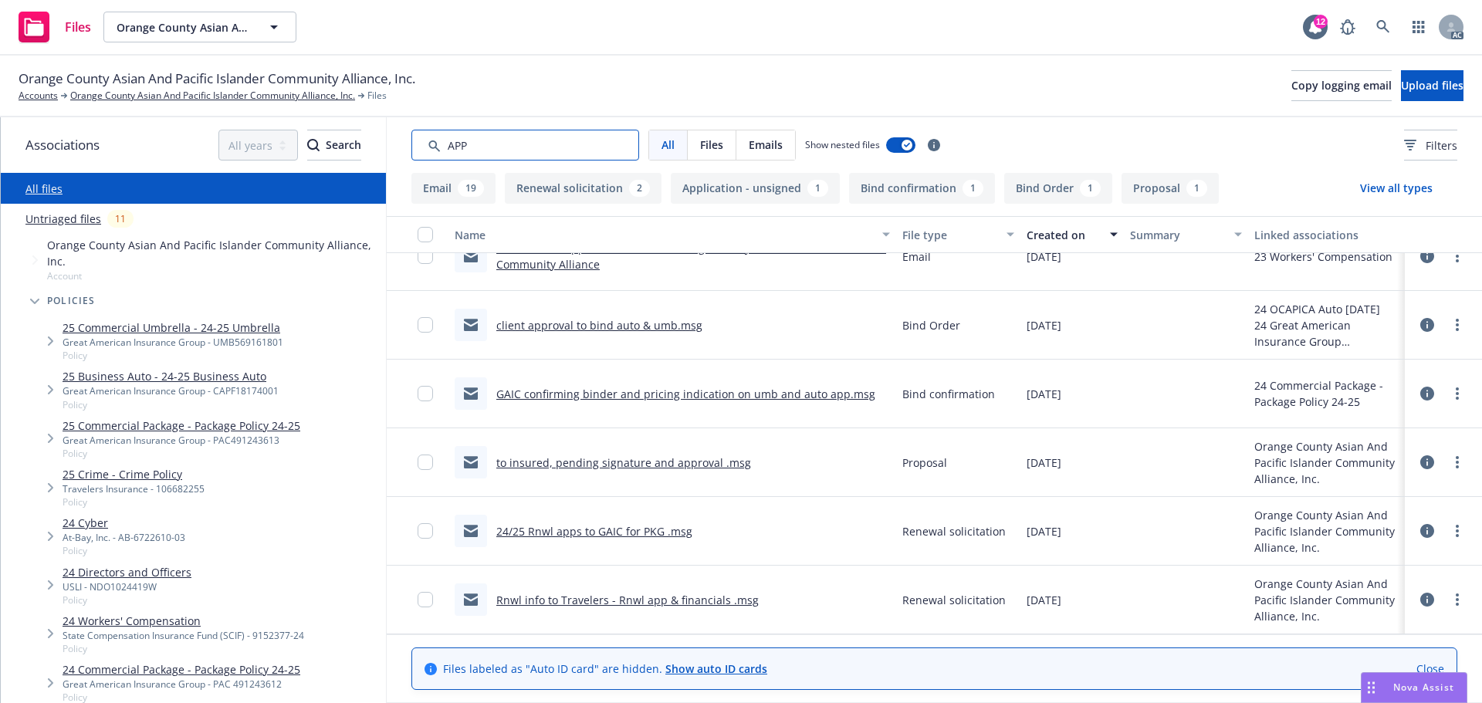
type input "APP"
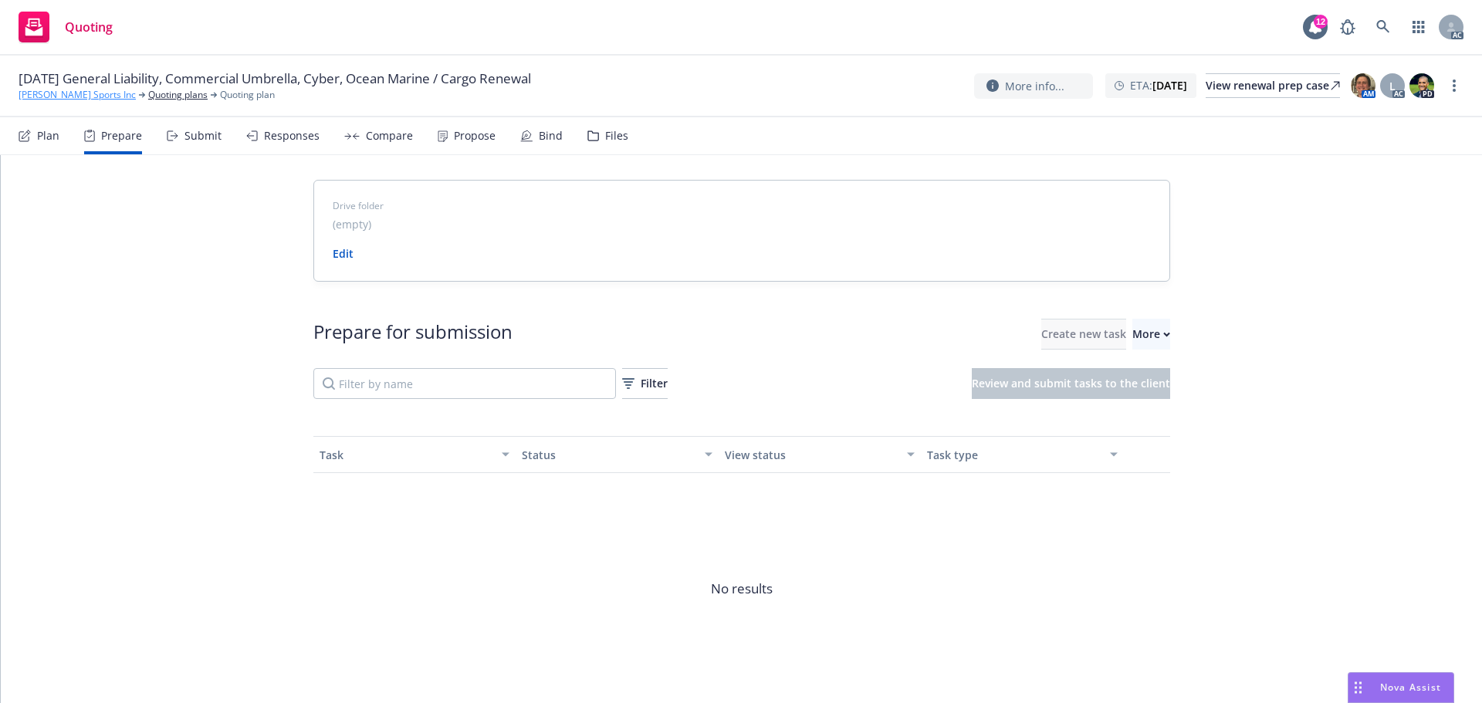
click at [60, 97] on link "[PERSON_NAME] Sports Inc" at bounding box center [77, 95] width 117 height 14
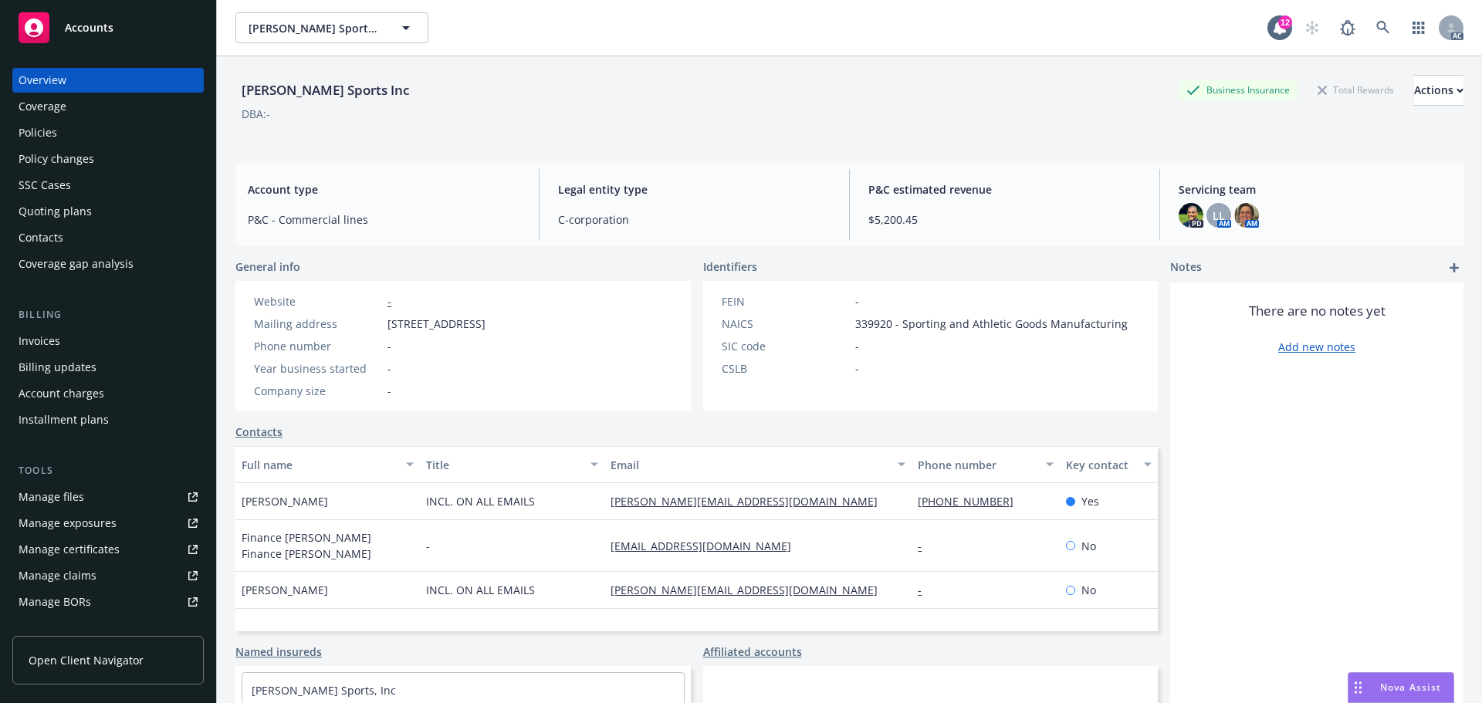
click at [90, 134] on div "Policies" at bounding box center [108, 132] width 179 height 25
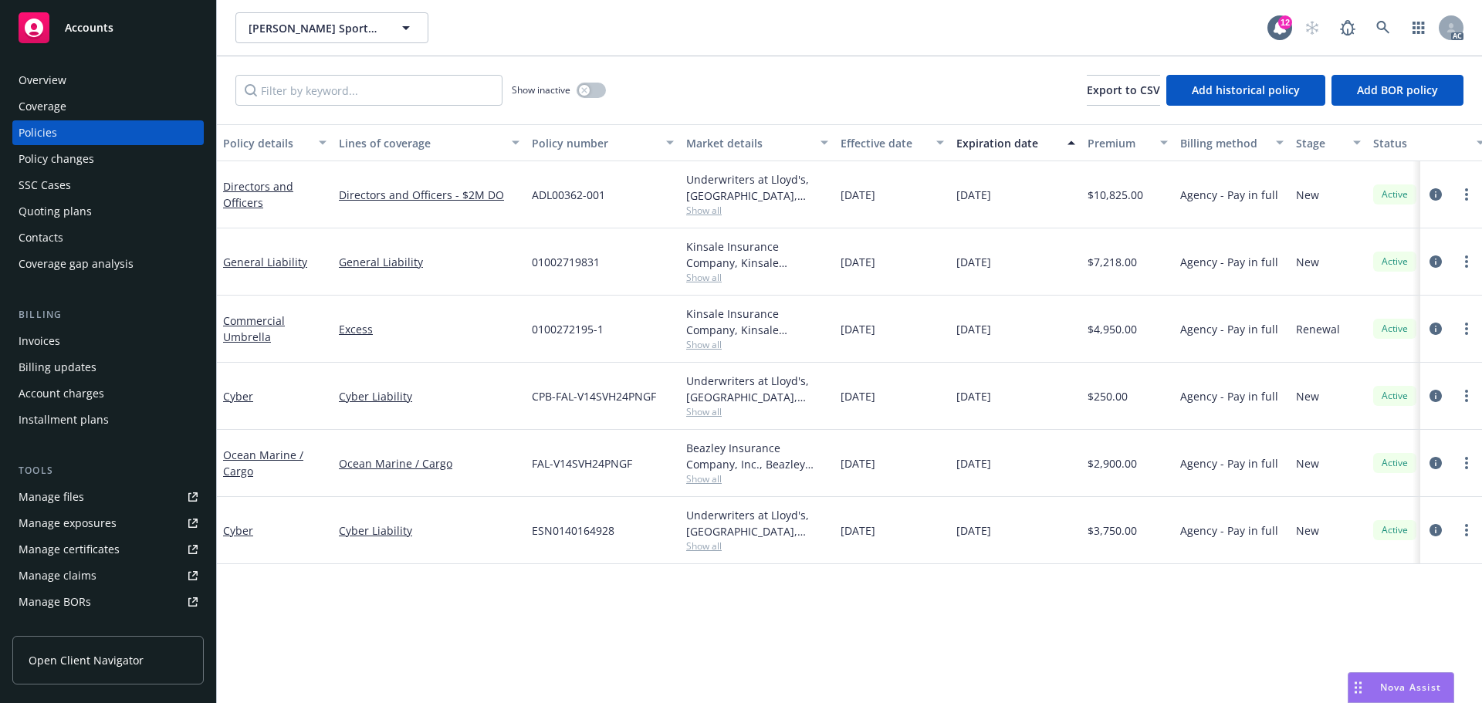
click at [85, 74] on div "Overview" at bounding box center [108, 80] width 179 height 25
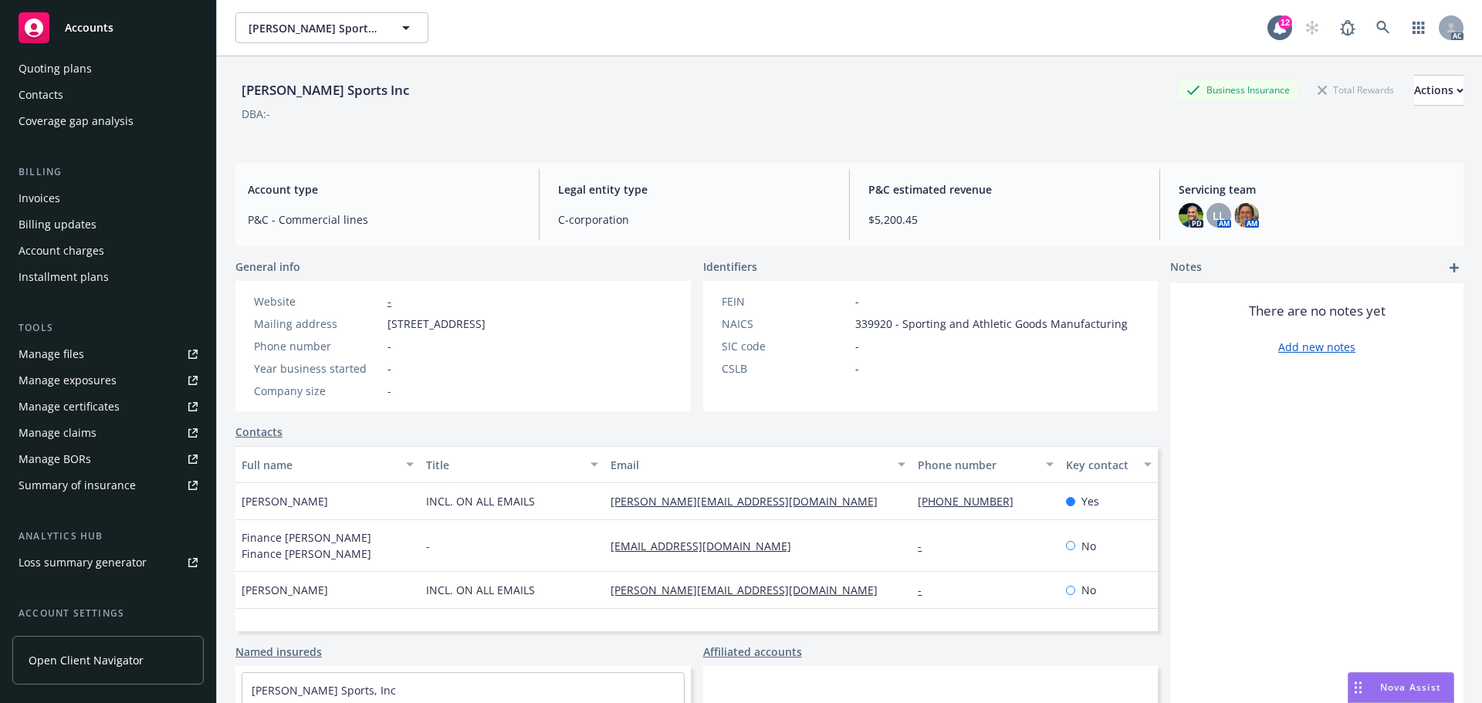
scroll to position [276, 0]
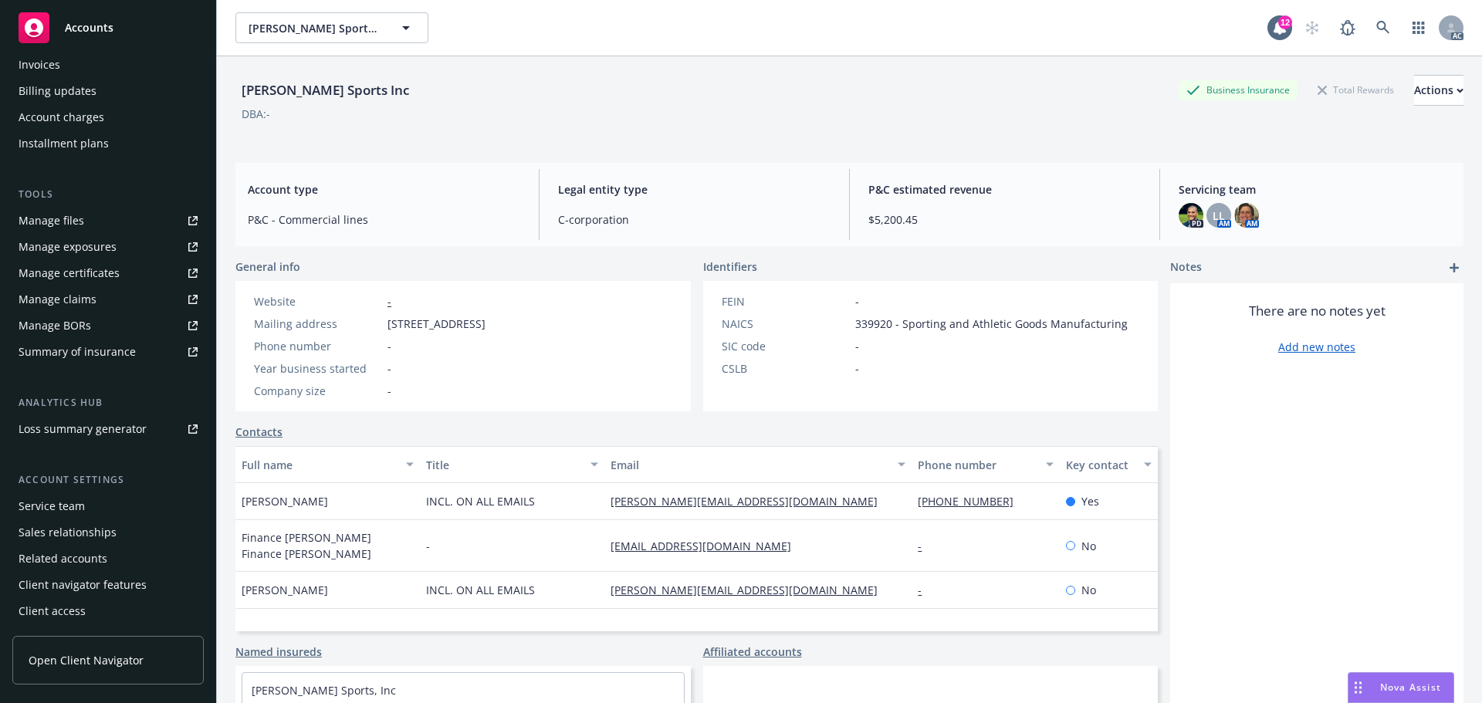
click at [100, 506] on div "Service team" at bounding box center [108, 506] width 179 height 25
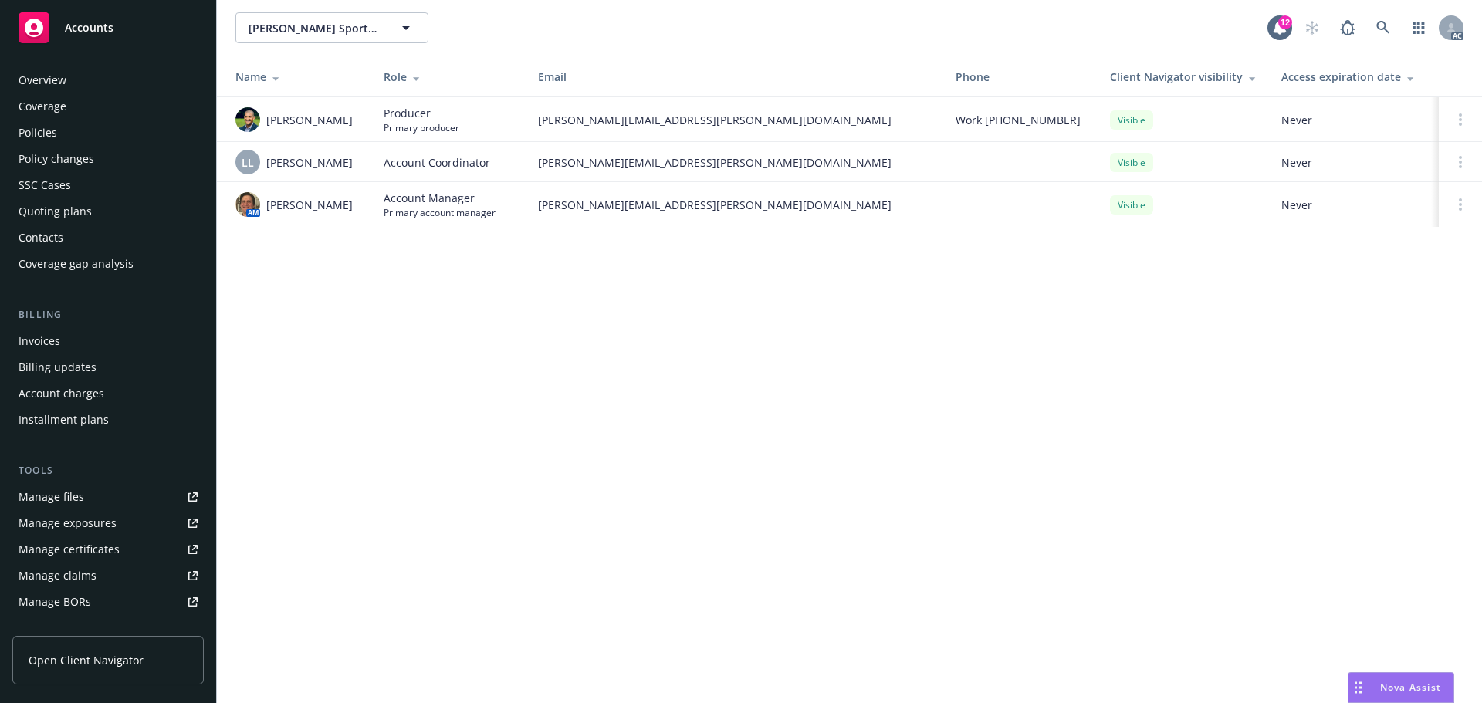
click at [49, 488] on div "Manage files" at bounding box center [52, 497] width 66 height 25
click at [88, 137] on div "Policies" at bounding box center [108, 132] width 179 height 25
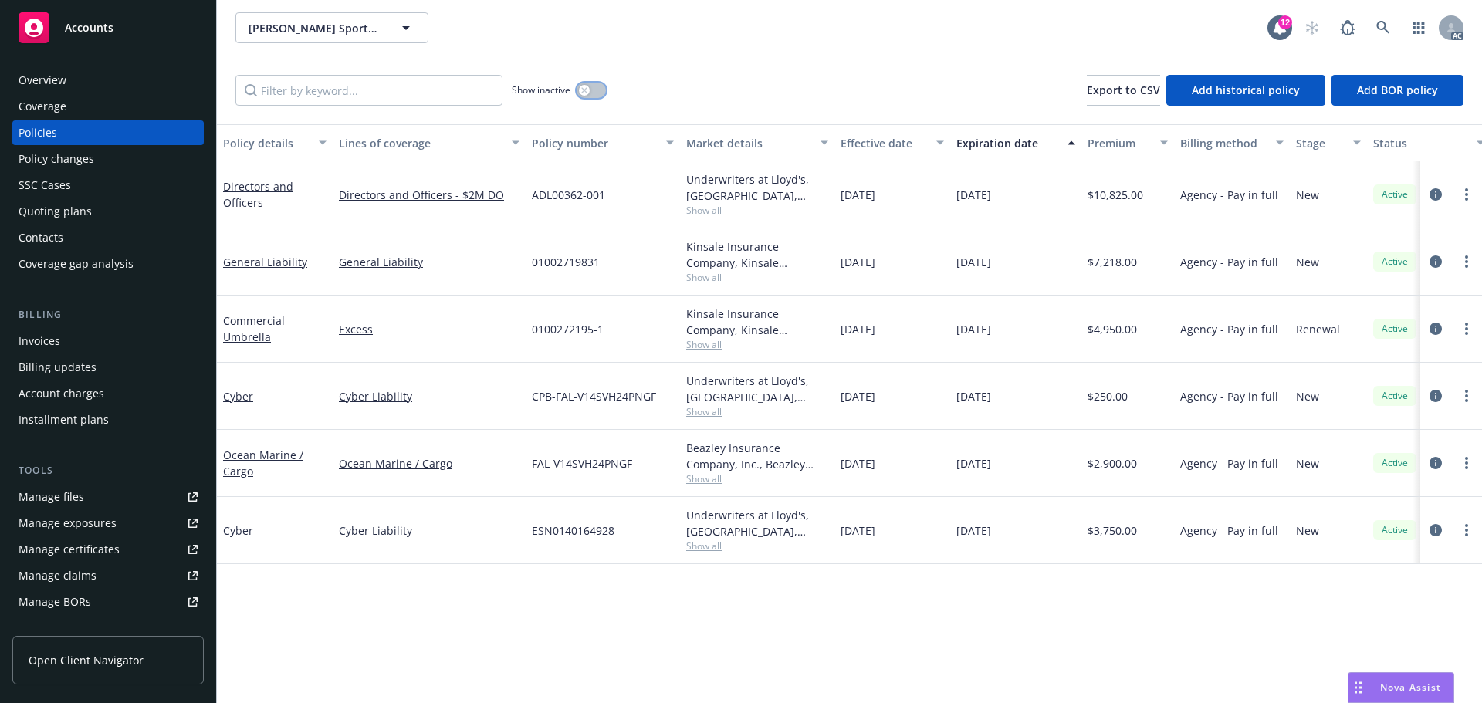
click at [584, 86] on div "button" at bounding box center [584, 90] width 11 height 11
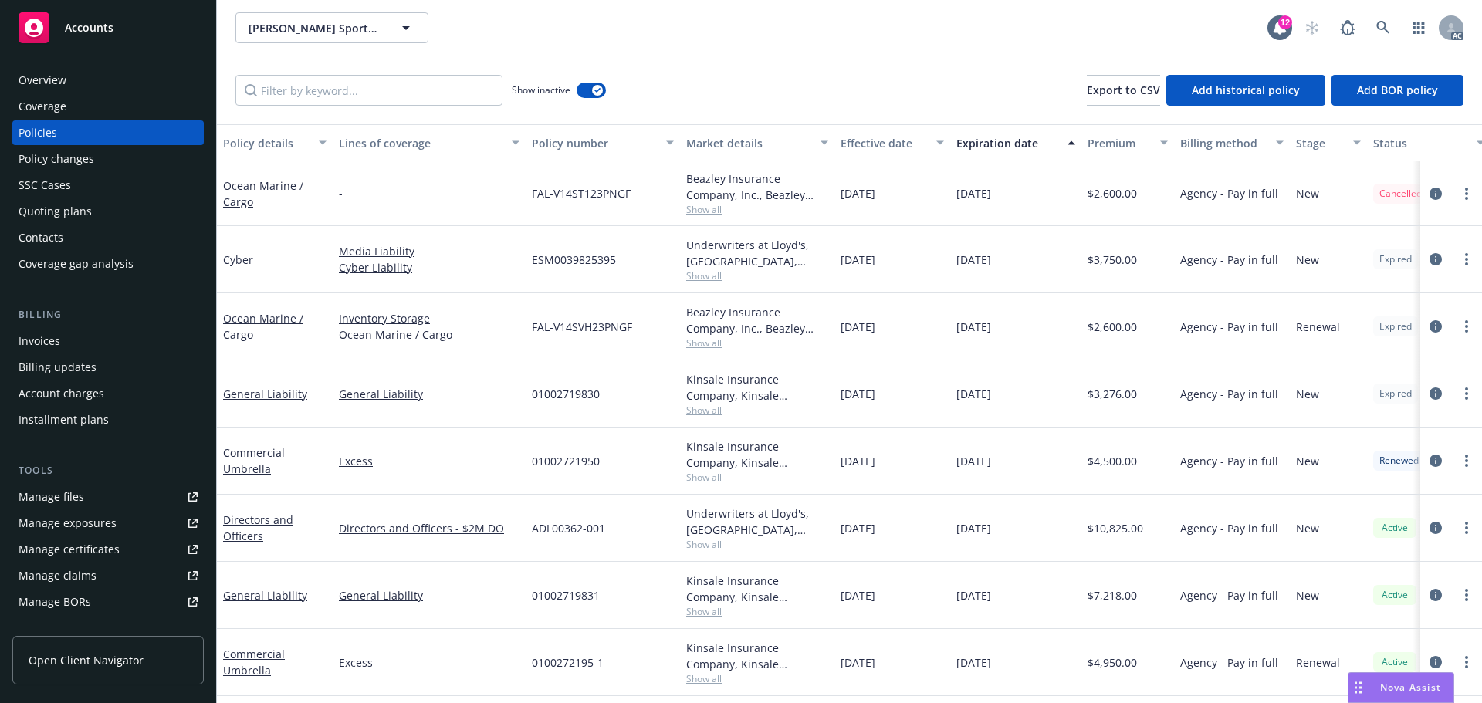
click at [470, 120] on div "Show inactive Export to CSV Add historical policy Add BOR policy" at bounding box center [849, 90] width 1265 height 68
click at [459, 107] on div "Show inactive Export to CSV Add historical policy Add BOR policy" at bounding box center [849, 90] width 1265 height 68
click at [432, 81] on input "Filter by keyword..." at bounding box center [368, 90] width 267 height 31
paste input "0100272195-0"
type input "0100272195-0"
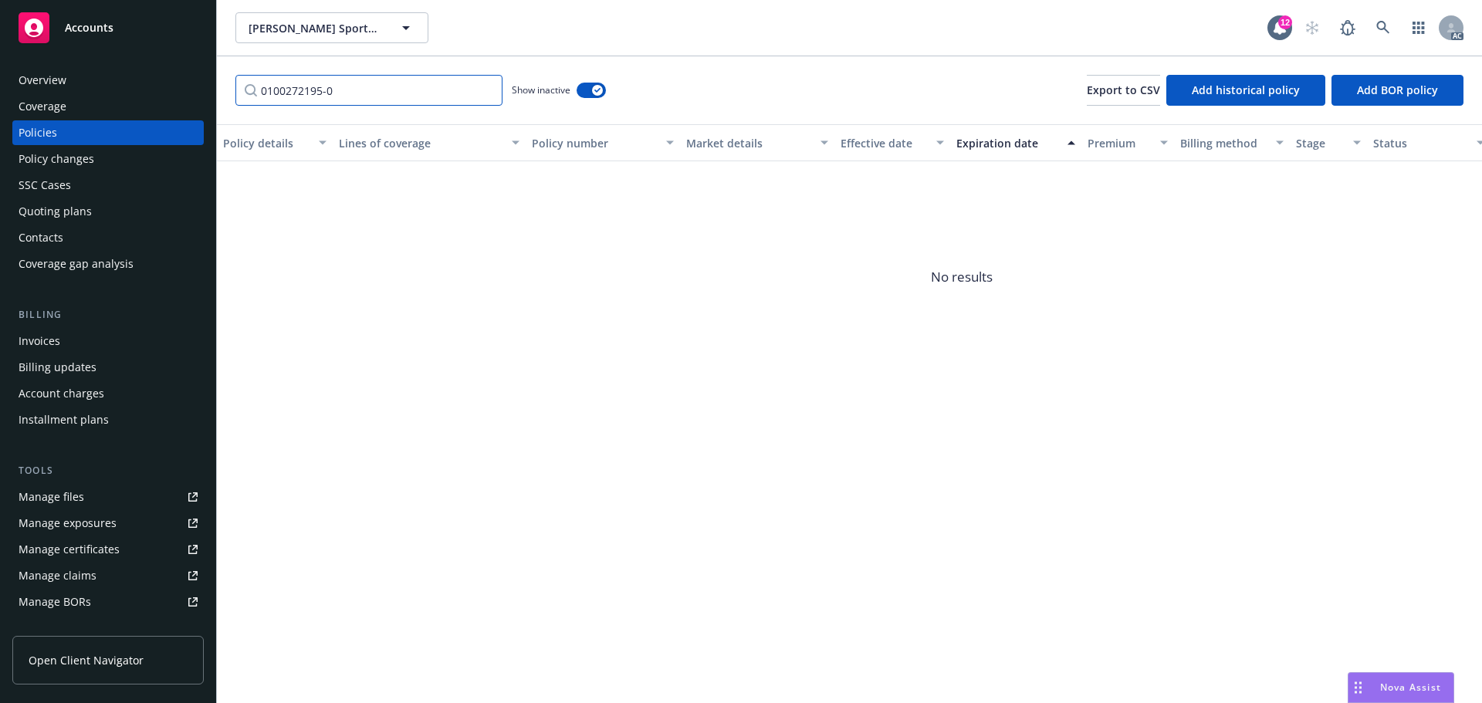
drag, startPoint x: 427, startPoint y: 86, endPoint x: 121, endPoint y: 93, distance: 305.7
click at [121, 93] on div "Accounts Overview Coverage Policies Policy changes SSC Cases Quoting plans Cont…" at bounding box center [741, 351] width 1482 height 703
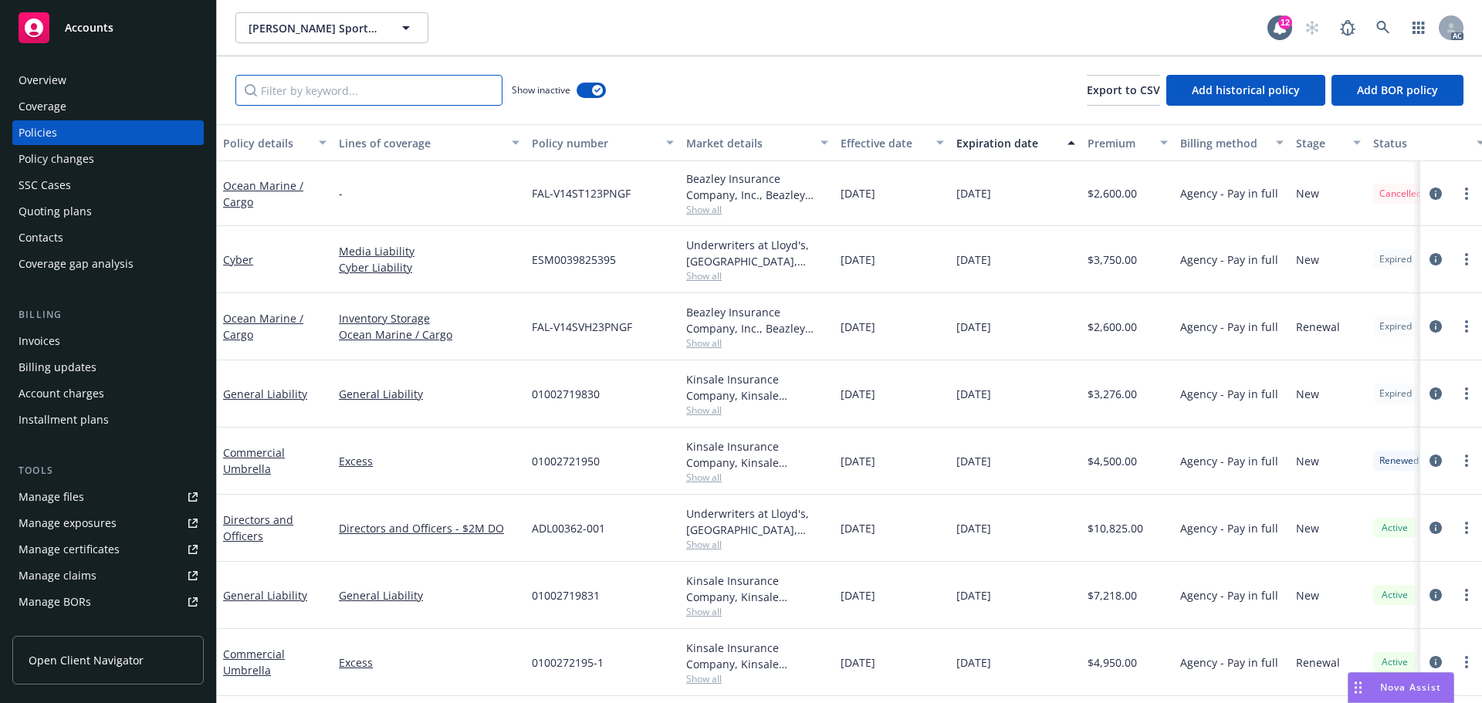
click at [448, 95] on input "Filter by keyword..." at bounding box center [368, 90] width 267 height 31
paste input "0100272195"
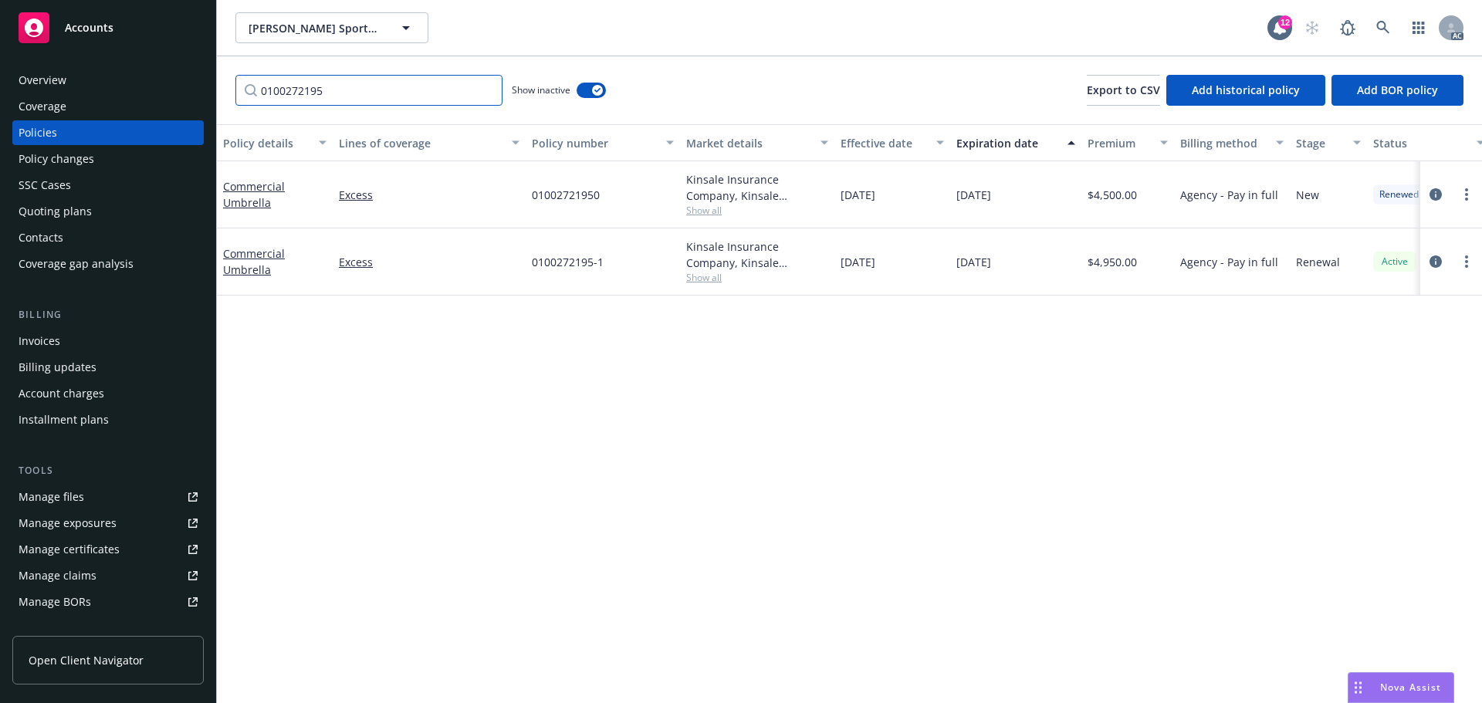
type input "0100272195"
drag, startPoint x: 550, startPoint y: 264, endPoint x: 491, endPoint y: 265, distance: 59.4
click at [491, 265] on div "Commercial Umbrella Excess 0100272195-1 Kinsale Insurance Company, Kinsale Insu…" at bounding box center [962, 261] width 1490 height 67
copy div "0100272195-1"
click at [1436, 260] on icon "circleInformation" at bounding box center [1436, 262] width 12 height 12
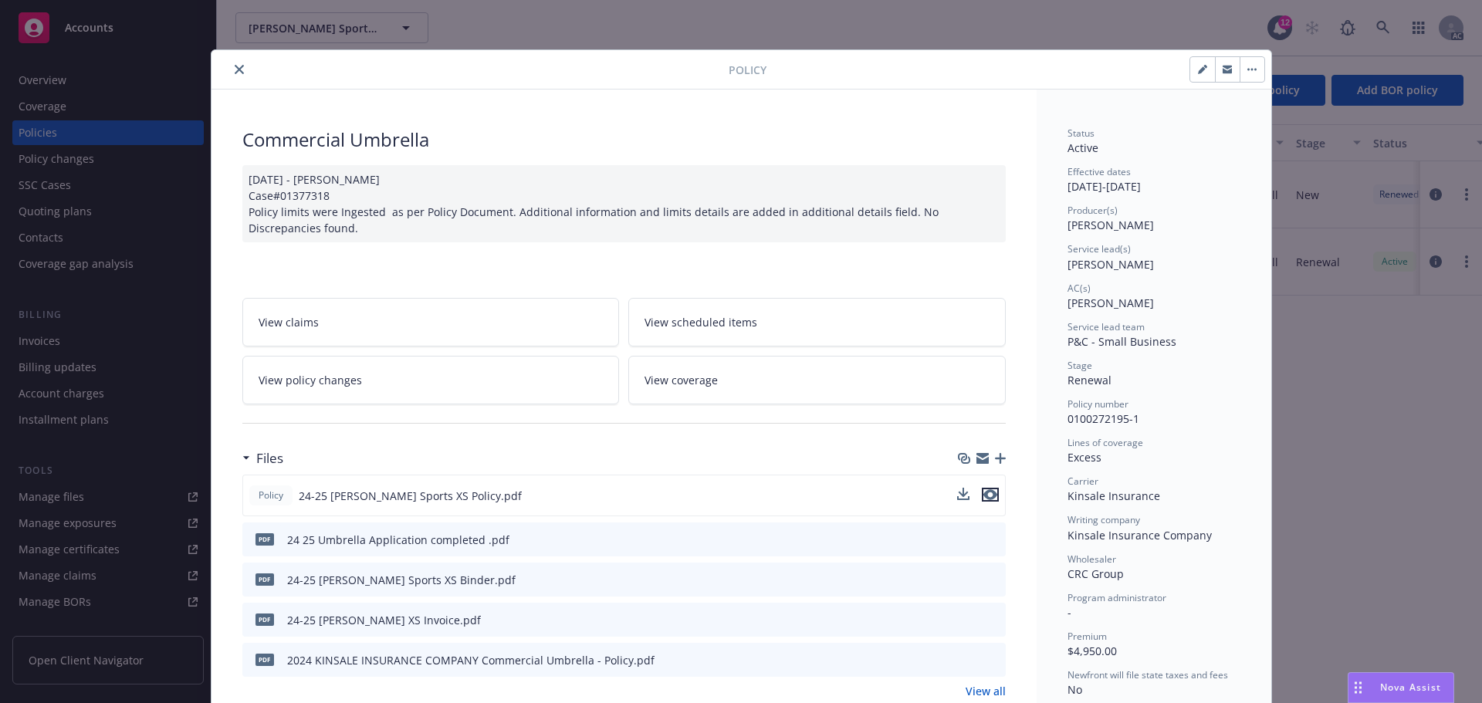
click at [983, 489] on icon "preview file" at bounding box center [990, 494] width 14 height 11
click at [235, 66] on icon "close" at bounding box center [239, 69] width 9 height 9
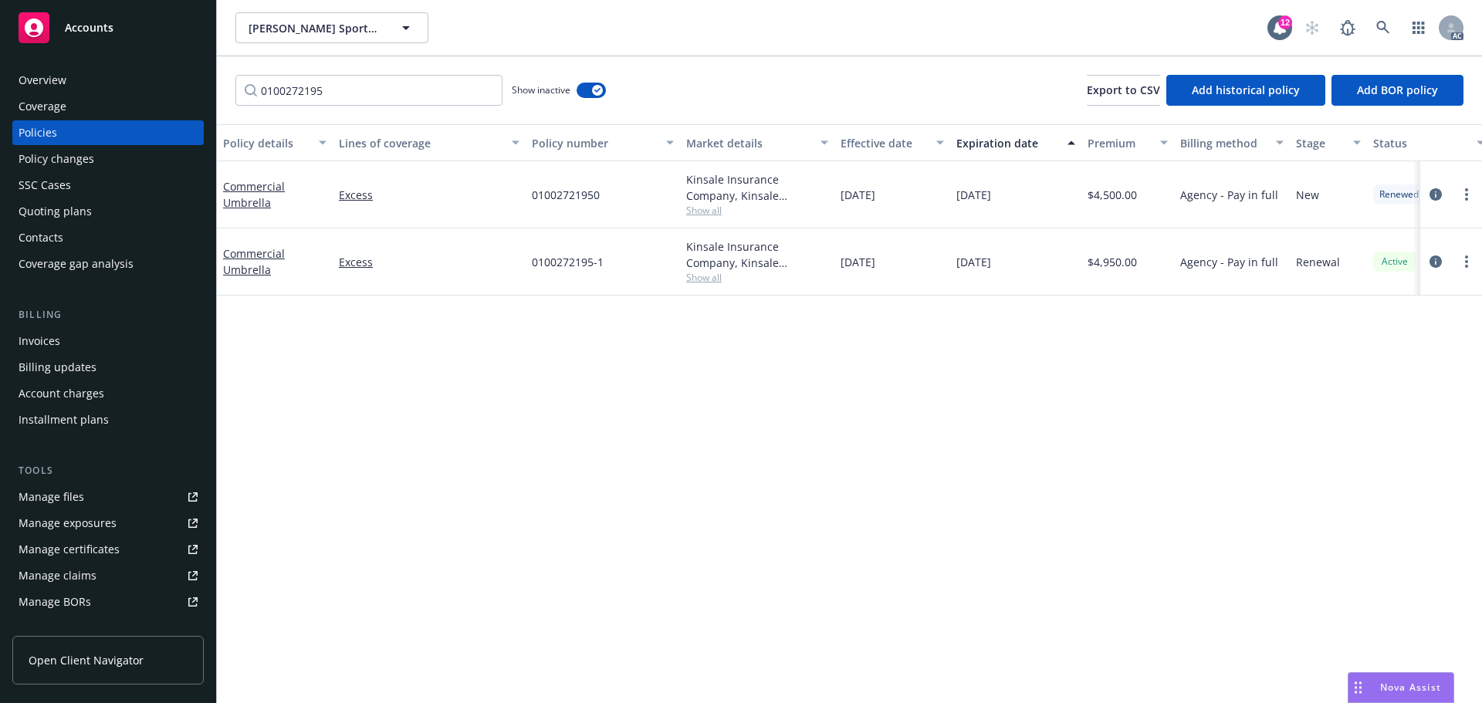
click at [734, 270] on div "Kinsale Insurance Company, Kinsale Insurance, CRC Group" at bounding box center [757, 255] width 142 height 32
click at [723, 278] on span "Show all" at bounding box center [757, 277] width 142 height 13
drag, startPoint x: 616, startPoint y: 371, endPoint x: 532, endPoint y: 366, distance: 84.3
click at [532, 366] on span "Kinsale Insurance" at bounding box center [673, 367] width 284 height 16
copy span "Kinsale Insurance"
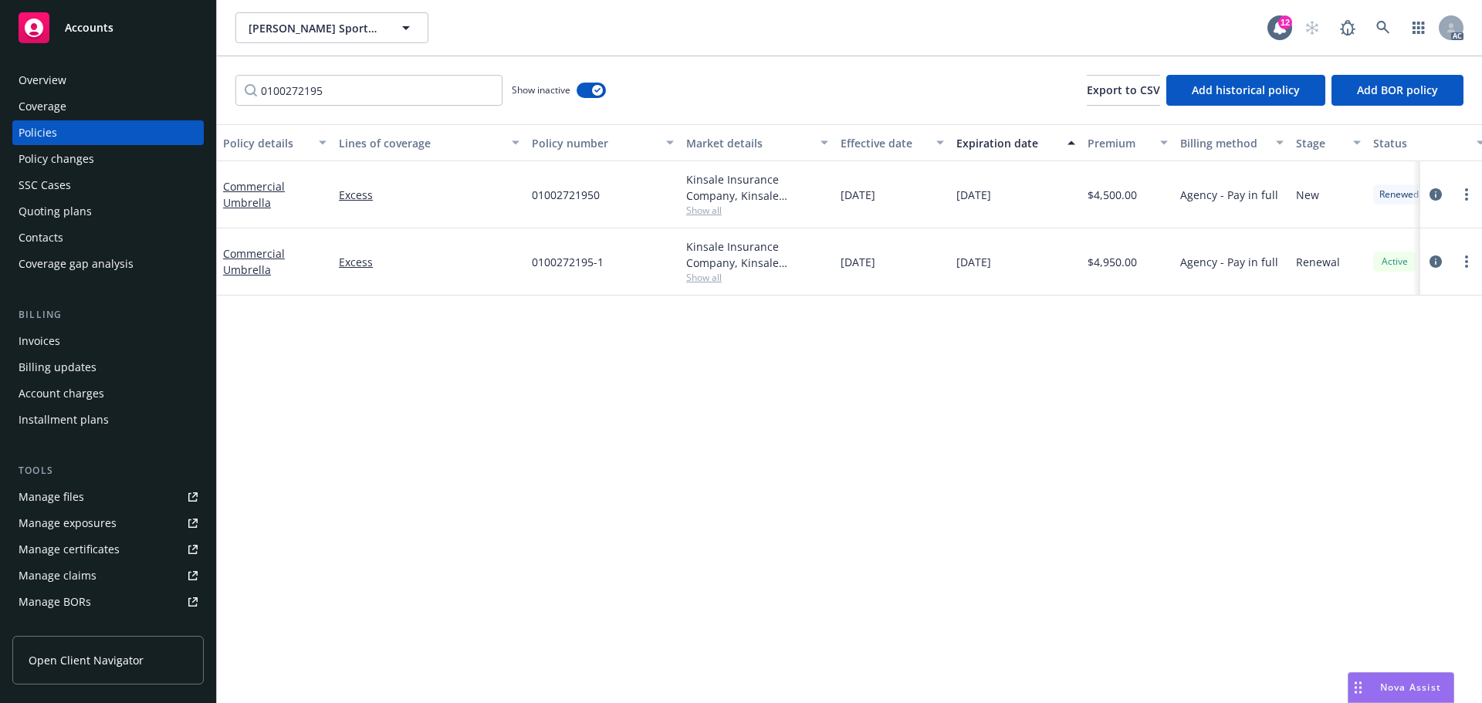
click at [1060, 411] on div "Policy details Lines of coverage Policy number Market details Effective date Ex…" at bounding box center [849, 413] width 1265 height 579
drag, startPoint x: 1147, startPoint y: 265, endPoint x: 1095, endPoint y: 278, distance: 54.1
click at [1095, 278] on div "$4,950.00" at bounding box center [1127, 261] width 93 height 67
copy span "4,950.00"
click at [125, 84] on div "Overview" at bounding box center [108, 80] width 179 height 25
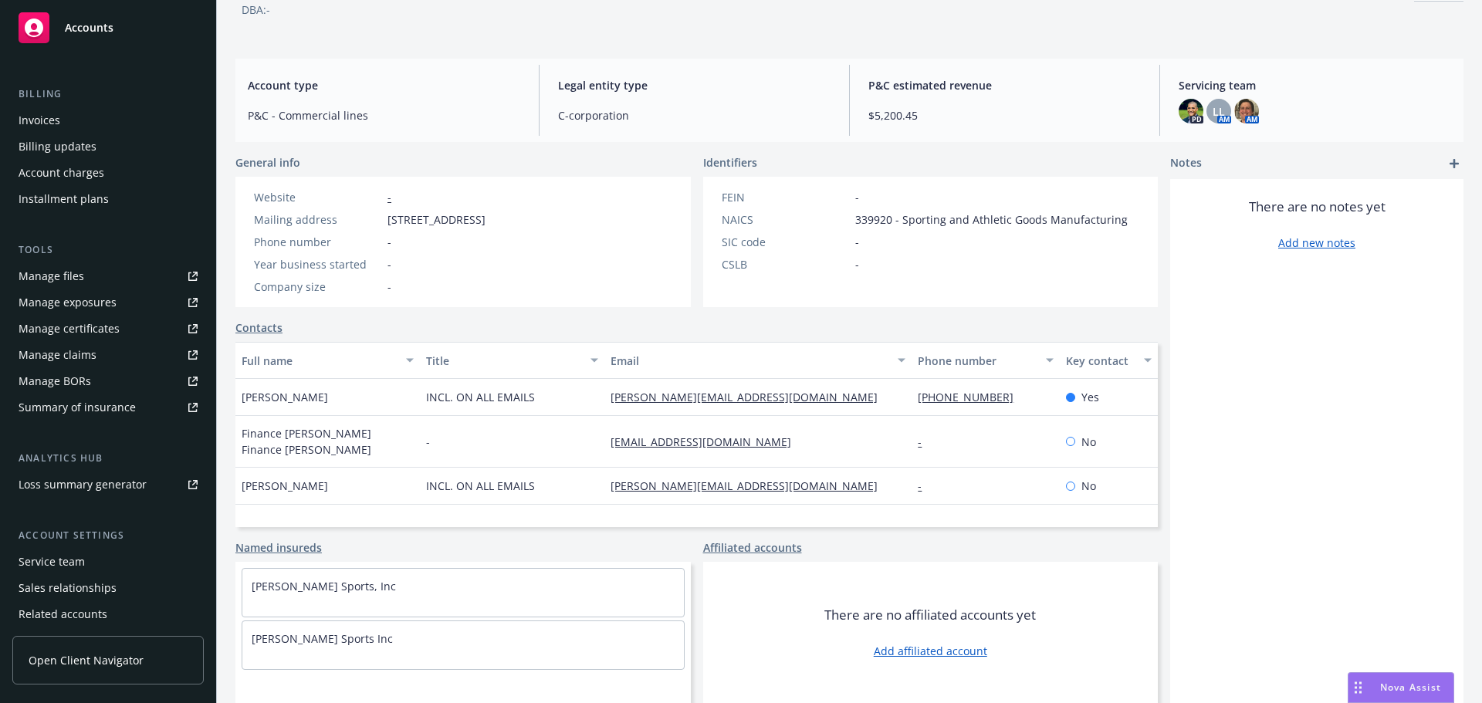
scroll to position [276, 0]
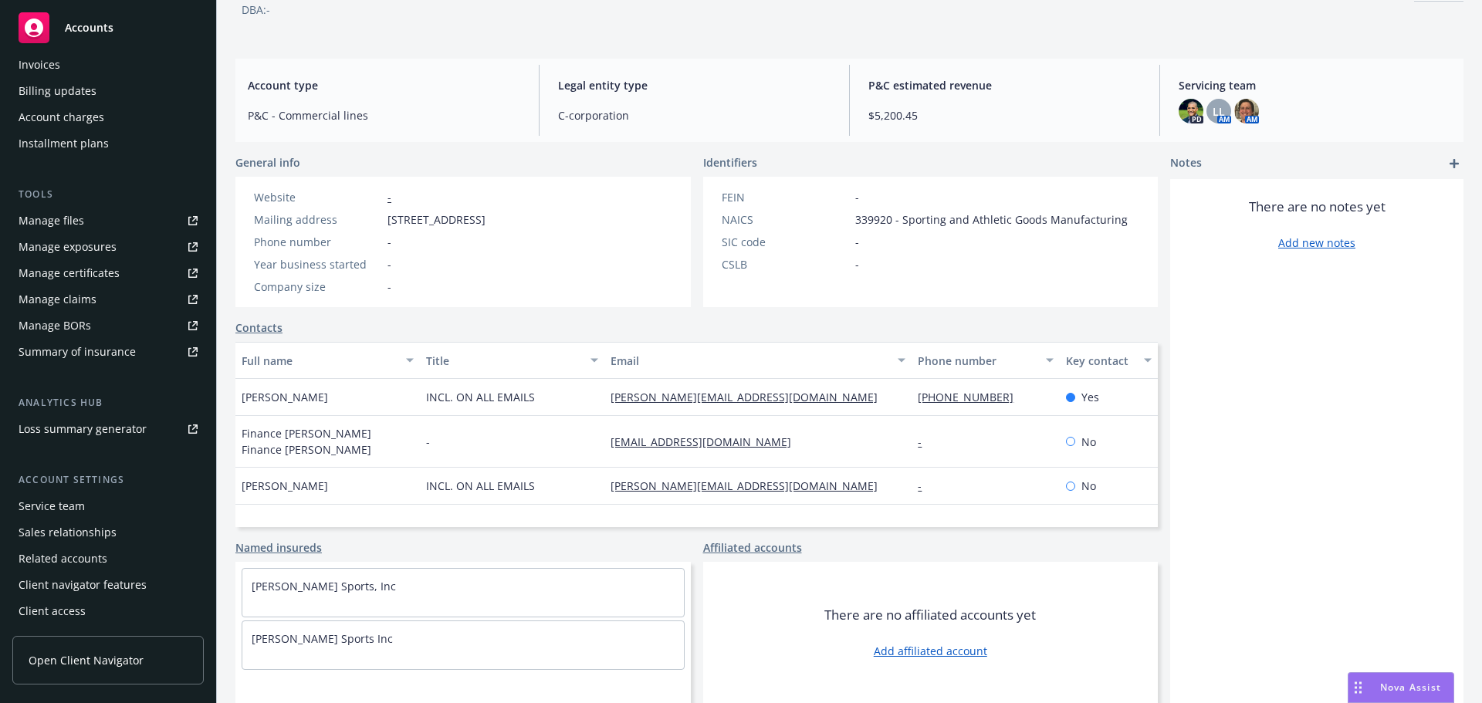
click at [71, 508] on div "Service team" at bounding box center [52, 506] width 66 height 25
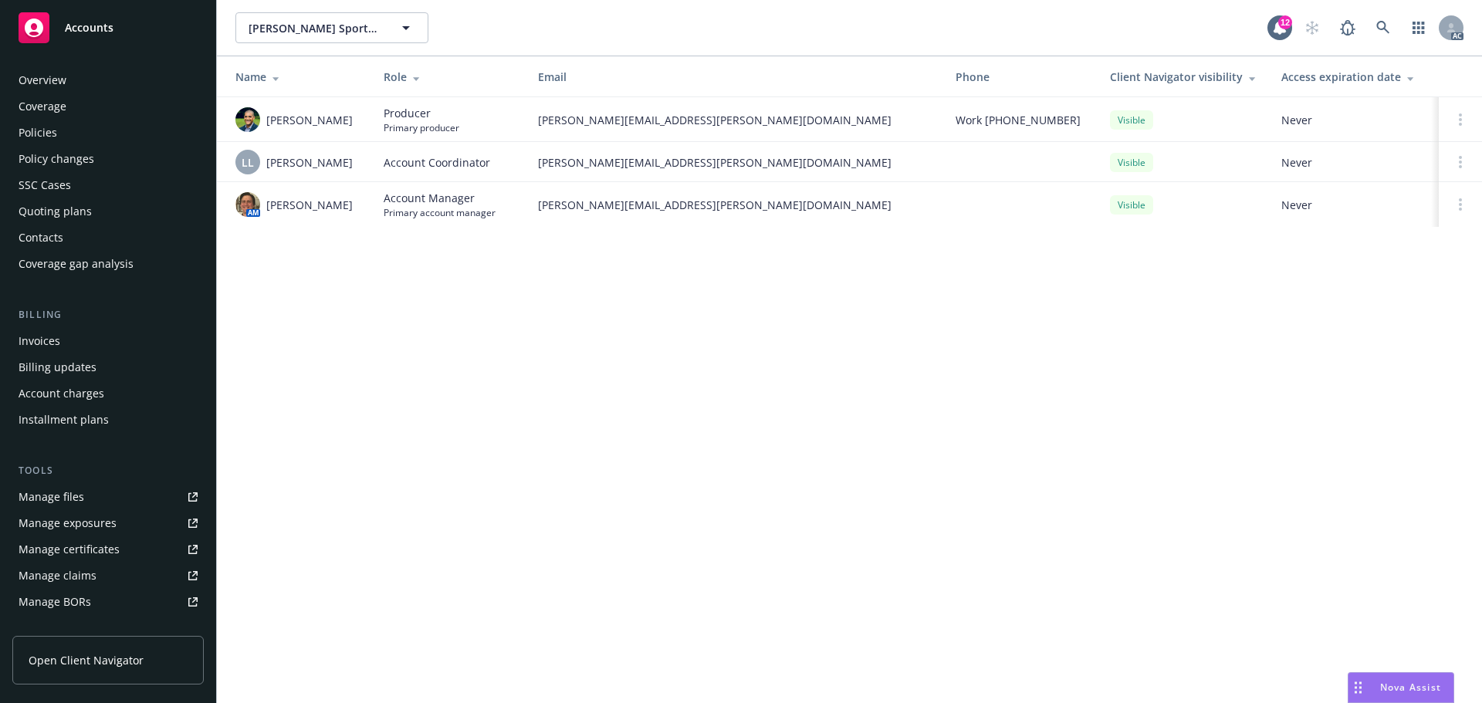
click at [90, 146] on div "Overview Coverage Policies Policy changes SSC Cases Quoting plans Contacts Cove…" at bounding box center [107, 172] width 191 height 208
click at [93, 144] on div "Policies" at bounding box center [108, 132] width 179 height 25
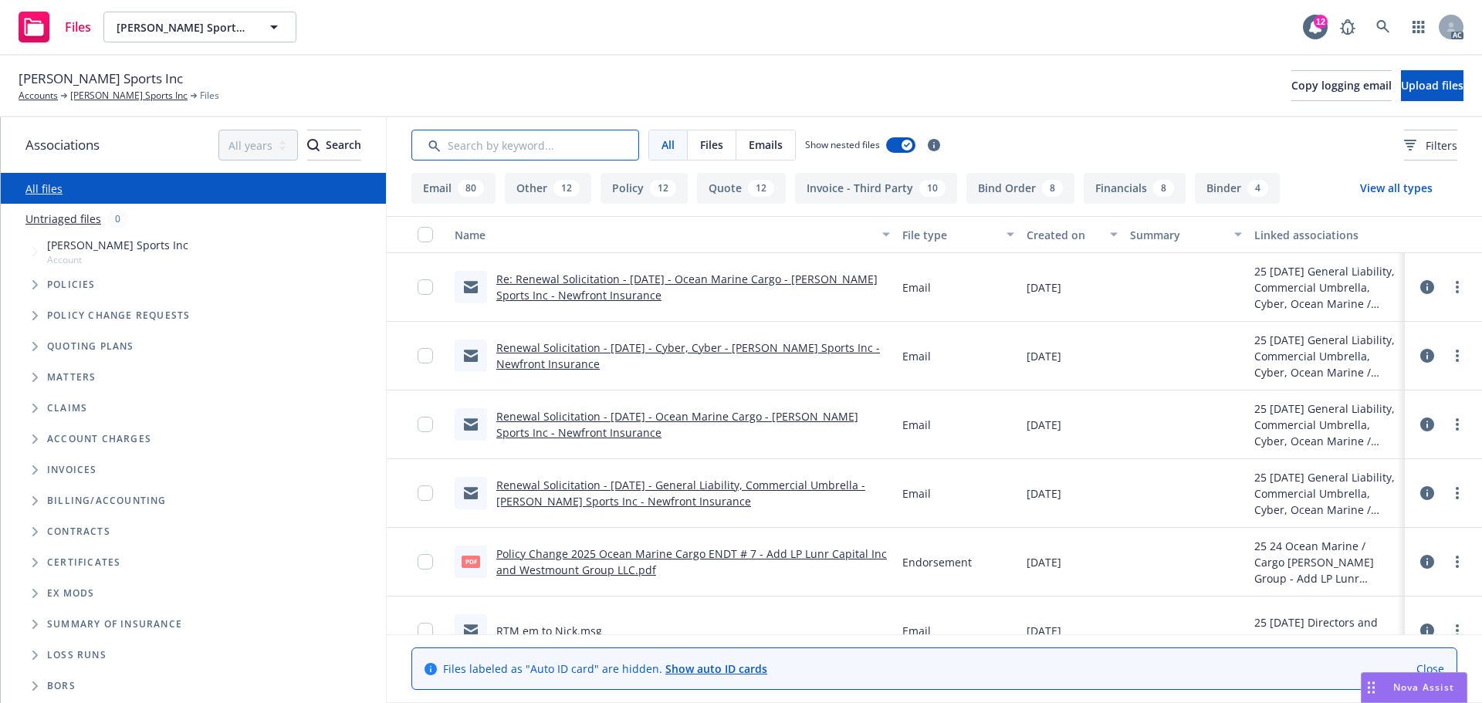
click at [506, 141] on input "Search by keyword..." at bounding box center [525, 145] width 228 height 31
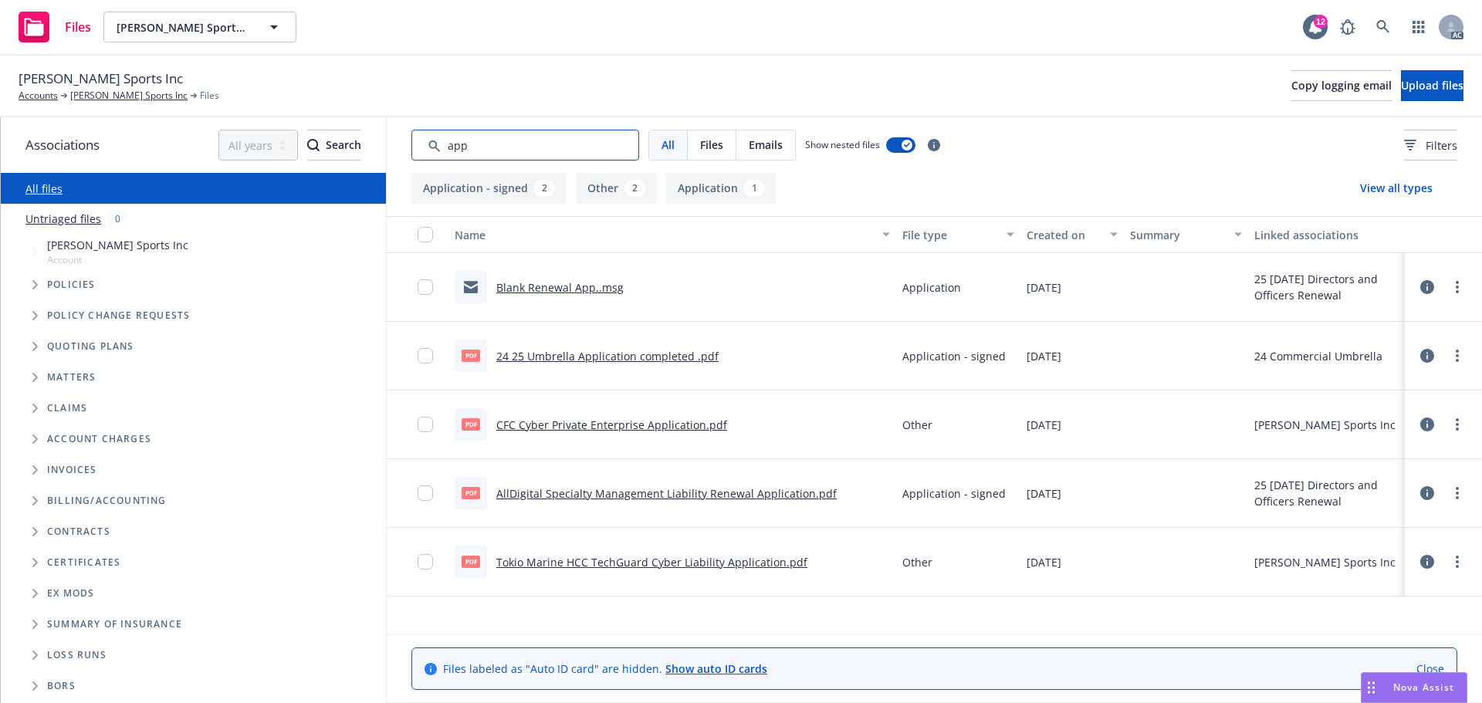
type input "app"
drag, startPoint x: 520, startPoint y: 144, endPoint x: 377, endPoint y: 140, distance: 143.6
click at [377, 140] on div "Associations All years 2027 2026 2025 2024 2023 2022 2021 2020 2019 2018 2017 2…" at bounding box center [741, 410] width 1481 height 586
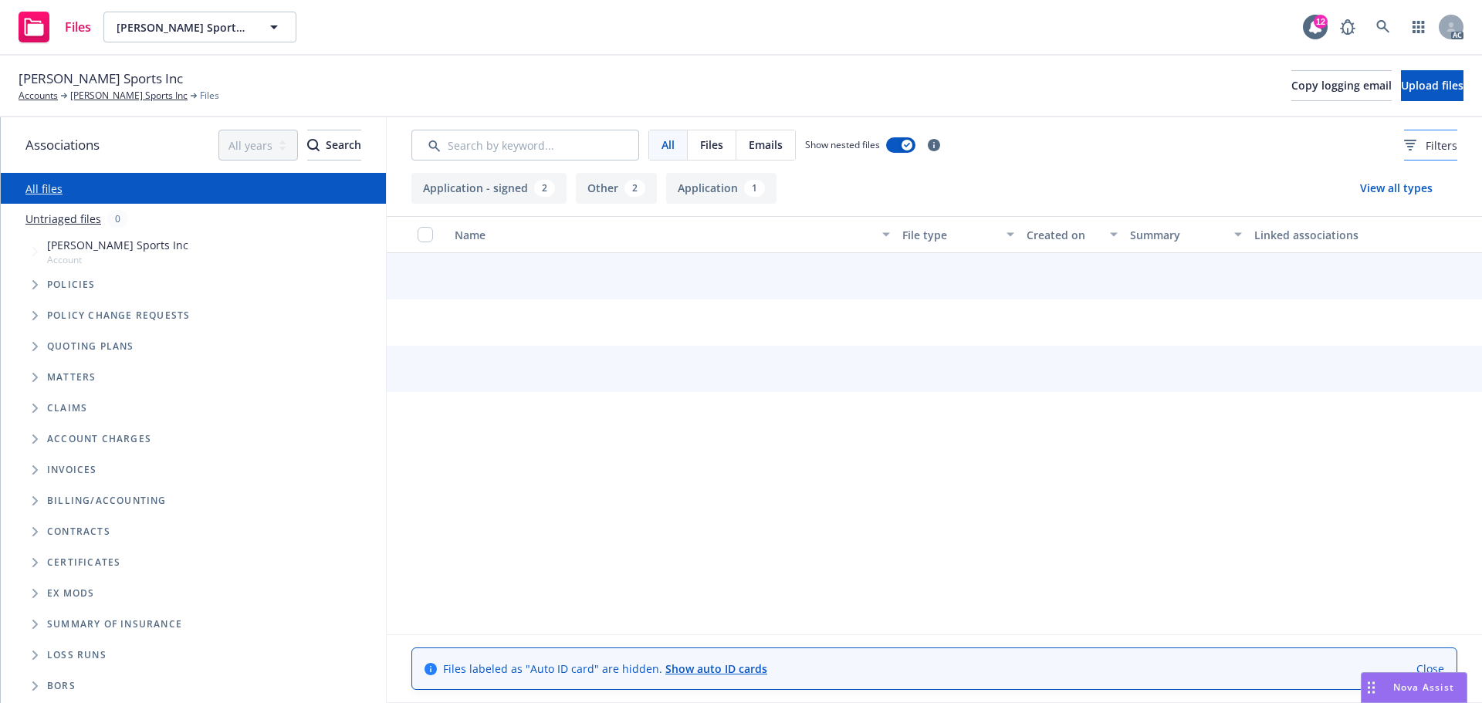
click at [1426, 152] on span "Filters" at bounding box center [1442, 145] width 32 height 16
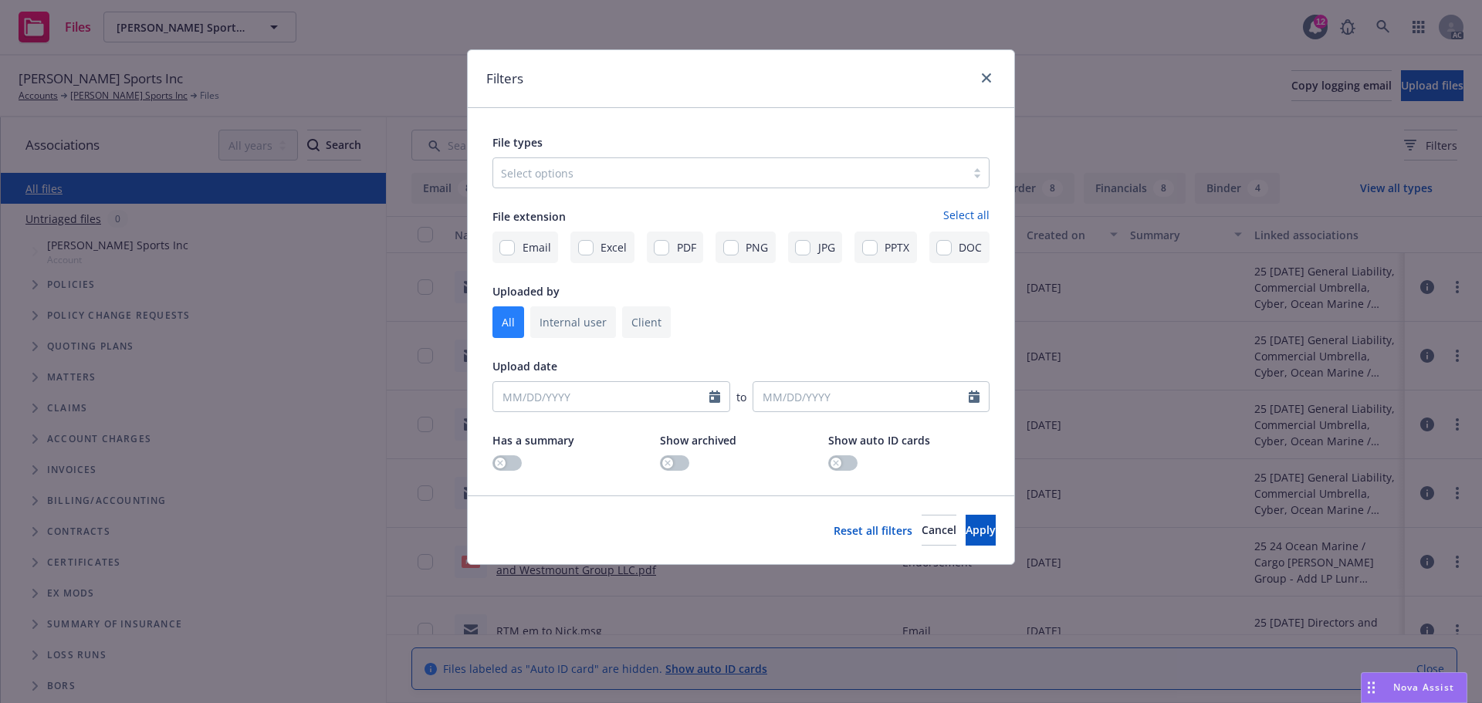
click at [718, 171] on div at bounding box center [729, 173] width 457 height 19
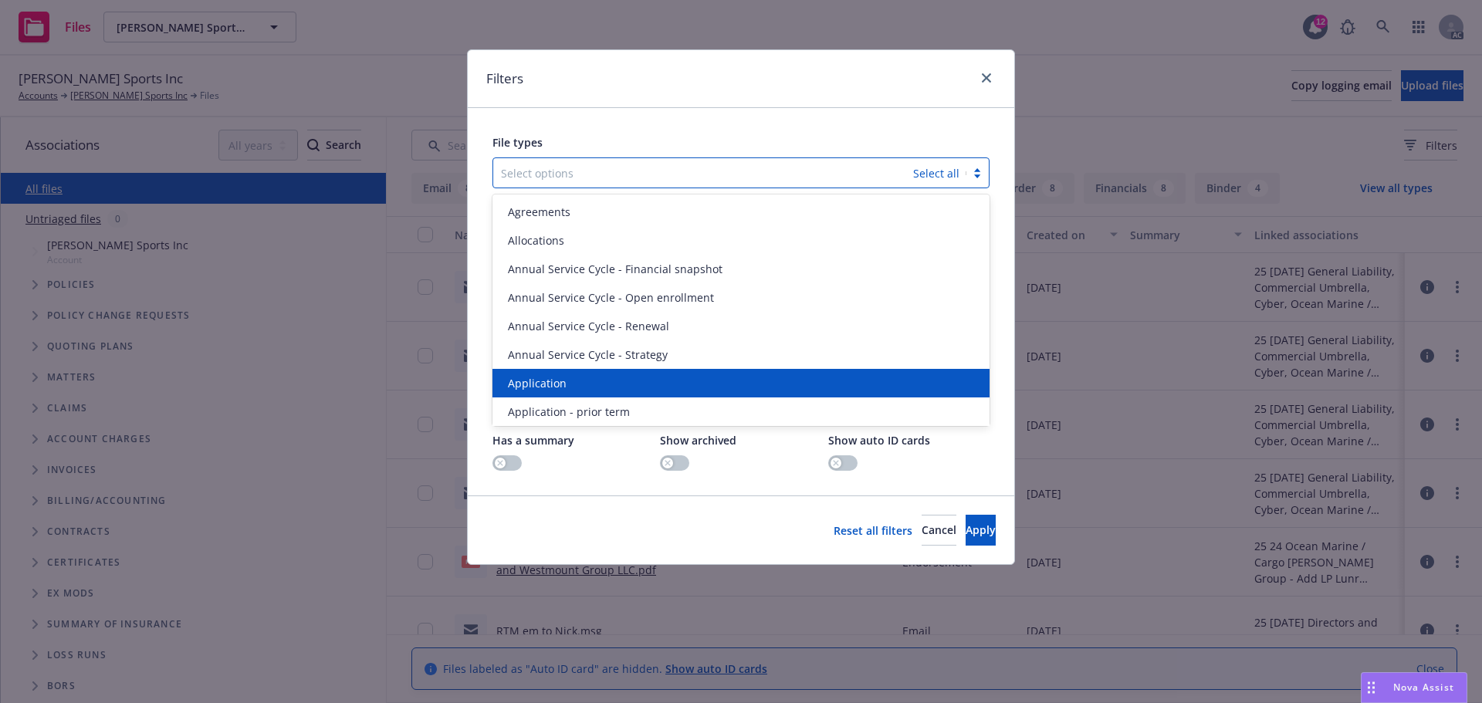
click at [525, 380] on span "Application" at bounding box center [537, 383] width 59 height 16
click at [525, 380] on span "Application - prior term" at bounding box center [569, 383] width 122 height 16
click at [525, 380] on span "Application - signed" at bounding box center [559, 383] width 103 height 16
click at [525, 380] on span "Application - unsigned" at bounding box center [566, 383] width 117 height 16
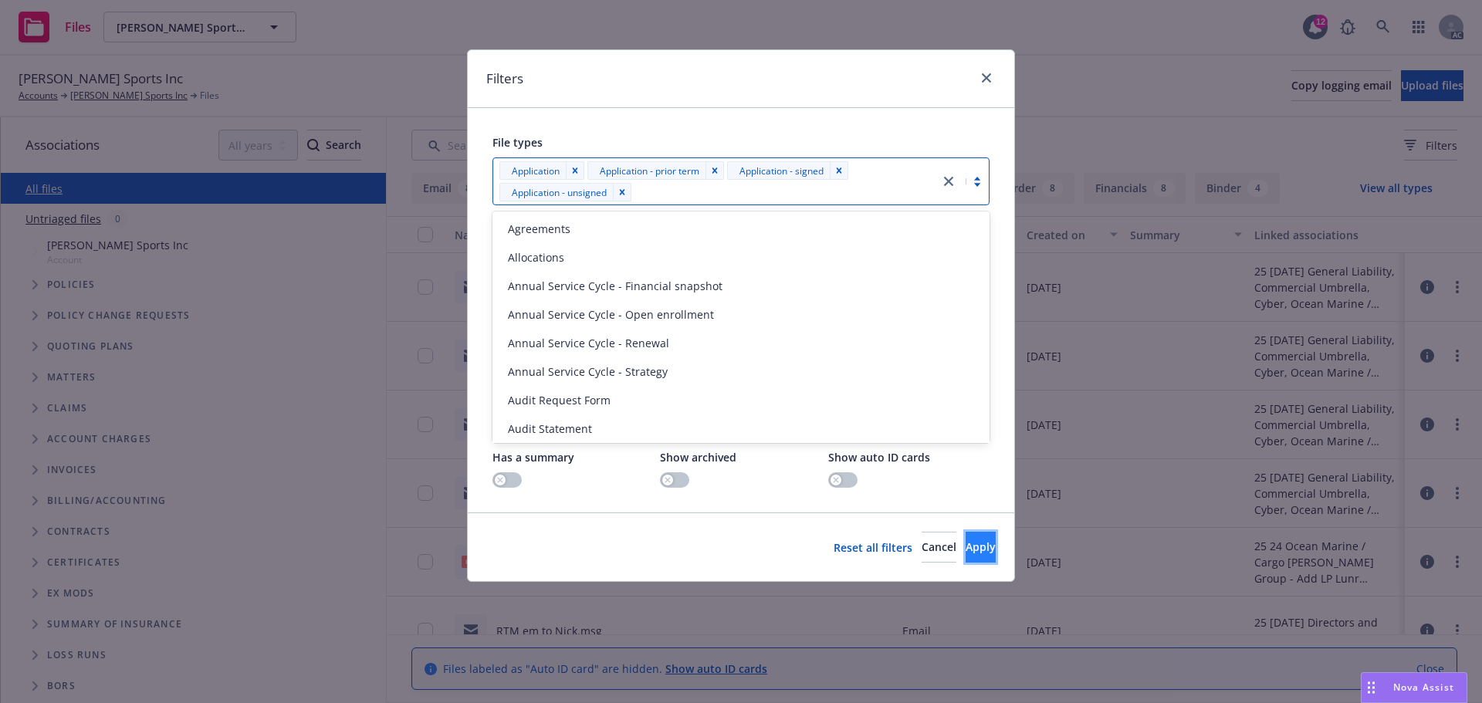
click at [966, 534] on button "Apply" at bounding box center [981, 547] width 30 height 31
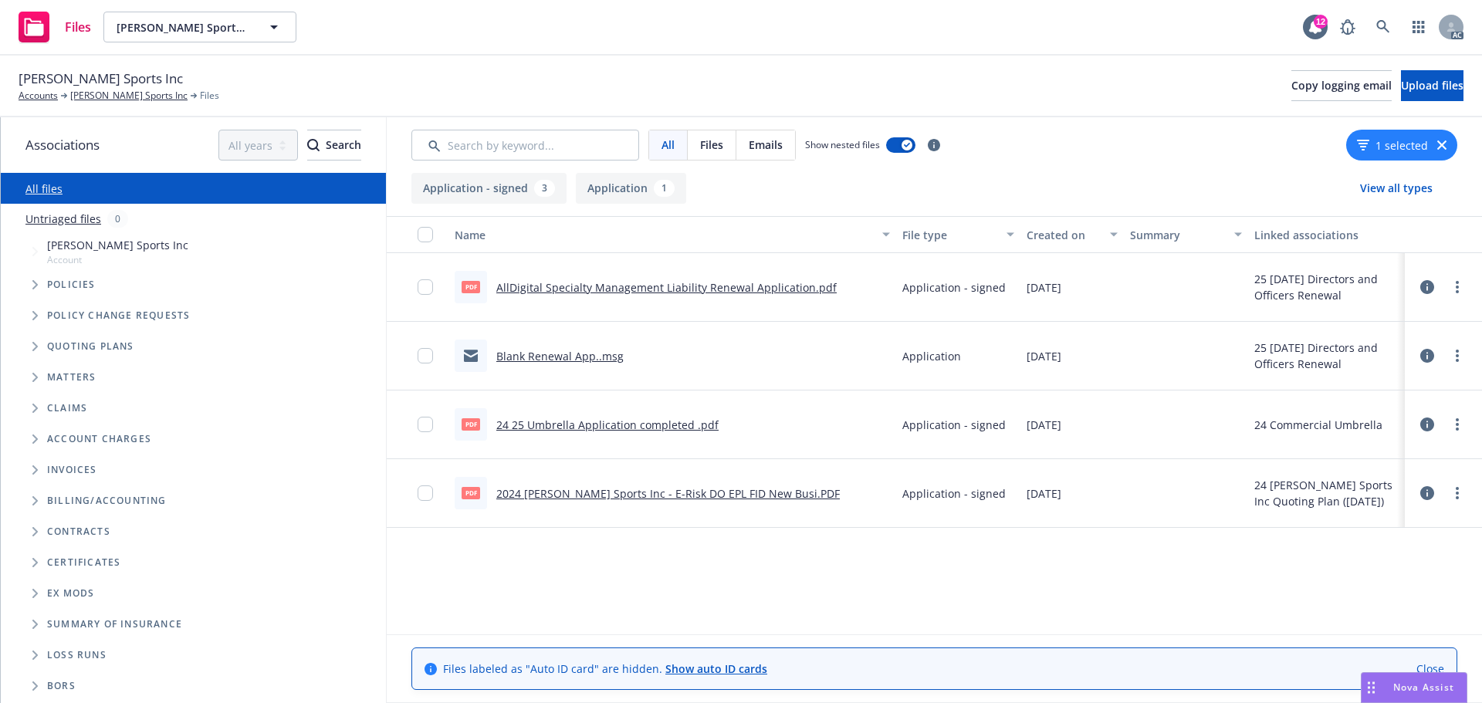
click at [758, 301] on div "pdf AllDigital Specialty Management Liability Renewal Application.pdf" at bounding box center [646, 287] width 382 height 32
click at [755, 293] on link "AllDigital Specialty Management Liability Renewal Application.pdf" at bounding box center [666, 287] width 340 height 15
click at [714, 495] on link "2024 IDA Sports Inc - E-Risk DO EPL FID New Busi.PDF" at bounding box center [668, 493] width 344 height 15
click at [1444, 150] on div "1 selected" at bounding box center [1401, 145] width 111 height 31
click at [1441, 144] on icon "button" at bounding box center [1441, 144] width 9 height 9
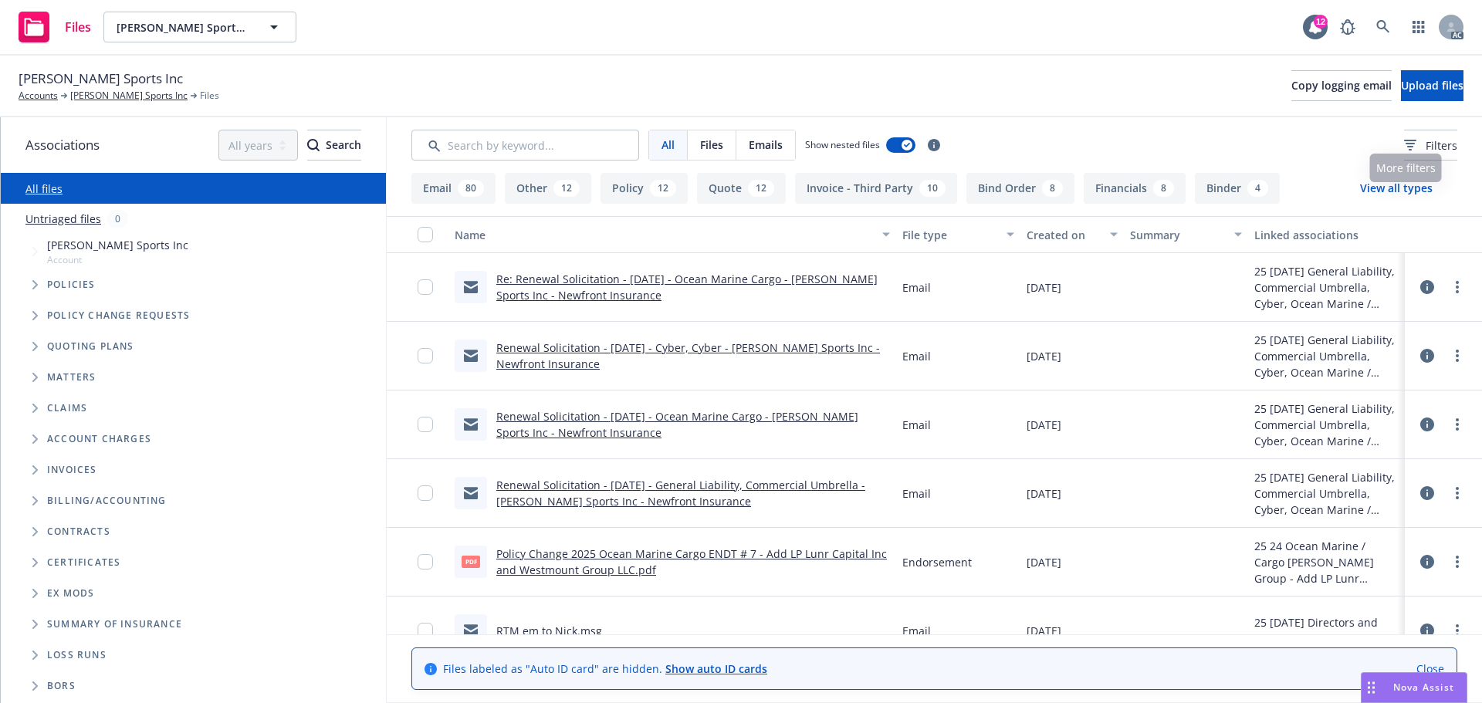
click at [597, 119] on div "All Files Emails Show nested files Filters" at bounding box center [934, 145] width 1095 height 56
click at [580, 133] on input "Search by keyword..." at bounding box center [525, 145] width 228 height 31
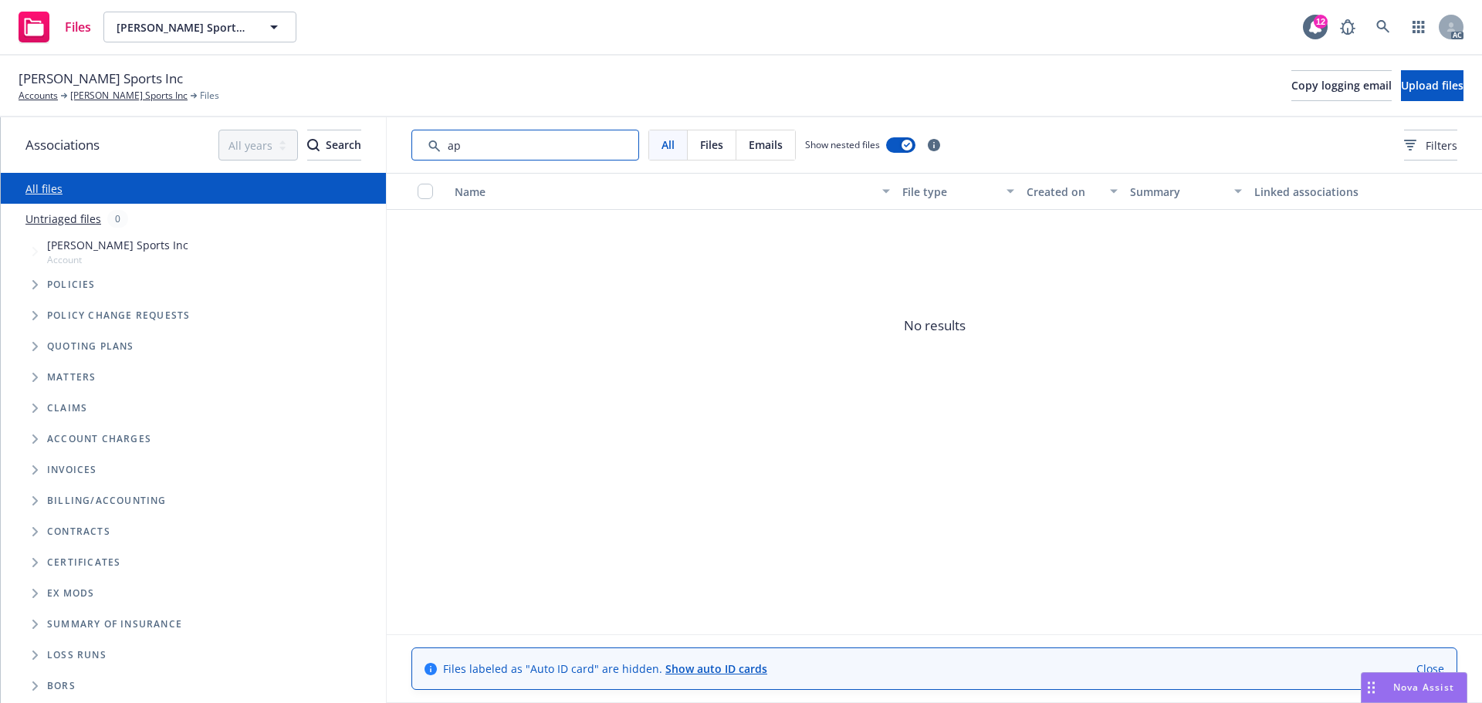
type input "app"
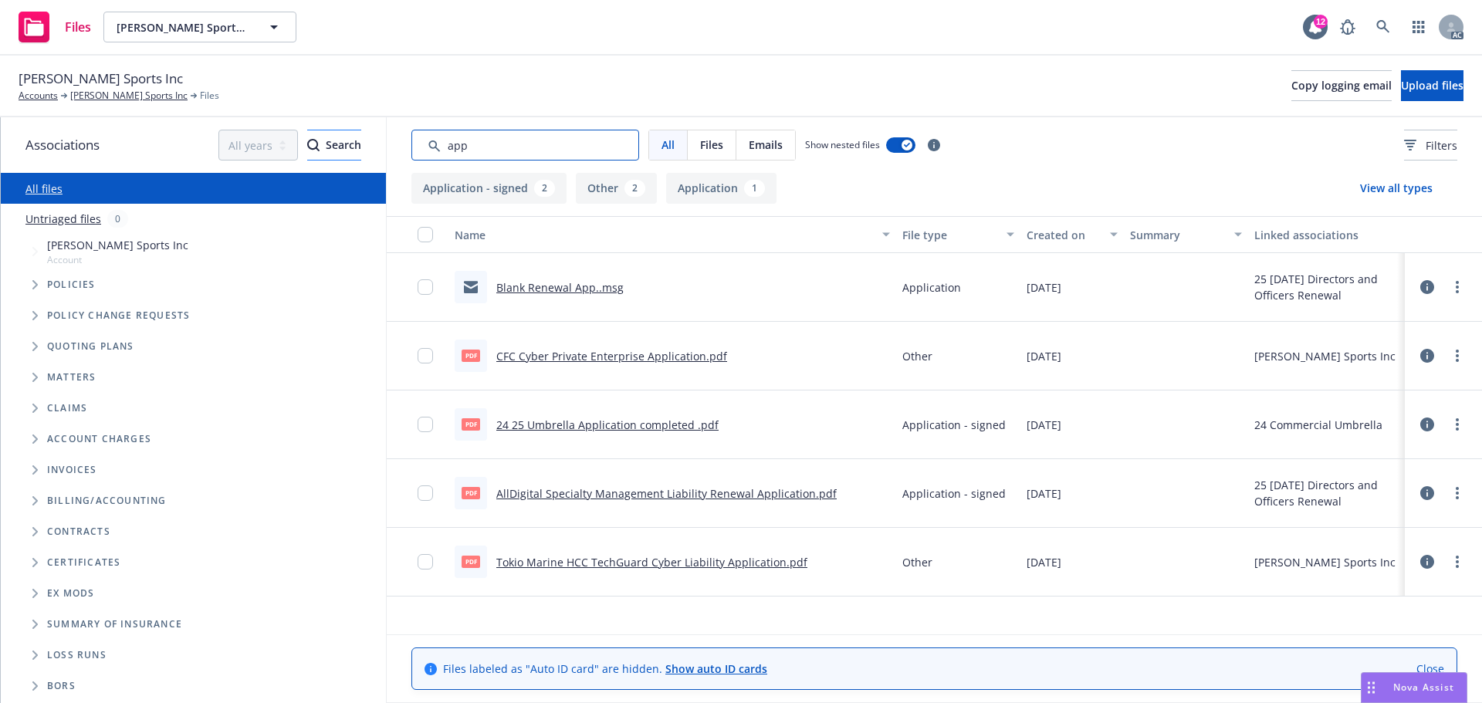
drag, startPoint x: 433, startPoint y: 133, endPoint x: 275, endPoint y: 130, distance: 158.3
click at [275, 130] on div "Associations All years 2027 2026 2025 2024 2023 2022 2021 2020 2019 2018 2017 2…" at bounding box center [741, 410] width 1481 height 586
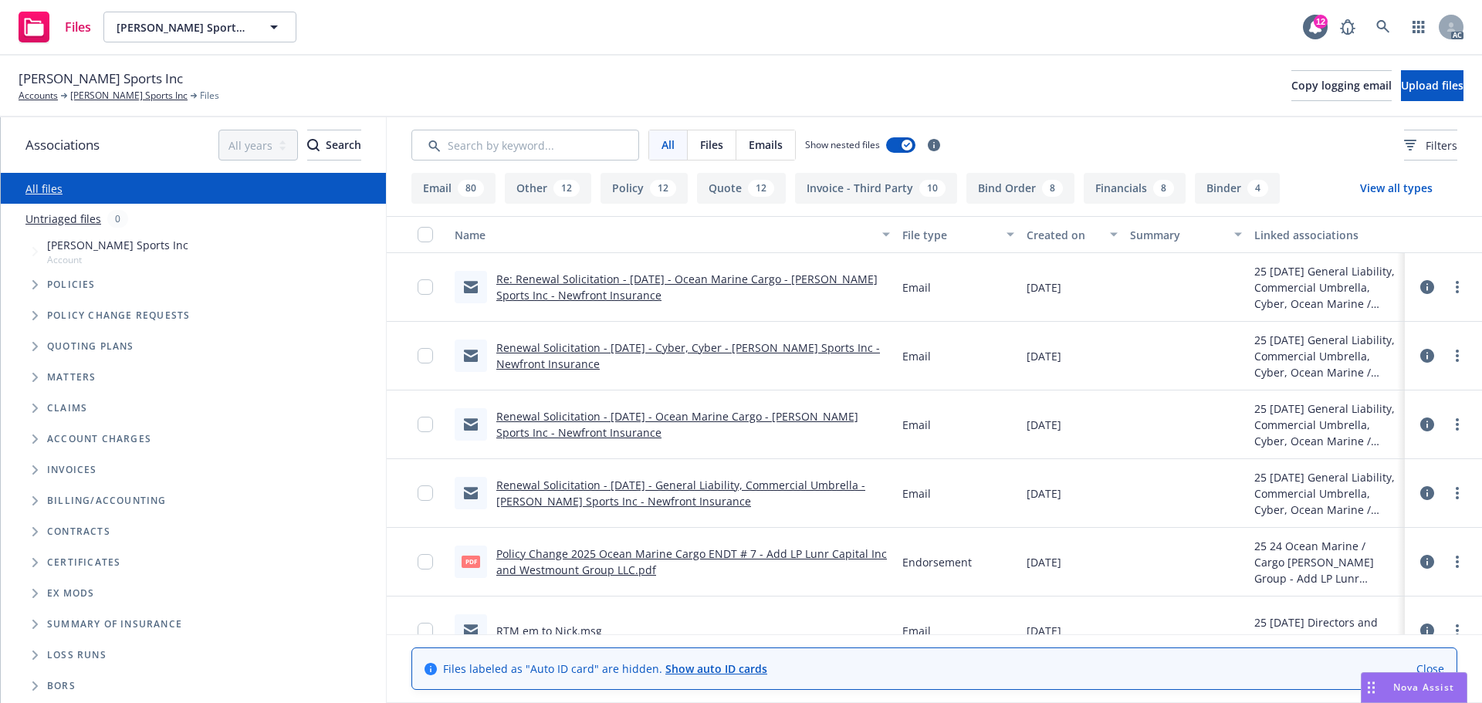
click at [31, 279] on span "Tree Example" at bounding box center [34, 284] width 25 height 25
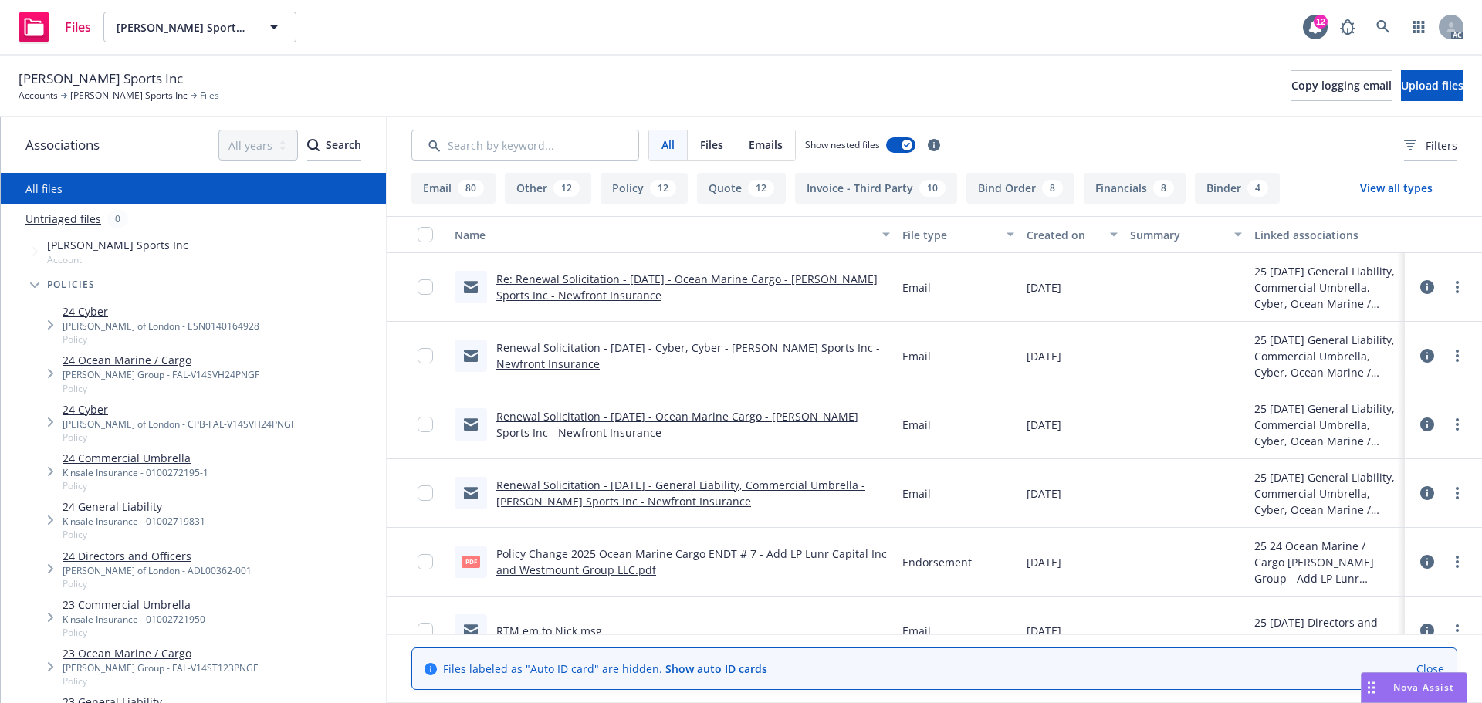
click at [236, 356] on div "24 Ocean Marine / Cargo Beazley Group - FAL-V14SVH24PNGF Policy" at bounding box center [209, 373] width 354 height 49
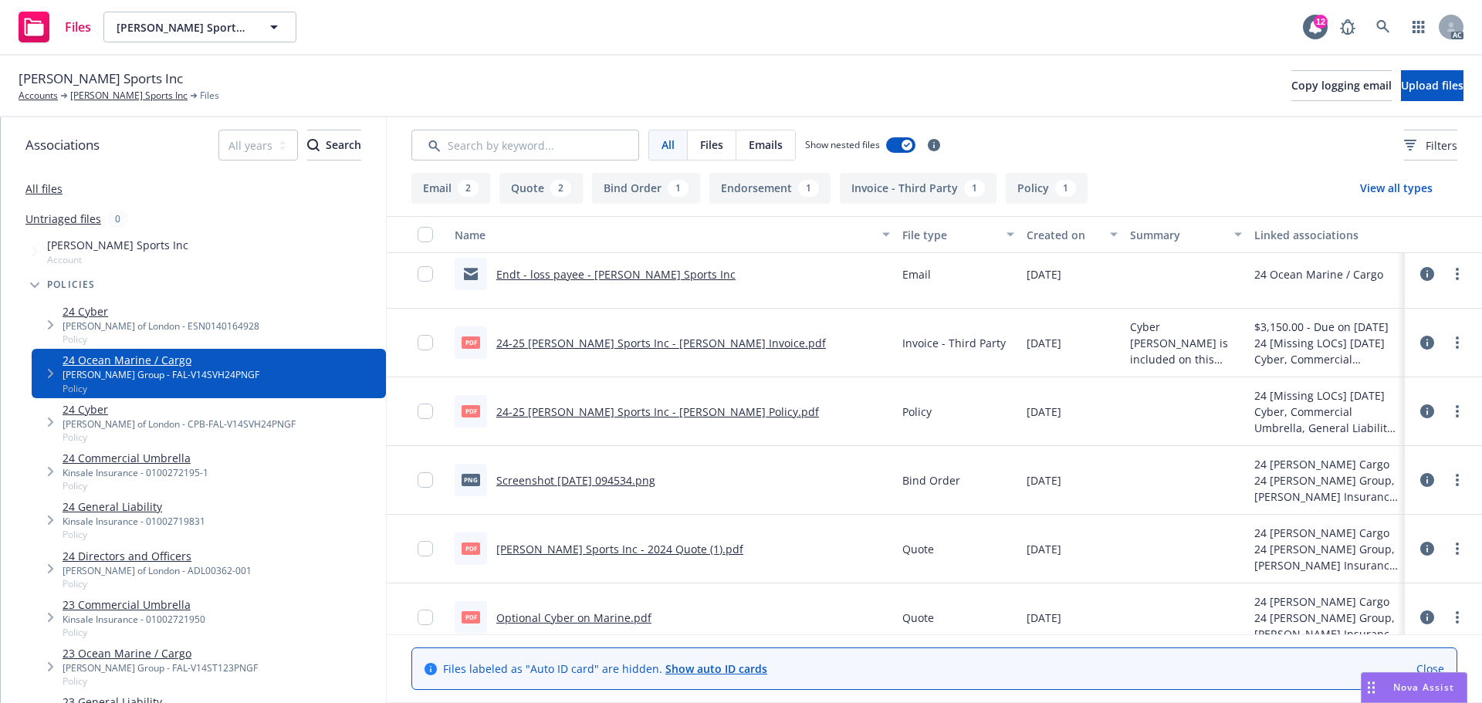
scroll to position [154, 0]
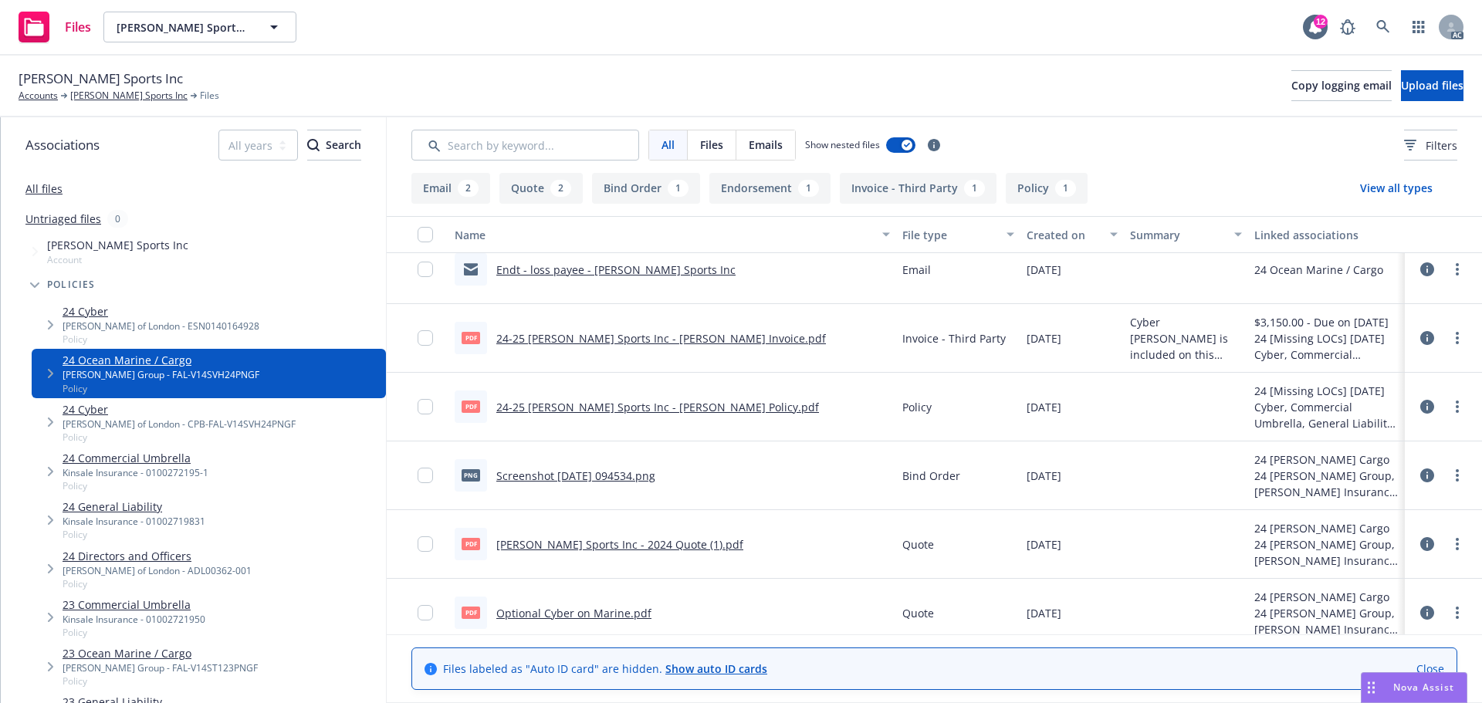
click at [574, 416] on div "pdf 24-25 IDA Sports Inc - Falvey Policy.pdf" at bounding box center [637, 407] width 364 height 32
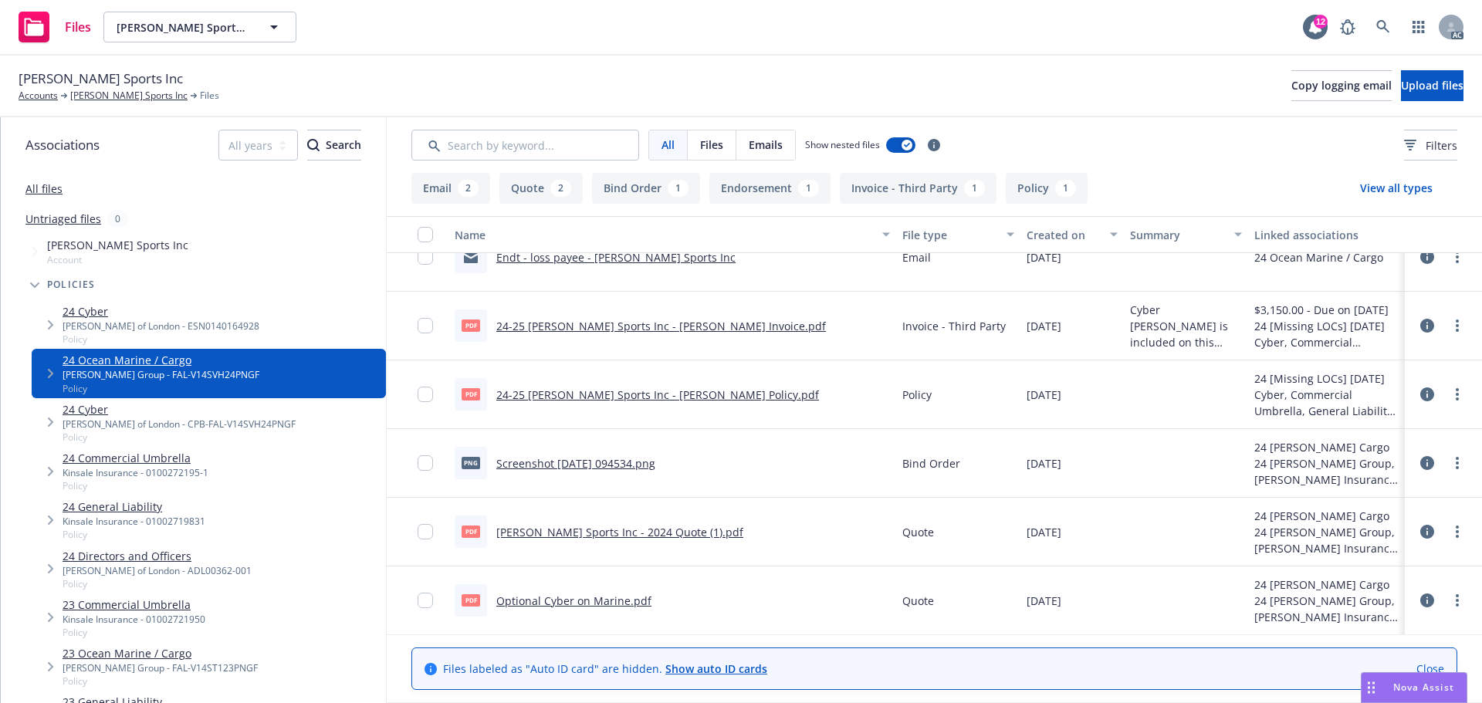
scroll to position [0, 0]
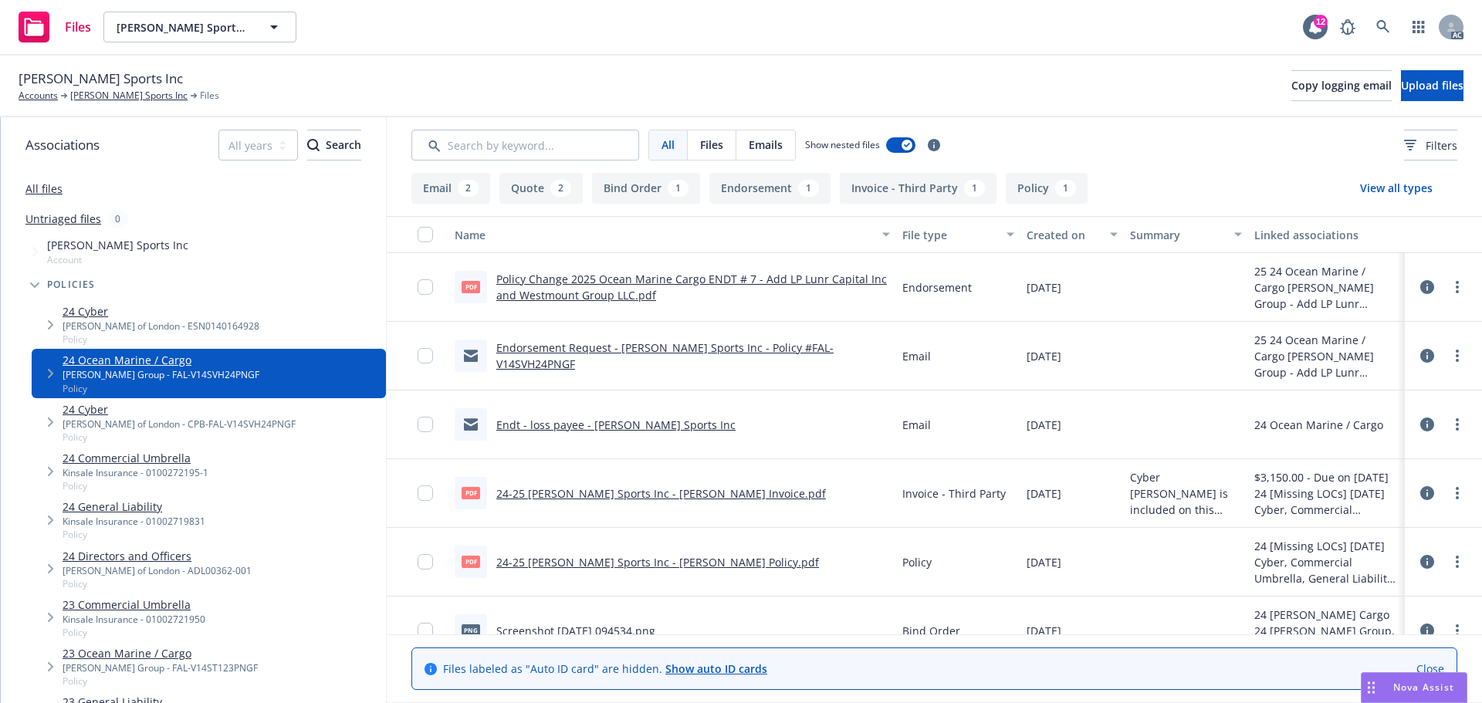
click at [612, 560] on link "24-25 IDA Sports Inc - Falvey Policy.pdf" at bounding box center [657, 562] width 323 height 15
click at [559, 299] on link "Policy Change 2025 Ocean Marine Cargo ENDT # 7 - Add LP Lunr Capital Inc and We…" at bounding box center [691, 287] width 391 height 31
click at [176, 468] on div "Kinsale Insurance - 0100272195-1" at bounding box center [136, 472] width 146 height 13
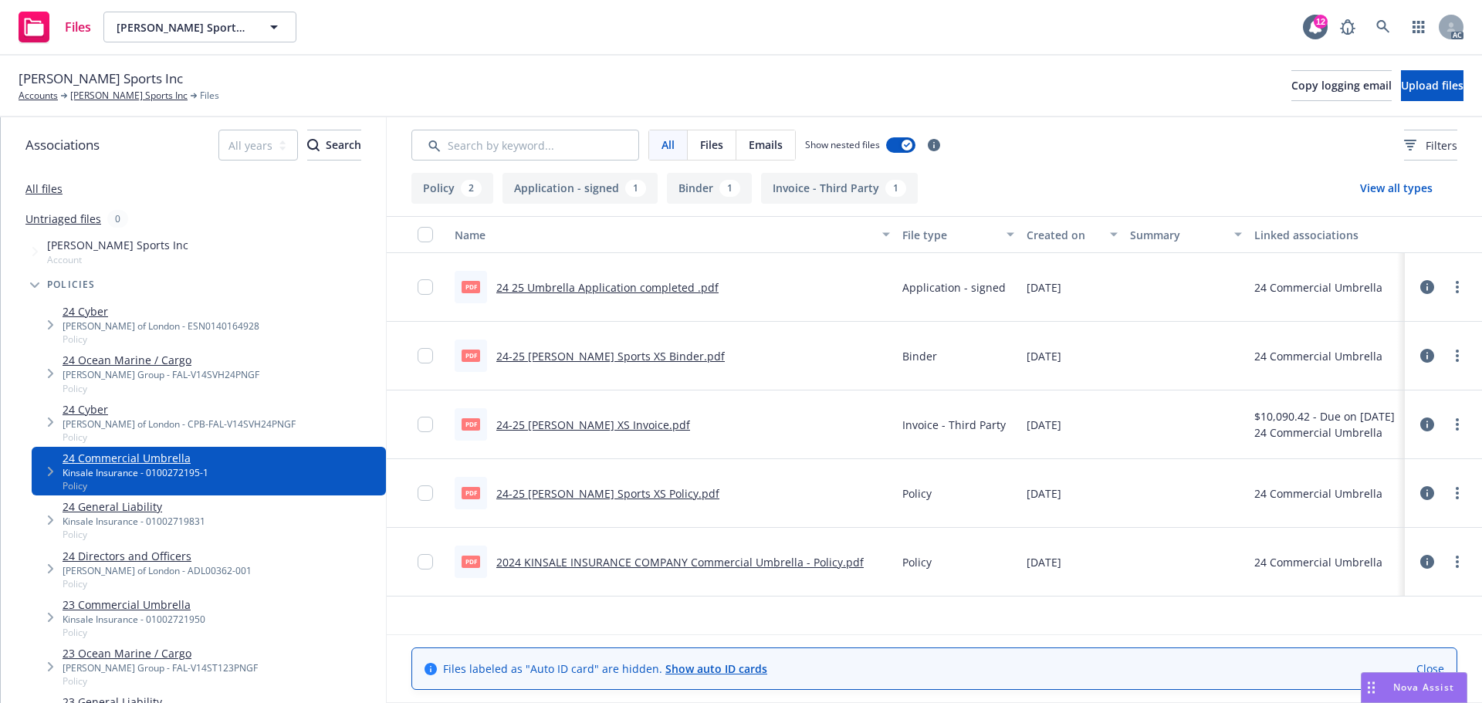
click at [602, 287] on link "24 25 Umbrella Application completed .pdf" at bounding box center [607, 287] width 222 height 15
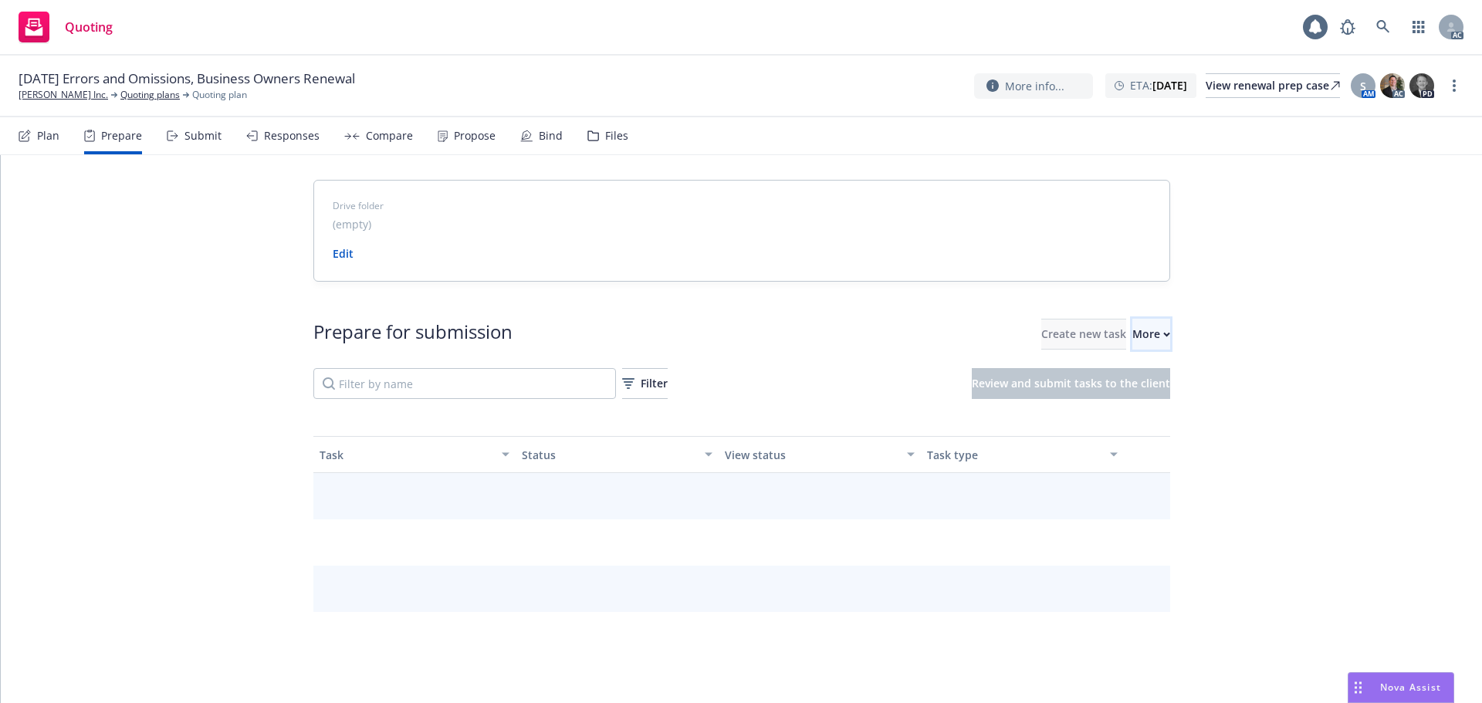
click at [1132, 338] on div "More" at bounding box center [1151, 334] width 38 height 29
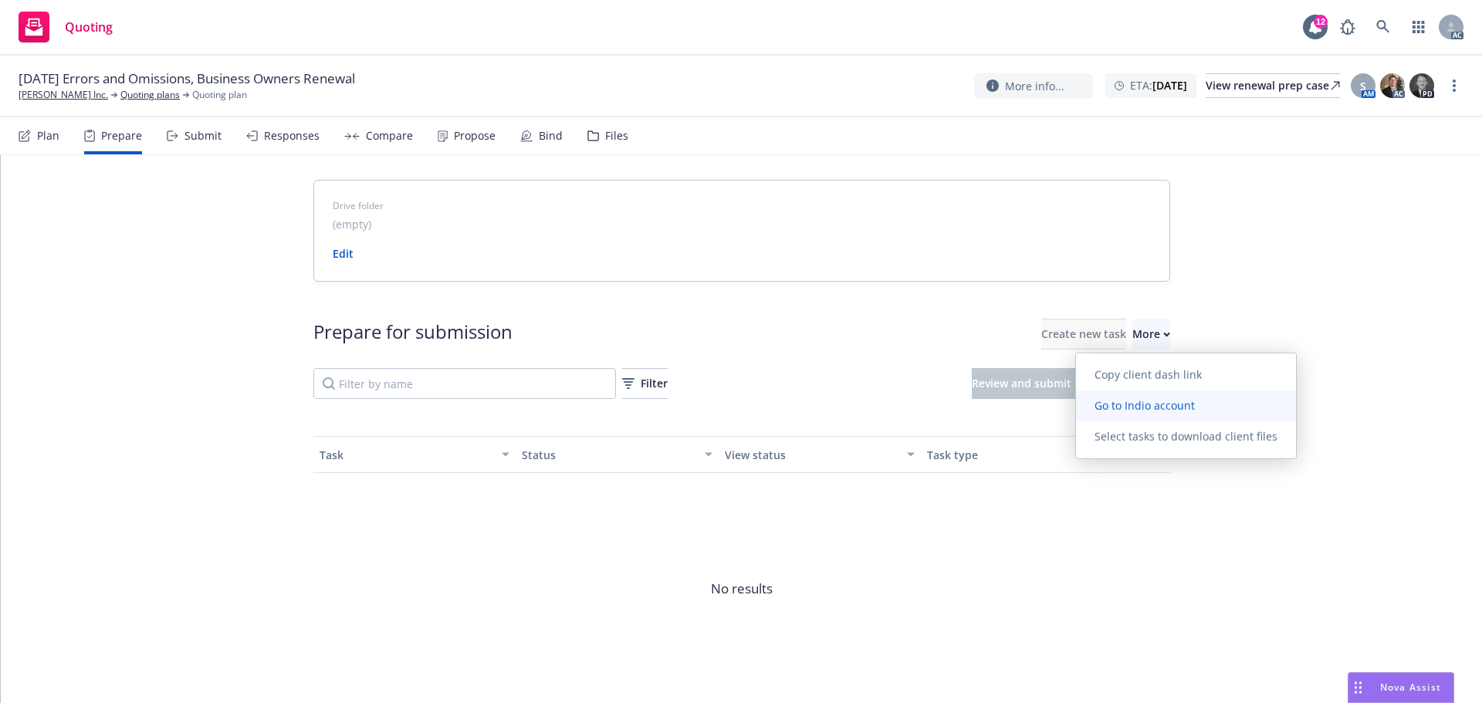
click at [1146, 405] on span "Go to Indio account" at bounding box center [1144, 405] width 137 height 15
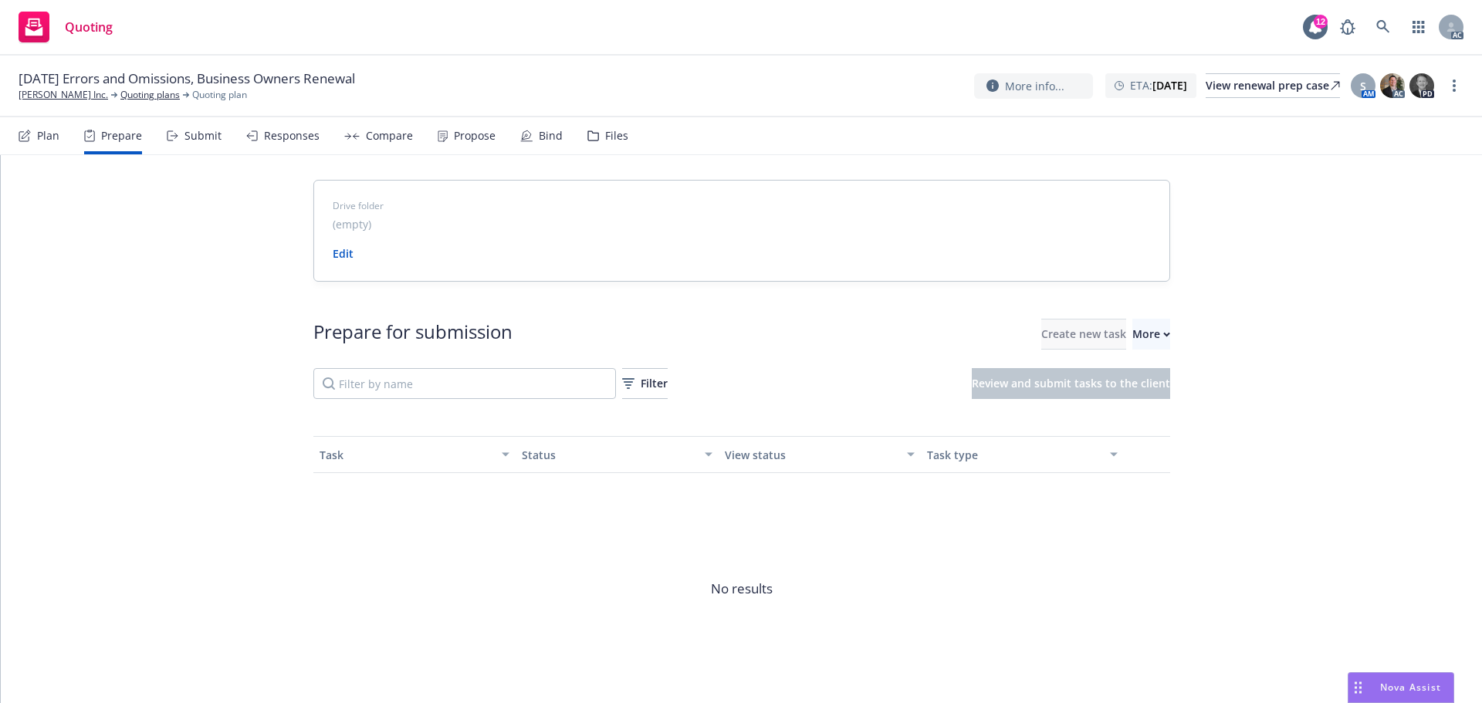
drag, startPoint x: 49, startPoint y: 96, endPoint x: 62, endPoint y: 56, distance: 42.0
click at [49, 96] on link "[PERSON_NAME] Inc." at bounding box center [64, 95] width 90 height 14
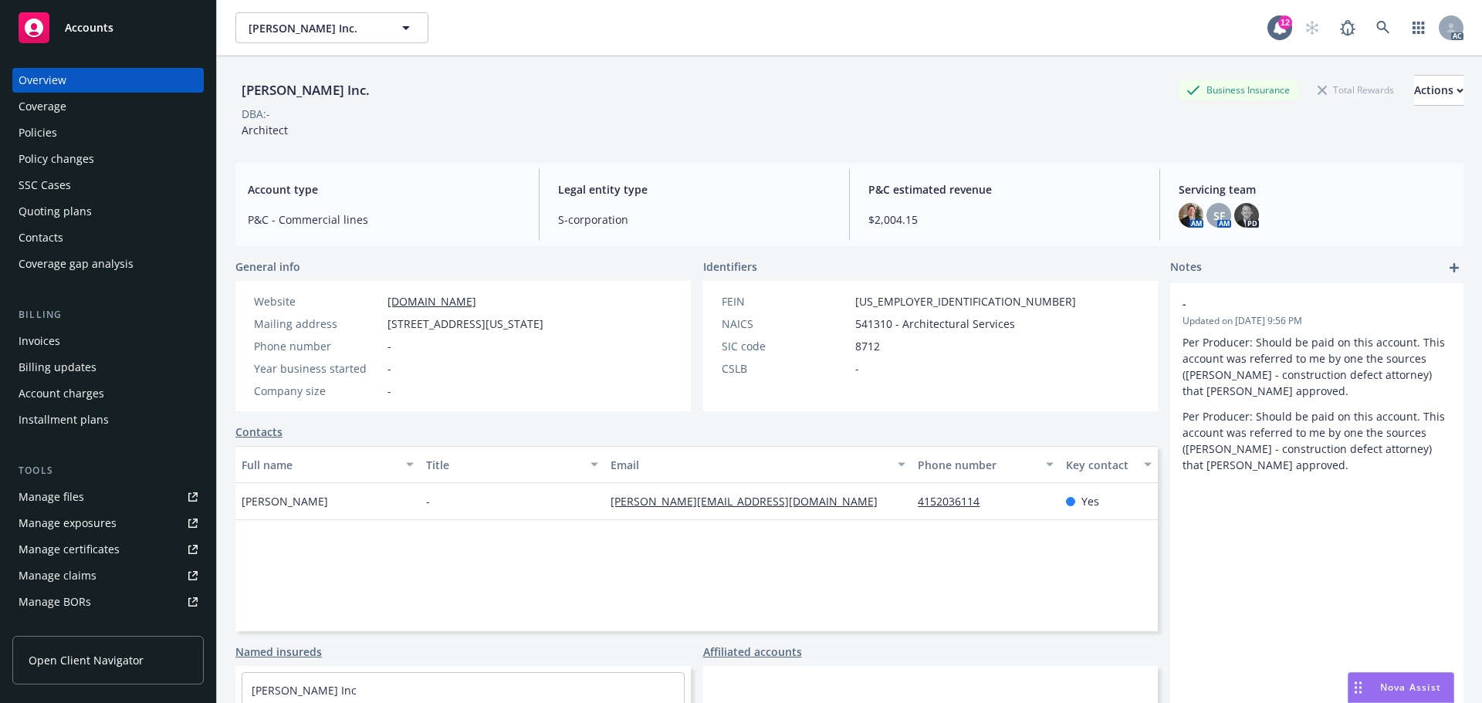
click at [25, 138] on div "Policies" at bounding box center [38, 132] width 39 height 25
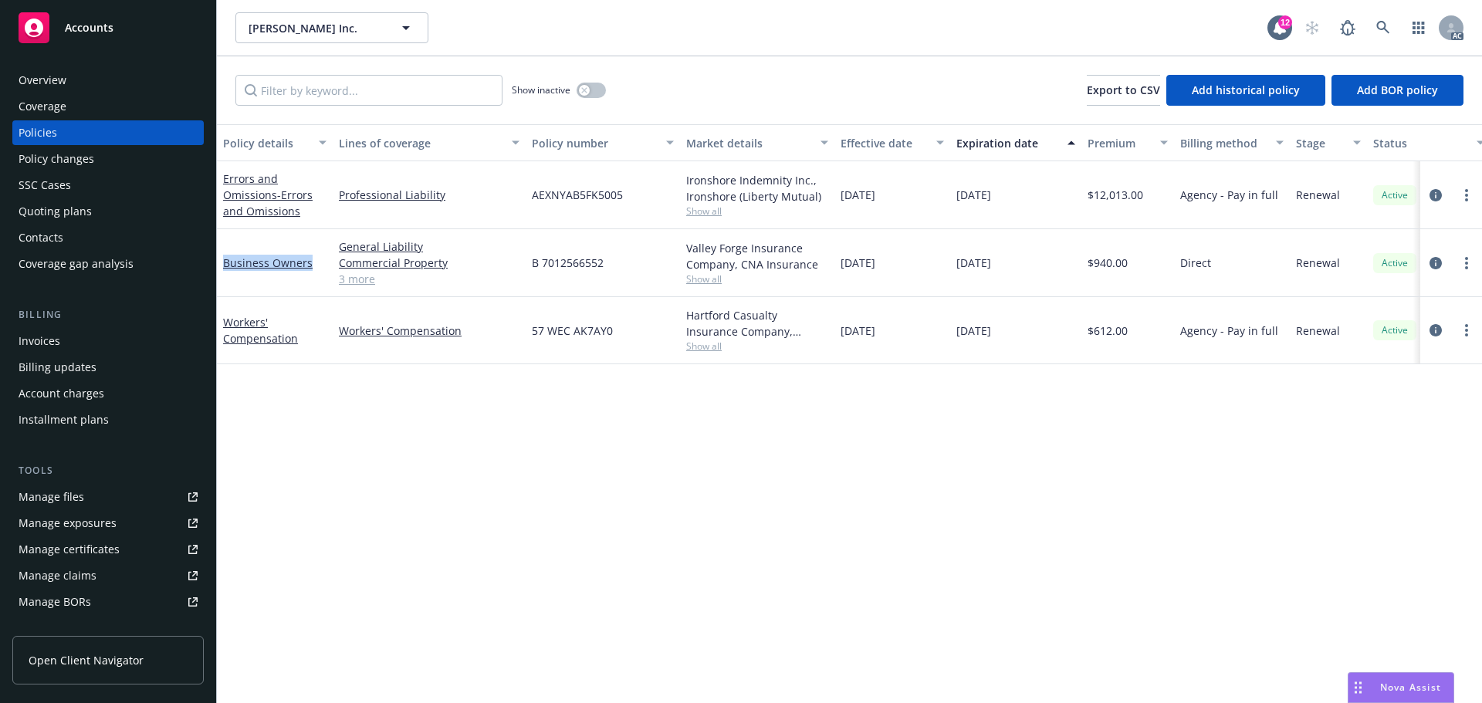
drag, startPoint x: 316, startPoint y: 265, endPoint x: 223, endPoint y: 279, distance: 94.5
click at [223, 279] on div "Business Owners" at bounding box center [275, 263] width 116 height 68
copy link "Business Owners"
click at [88, 86] on div "Overview" at bounding box center [108, 80] width 179 height 25
